Goal: Transaction & Acquisition: Download file/media

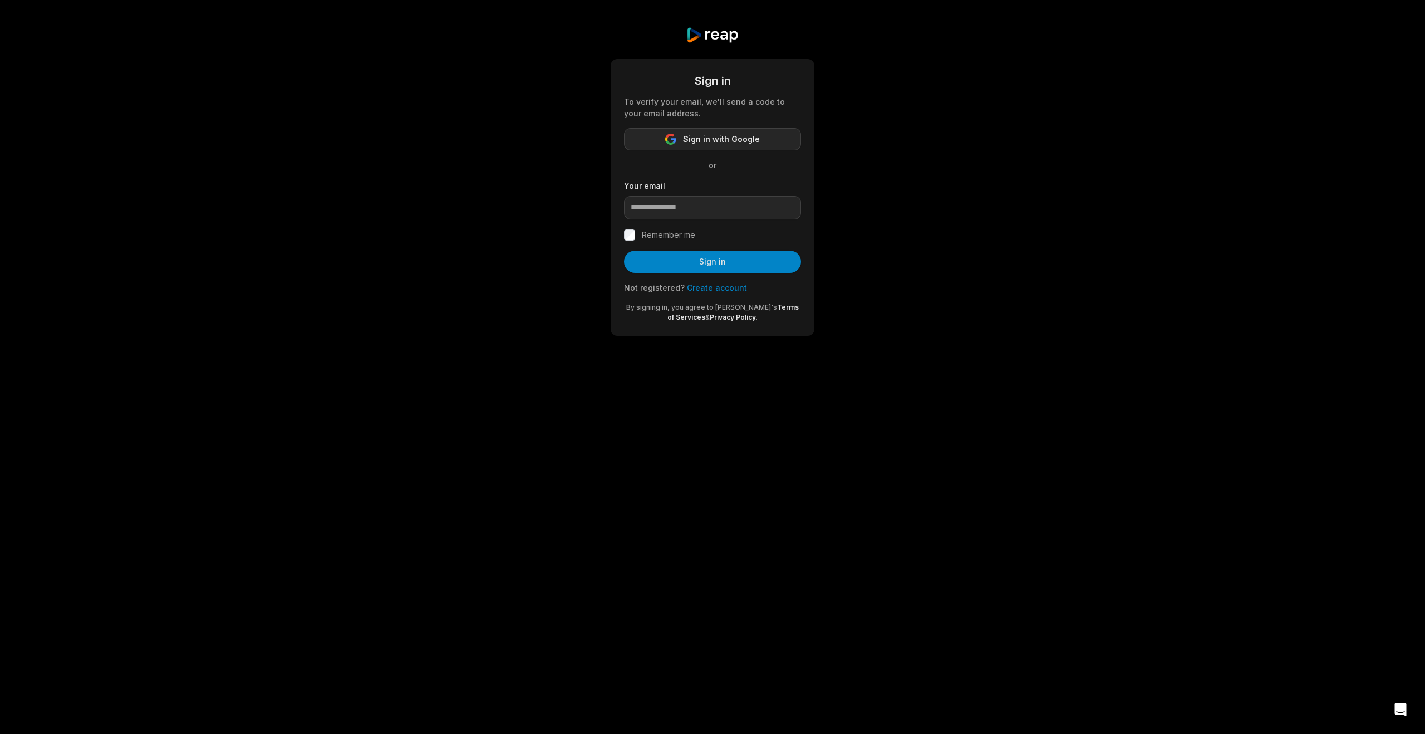
click at [695, 146] on span "Sign in with Google" at bounding box center [721, 138] width 77 height 13
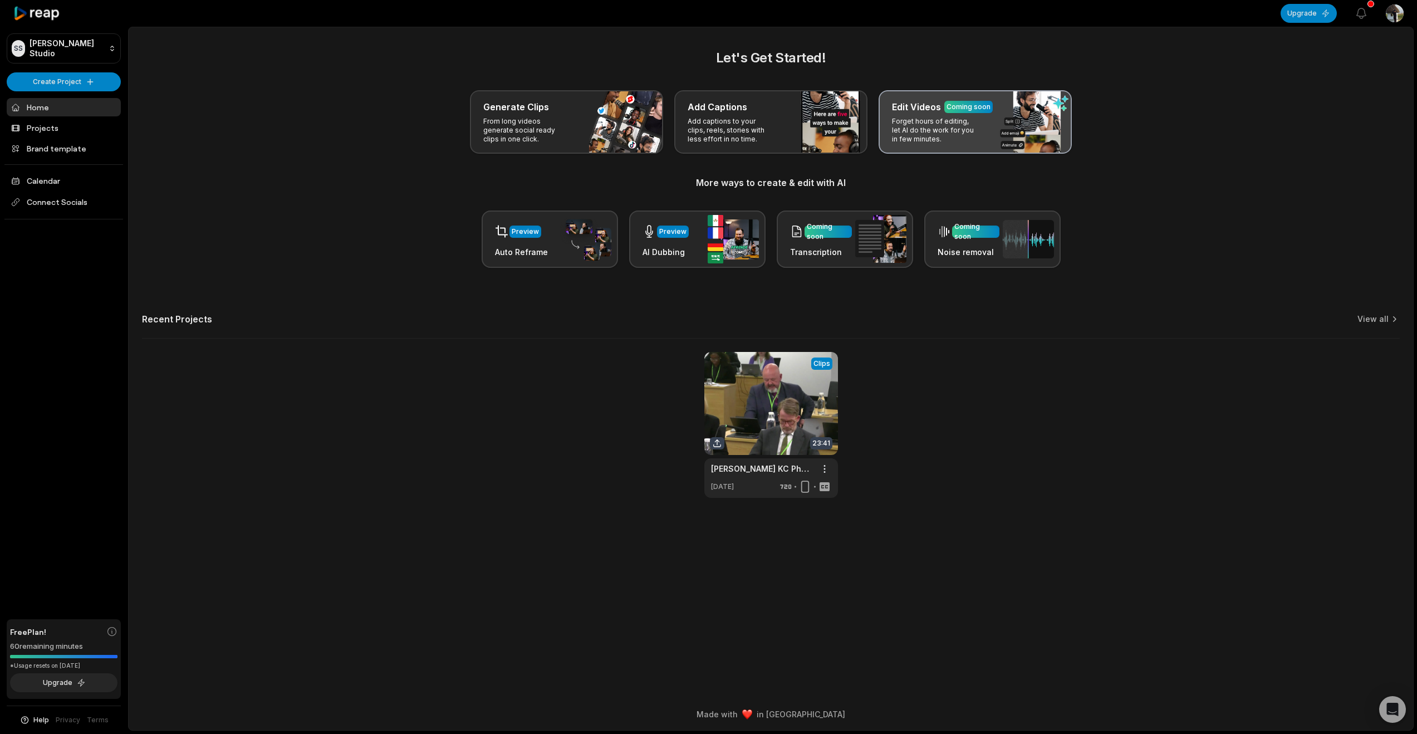
click at [954, 144] on p "Forget hours of editing, let AI do the work for you in few minutes." at bounding box center [935, 130] width 86 height 27
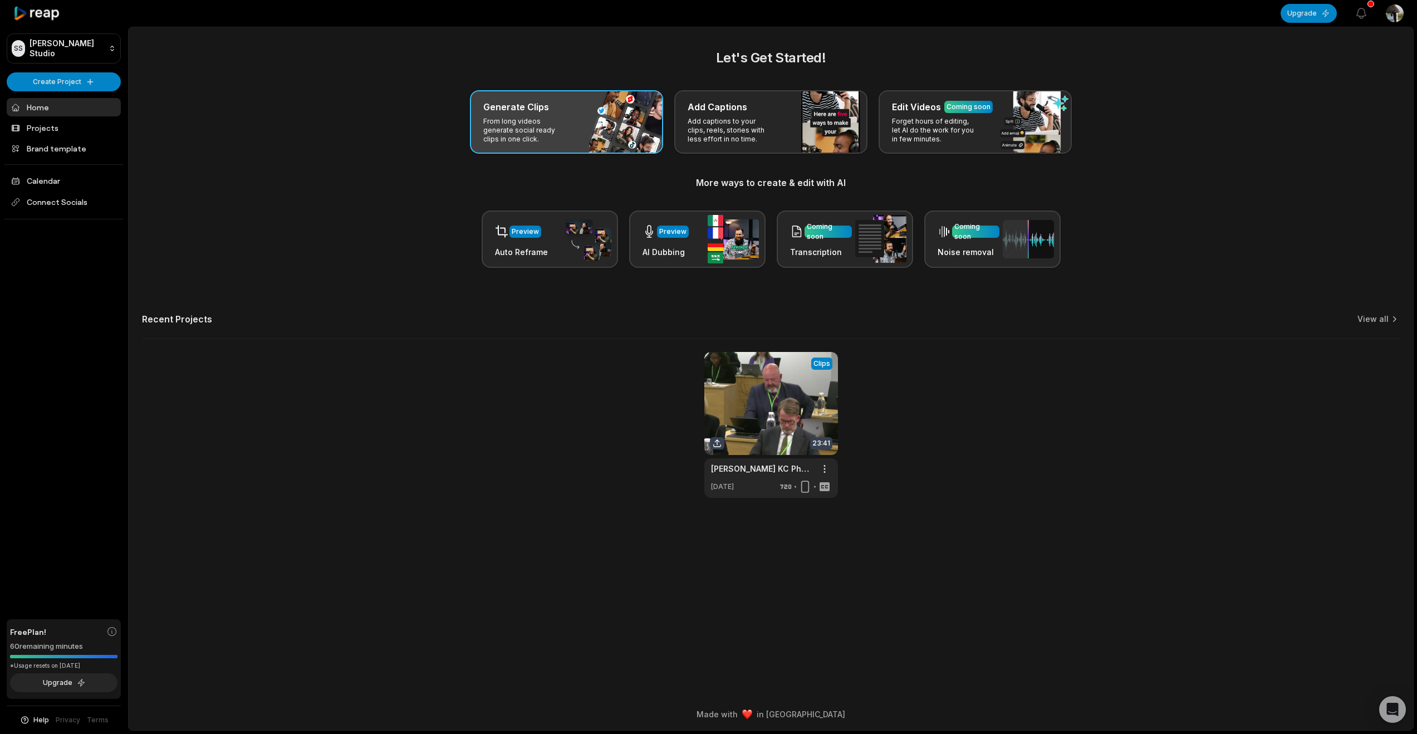
click at [557, 144] on p "From long videos generate social ready clips in one click." at bounding box center [526, 130] width 86 height 27
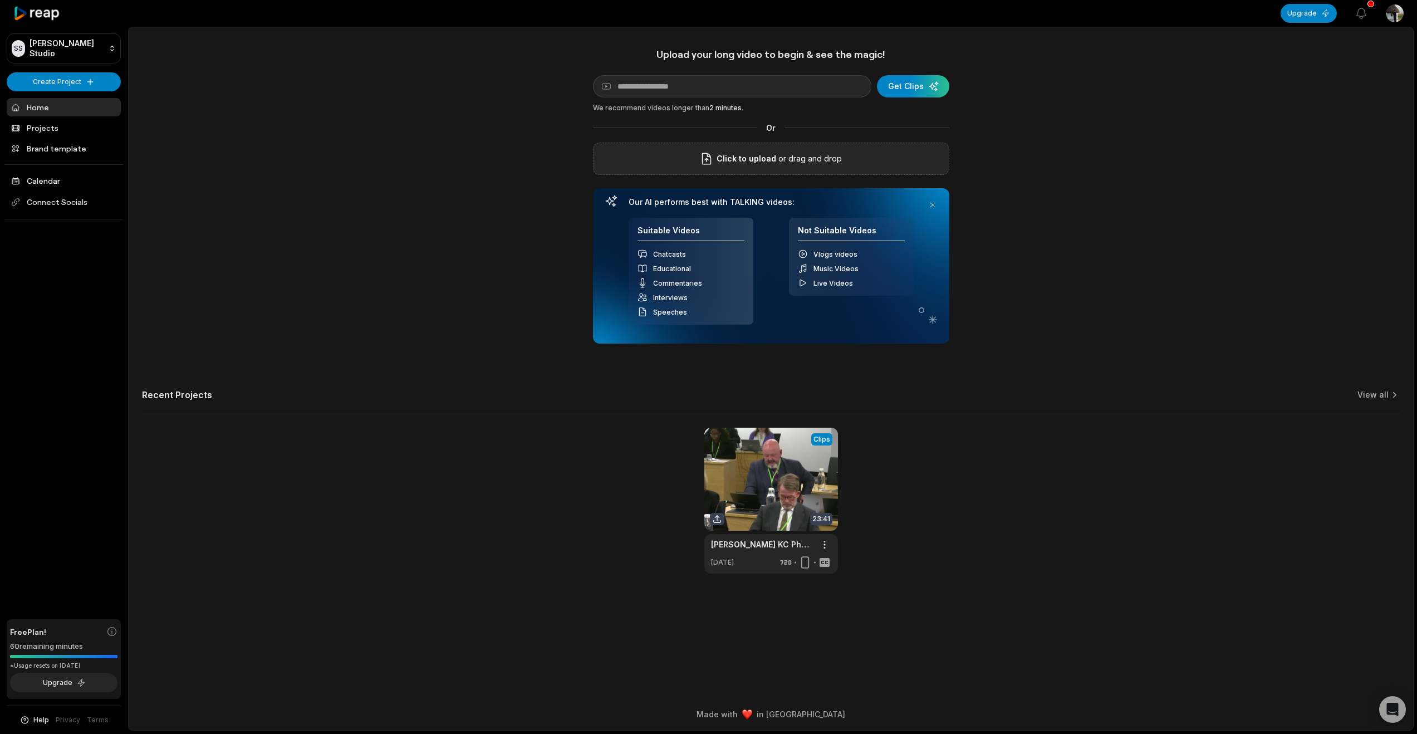
click at [719, 165] on span "Click to upload" at bounding box center [746, 158] width 60 height 13
click at [0, 0] on input "Click to upload" at bounding box center [0, 0] width 0 height 0
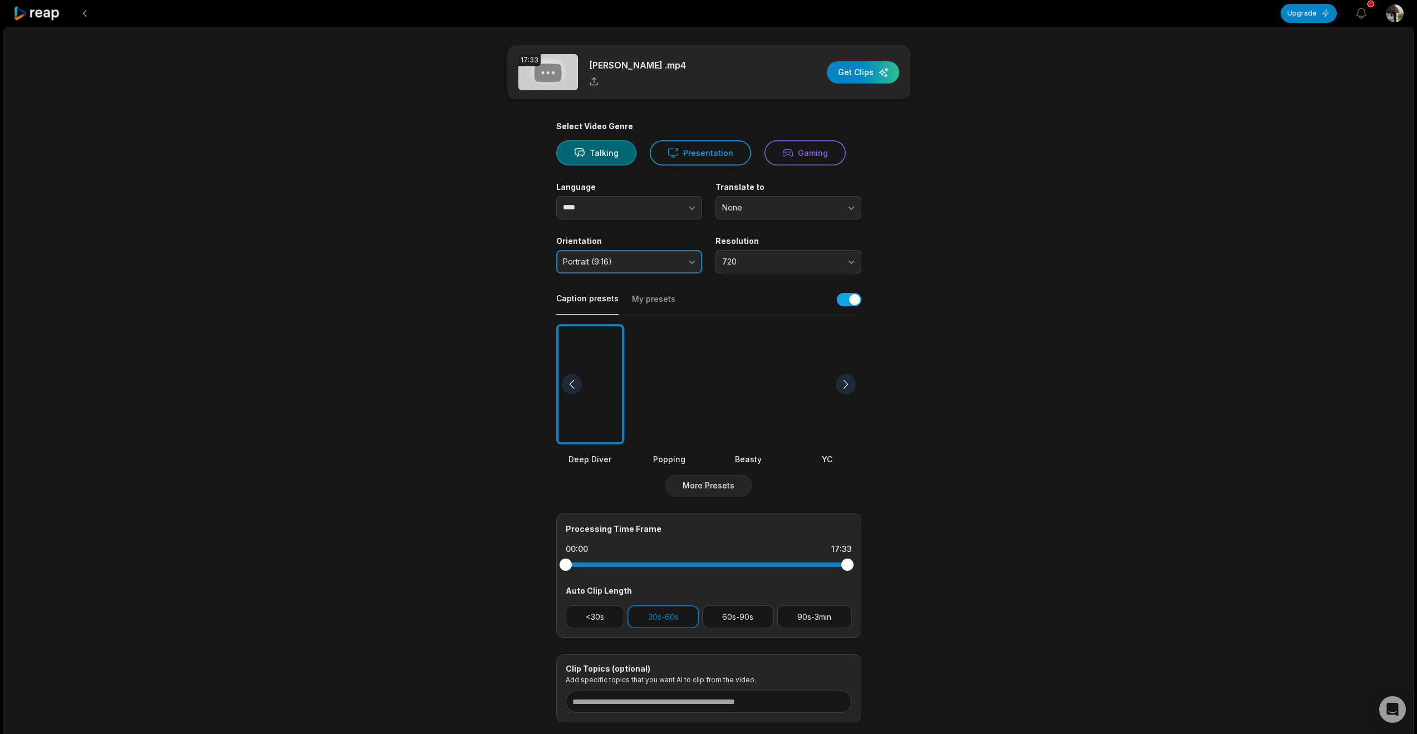
click at [689, 273] on button "Portrait (9:16)" at bounding box center [629, 261] width 146 height 23
click at [665, 345] on div "Landscape (16:9) Youtube, Facebook" at bounding box center [628, 333] width 131 height 23
click at [685, 273] on button "Landscape (16:9)" at bounding box center [629, 261] width 146 height 23
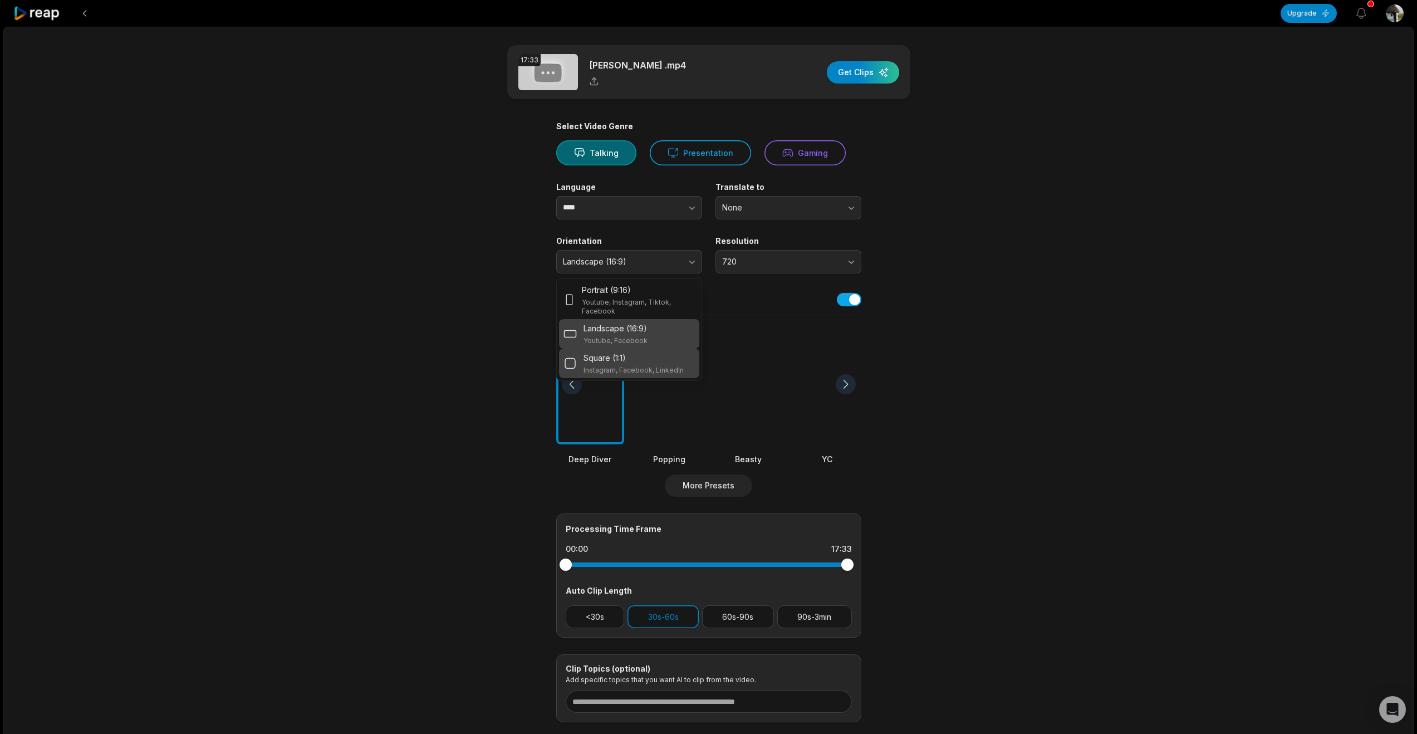
click at [651, 363] on div "Square (1:1)" at bounding box center [633, 358] width 100 height 12
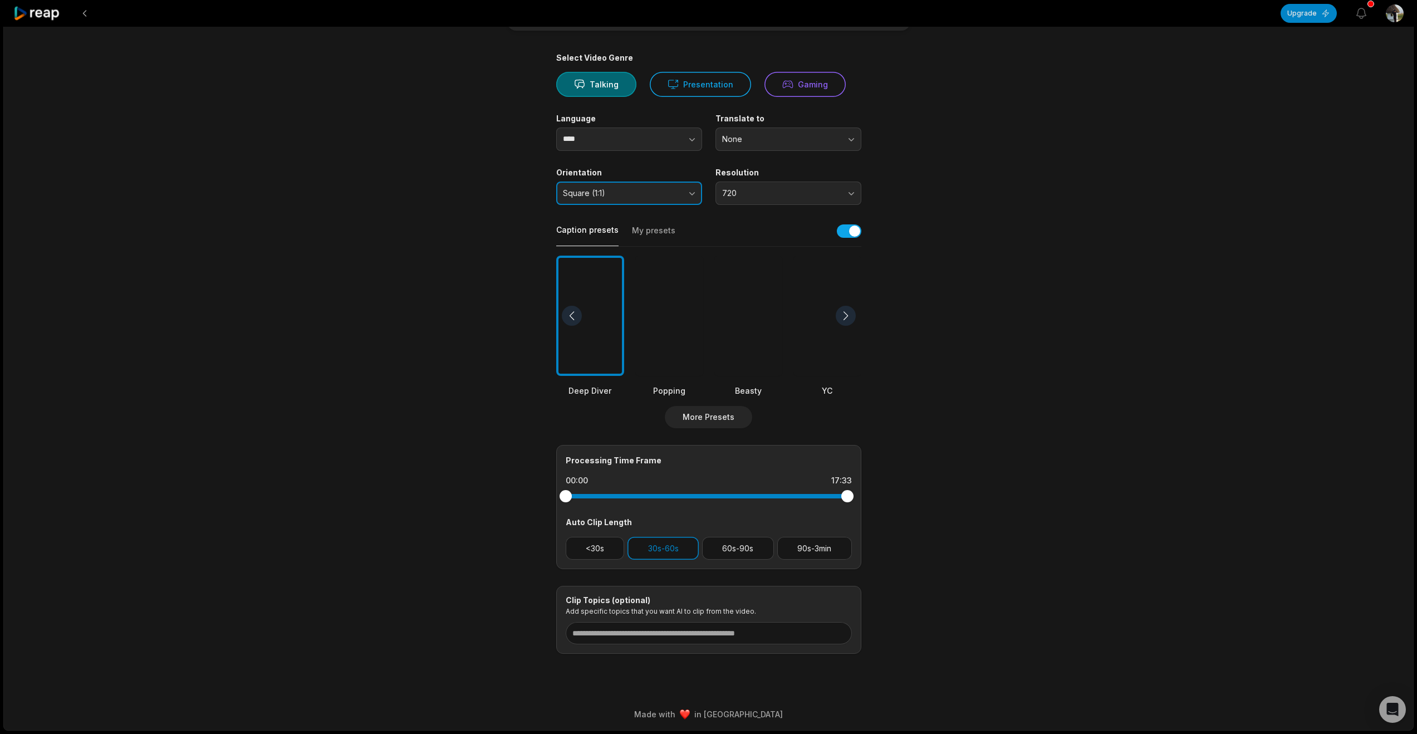
scroll to position [130, 0]
click at [606, 352] on div at bounding box center [590, 315] width 68 height 121
drag, startPoint x: 849, startPoint y: 439, endPoint x: 728, endPoint y: 443, distance: 121.4
click at [728, 486] on div at bounding box center [709, 496] width 286 height 20
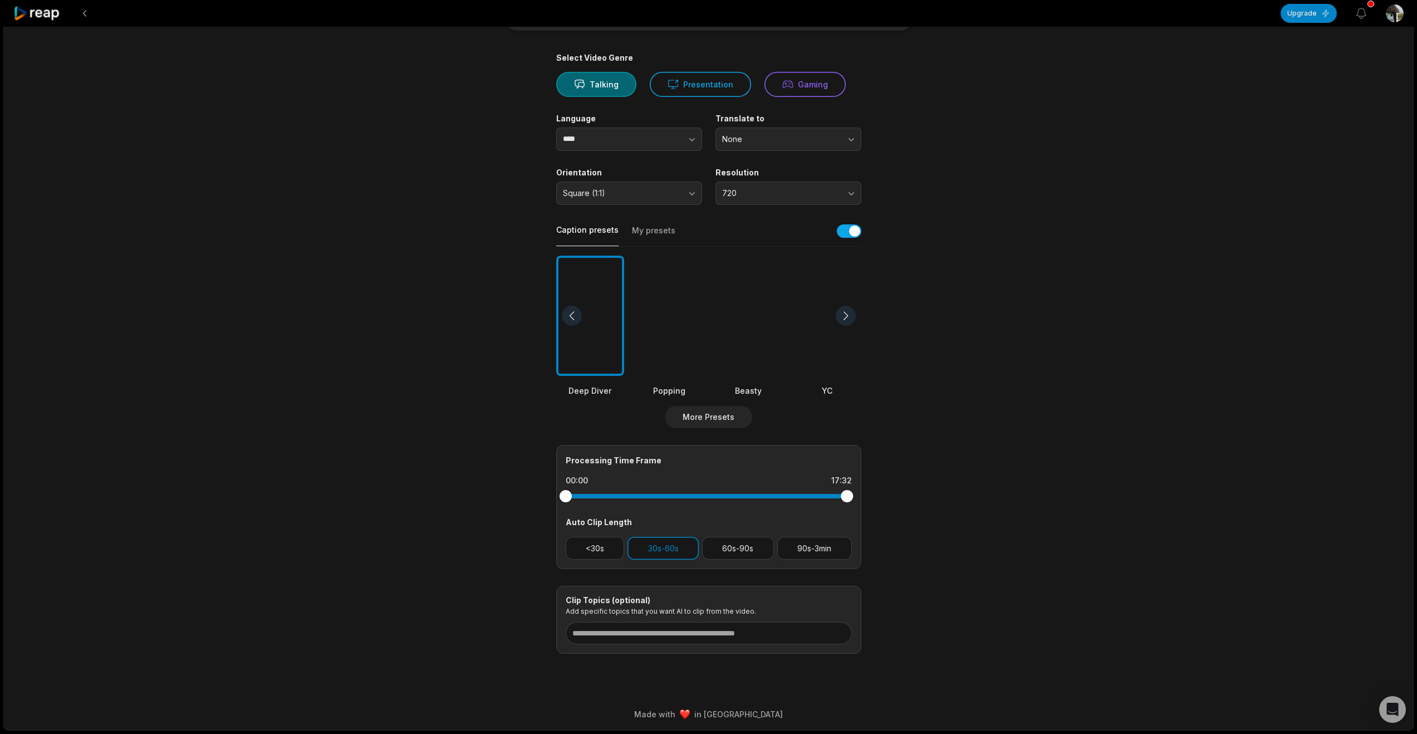
drag, startPoint x: 730, startPoint y: 437, endPoint x: 849, endPoint y: 438, distance: 119.1
click at [849, 490] on div at bounding box center [846, 496] width 12 height 12
click at [817, 537] on button "90s-3min" at bounding box center [814, 548] width 75 height 23
click at [679, 537] on button "30s-60s" at bounding box center [662, 548] width 71 height 23
click at [670, 622] on input at bounding box center [709, 633] width 286 height 22
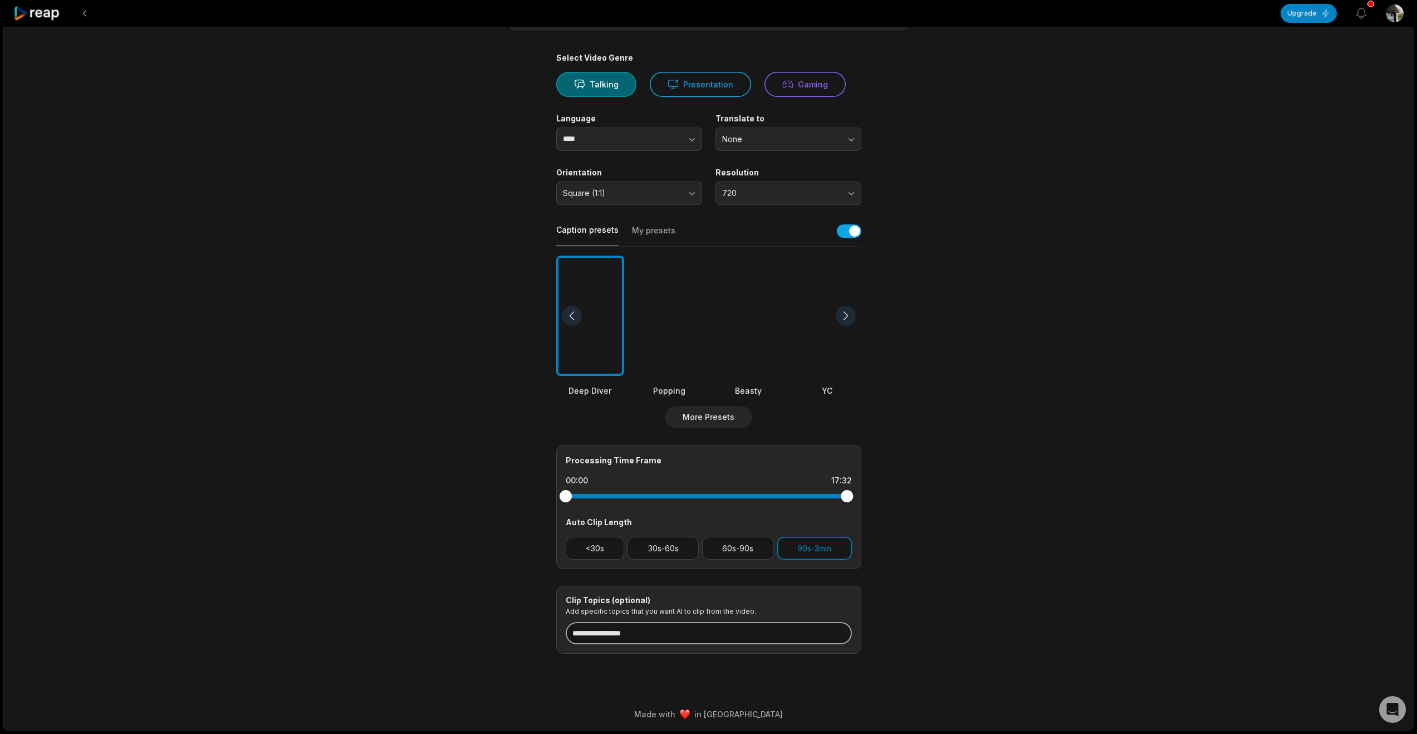
click at [619, 622] on input "**********" at bounding box center [709, 633] width 286 height 22
click at [620, 622] on input "**********" at bounding box center [709, 633] width 286 height 22
type input "**********"
click at [704, 622] on input "**********" at bounding box center [709, 633] width 286 height 22
click at [689, 622] on input "**********" at bounding box center [709, 633] width 286 height 22
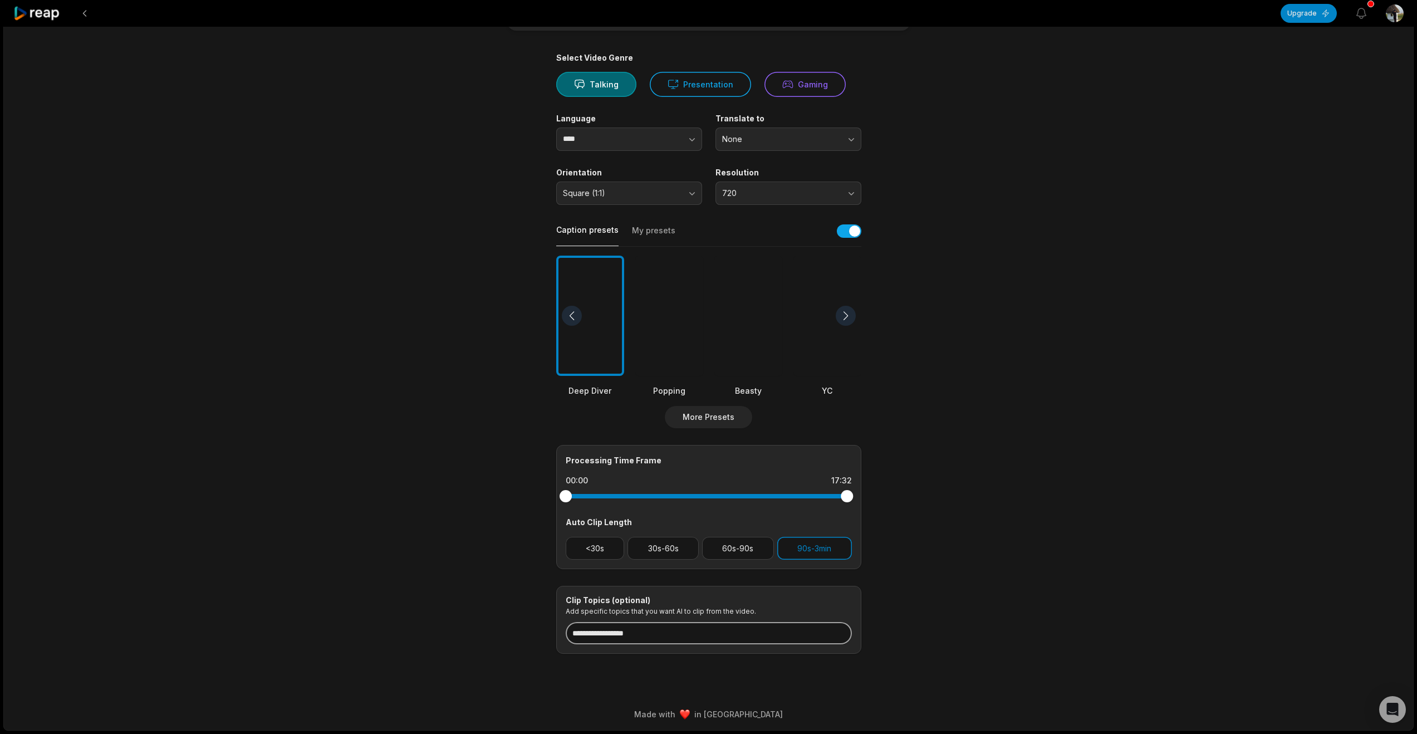
click at [619, 622] on input "**********" at bounding box center [709, 633] width 286 height 22
drag, startPoint x: 683, startPoint y: 615, endPoint x: 516, endPoint y: 606, distance: 167.3
click at [516, 606] on main "**********" at bounding box center [708, 315] width 539 height 677
click at [819, 622] on input at bounding box center [709, 633] width 286 height 22
drag, startPoint x: 813, startPoint y: 612, endPoint x: 862, endPoint y: 612, distance: 48.4
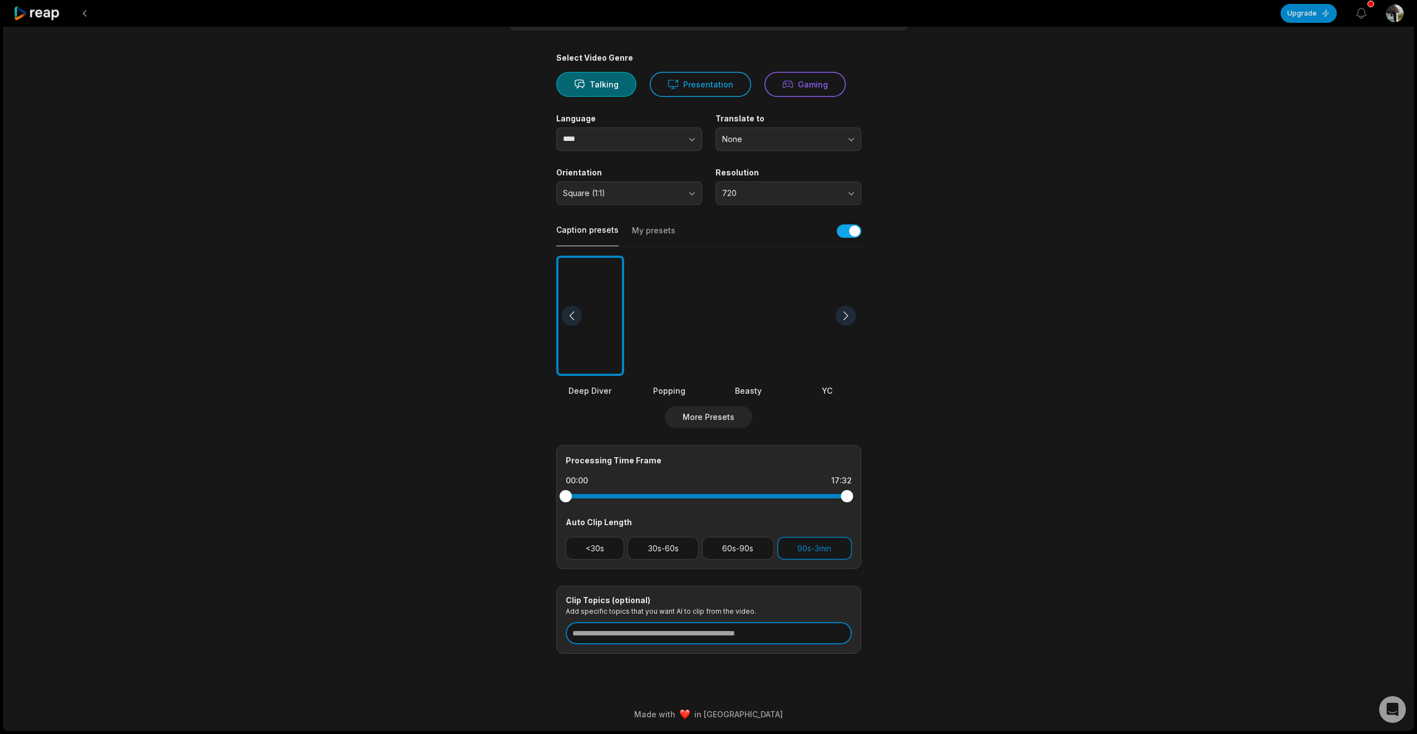
click at [862, 612] on main "17:33 Graham Ward .mp4 Get Clips Select Video Genre Talking Presentation Gaming…" at bounding box center [708, 315] width 539 height 677
click at [768, 622] on input at bounding box center [709, 633] width 286 height 22
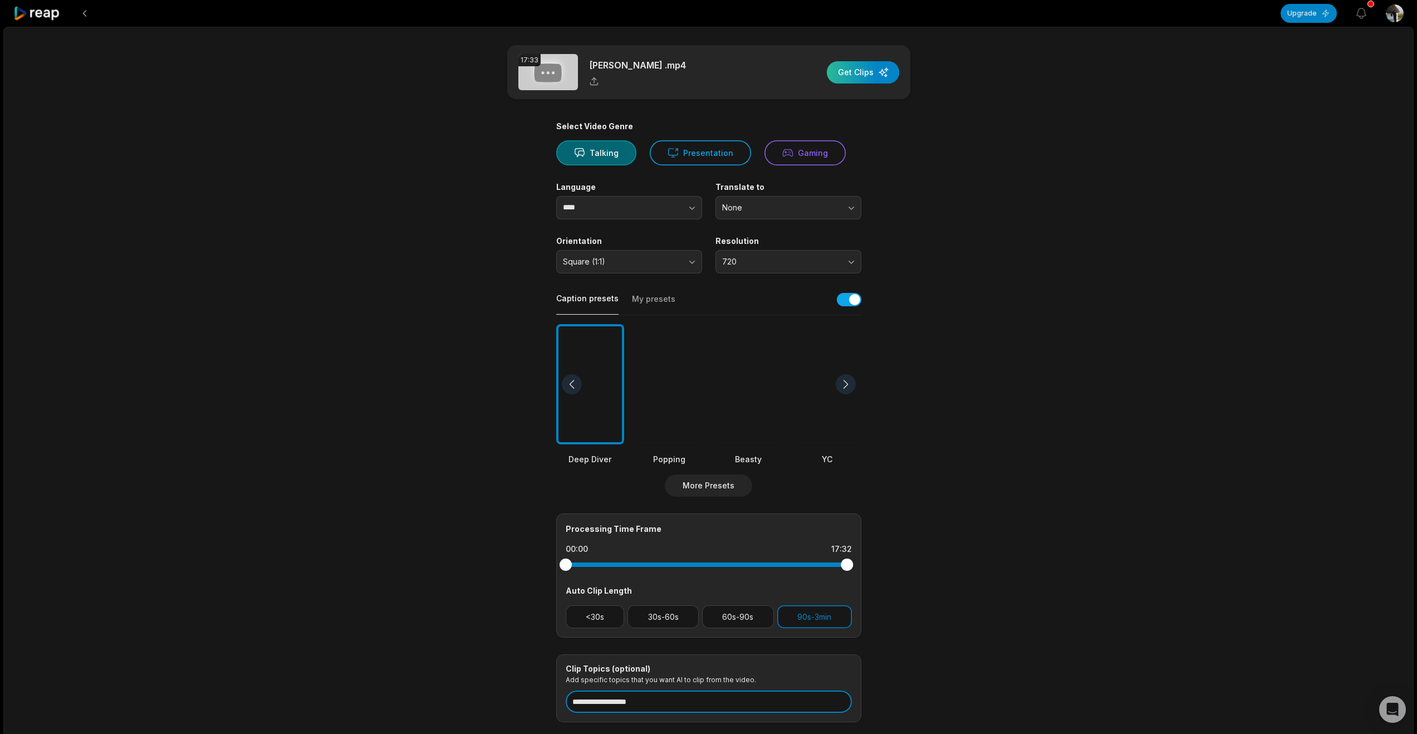
type input "**********"
click at [866, 83] on div "button" at bounding box center [863, 72] width 72 height 22
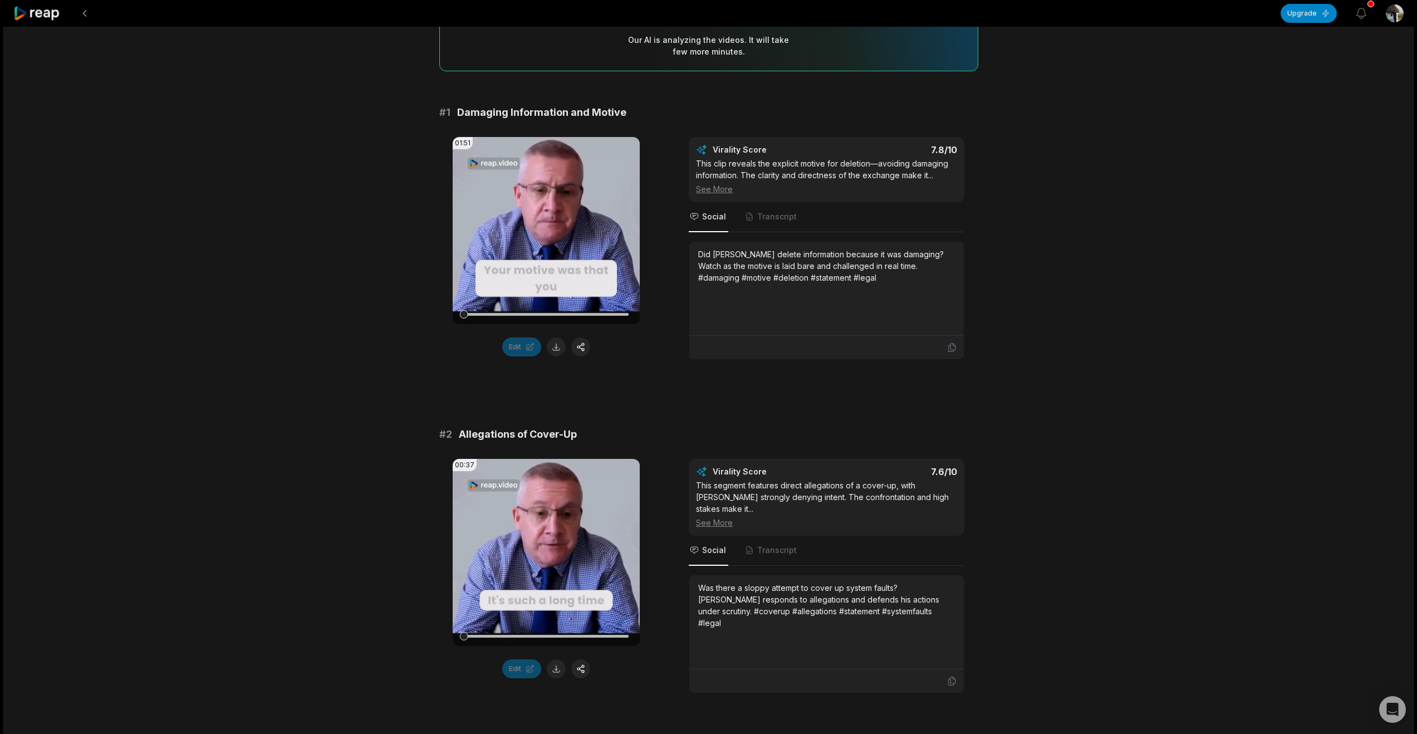
scroll to position [104, 0]
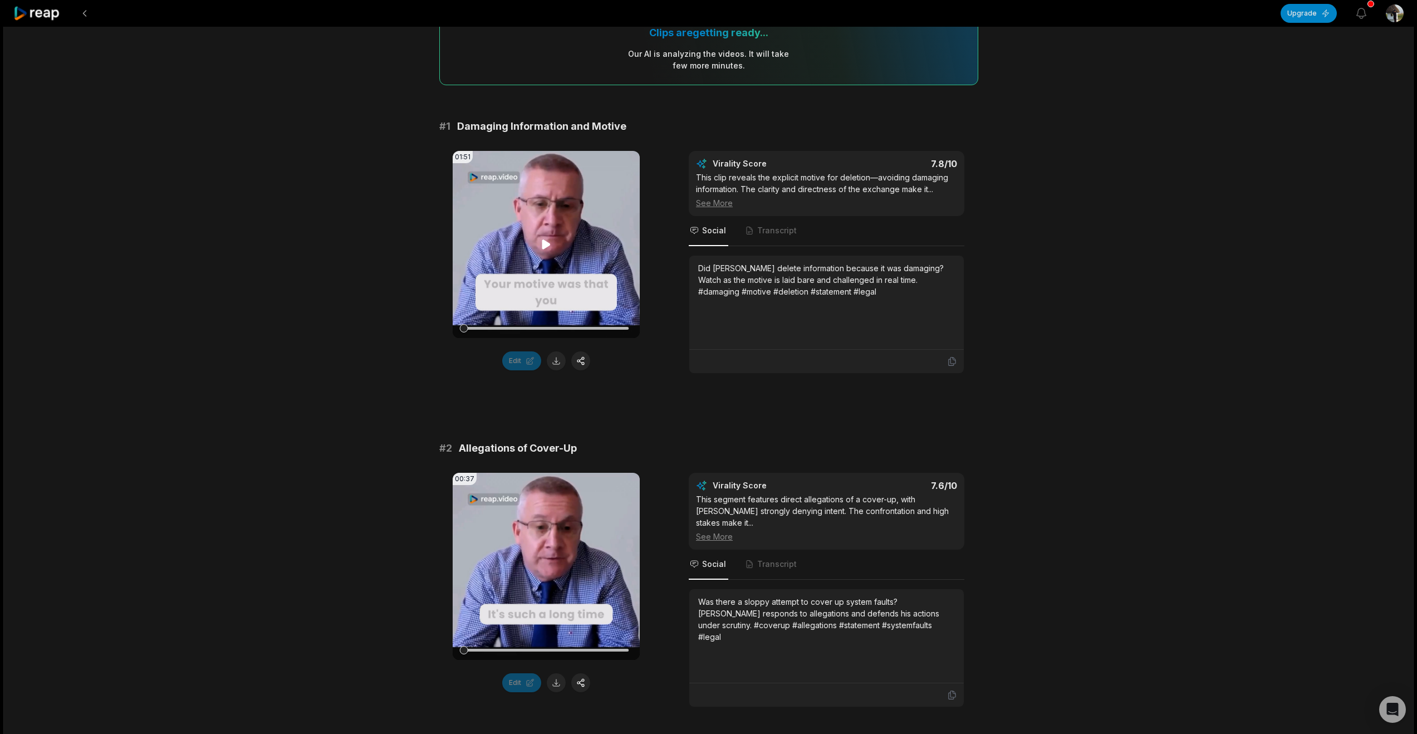
click at [545, 249] on icon at bounding box center [546, 244] width 8 height 9
click at [729, 209] on div "See More" at bounding box center [826, 203] width 261 height 12
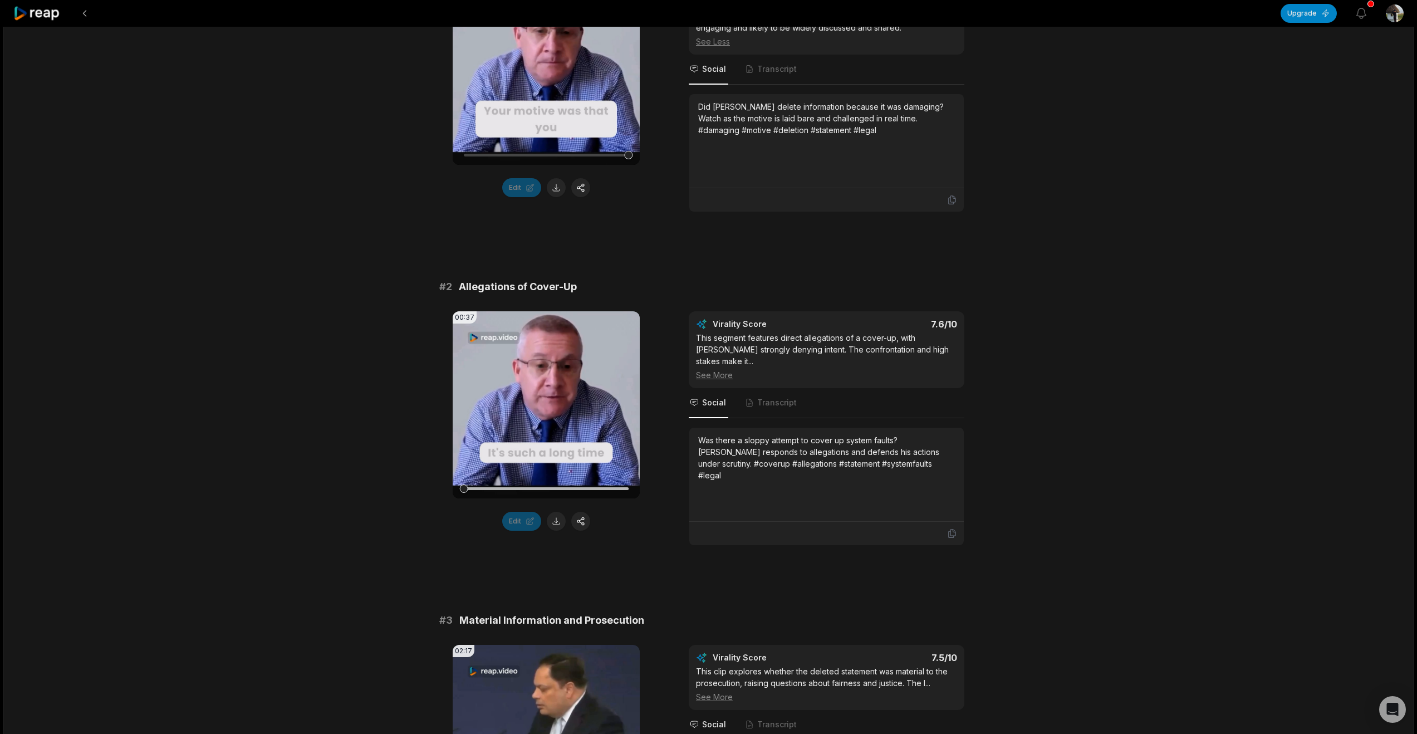
scroll to position [278, 0]
click at [546, 410] on icon at bounding box center [545, 403] width 13 height 13
click at [728, 380] on div "See More" at bounding box center [826, 374] width 261 height 12
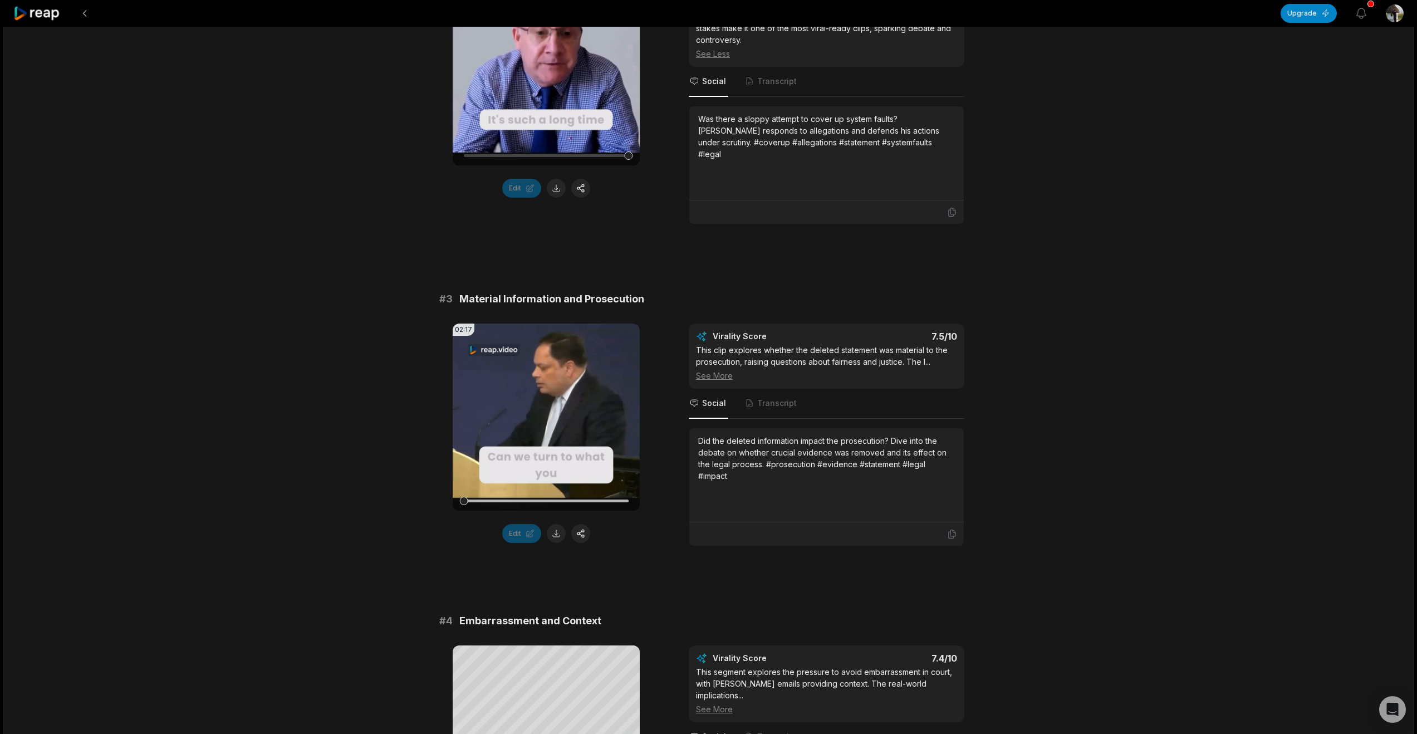
scroll to position [811, 0]
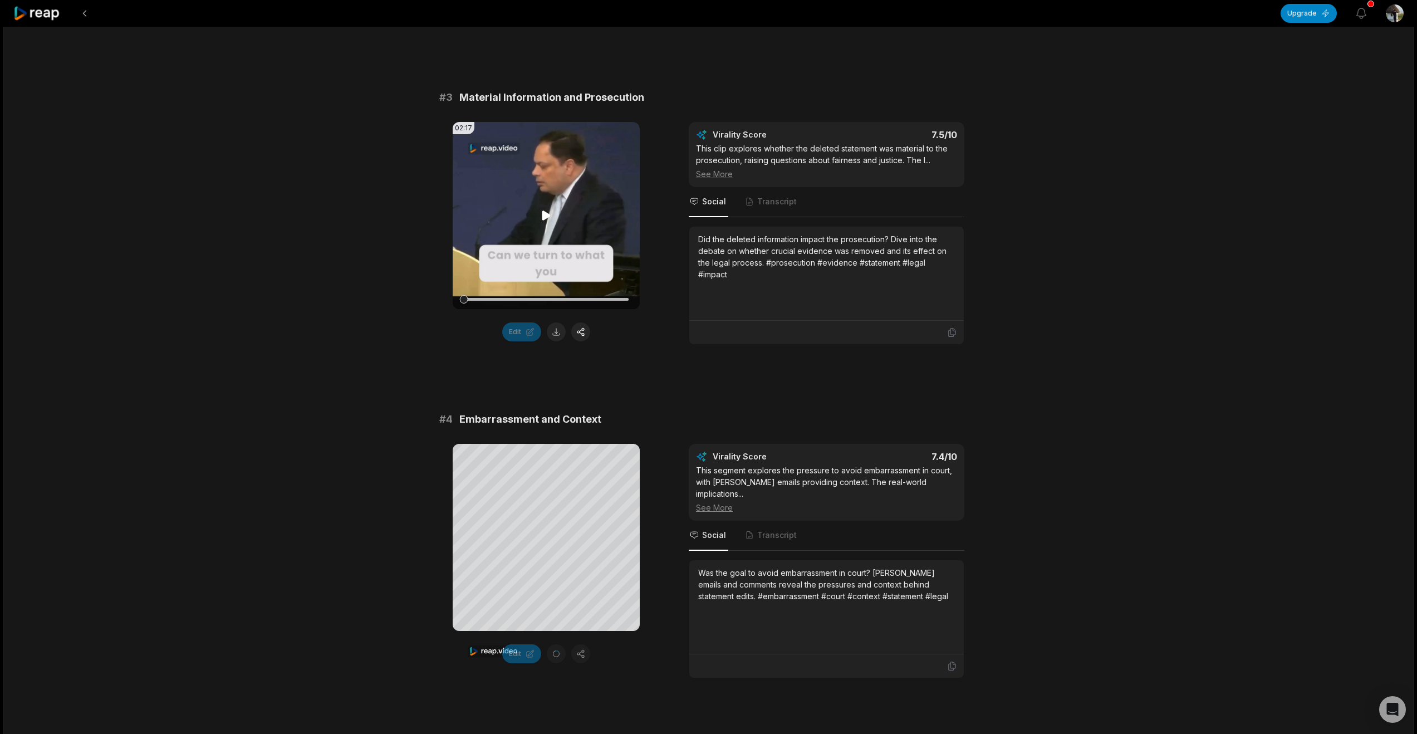
click at [543, 220] on icon at bounding box center [546, 215] width 8 height 9
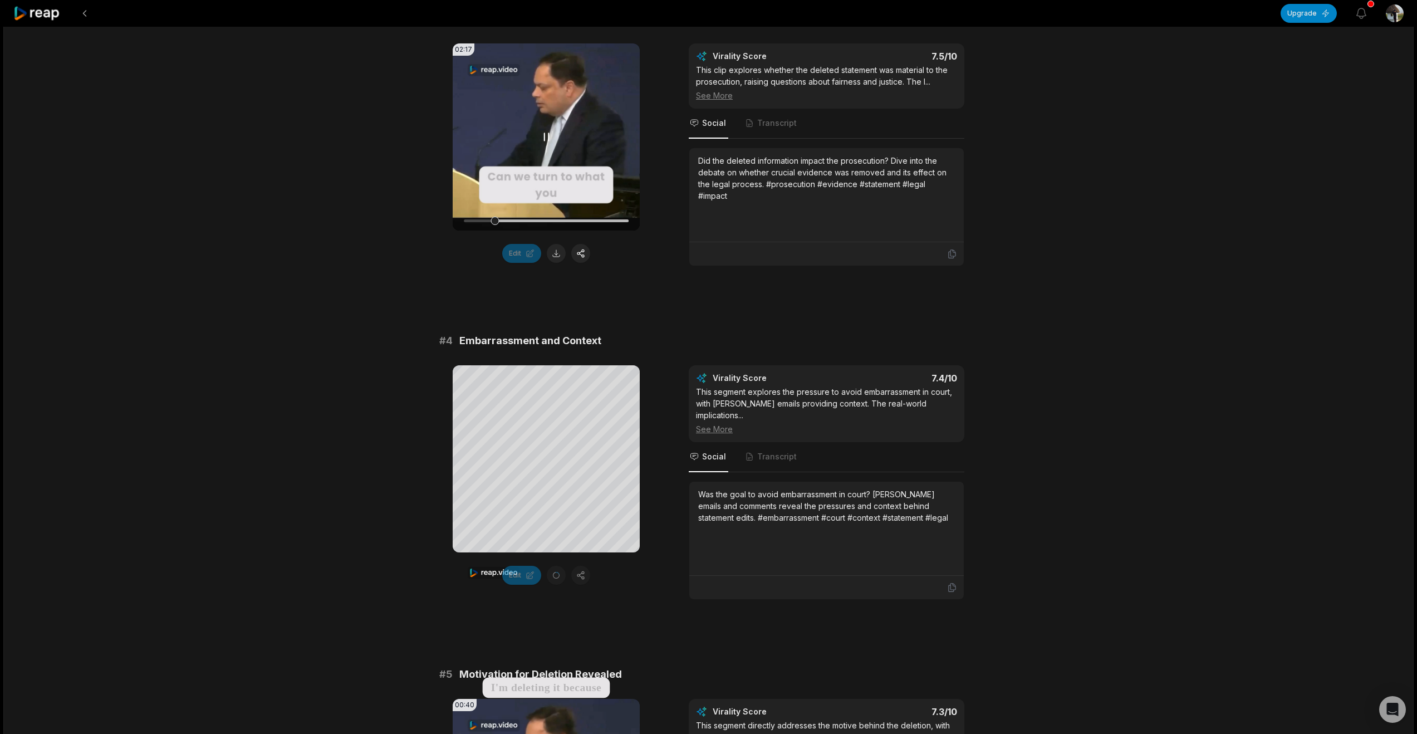
scroll to position [1095, 0]
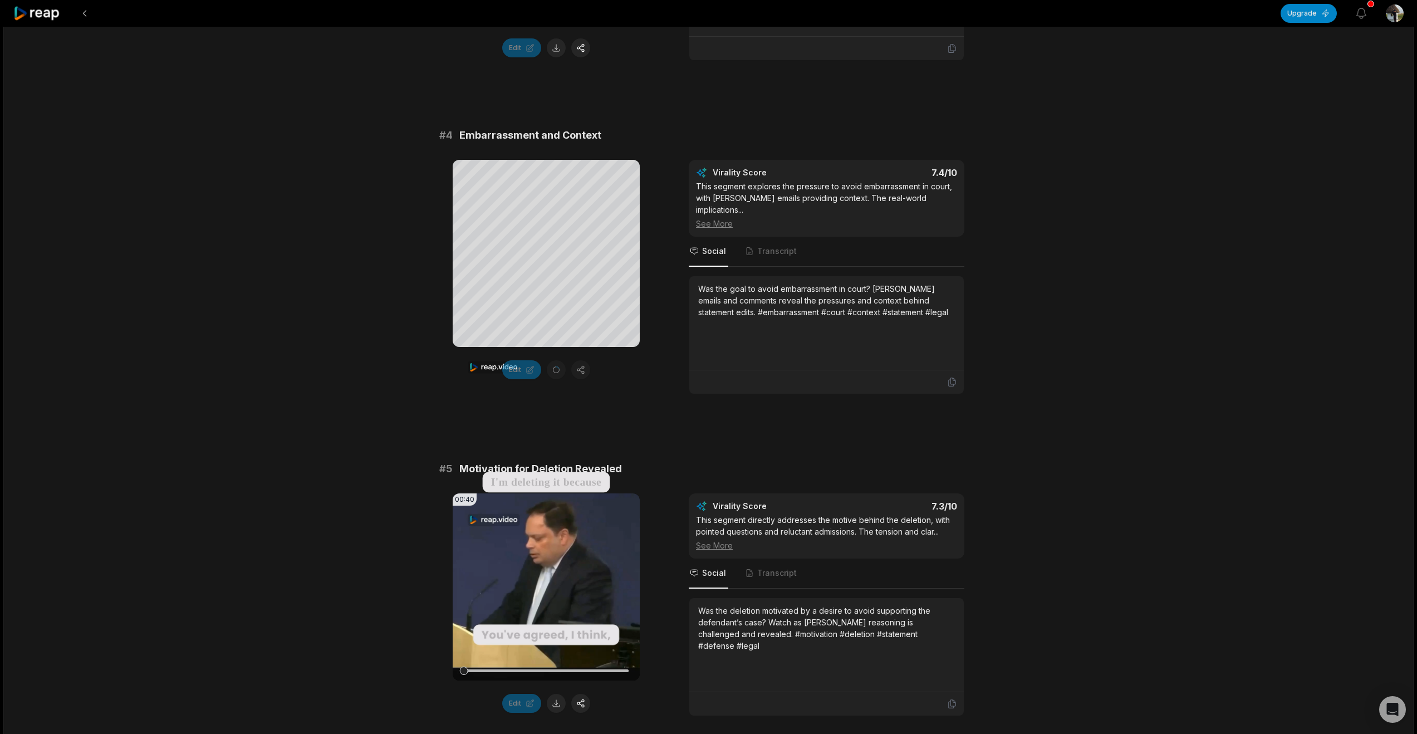
click at [546, 432] on icon at bounding box center [546, 433] width 8 height 9
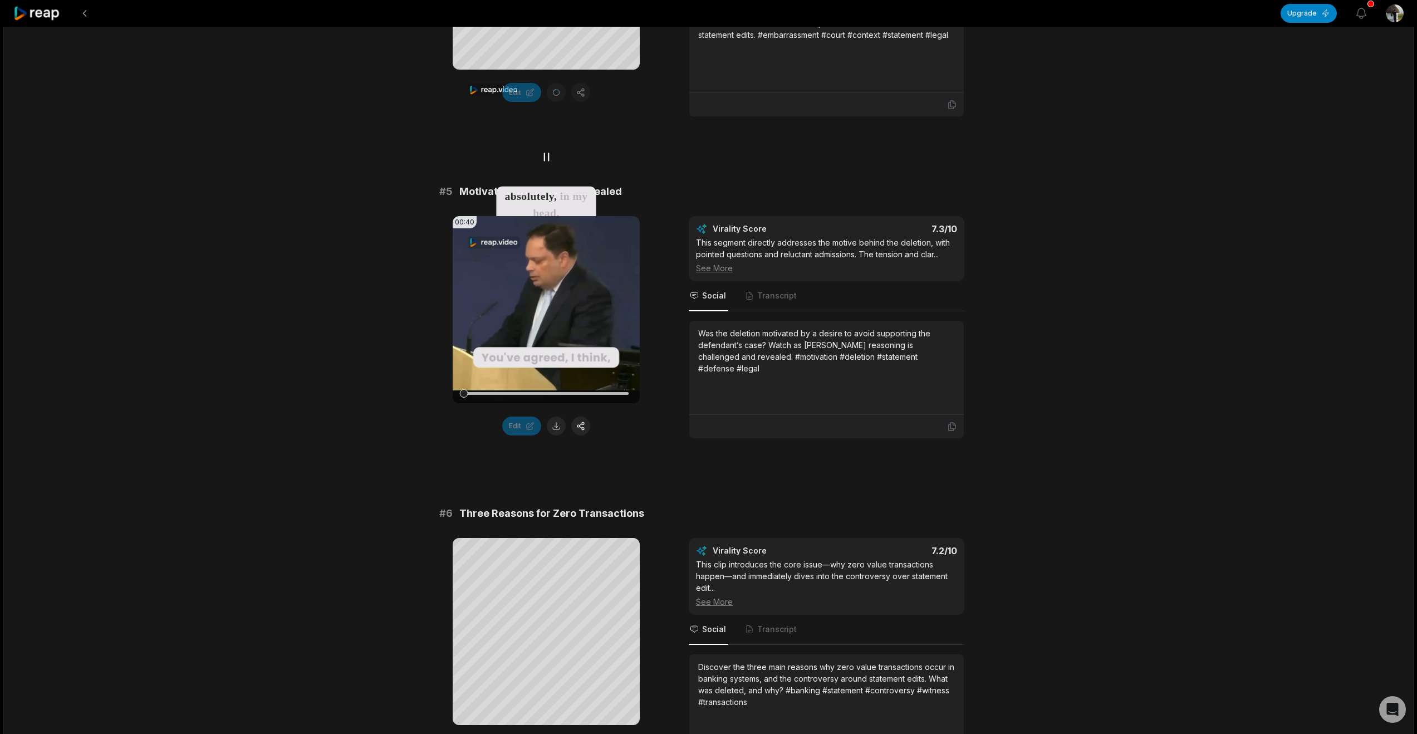
scroll to position [1378, 0]
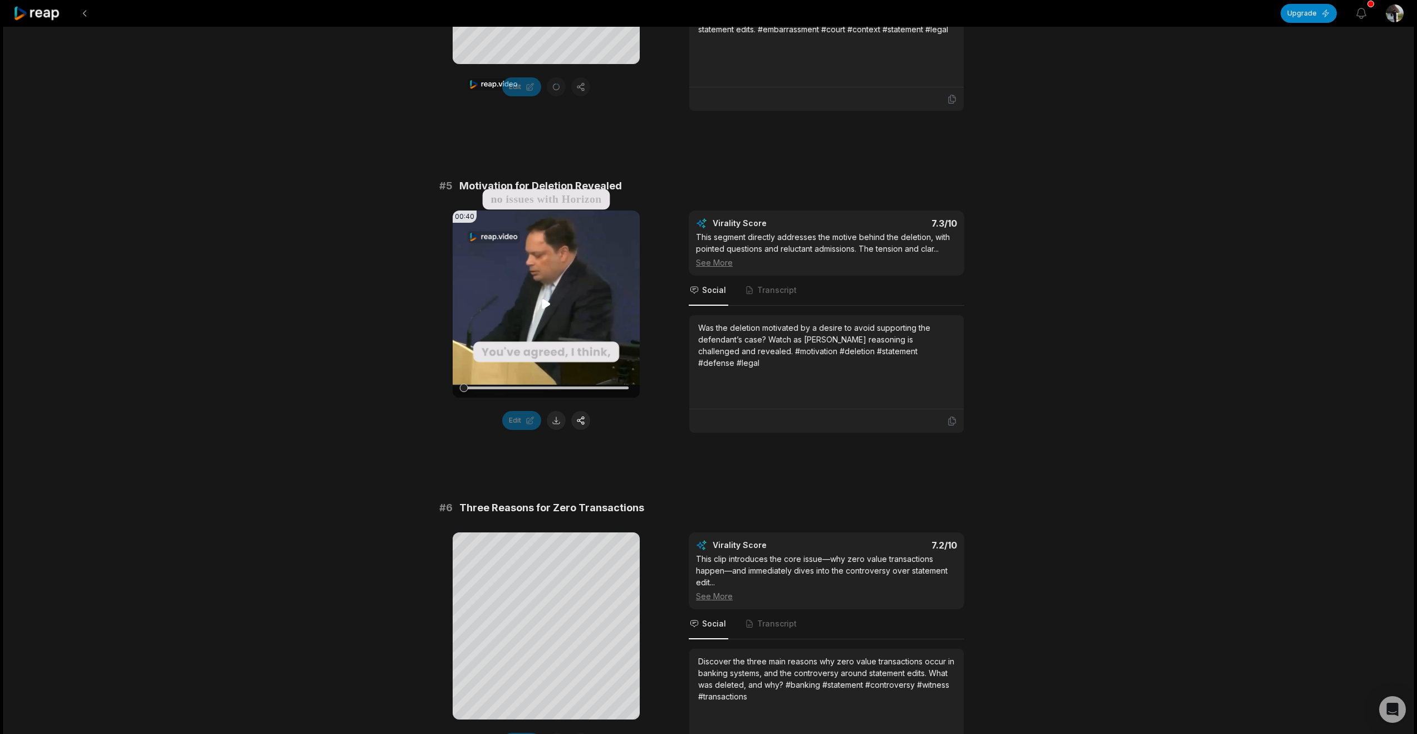
click at [546, 309] on icon at bounding box center [546, 303] width 8 height 9
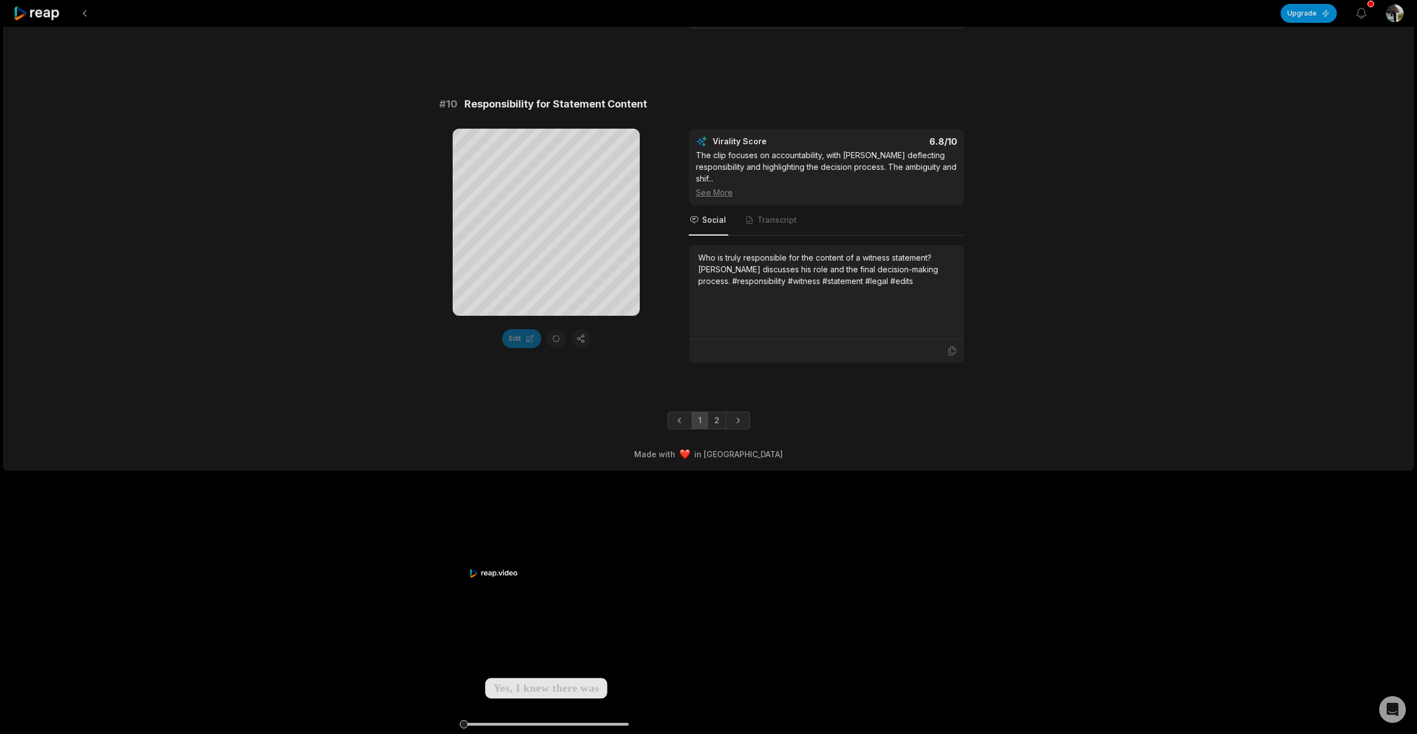
scroll to position [3304, 0]
click at [719, 429] on link "2" at bounding box center [716, 420] width 18 height 18
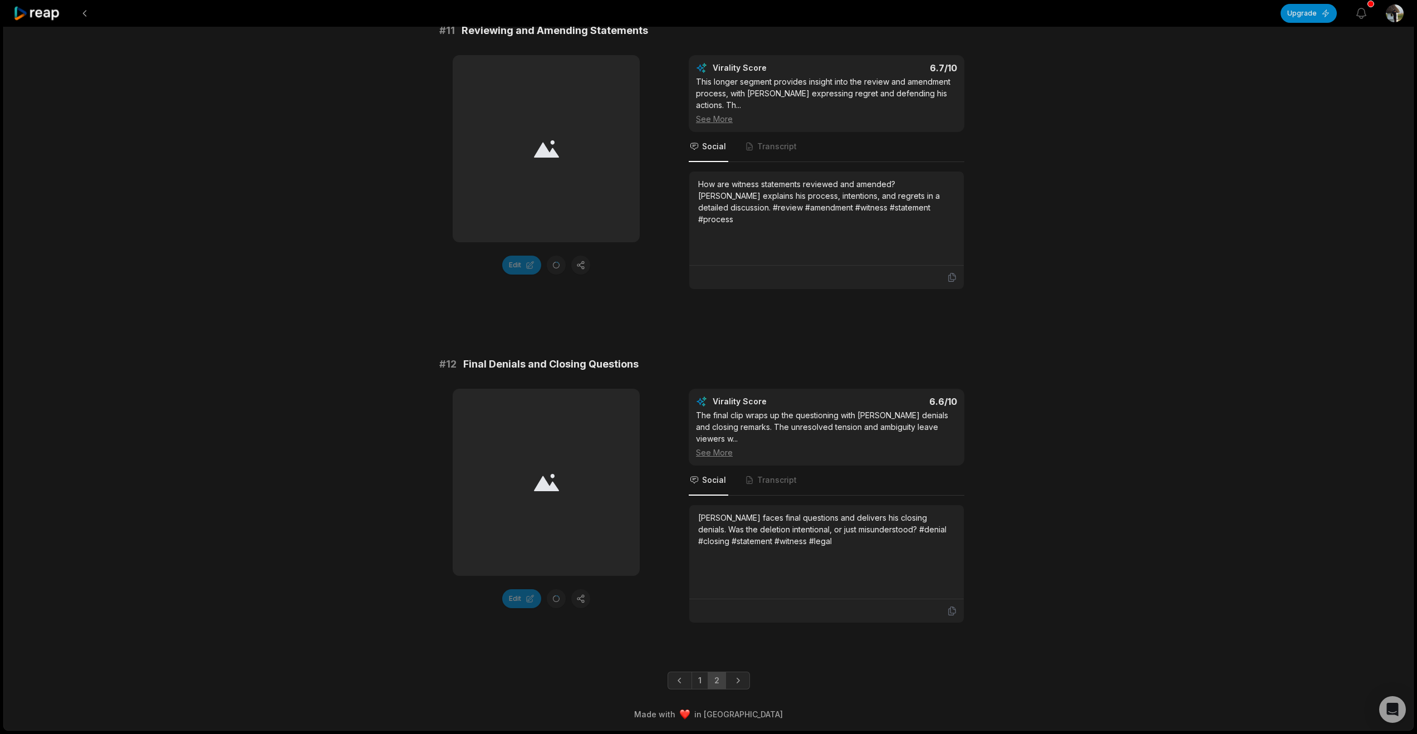
scroll to position [120, 0]
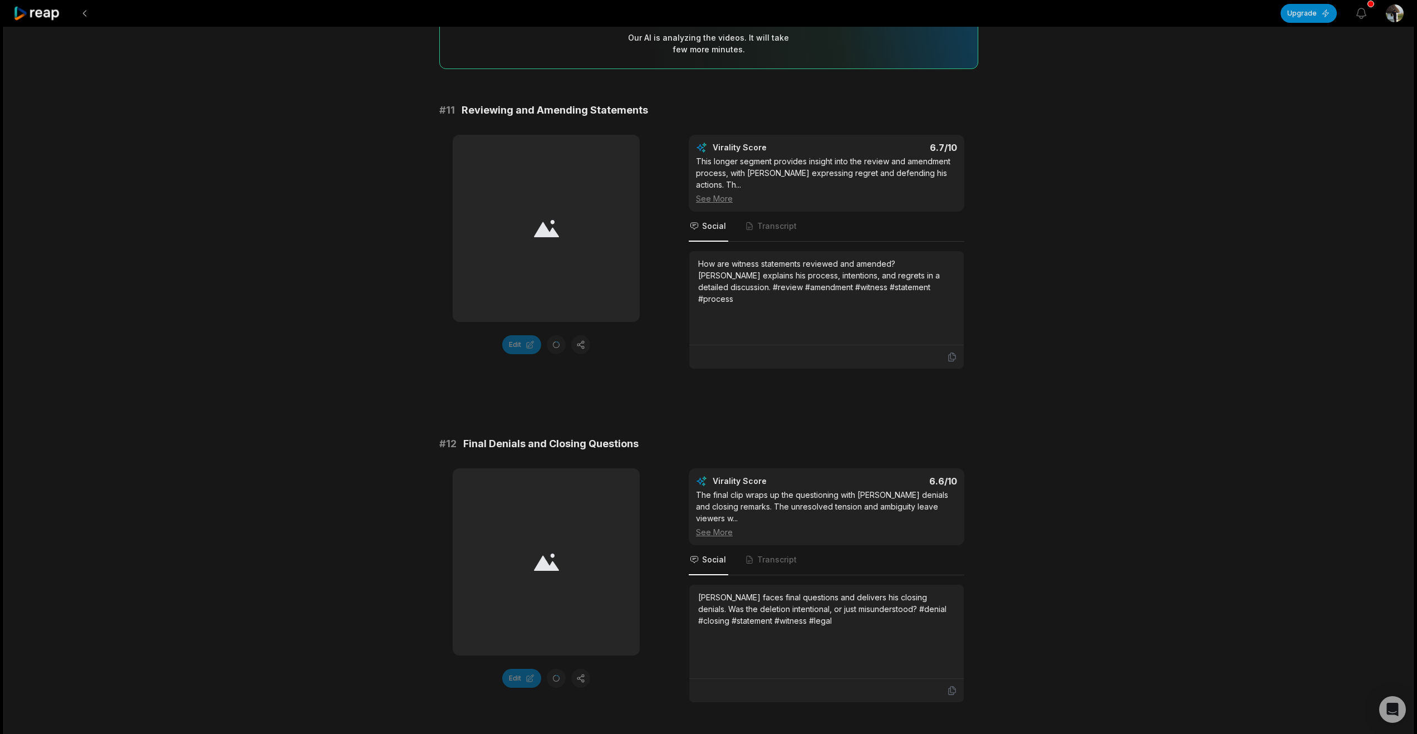
click at [550, 237] on icon at bounding box center [546, 228] width 25 height 17
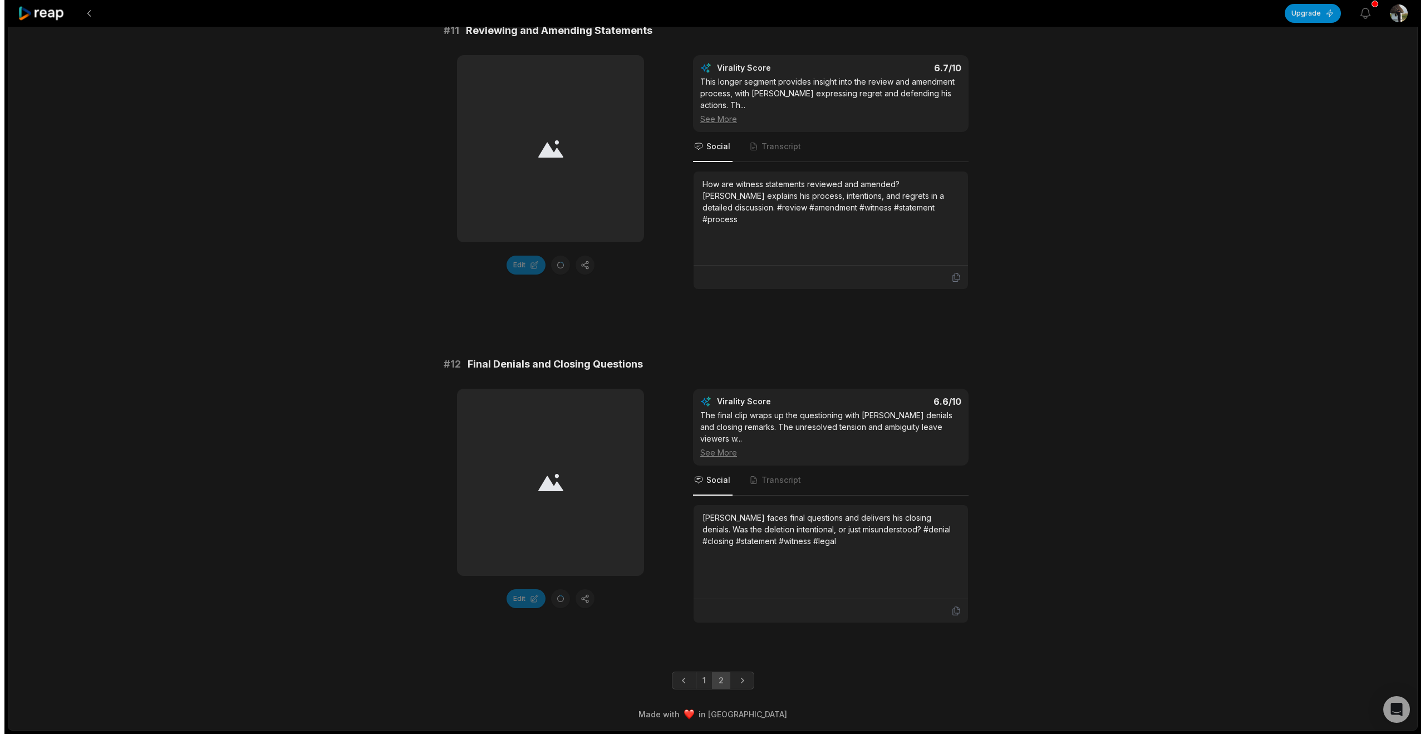
scroll to position [322, 0]
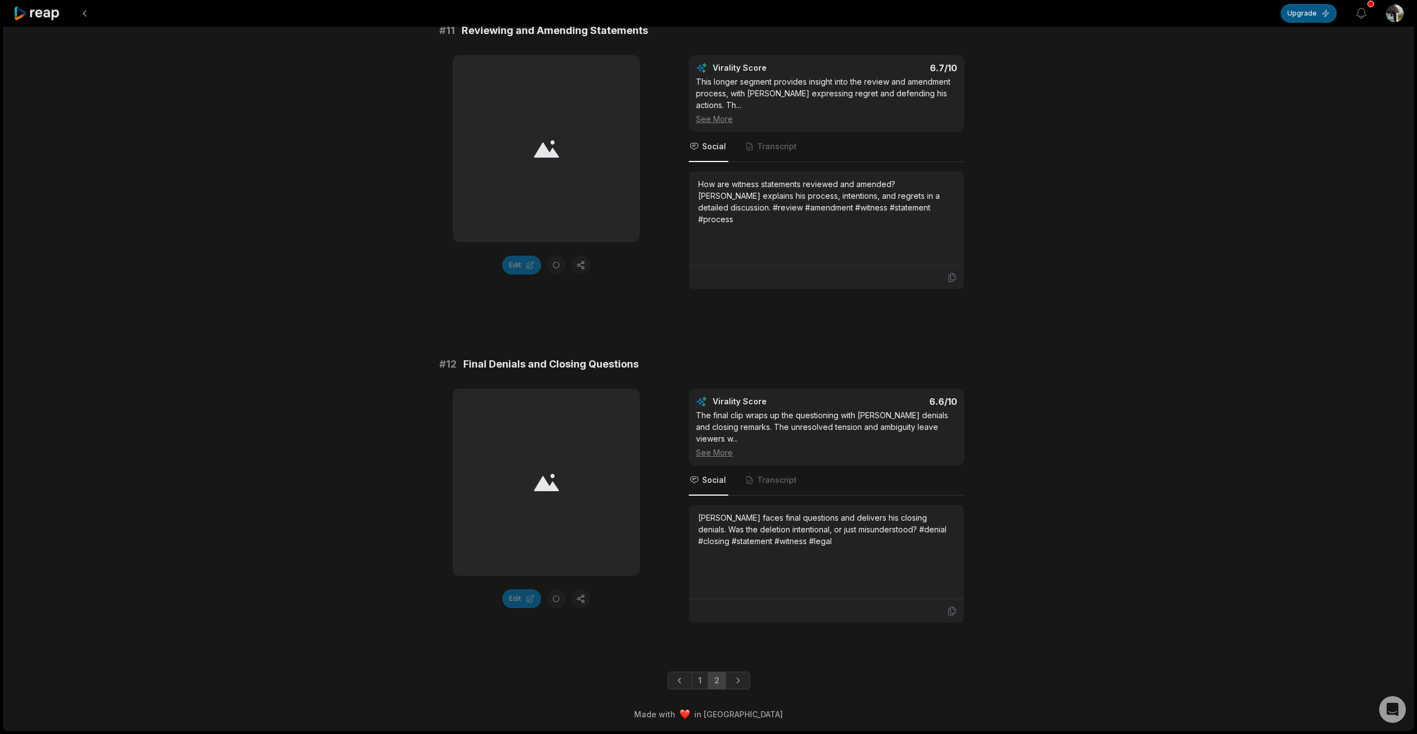
click at [1280, 20] on button "Upgrade" at bounding box center [1308, 13] width 56 height 19
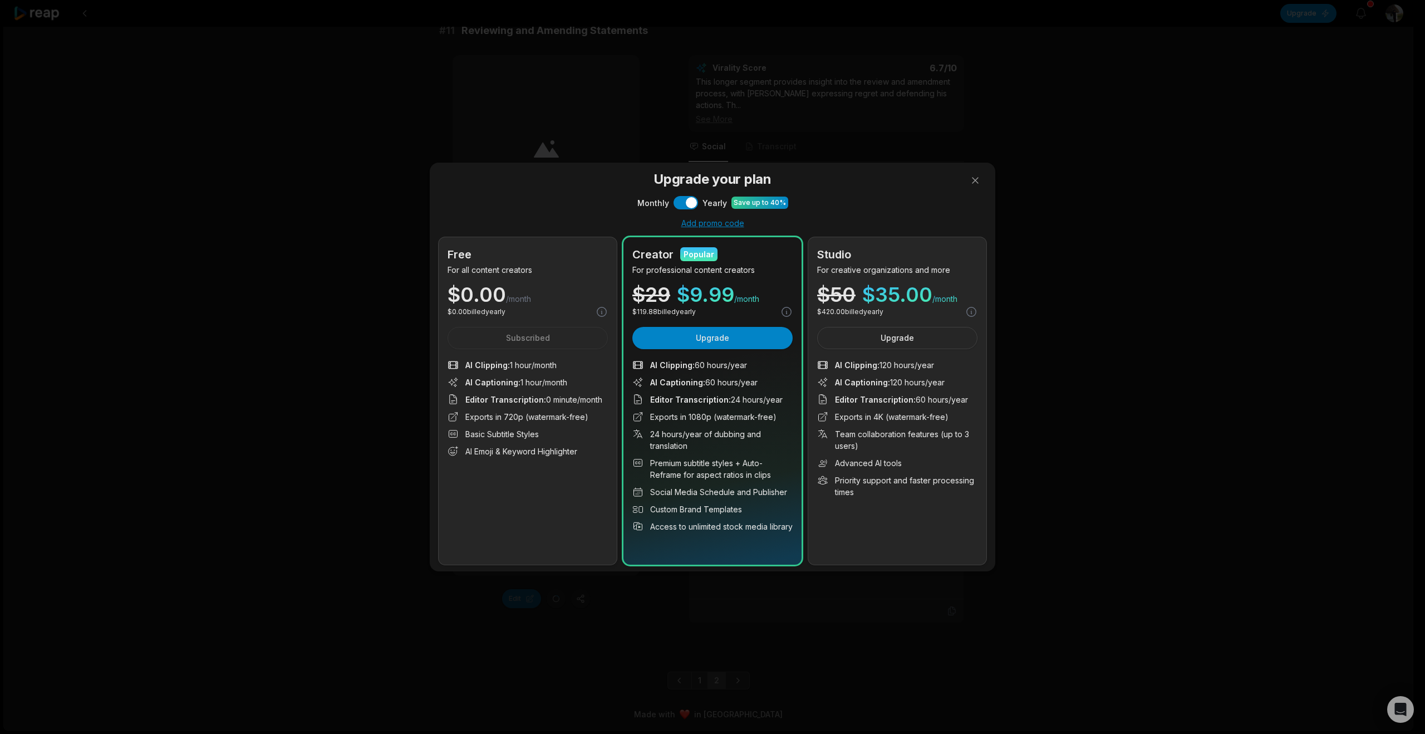
click at [526, 264] on p "For all content creators" at bounding box center [528, 270] width 160 height 12
click at [567, 237] on div "Free For all content creators $ 0.00 /month $ 0.00 billed yearly Subscribed AI …" at bounding box center [528, 400] width 178 height 327
click at [518, 246] on div "Free" at bounding box center [528, 254] width 160 height 17
click at [674, 196] on button "Use setting" at bounding box center [686, 202] width 24 height 13
click at [973, 169] on button at bounding box center [975, 180] width 22 height 22
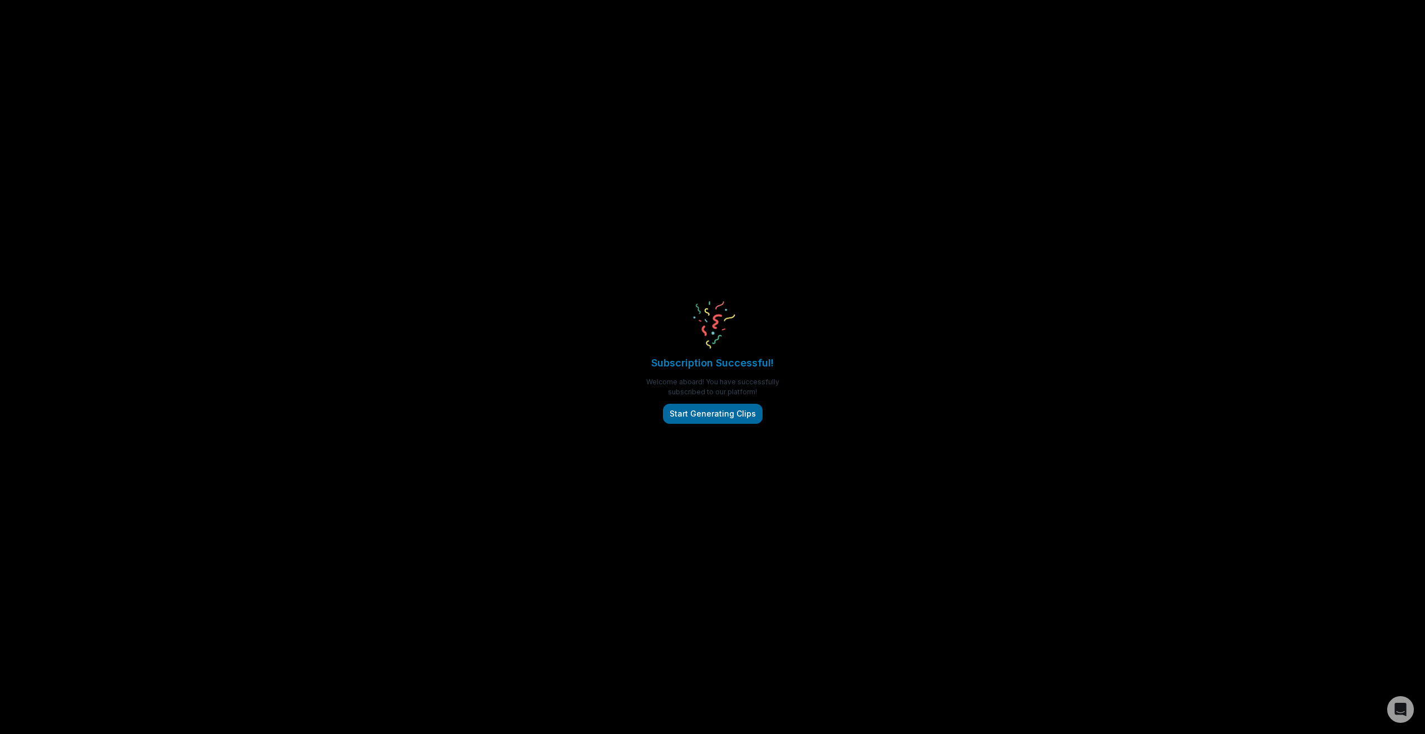
click at [714, 424] on button "Start Generating Clips" at bounding box center [713, 414] width 100 height 20
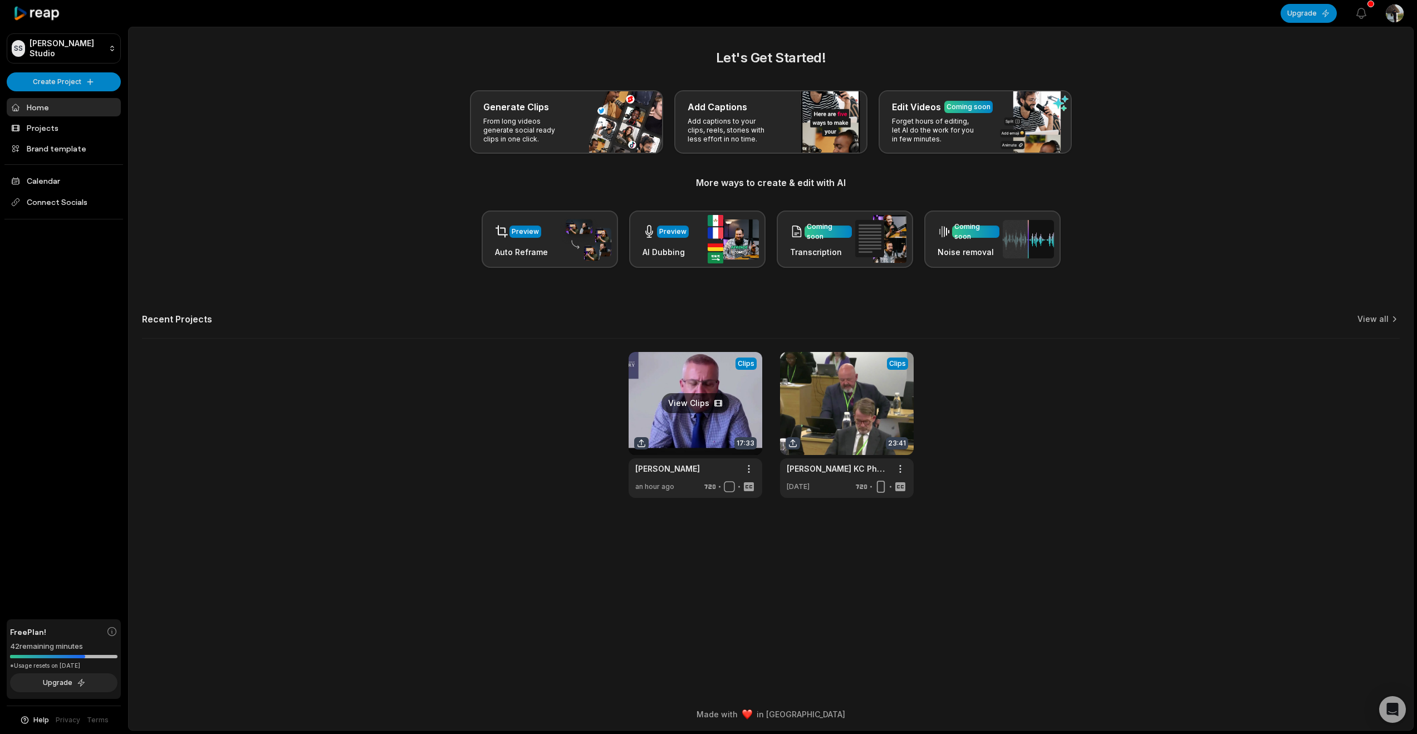
click at [683, 474] on link at bounding box center [695, 425] width 134 height 146
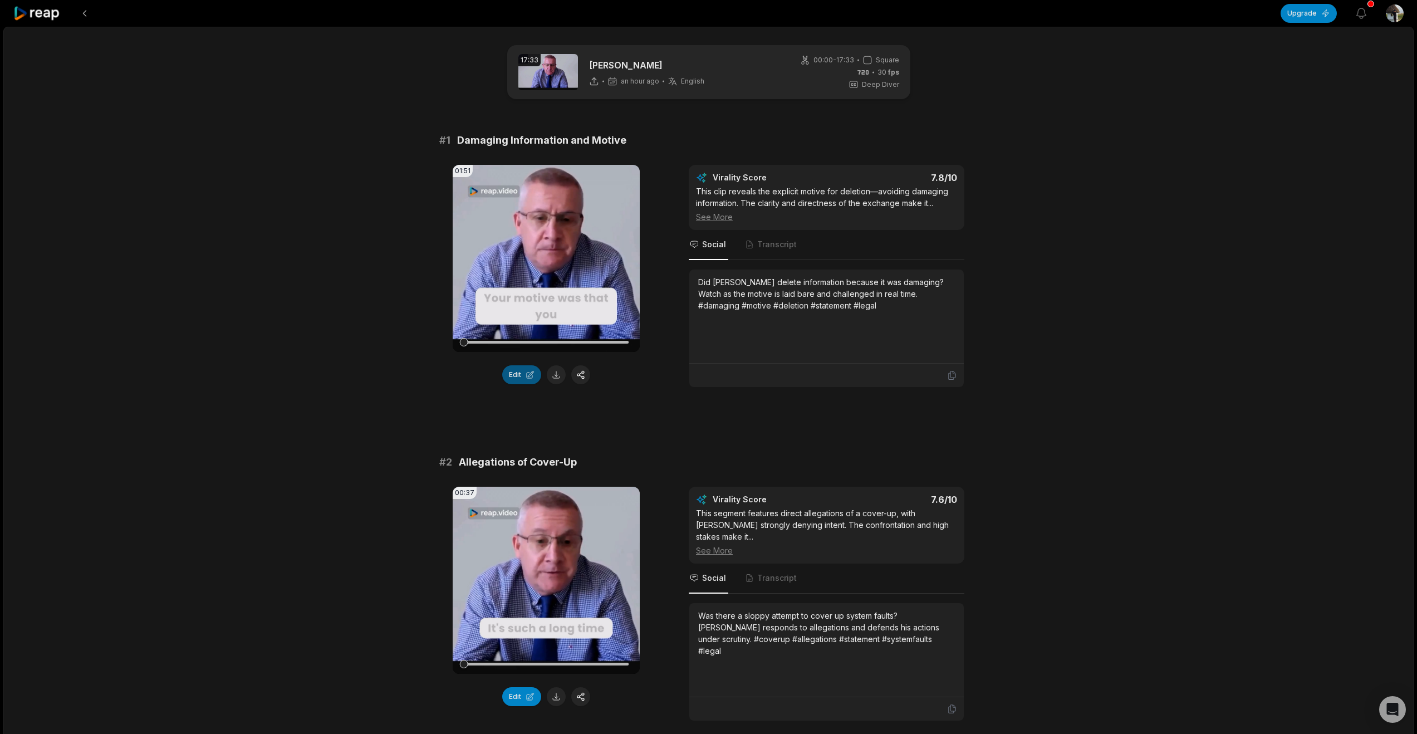
click at [522, 384] on button "Edit" at bounding box center [521, 374] width 39 height 19
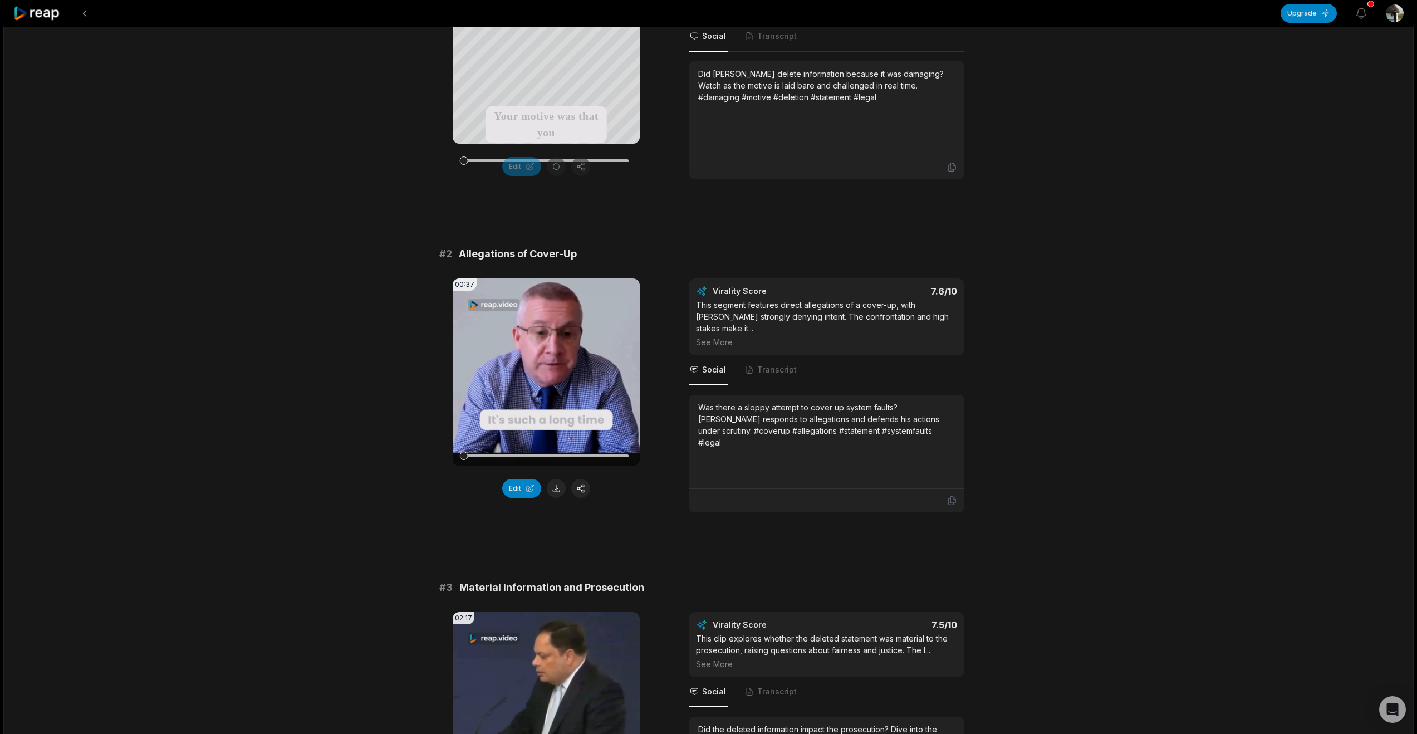
scroll to position [48, 0]
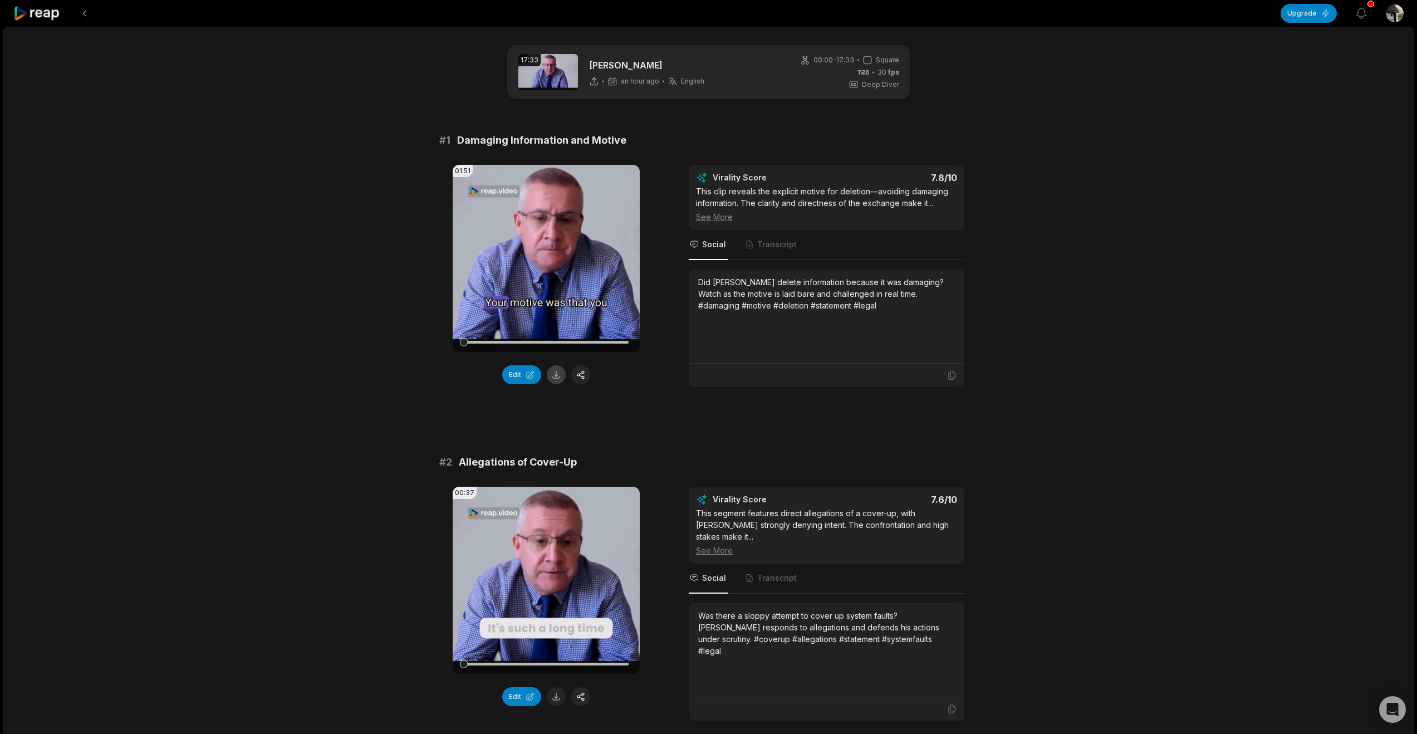
click at [558, 384] on button at bounding box center [556, 374] width 19 height 19
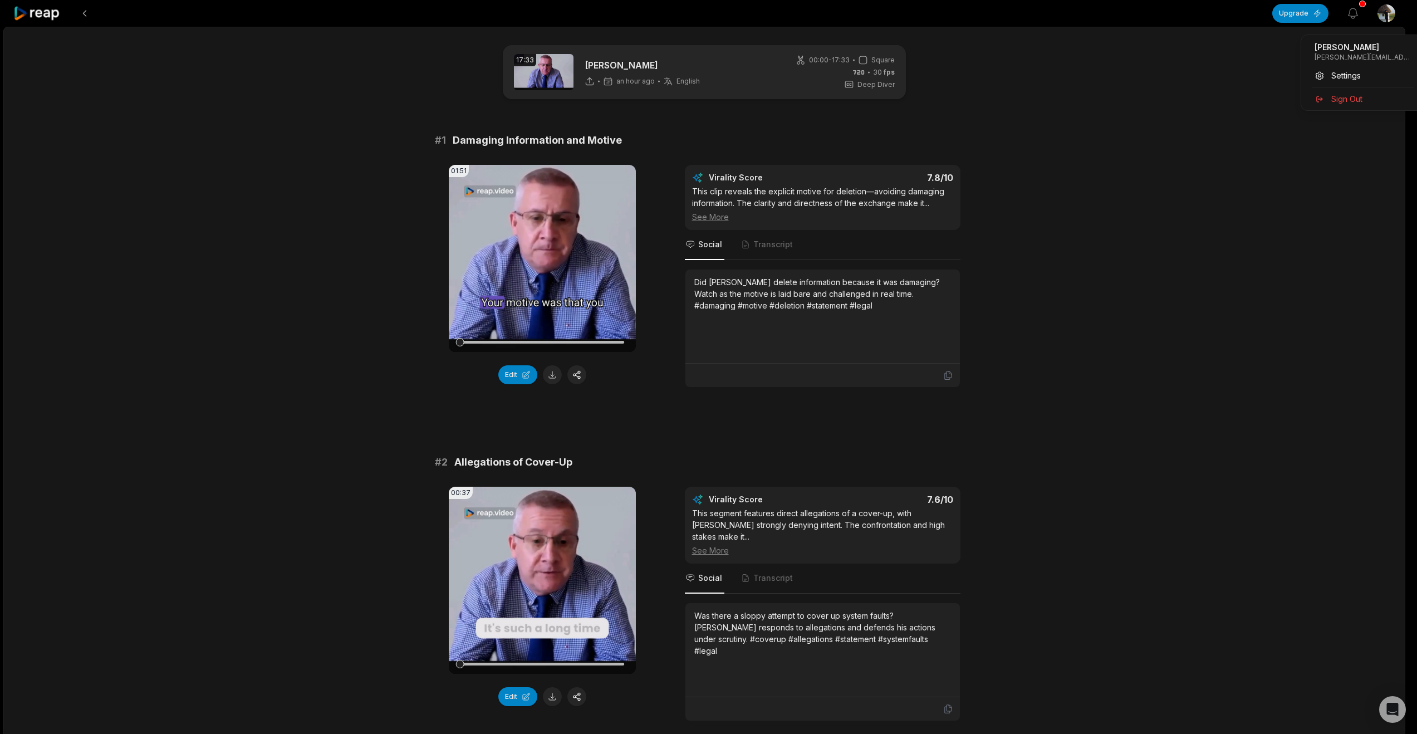
click at [1392, 13] on html "Upgrade View notifications Open user menu 17:33 Graham Ward an hour ago English…" at bounding box center [708, 367] width 1417 height 734
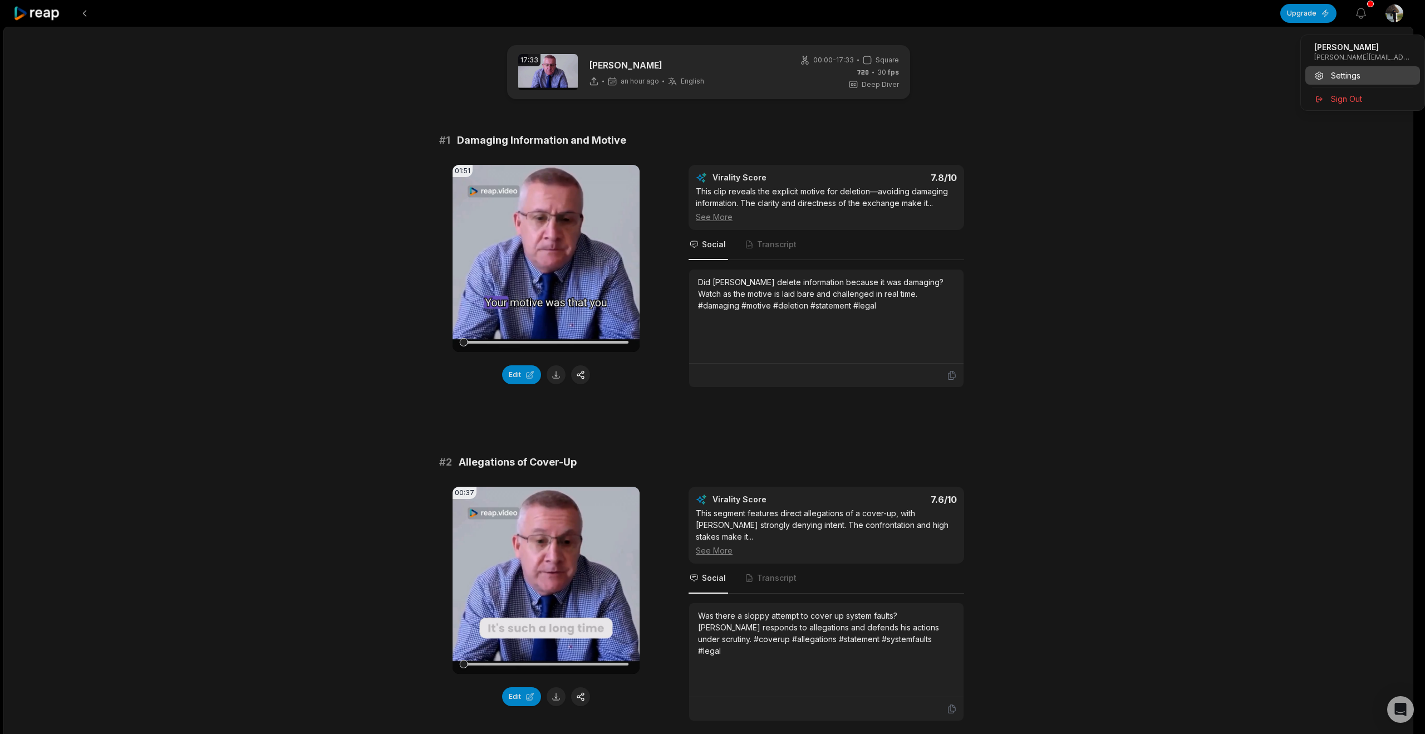
click at [1360, 81] on span "Settings" at bounding box center [1346, 76] width 30 height 12
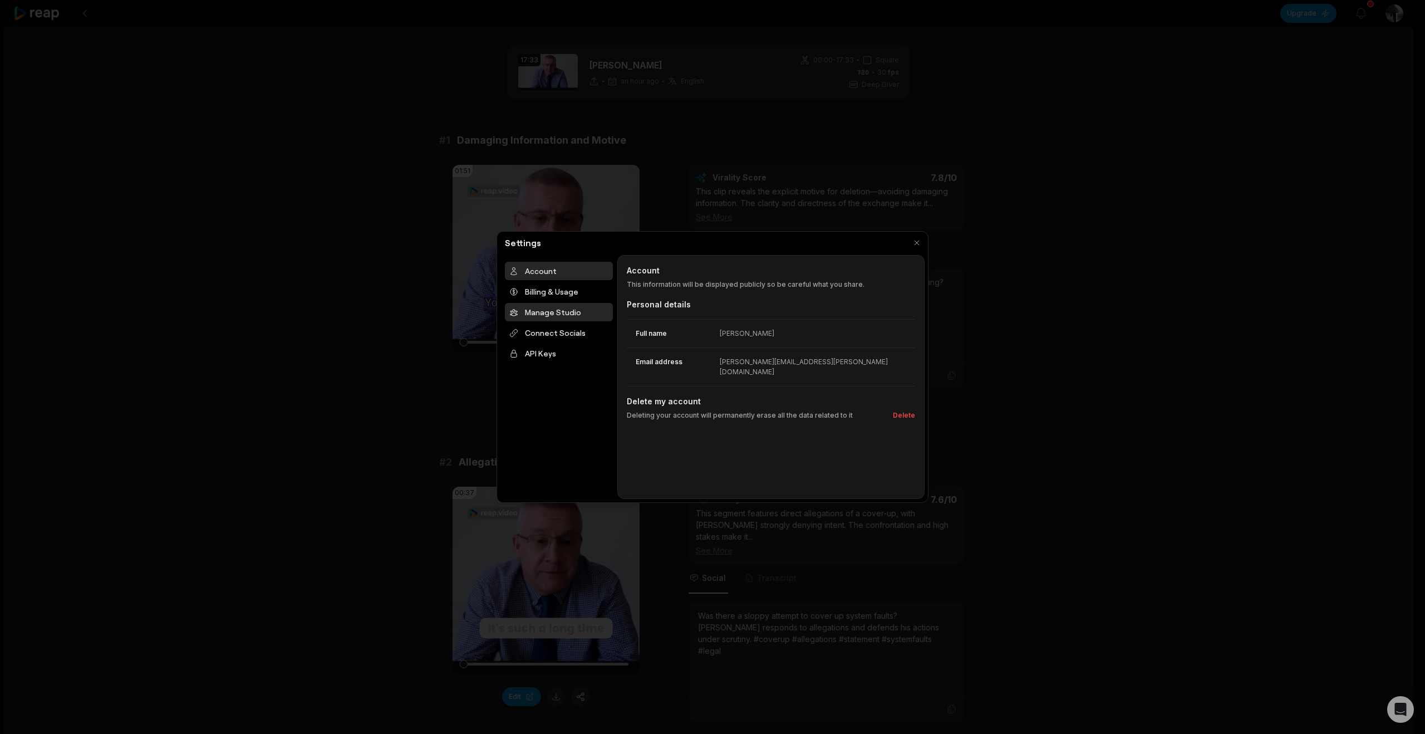
click at [557, 321] on div "Manage Studio" at bounding box center [559, 312] width 108 height 18
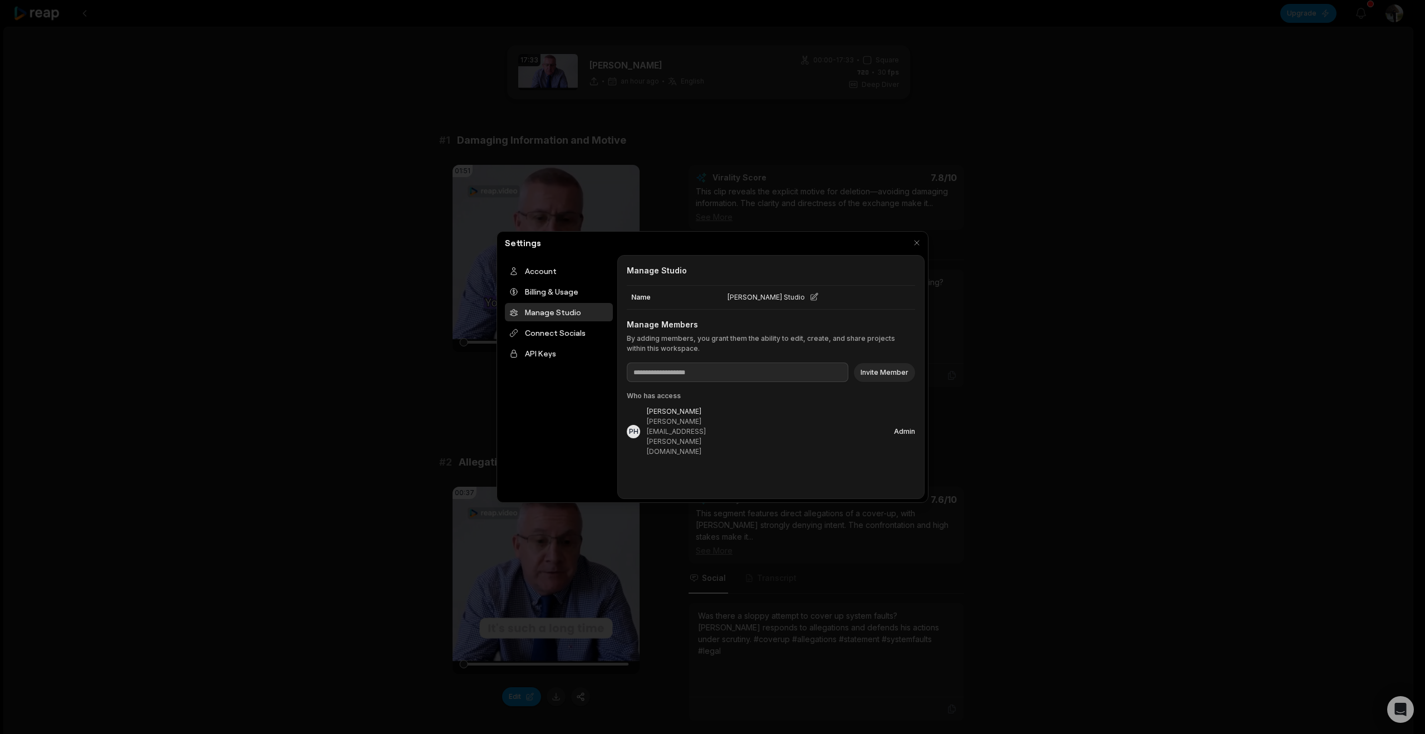
click at [557, 321] on div "Manage Studio" at bounding box center [559, 312] width 108 height 18
click at [558, 342] on div "Connect Socials" at bounding box center [559, 332] width 108 height 18
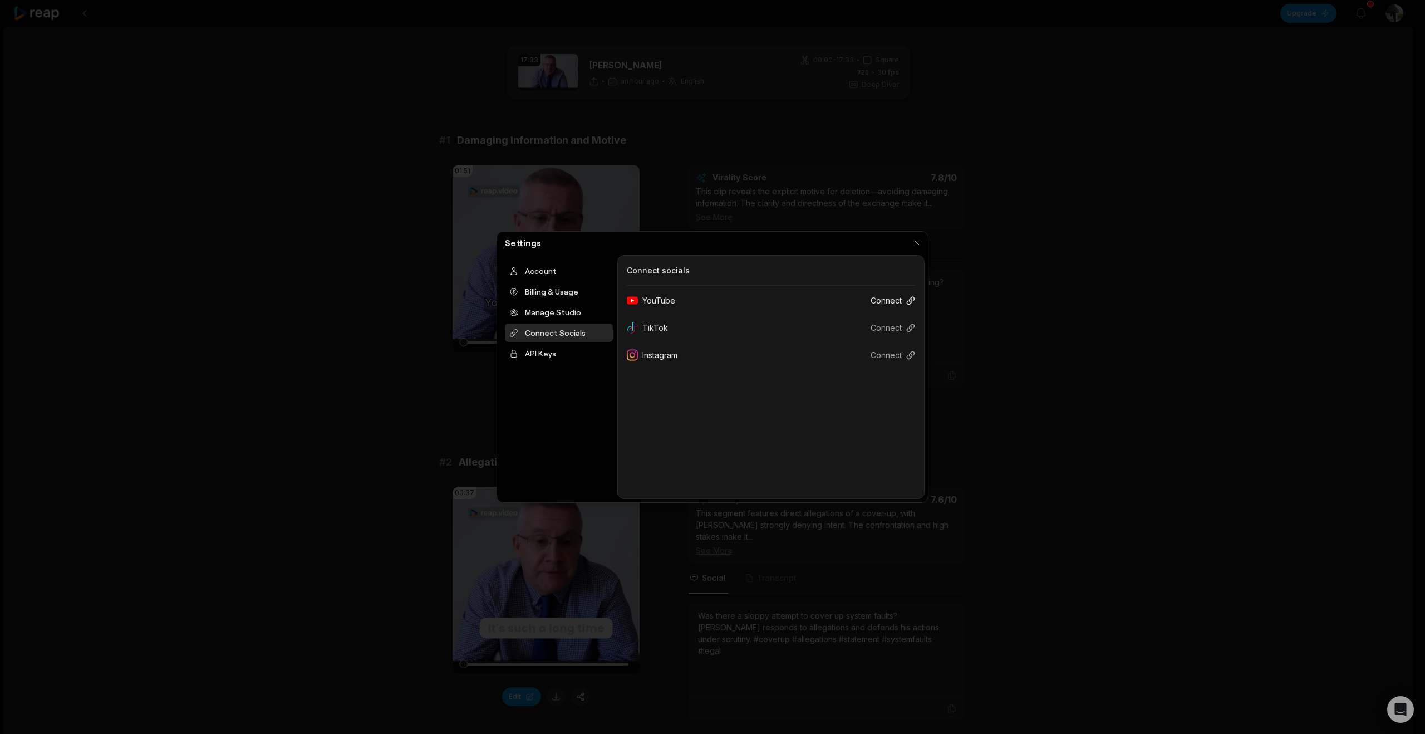
click at [867, 311] on button "Connect" at bounding box center [888, 300] width 53 height 21
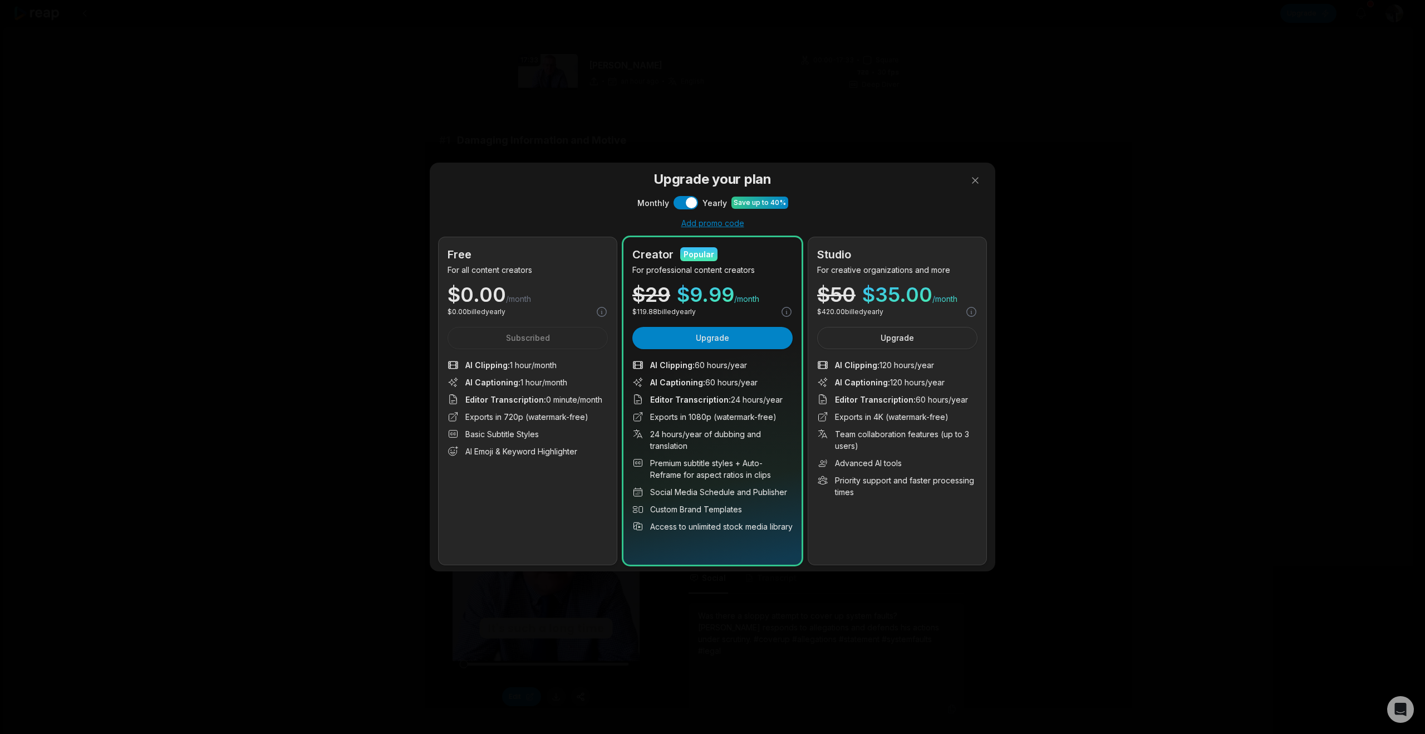
click at [670, 137] on div at bounding box center [712, 367] width 1425 height 734
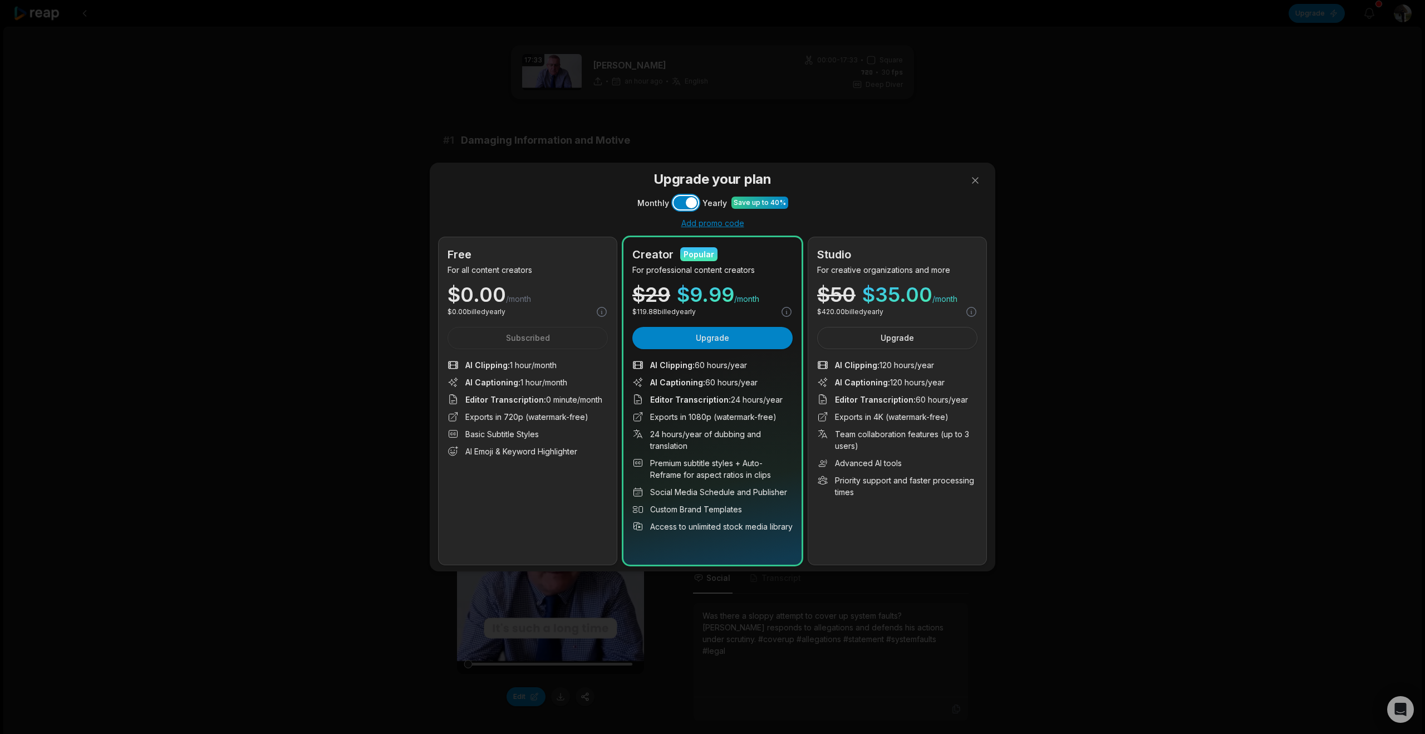
click at [674, 196] on button "Use setting" at bounding box center [686, 202] width 24 height 13
click at [967, 169] on button at bounding box center [975, 180] width 22 height 22
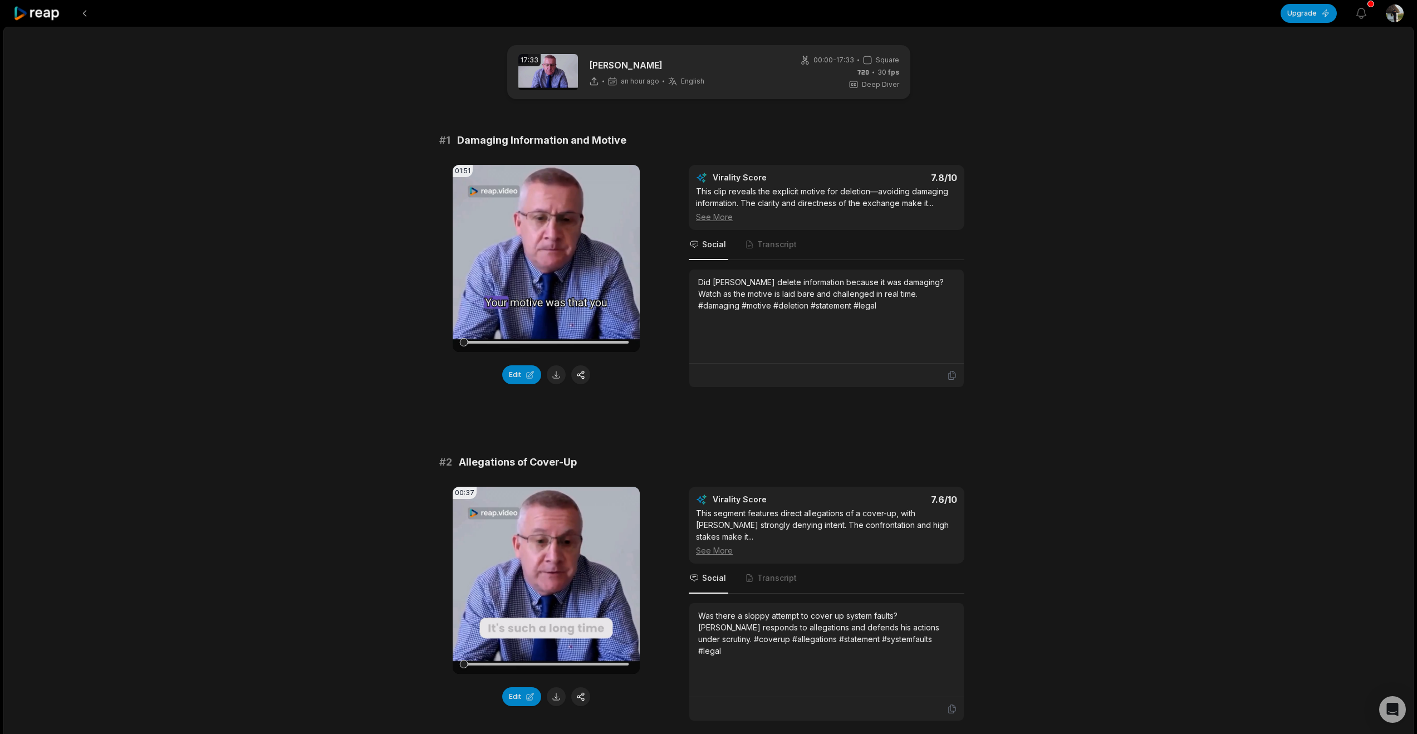
click at [1391, 18] on html "Upgrade View notifications Open user menu 17:33 Graham Ward an hour ago English…" at bounding box center [708, 367] width 1417 height 734
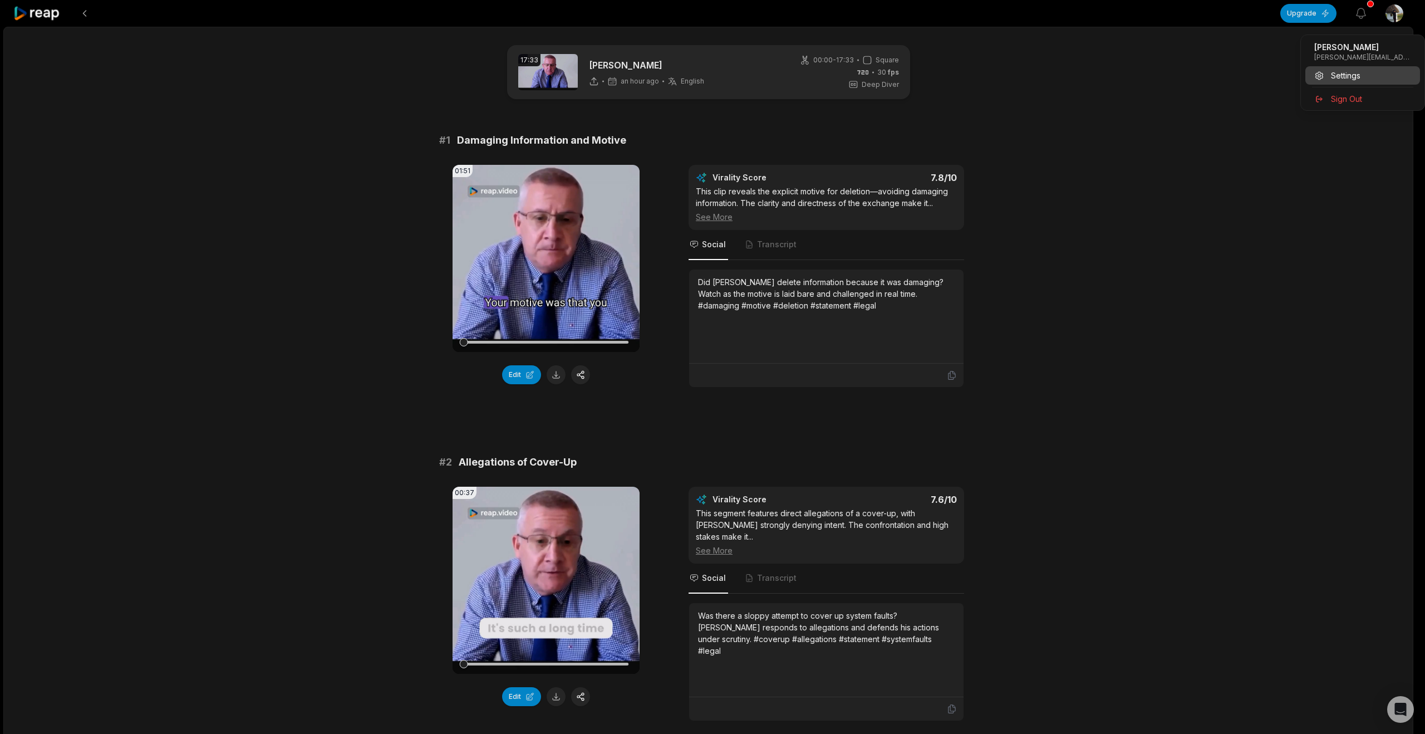
click at [1358, 81] on span "Settings" at bounding box center [1346, 76] width 30 height 12
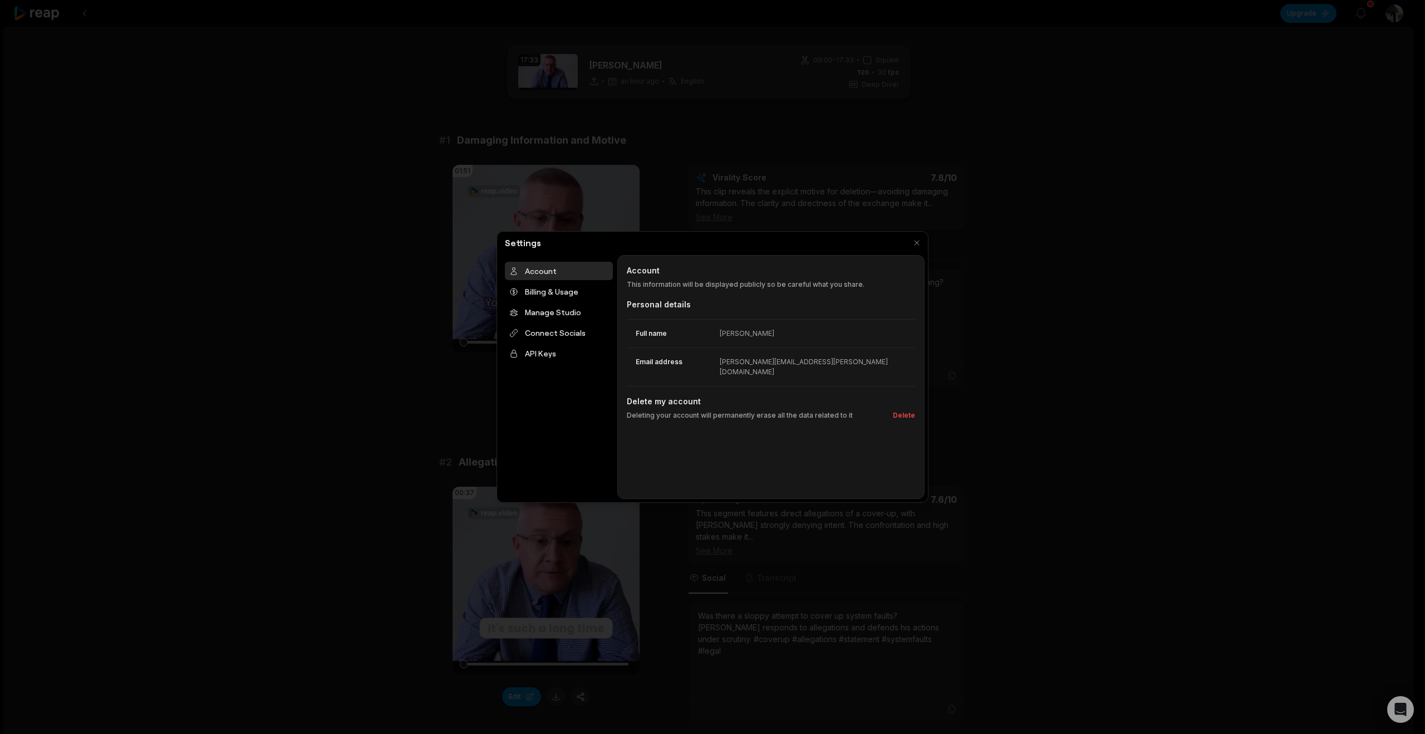
click at [687, 289] on p "This information will be displayed publicly so be careful what you share." at bounding box center [771, 284] width 288 height 10
click at [574, 298] on div "Billing & Usage" at bounding box center [559, 291] width 108 height 18
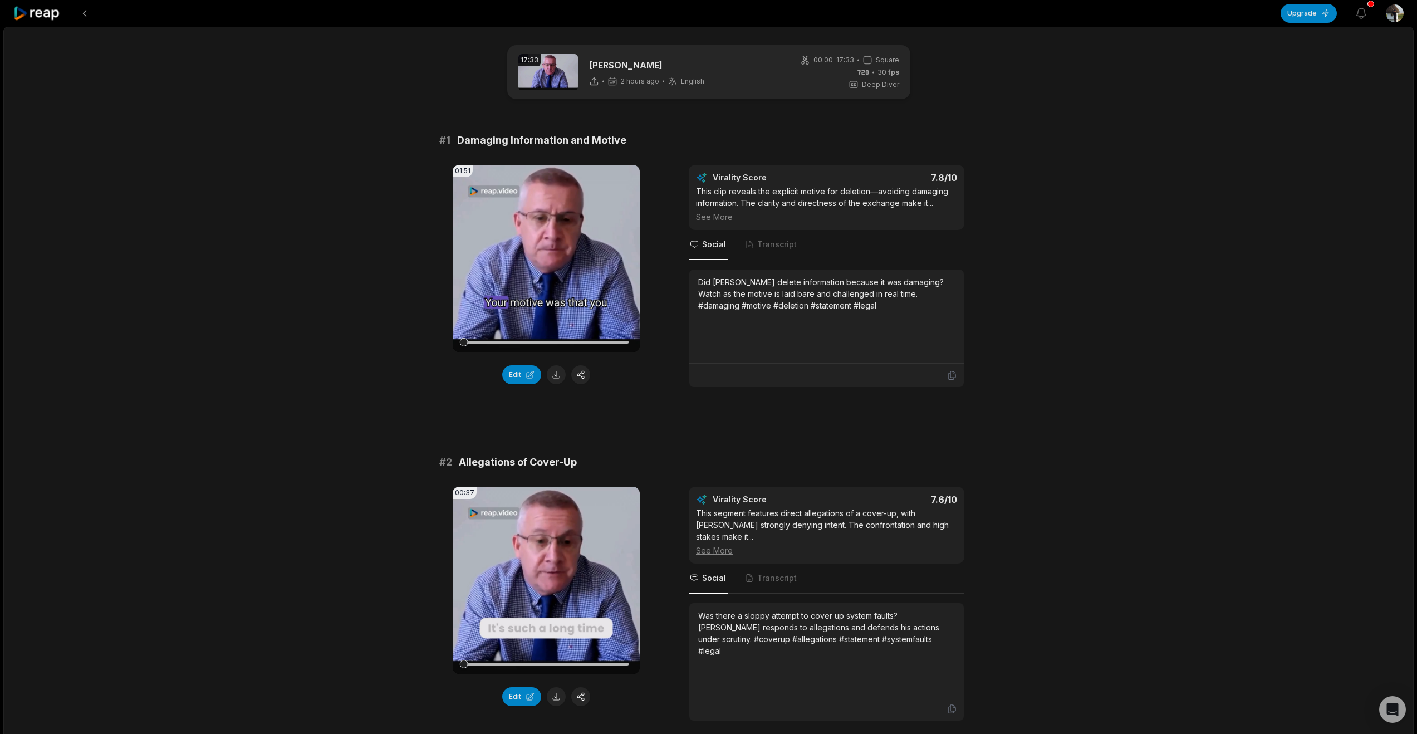
click at [1387, 18] on html "Upgrade View notifications Open user menu 17:33 Graham Ward 2 hours ago English…" at bounding box center [708, 367] width 1417 height 734
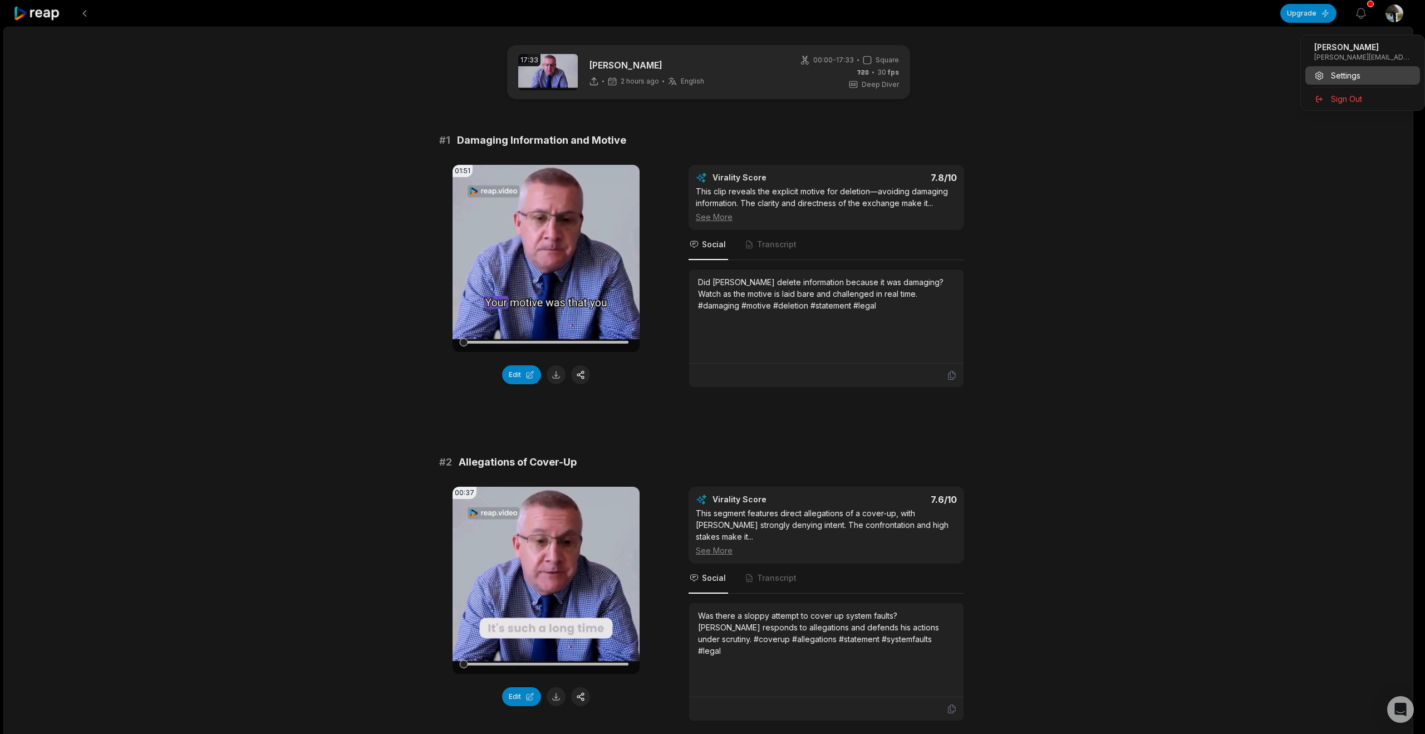
click at [1353, 81] on span "Settings" at bounding box center [1346, 76] width 30 height 12
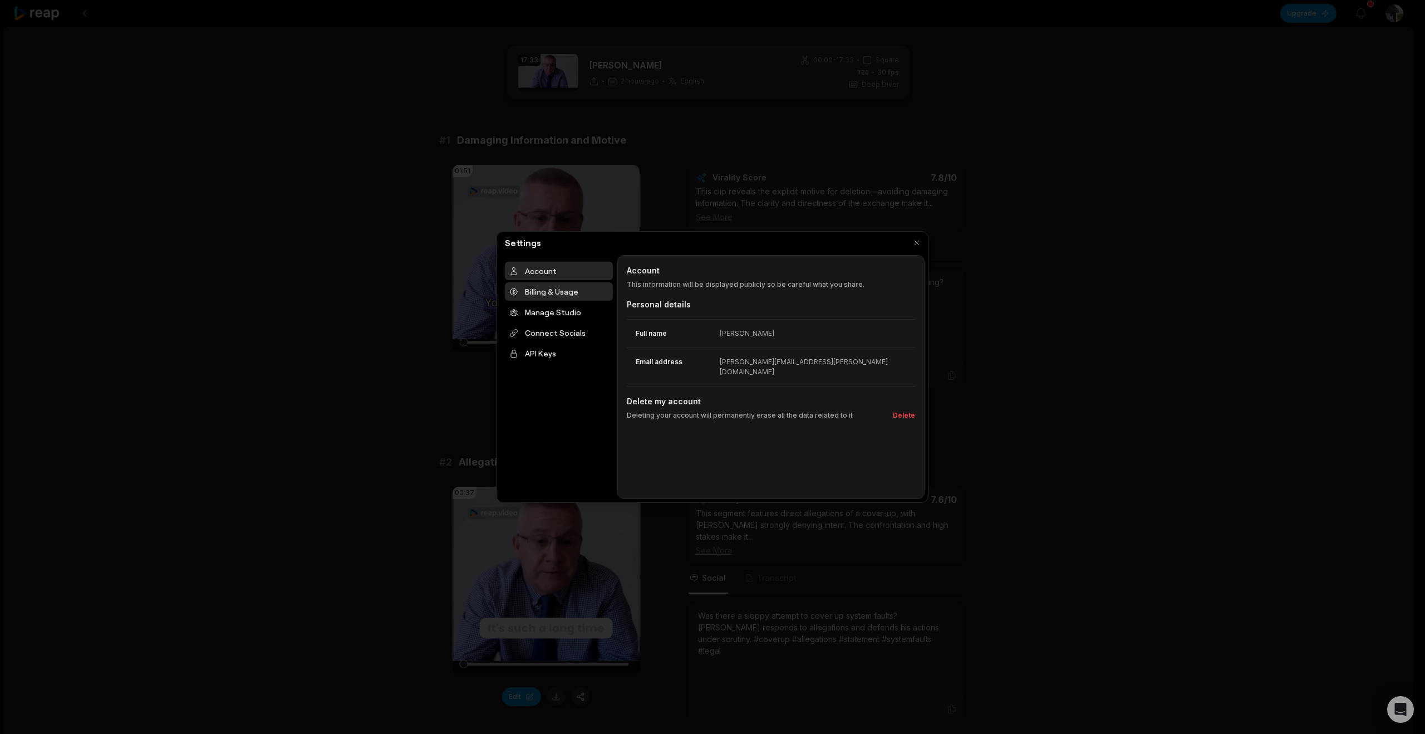
click at [567, 301] on div "Billing & Usage" at bounding box center [559, 291] width 108 height 18
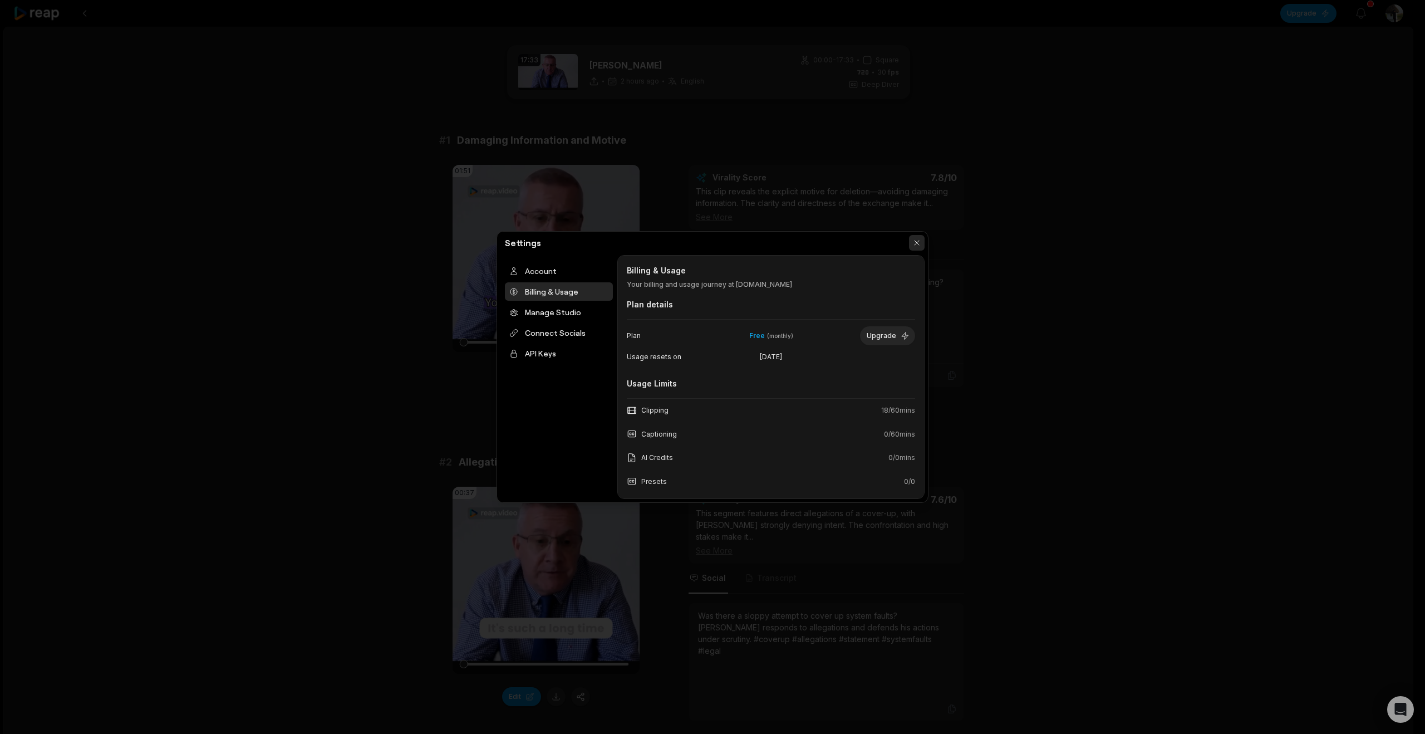
click at [913, 245] on button "button" at bounding box center [917, 243] width 16 height 16
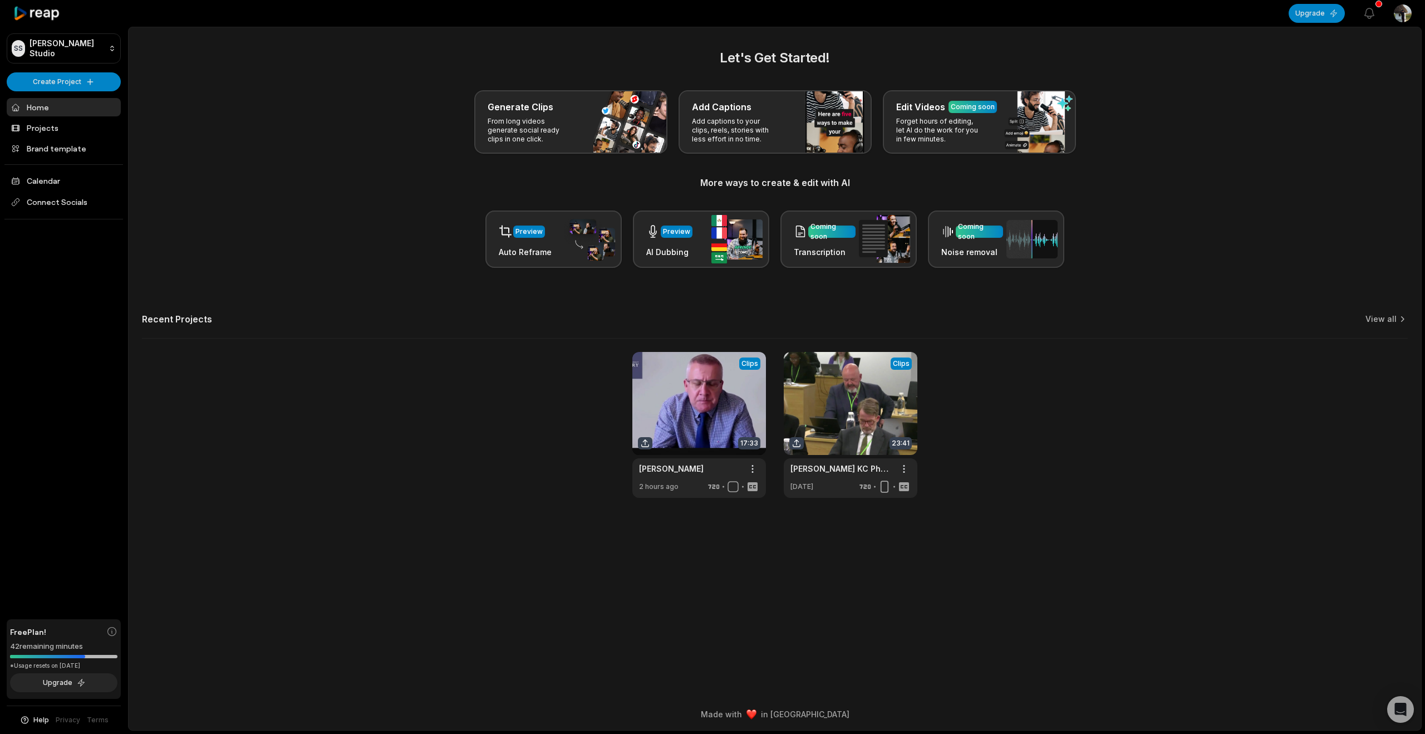
click at [1383, 18] on html "[PERSON_NAME] Studio Create Project Home Projects Brand template Calendar Conne…" at bounding box center [712, 367] width 1425 height 734
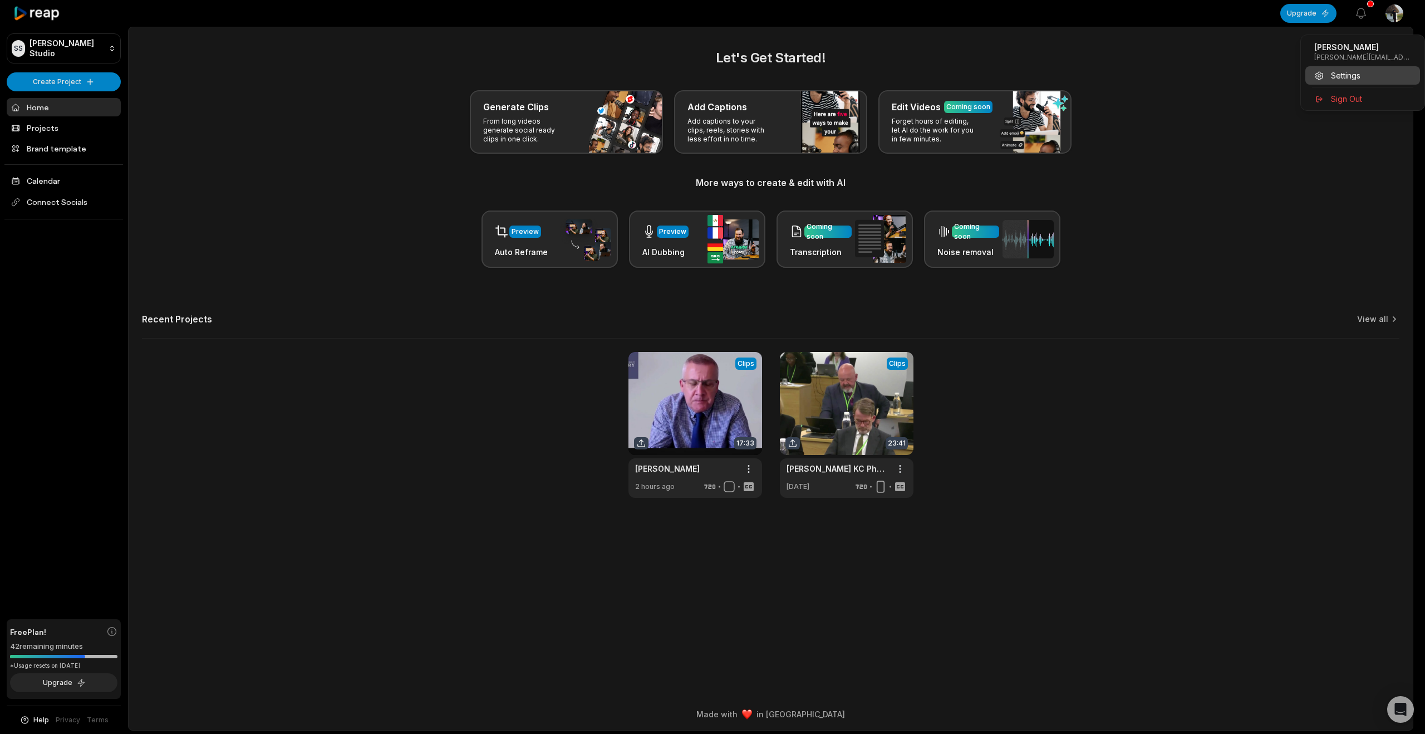
click at [1356, 81] on span "Settings" at bounding box center [1346, 76] width 30 height 12
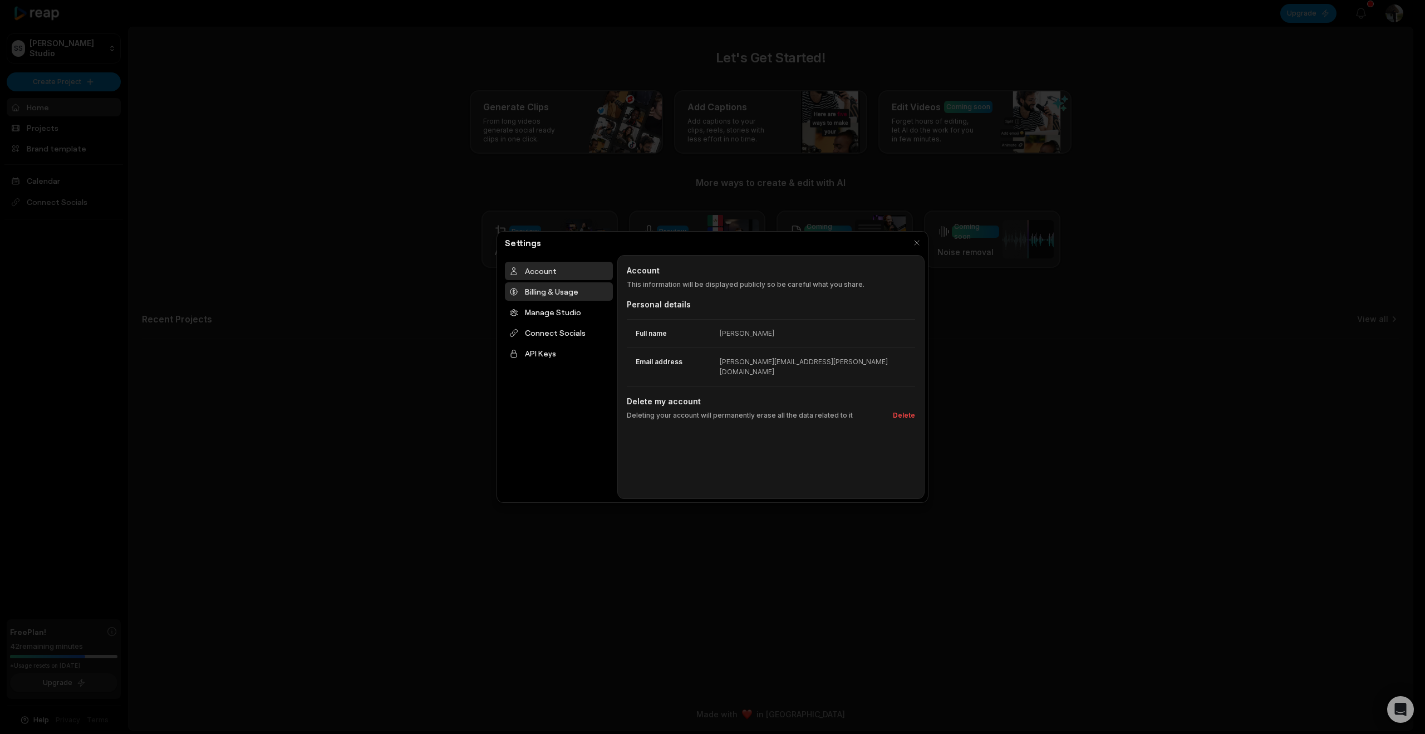
click at [570, 301] on div "Billing & Usage" at bounding box center [559, 291] width 108 height 18
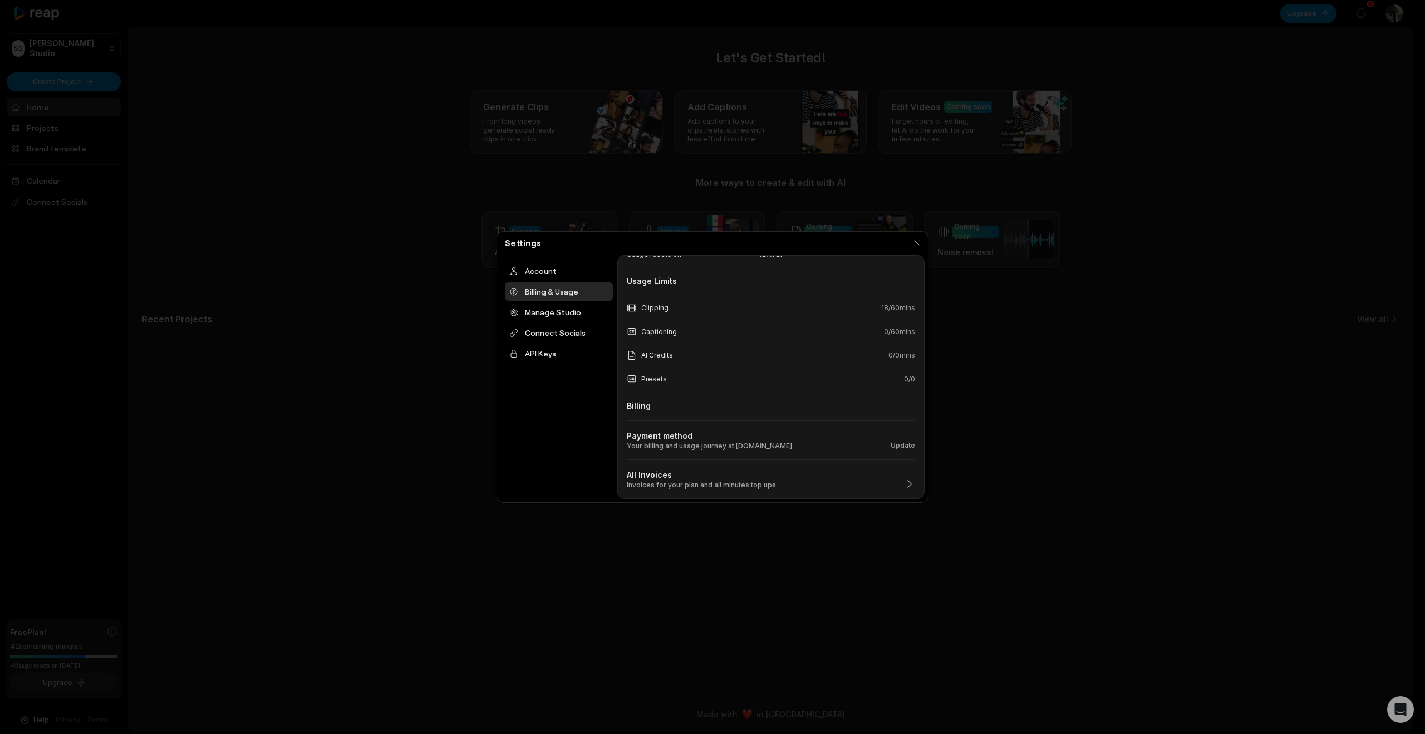
scroll to position [186, 0]
click at [881, 489] on div "All Invoices Invoices for your plan and all minutes top ups" at bounding box center [771, 474] width 288 height 30
click at [904, 485] on icon "button" at bounding box center [909, 483] width 11 height 11
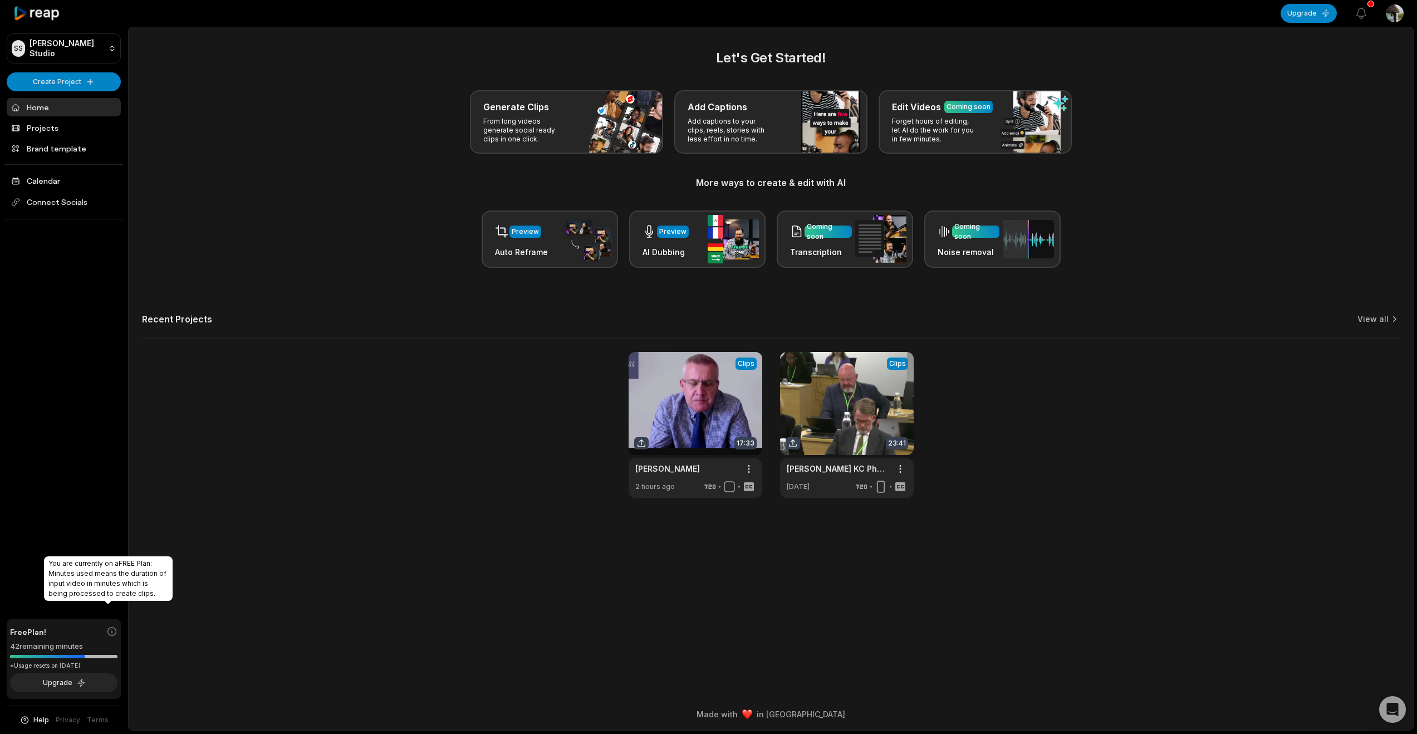
click at [110, 626] on icon at bounding box center [111, 631] width 11 height 11
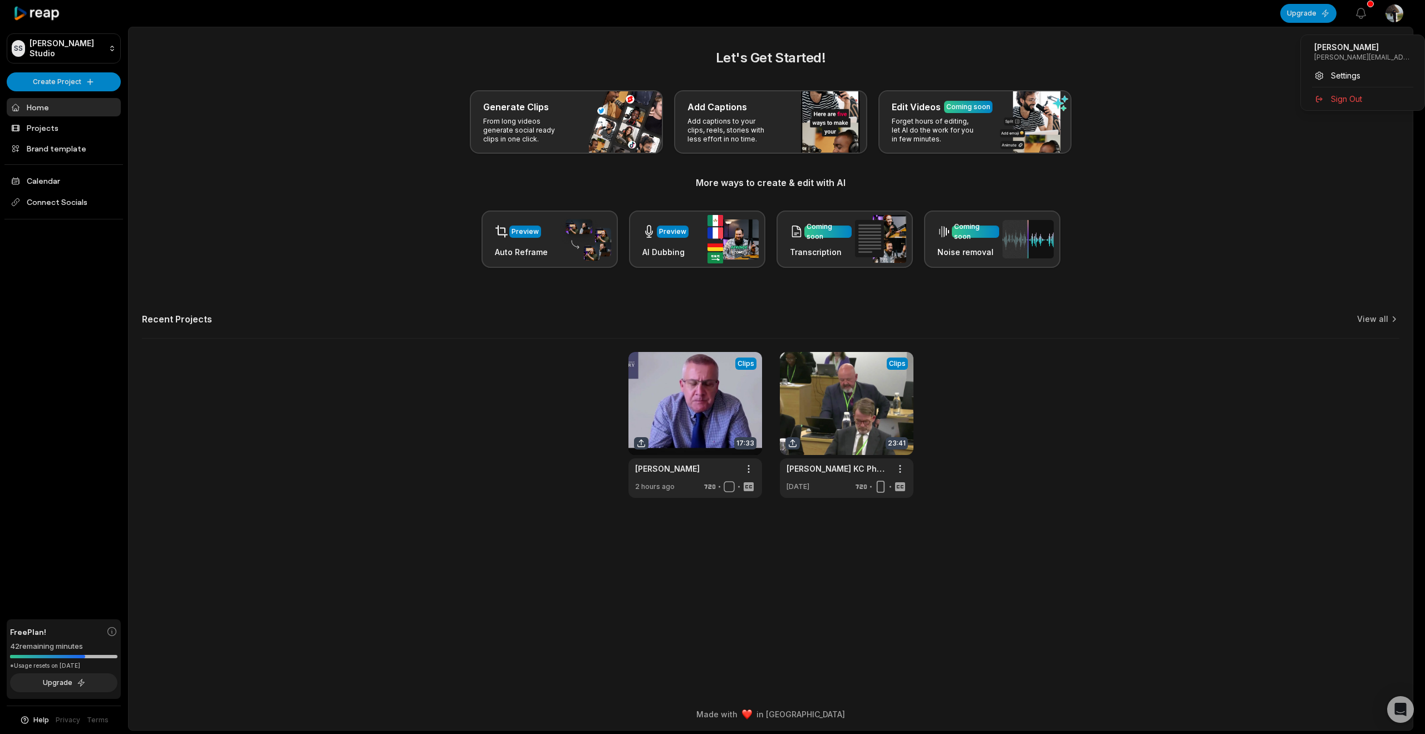
click at [1385, 17] on html "[PERSON_NAME] Studio Create Project Home Projects Brand template Calendar Conne…" at bounding box center [712, 367] width 1425 height 734
click at [1339, 105] on span "Sign Out" at bounding box center [1346, 99] width 31 height 12
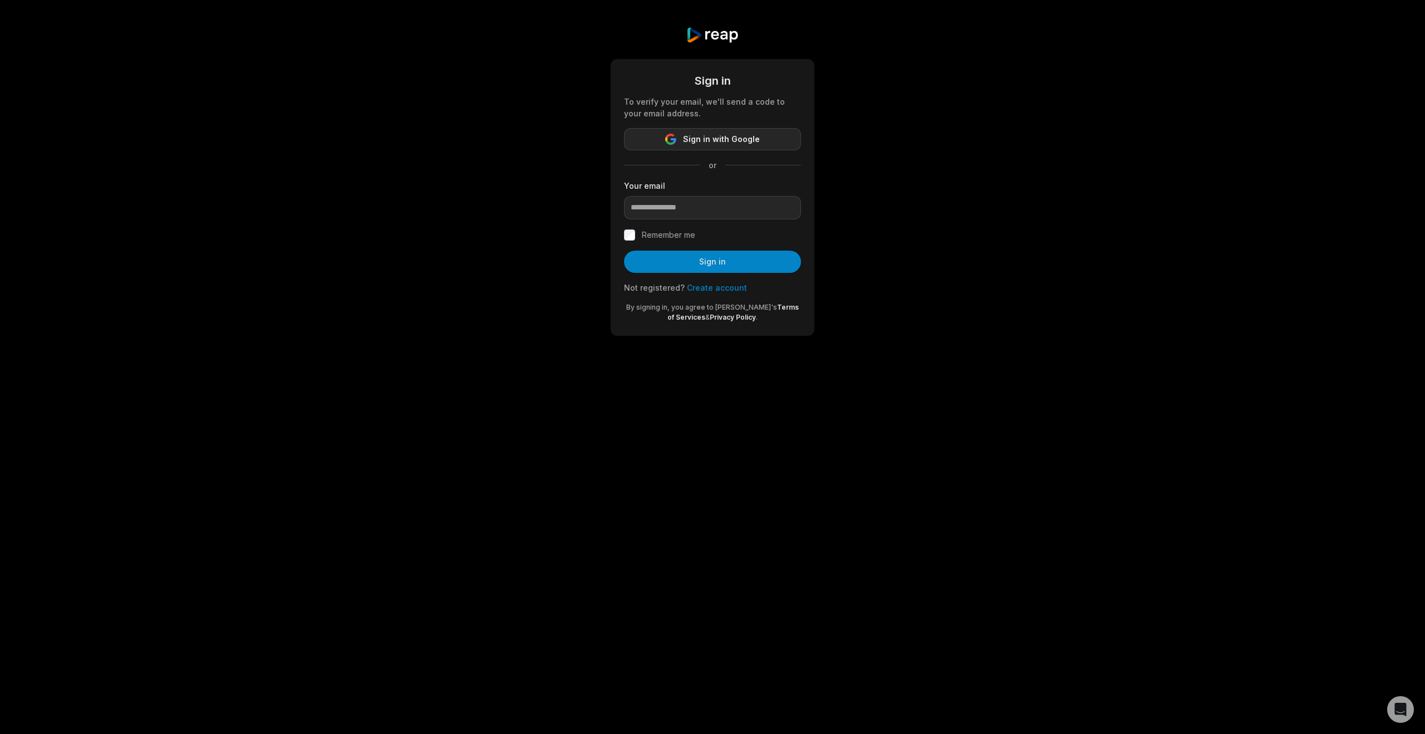
click at [683, 146] on span "Sign in with Google" at bounding box center [721, 138] width 77 height 13
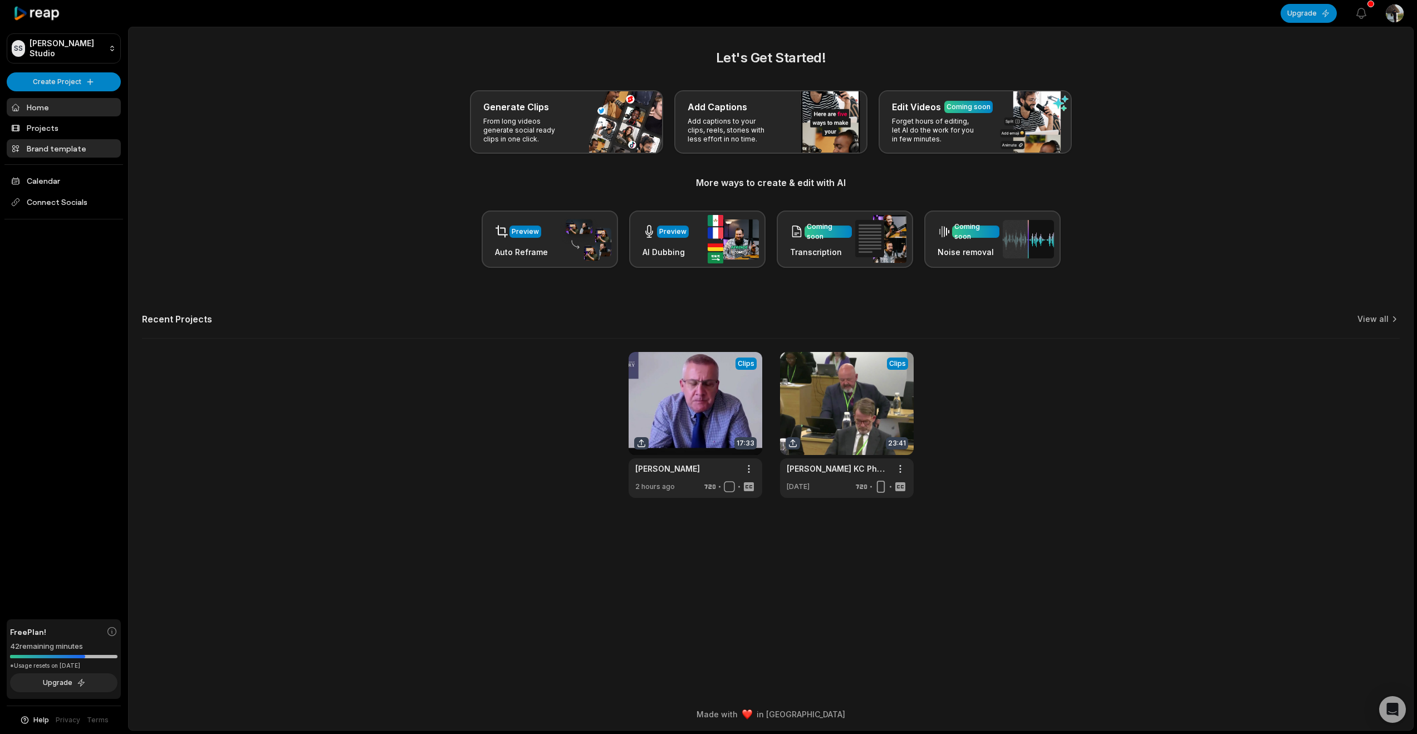
click at [78, 158] on link "Brand template" at bounding box center [64, 148] width 114 height 18
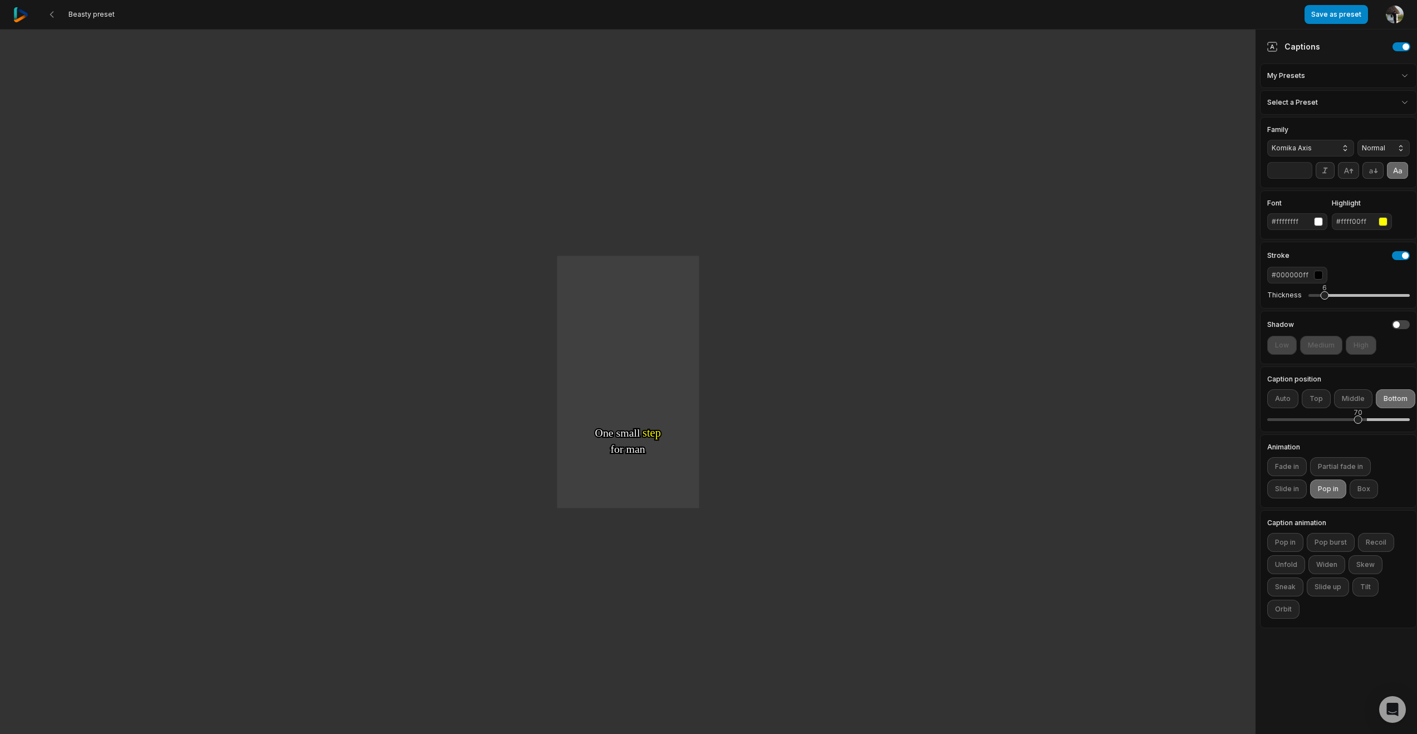
scroll to position [99, 0]
click at [1302, 476] on button "Fade in" at bounding box center [1287, 466] width 40 height 19
click at [1358, 465] on button "Partial fade in" at bounding box center [1340, 466] width 61 height 19
click at [1305, 461] on button "Fade in" at bounding box center [1287, 466] width 40 height 19
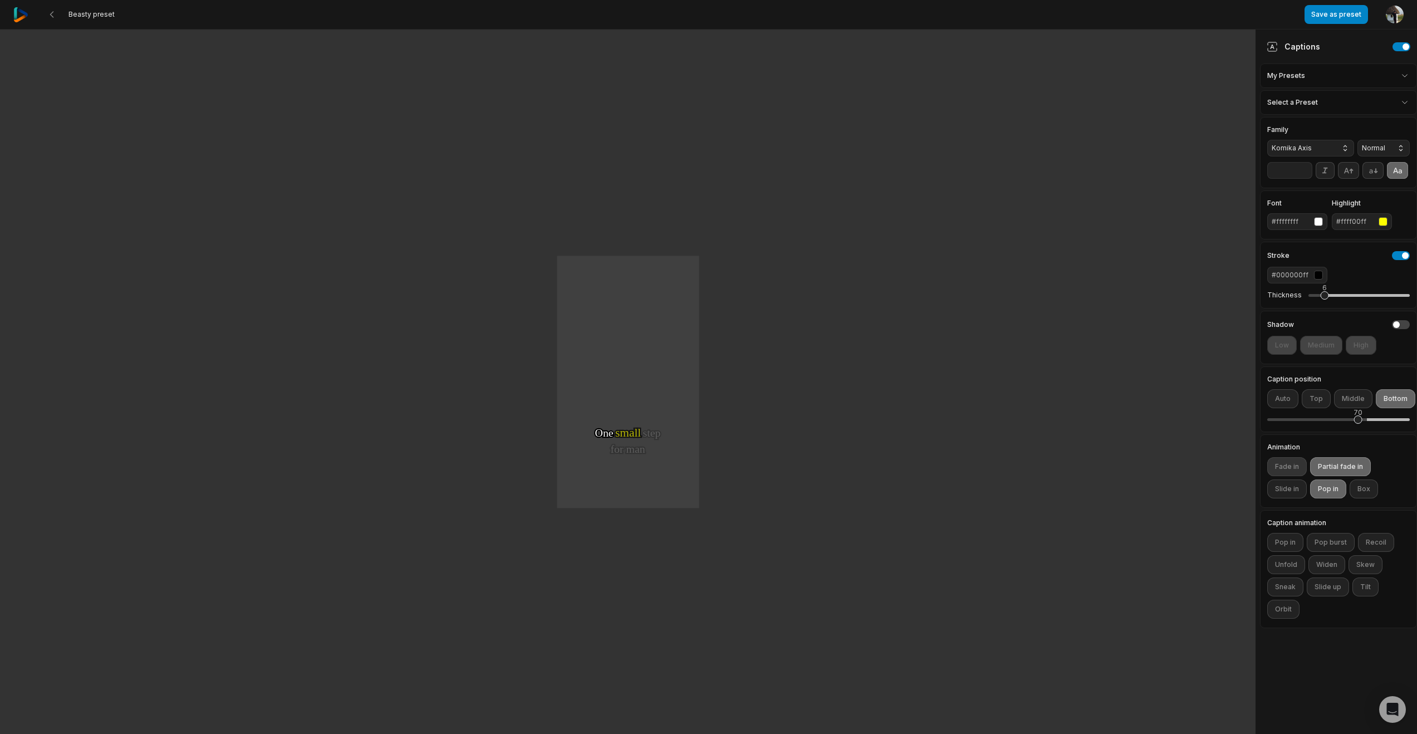
click at [1297, 463] on button "Fade in" at bounding box center [1287, 466] width 40 height 19
click at [1305, 574] on button "Unfold" at bounding box center [1286, 564] width 38 height 19
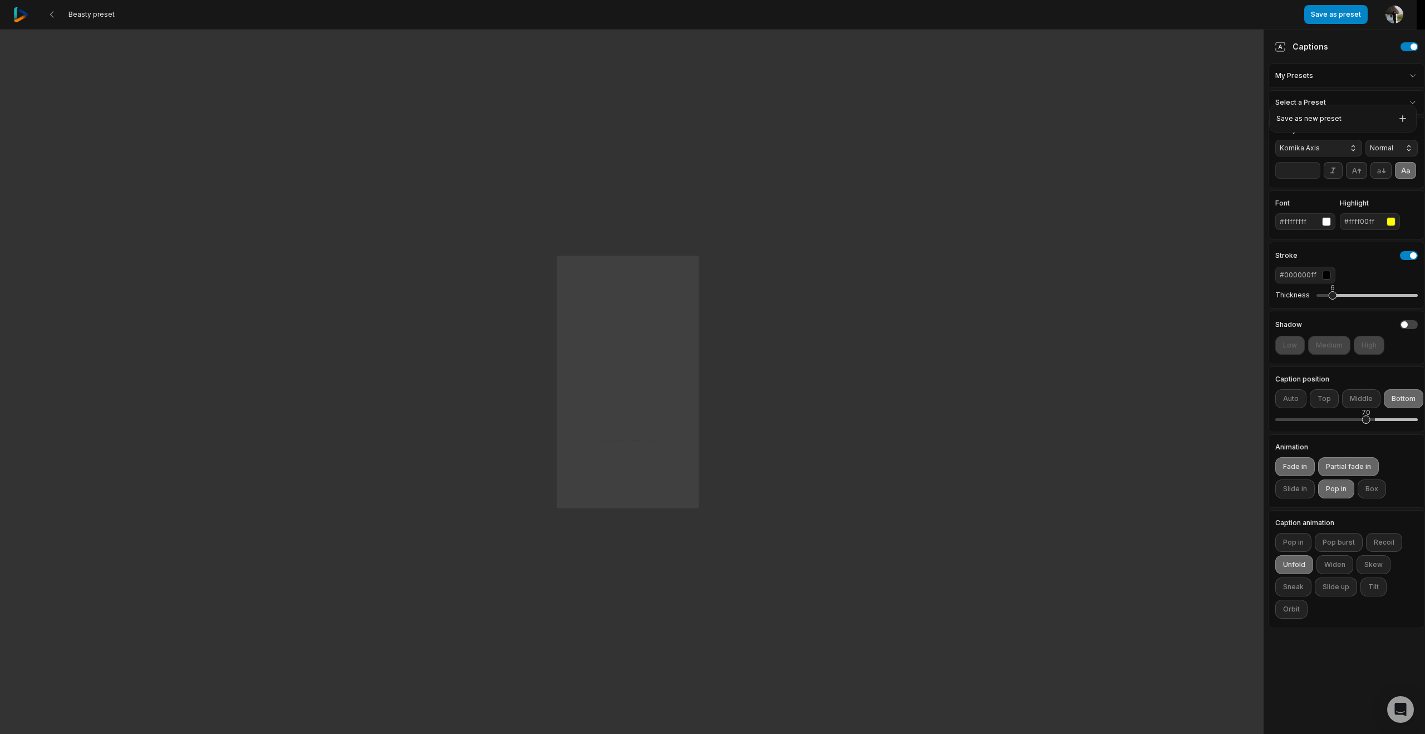
click at [1391, 87] on html "Beasty preset Save as preset Open user menu One One small small step step for f…" at bounding box center [712, 367] width 1425 height 734
click at [1400, 86] on html "Beasty preset Save as preset Open user menu One One small small step step for f…" at bounding box center [712, 367] width 1425 height 734
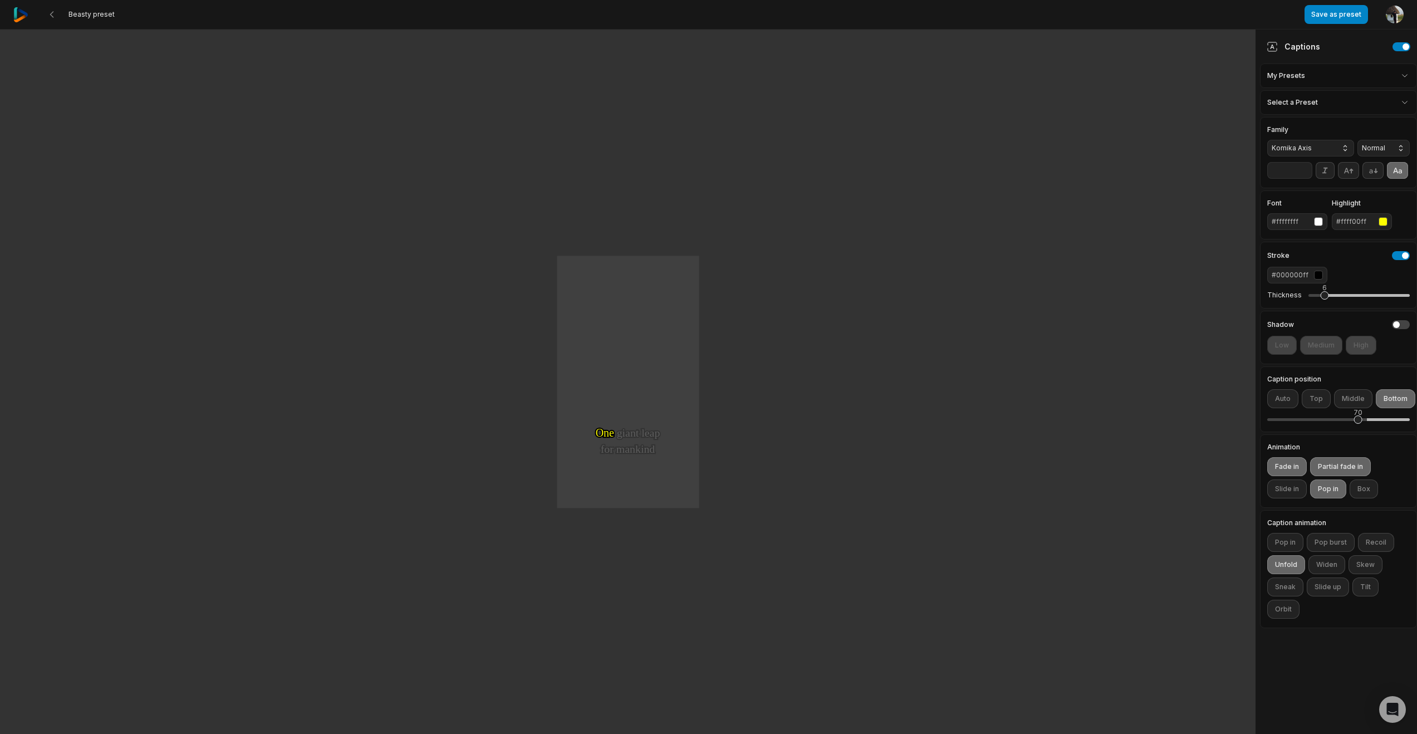
click at [1395, 87] on html "Beasty preset Save as preset Open user menu One One small small step step for f…" at bounding box center [708, 367] width 1417 height 734
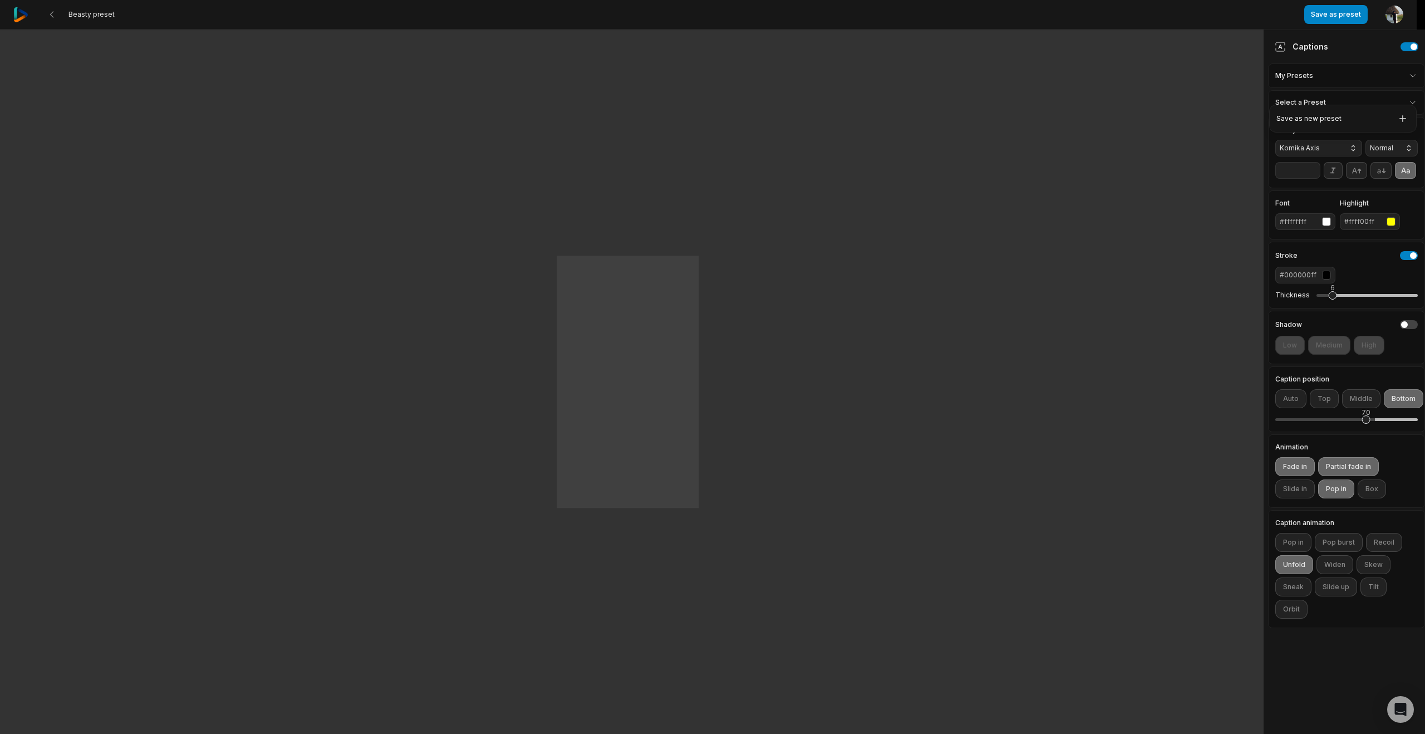
click at [58, 17] on html "Beasty preset Save as preset Open user menu One One small small step step for f…" at bounding box center [712, 367] width 1425 height 734
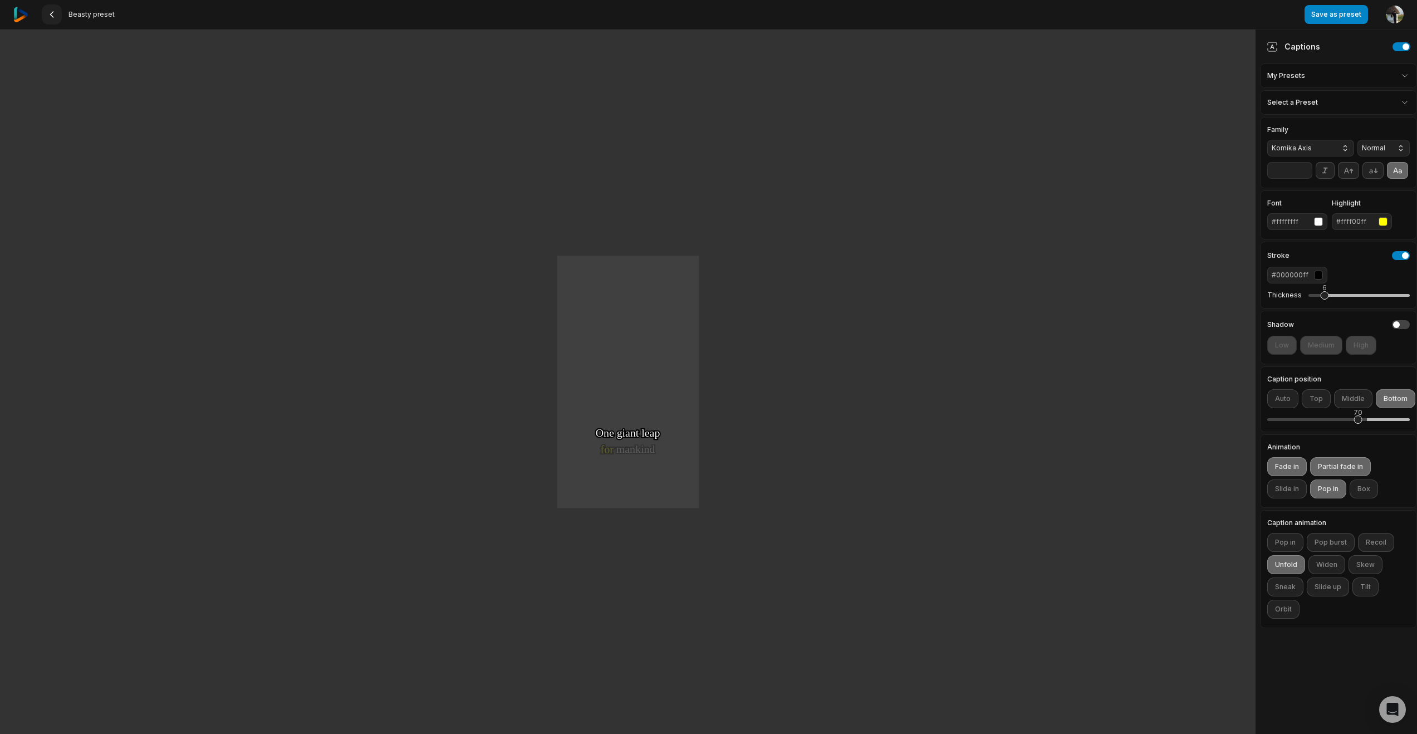
click at [56, 17] on icon at bounding box center [51, 14] width 9 height 9
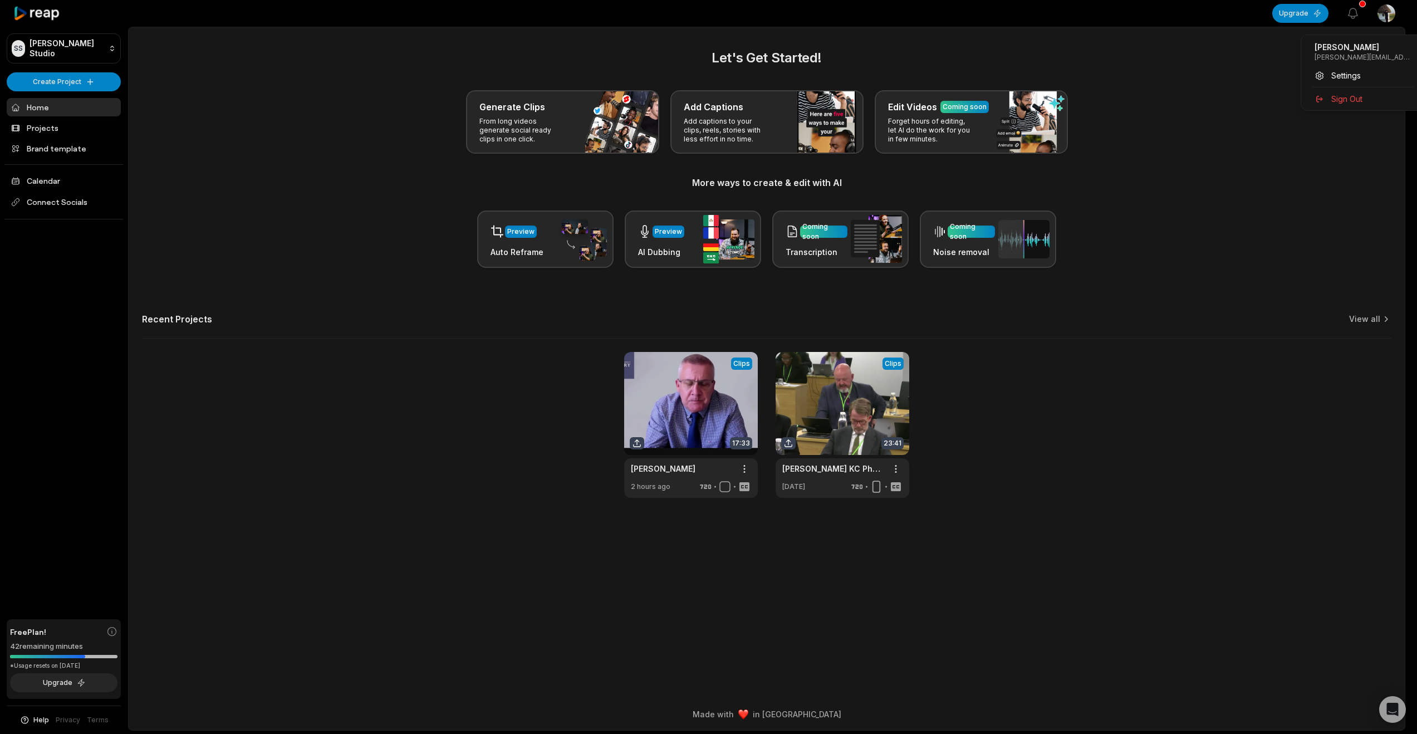
click at [1389, 17] on html "[PERSON_NAME] Studio Create Project Home Projects Brand template Calendar Conne…" at bounding box center [708, 367] width 1417 height 734
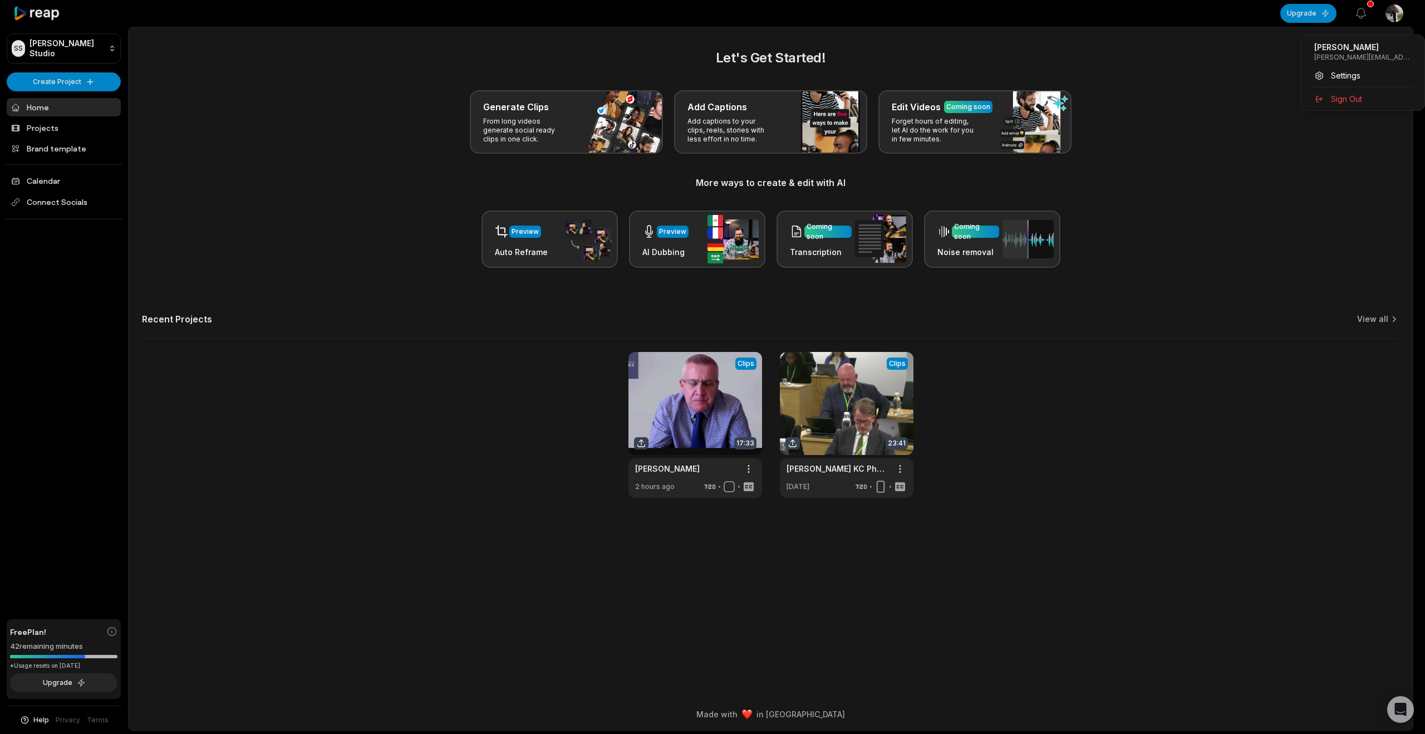
click at [106, 611] on html "[PERSON_NAME] Studio Create Project Home Projects Brand template Calendar Conne…" at bounding box center [712, 367] width 1425 height 734
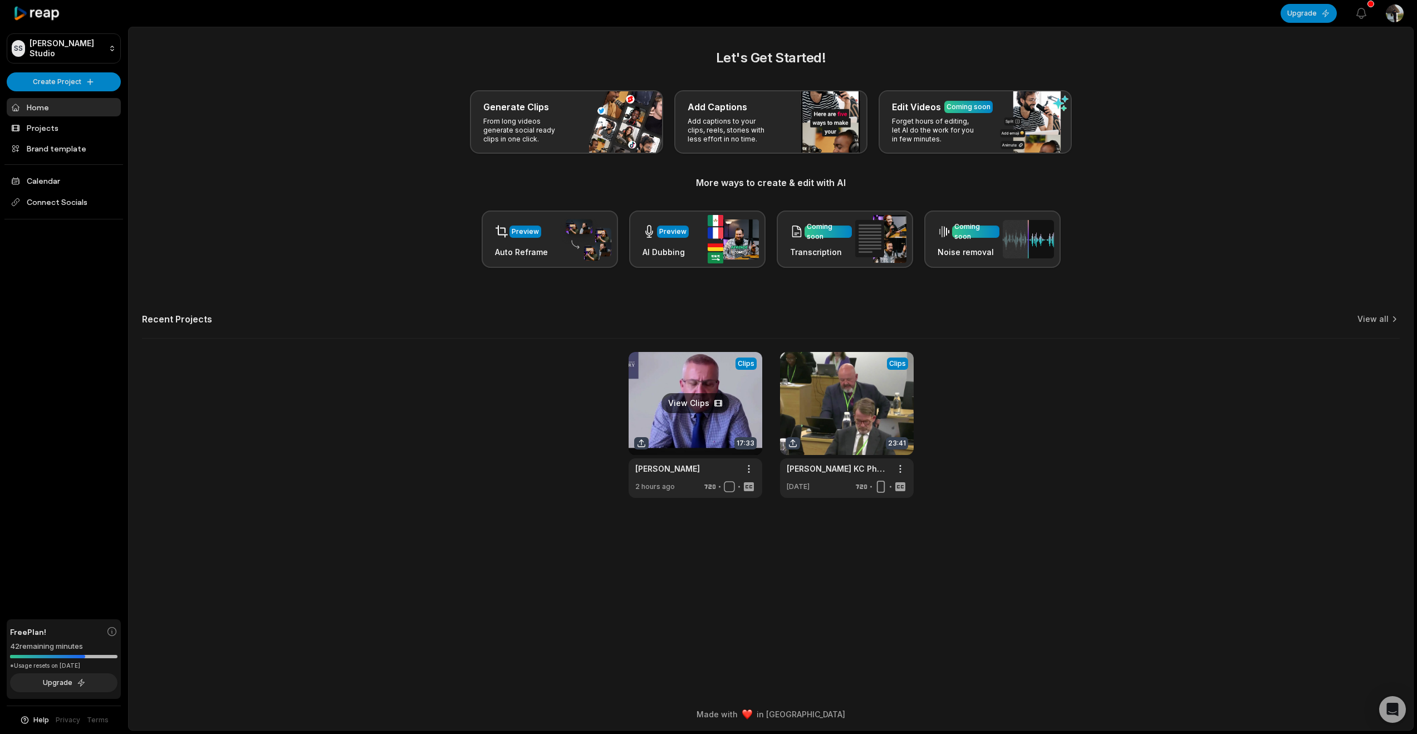
click at [675, 474] on link at bounding box center [695, 425] width 134 height 146
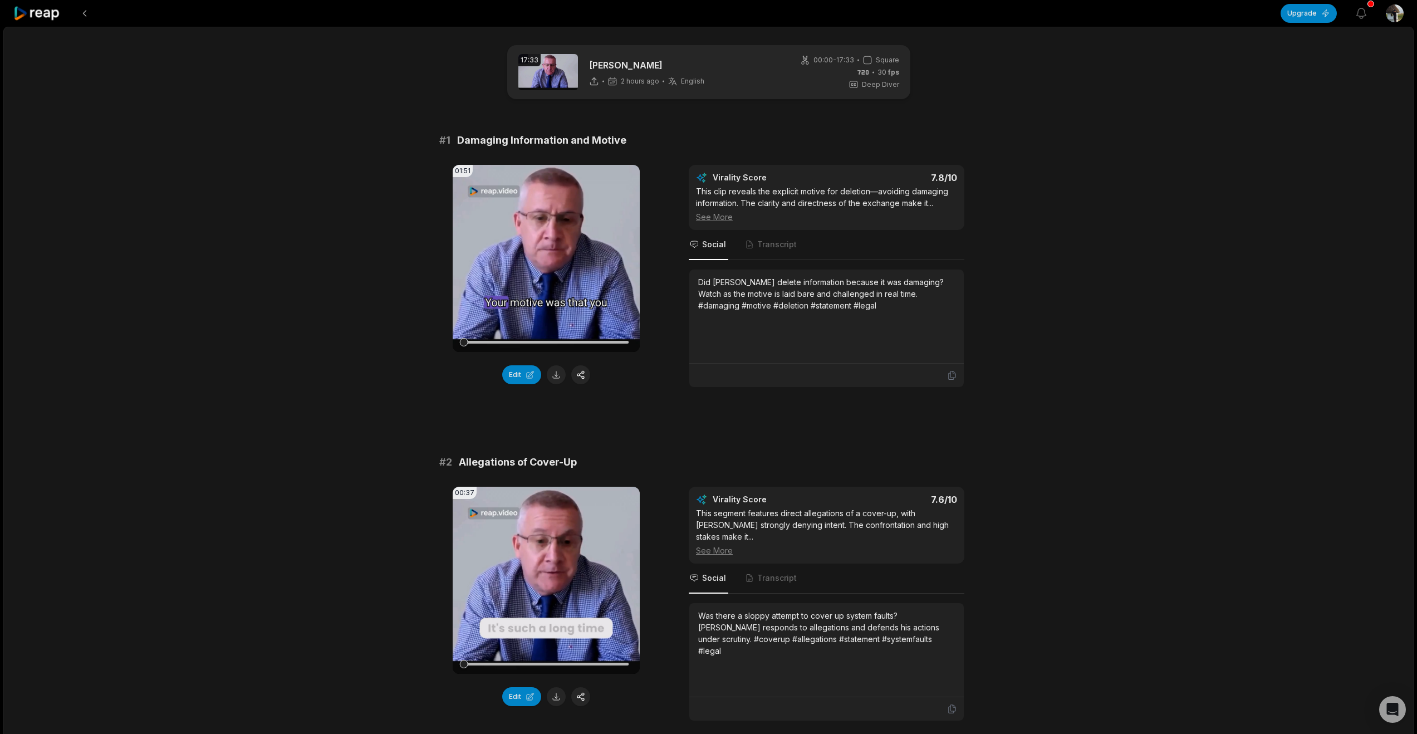
scroll to position [184, 0]
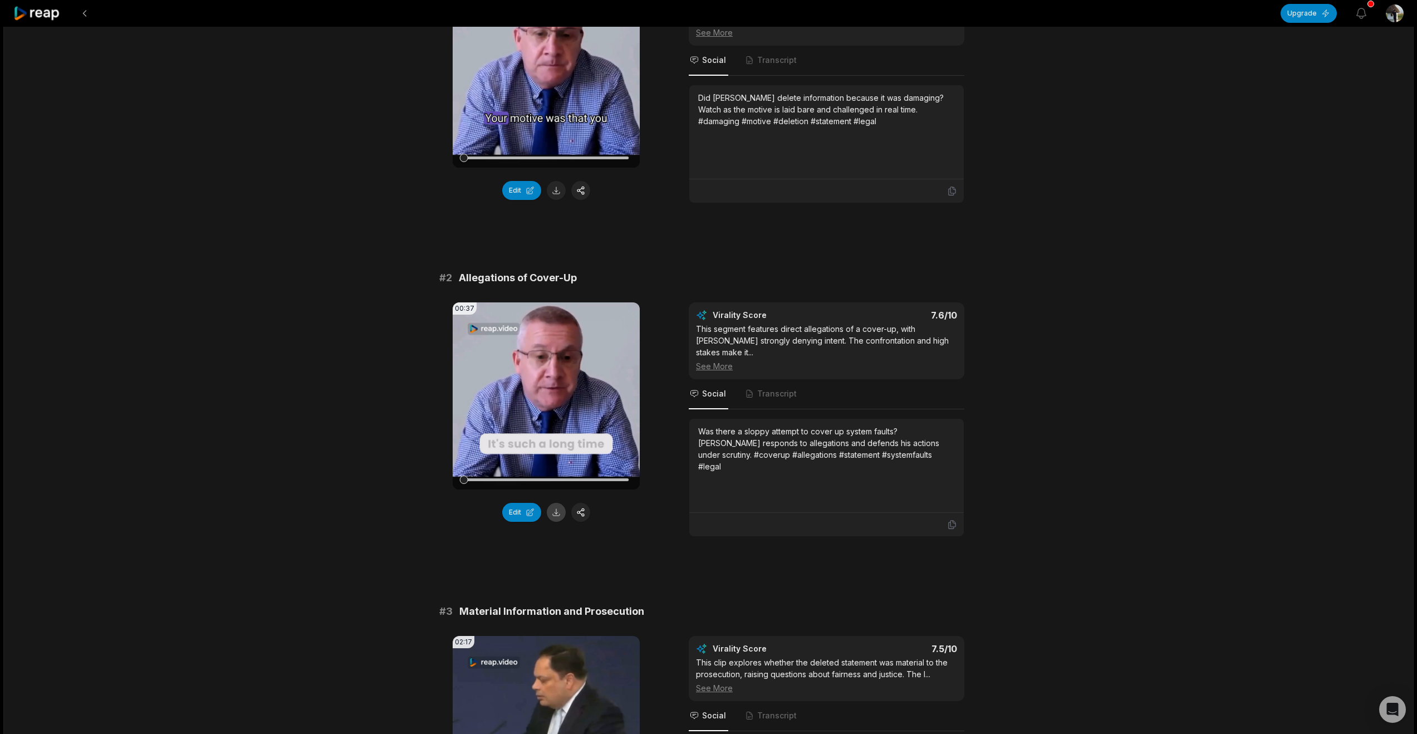
click at [554, 522] on button at bounding box center [556, 512] width 19 height 19
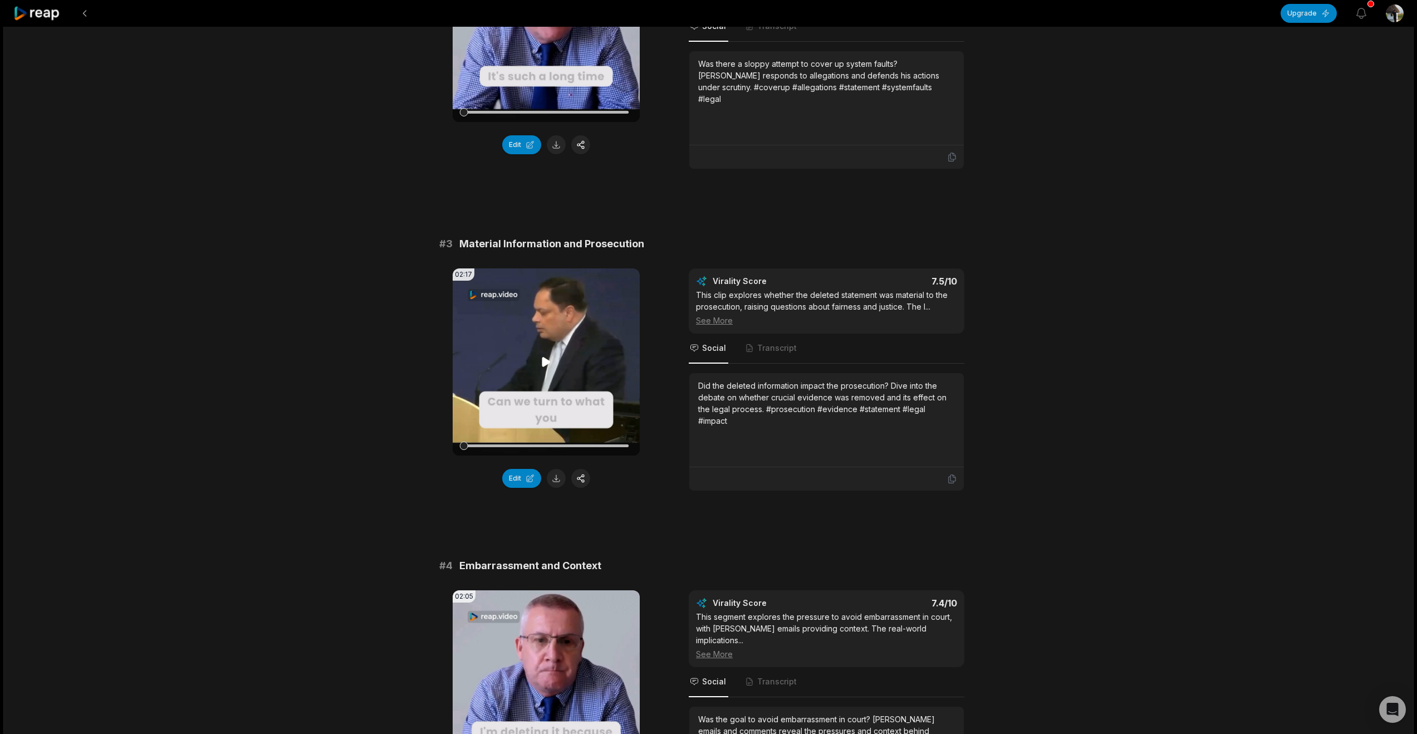
scroll to position [666, 0]
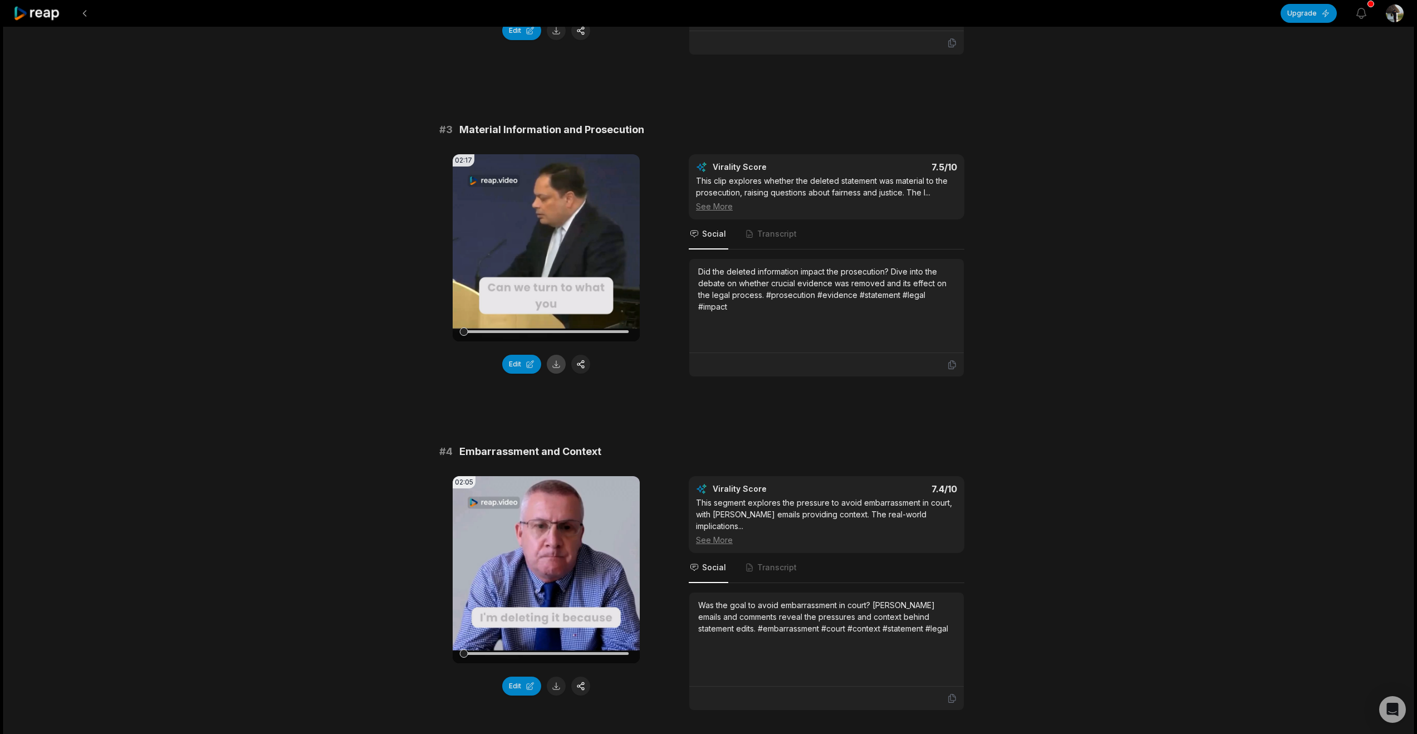
click at [564, 373] on button at bounding box center [556, 364] width 19 height 19
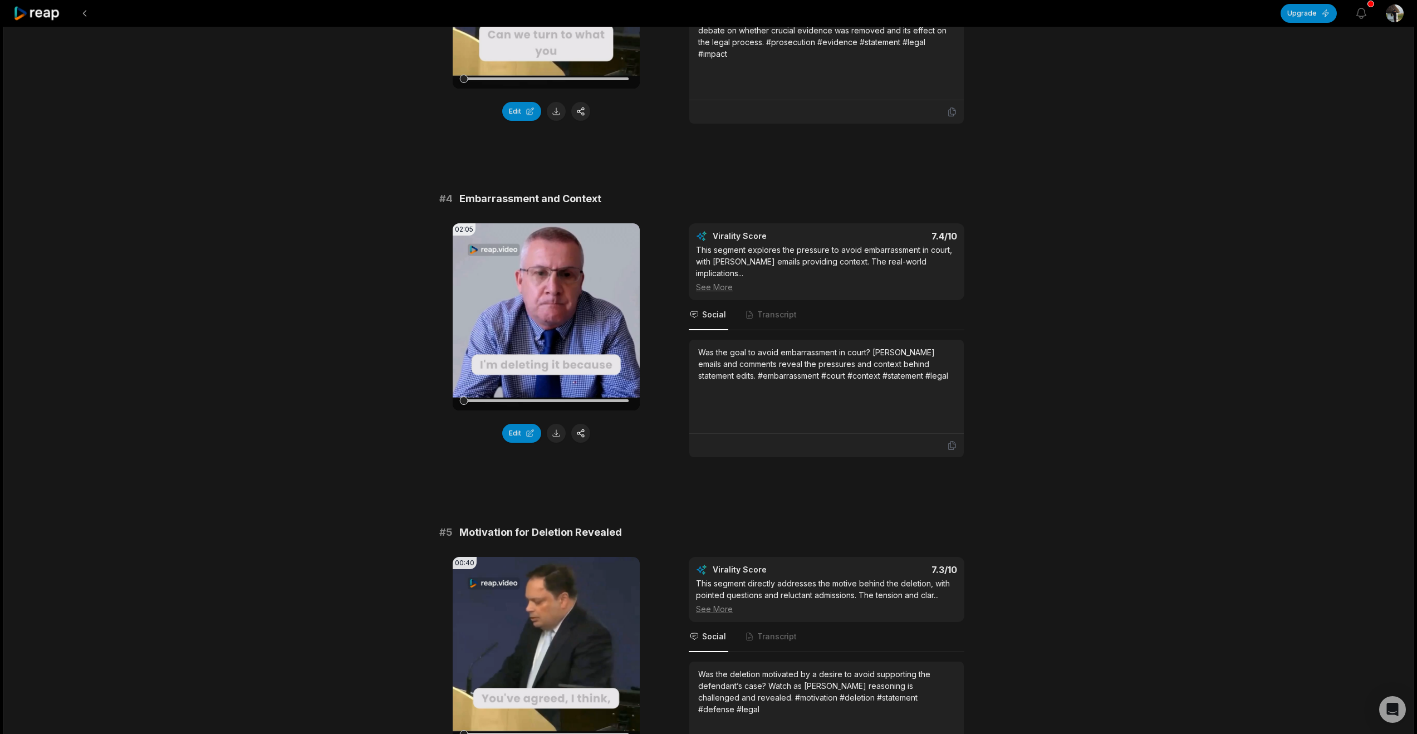
scroll to position [925, 0]
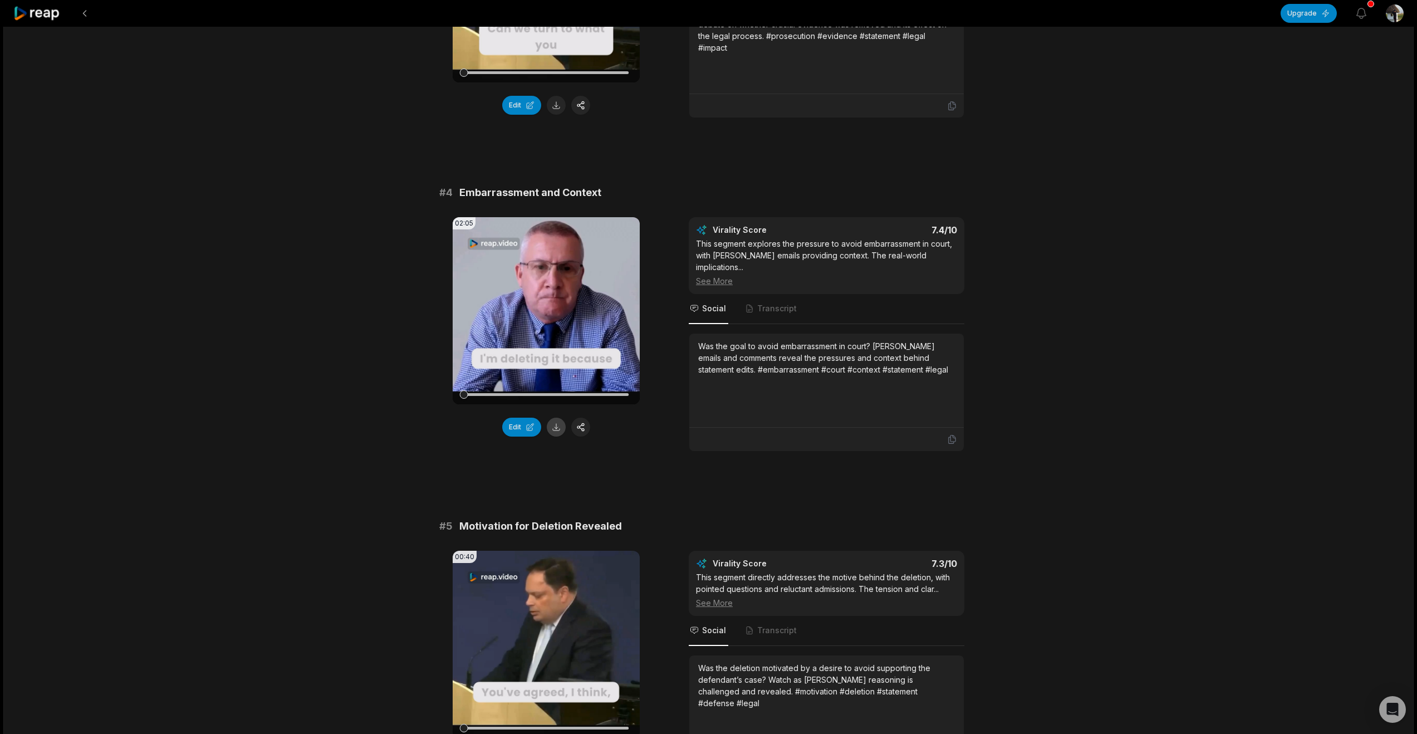
click at [559, 436] on button at bounding box center [556, 426] width 19 height 19
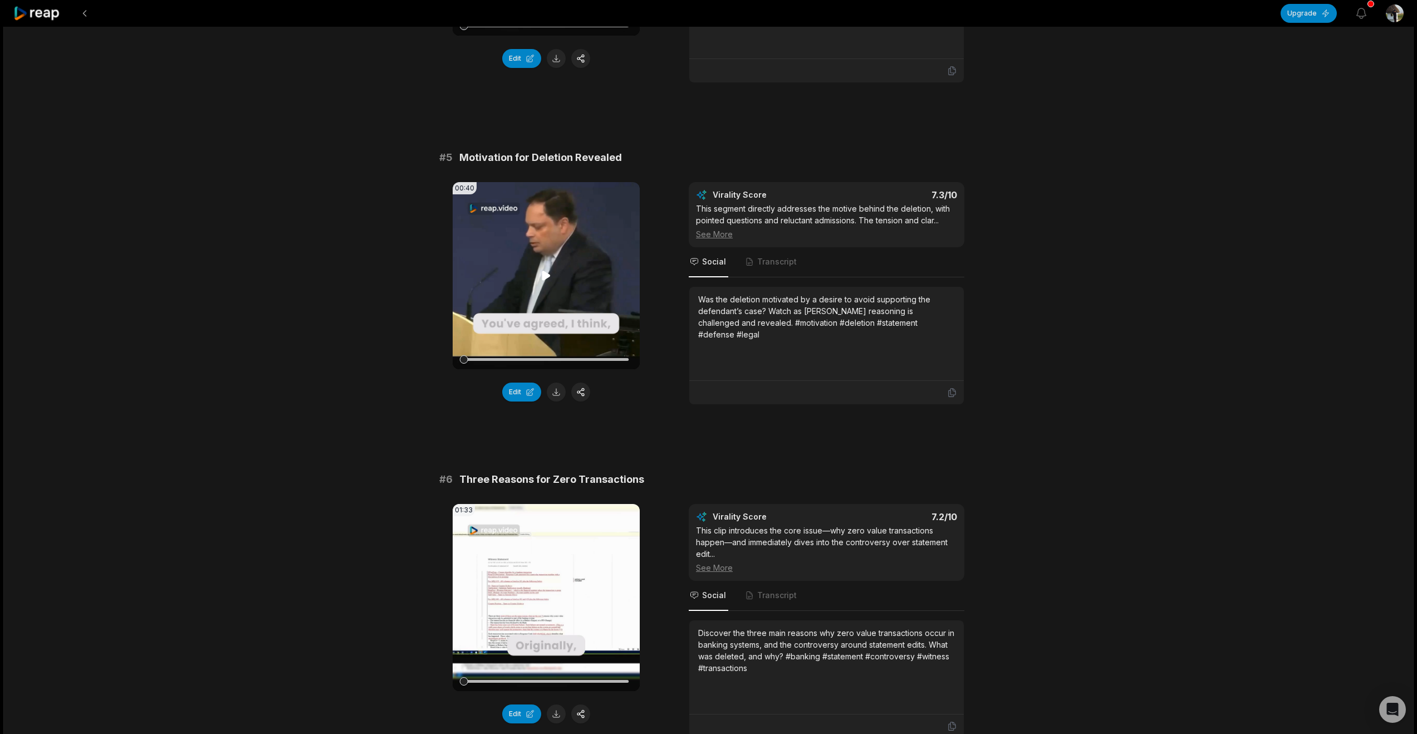
scroll to position [1294, 0]
click at [561, 401] on button at bounding box center [556, 391] width 19 height 19
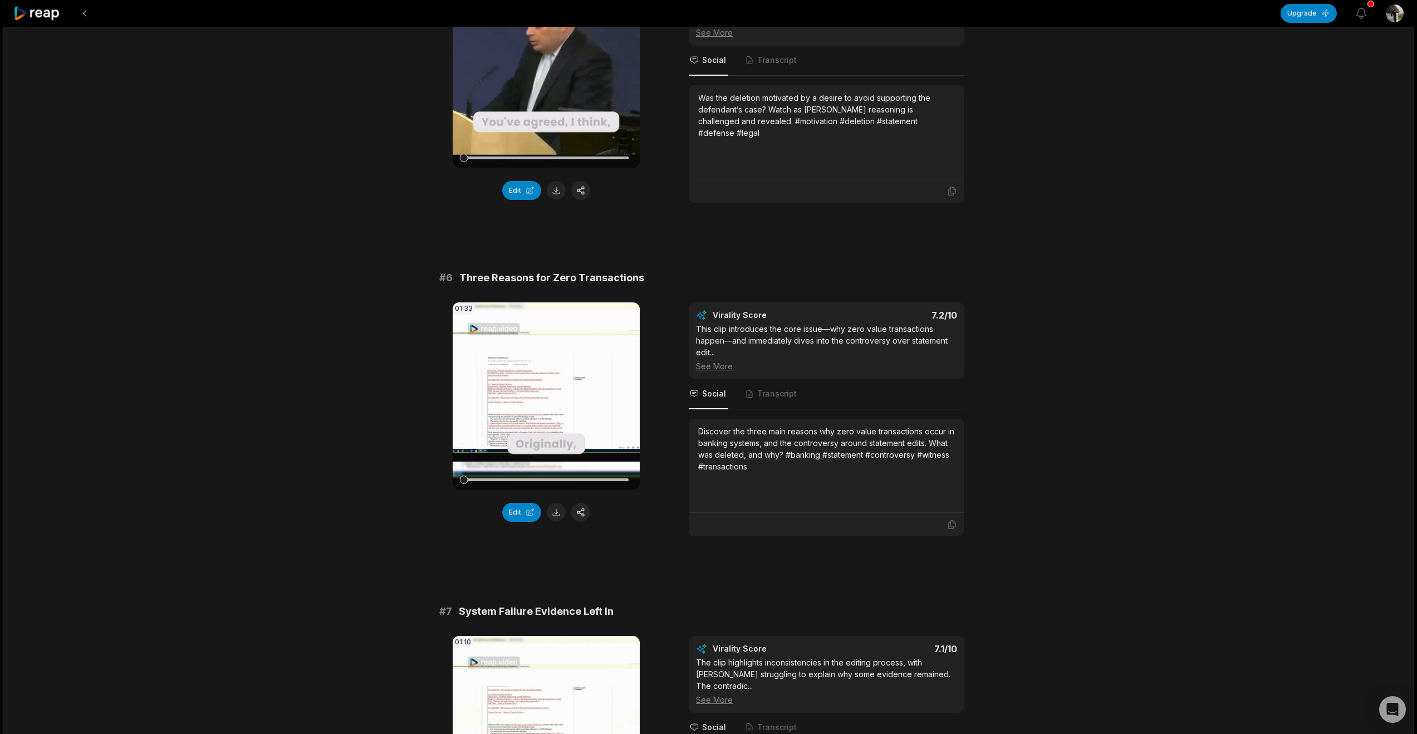
scroll to position [1841, 0]
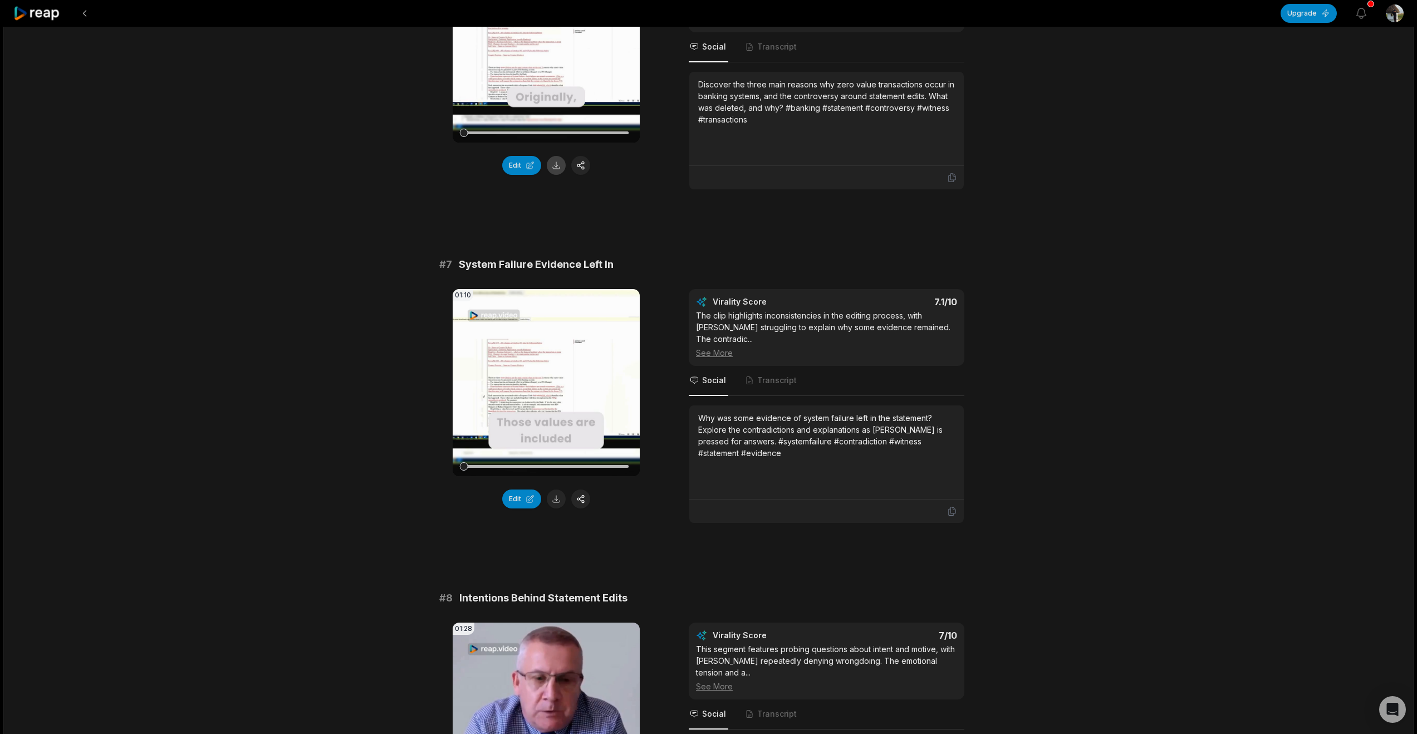
click at [563, 175] on button at bounding box center [556, 165] width 19 height 19
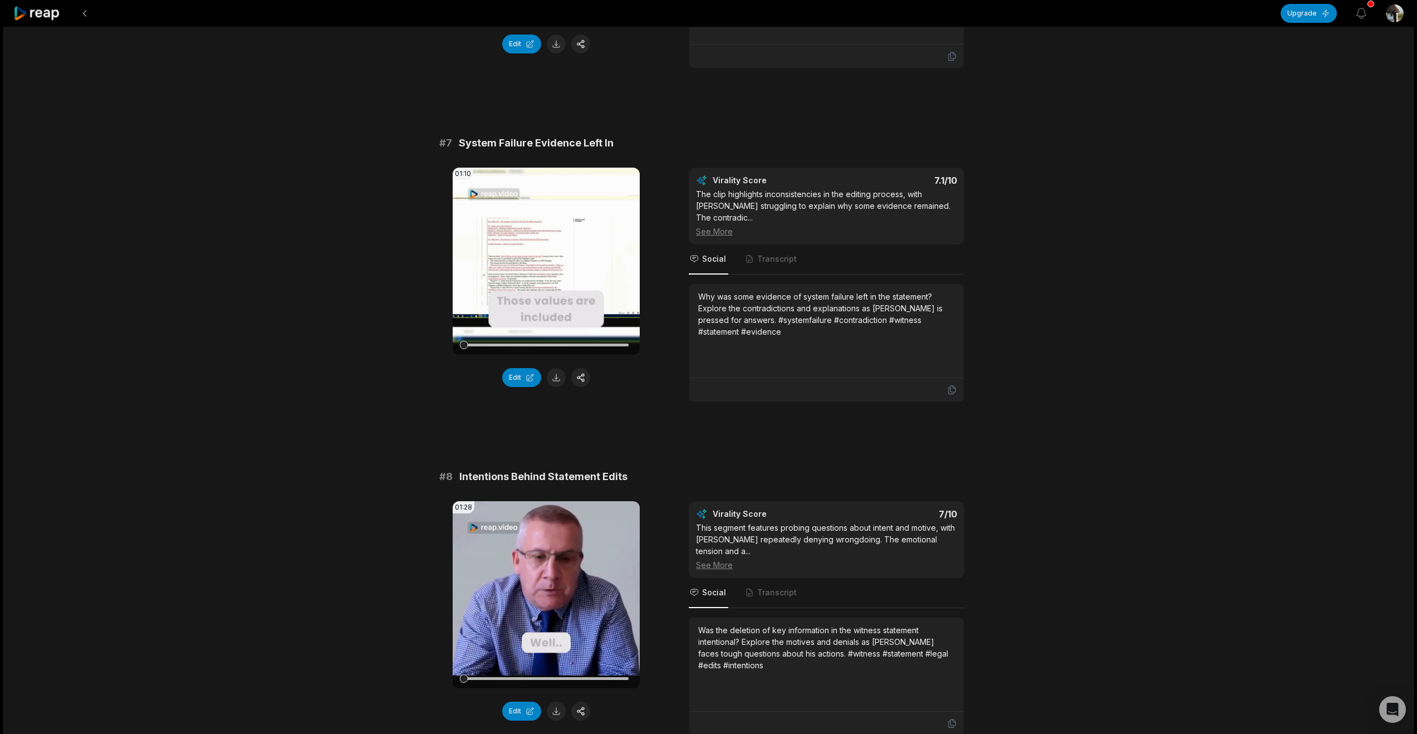
scroll to position [2199, 0]
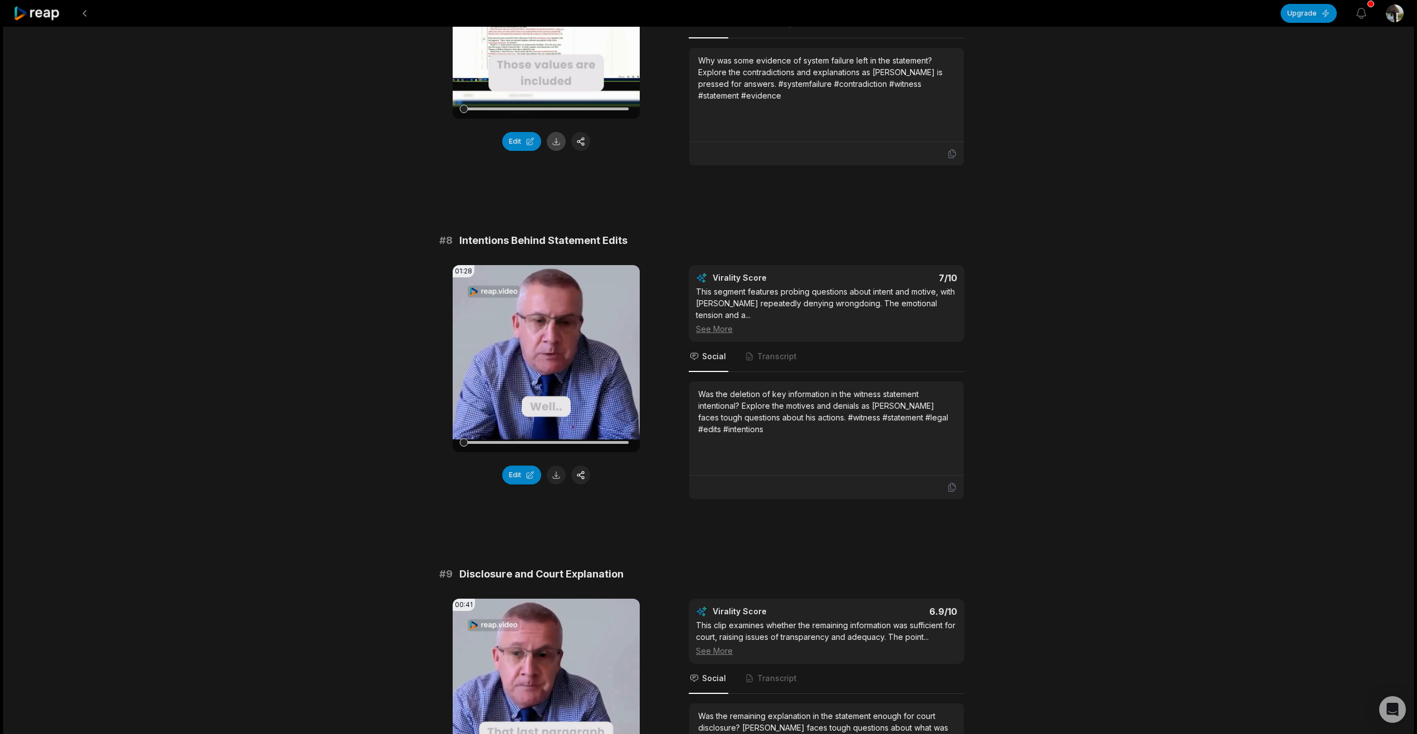
click at [559, 151] on button at bounding box center [556, 141] width 19 height 19
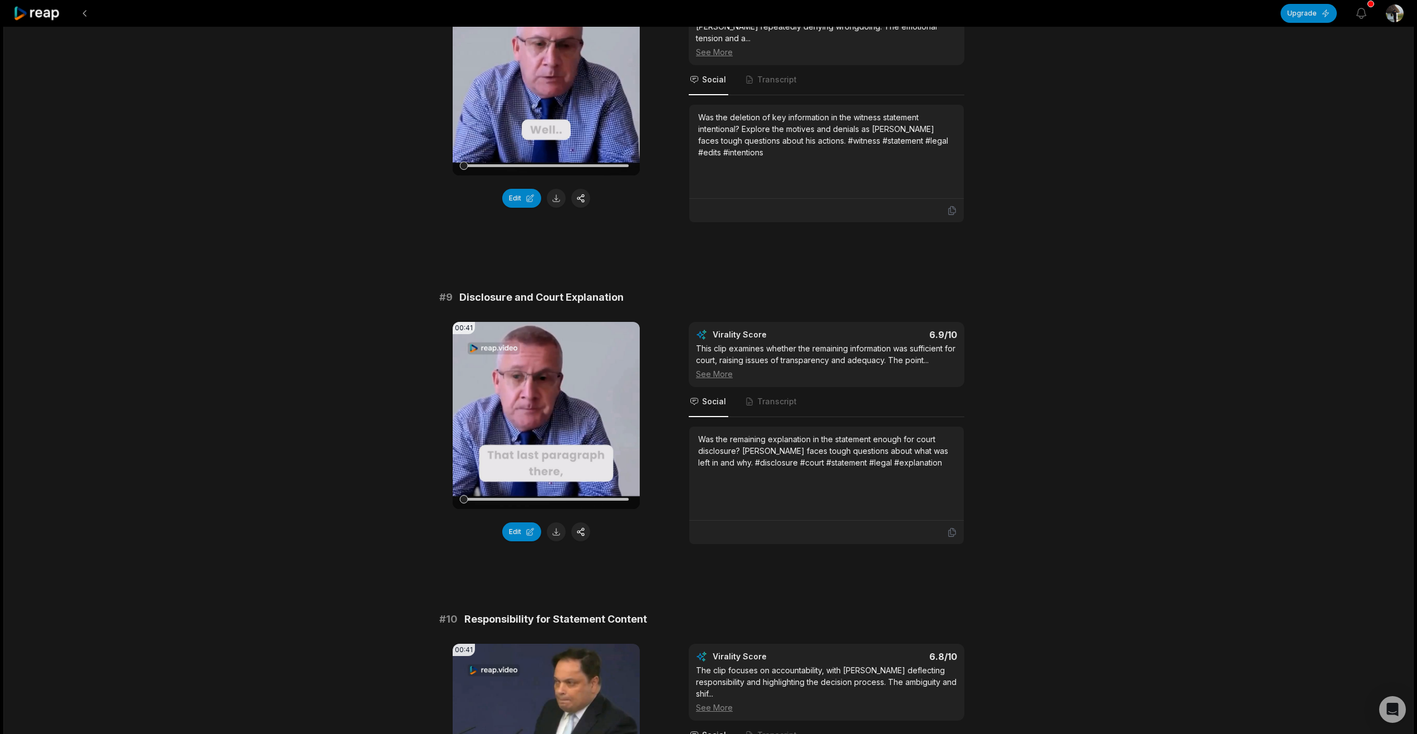
scroll to position [2478, 0]
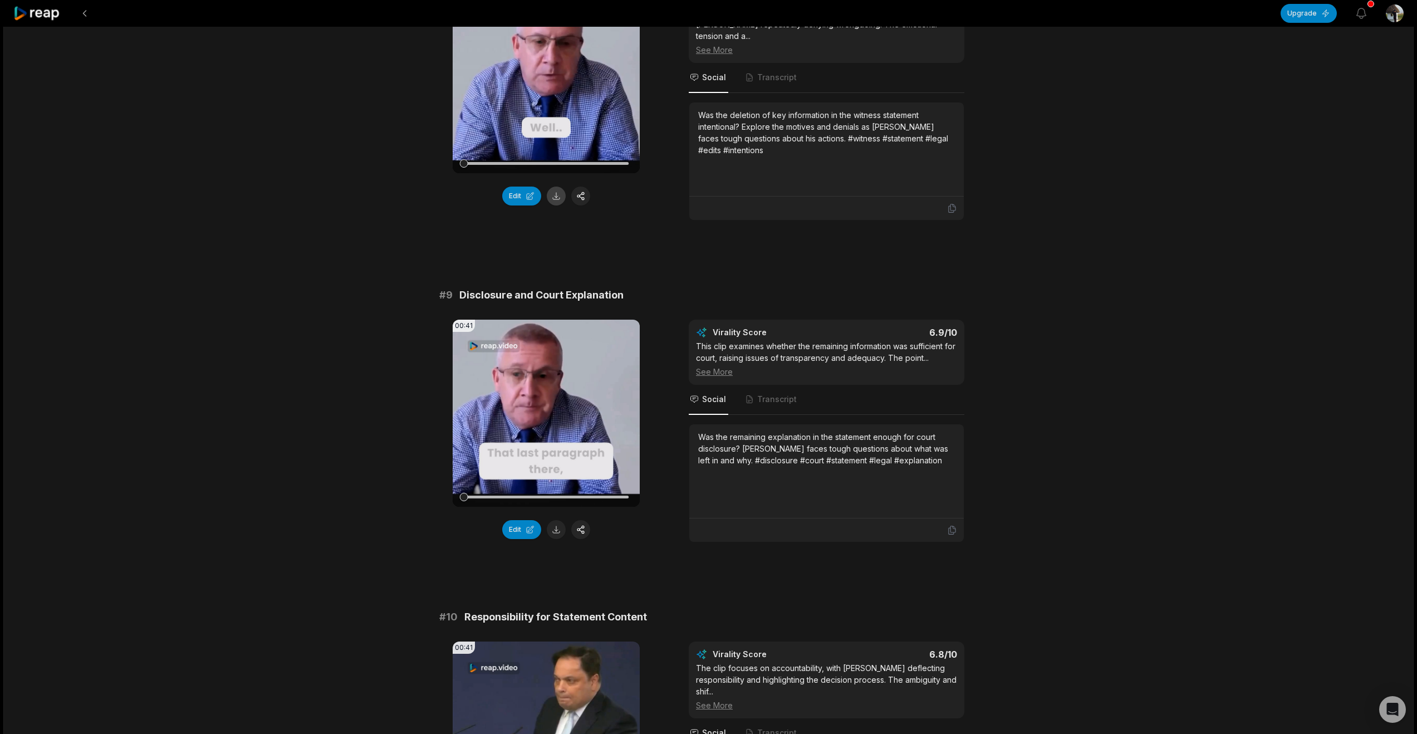
click at [557, 205] on button at bounding box center [556, 195] width 19 height 19
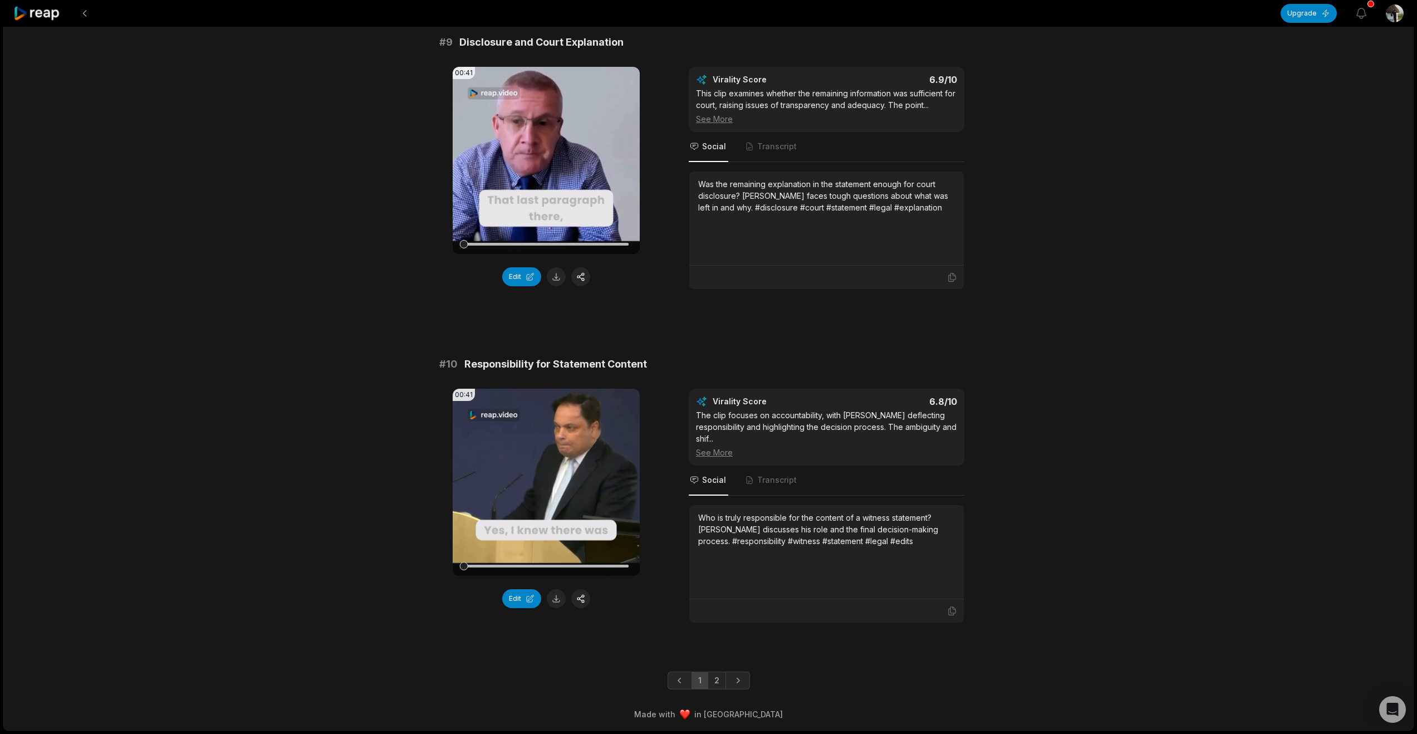
scroll to position [2994, 0]
click at [556, 286] on button at bounding box center [556, 276] width 19 height 19
click at [563, 589] on button at bounding box center [556, 598] width 19 height 19
click at [712, 671] on link "2" at bounding box center [716, 680] width 18 height 18
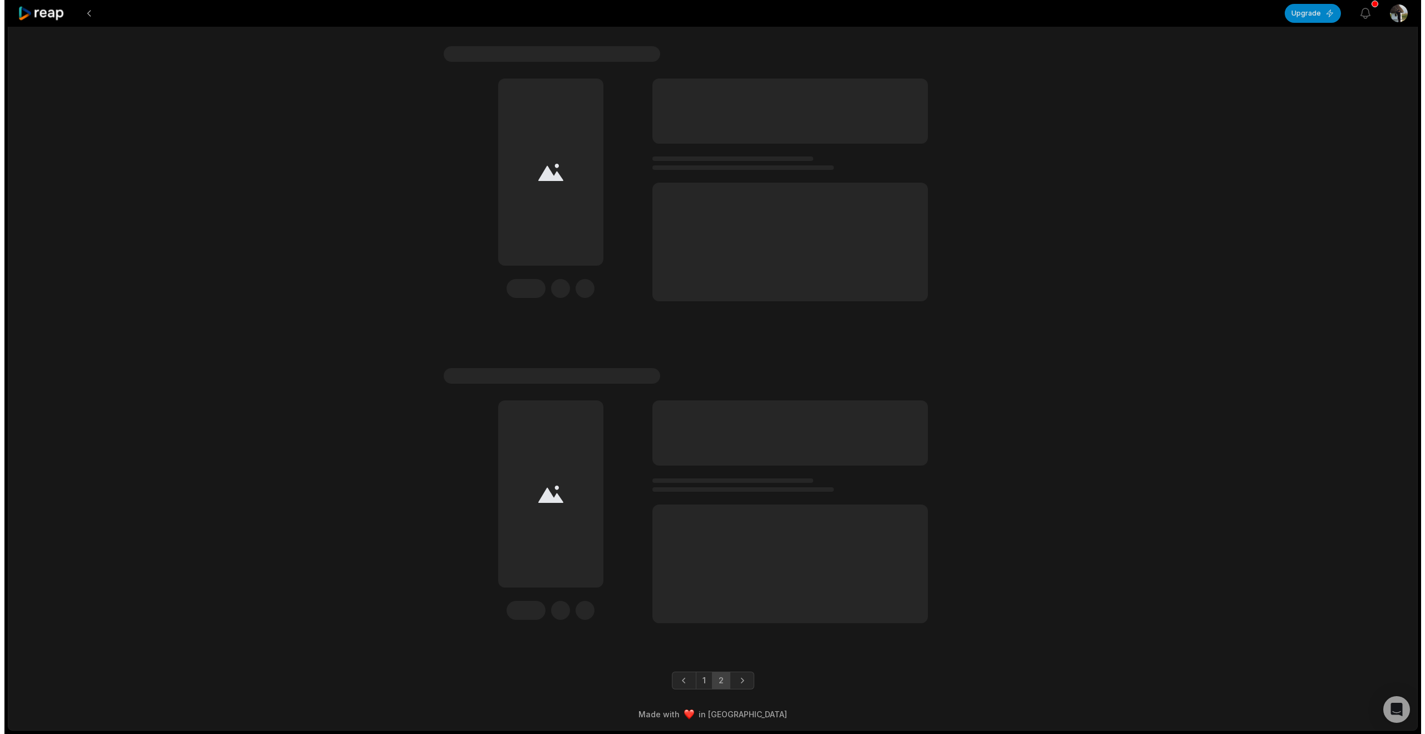
scroll to position [214, 0]
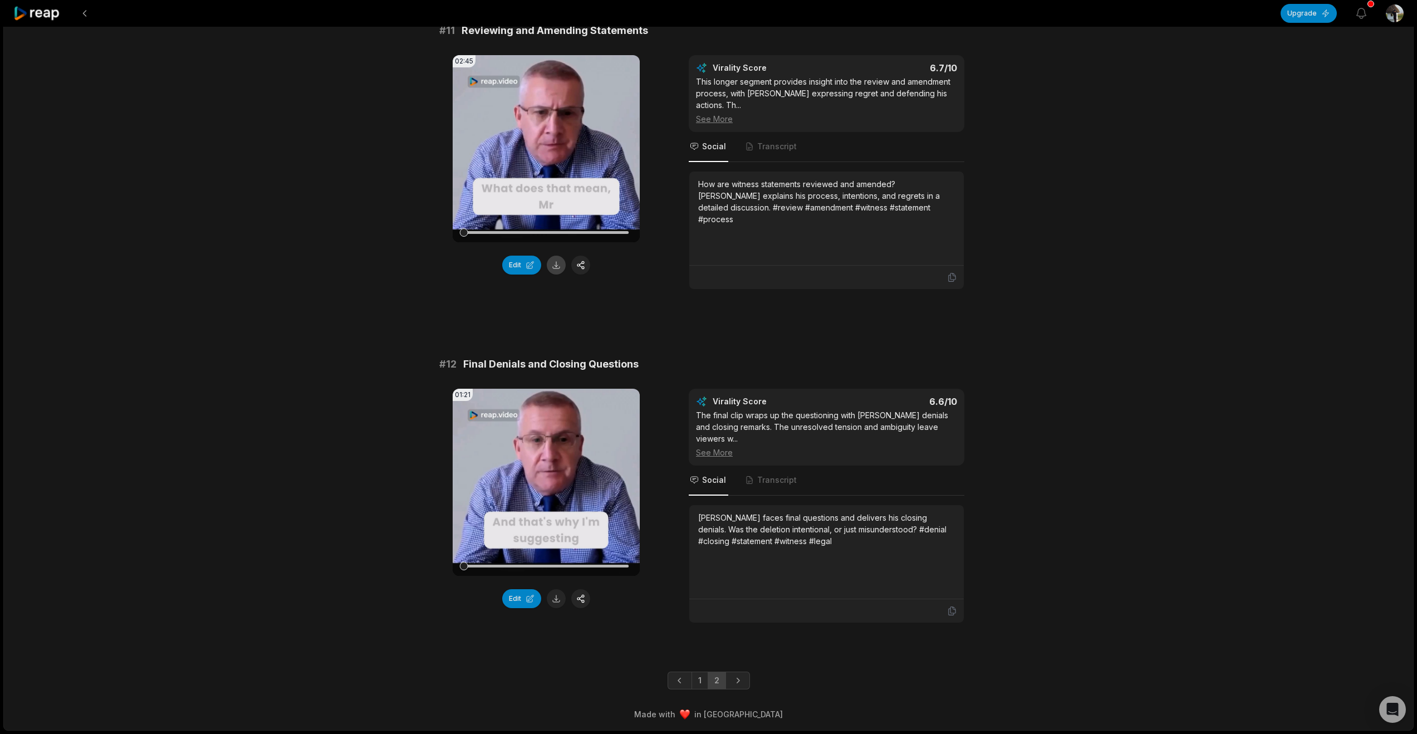
click at [556, 255] on button at bounding box center [556, 264] width 19 height 19
click at [561, 589] on button at bounding box center [556, 598] width 19 height 19
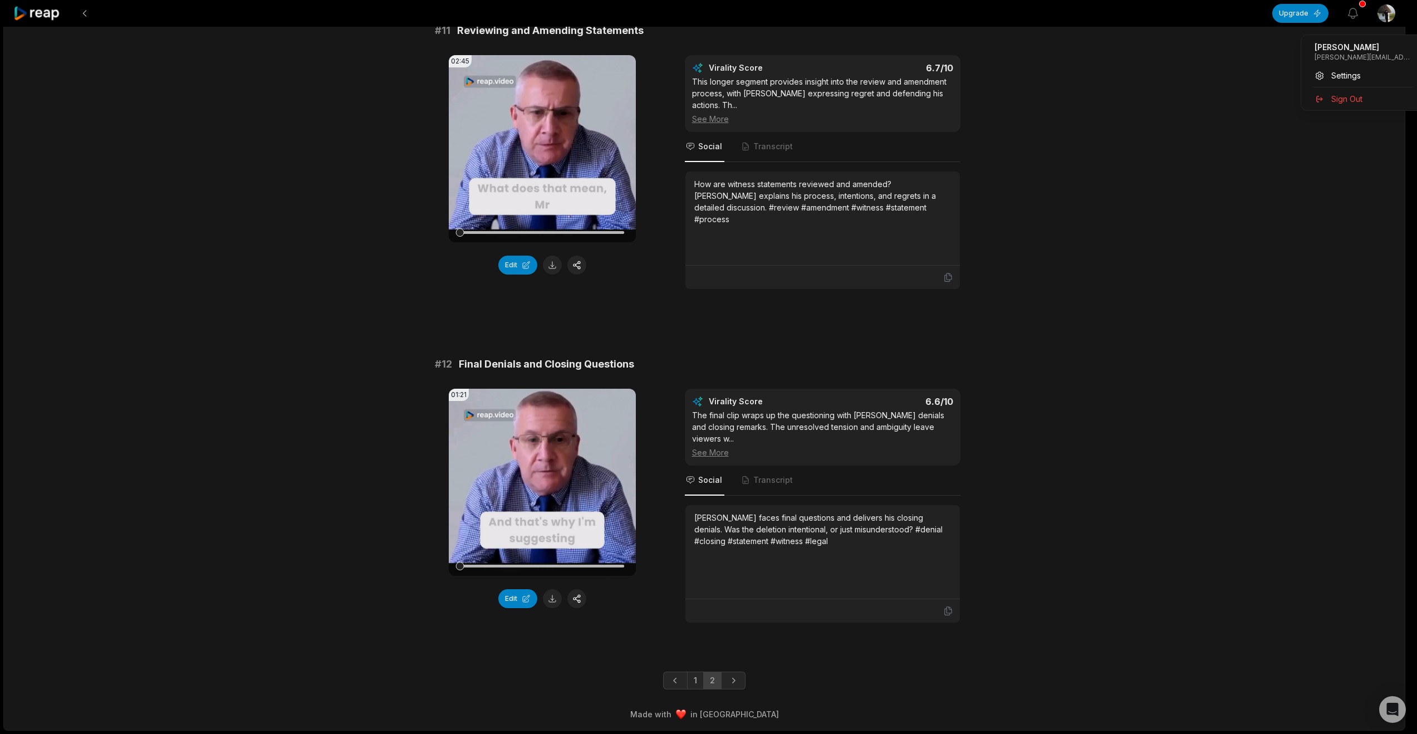
click at [1390, 17] on html "Upgrade View notifications Open user menu 17:33 Graham Ward 2 hours ago English…" at bounding box center [708, 257] width 1417 height 734
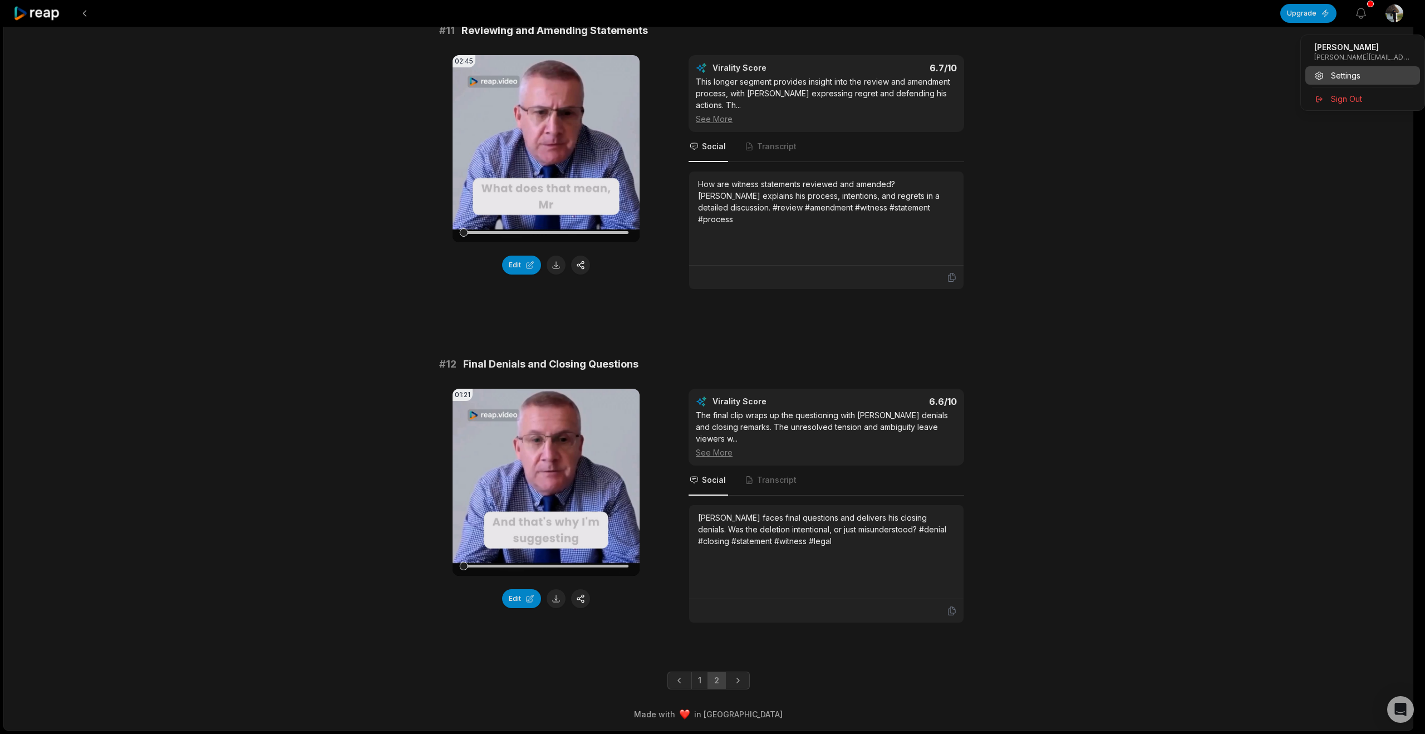
click at [1341, 81] on span "Settings" at bounding box center [1346, 76] width 30 height 12
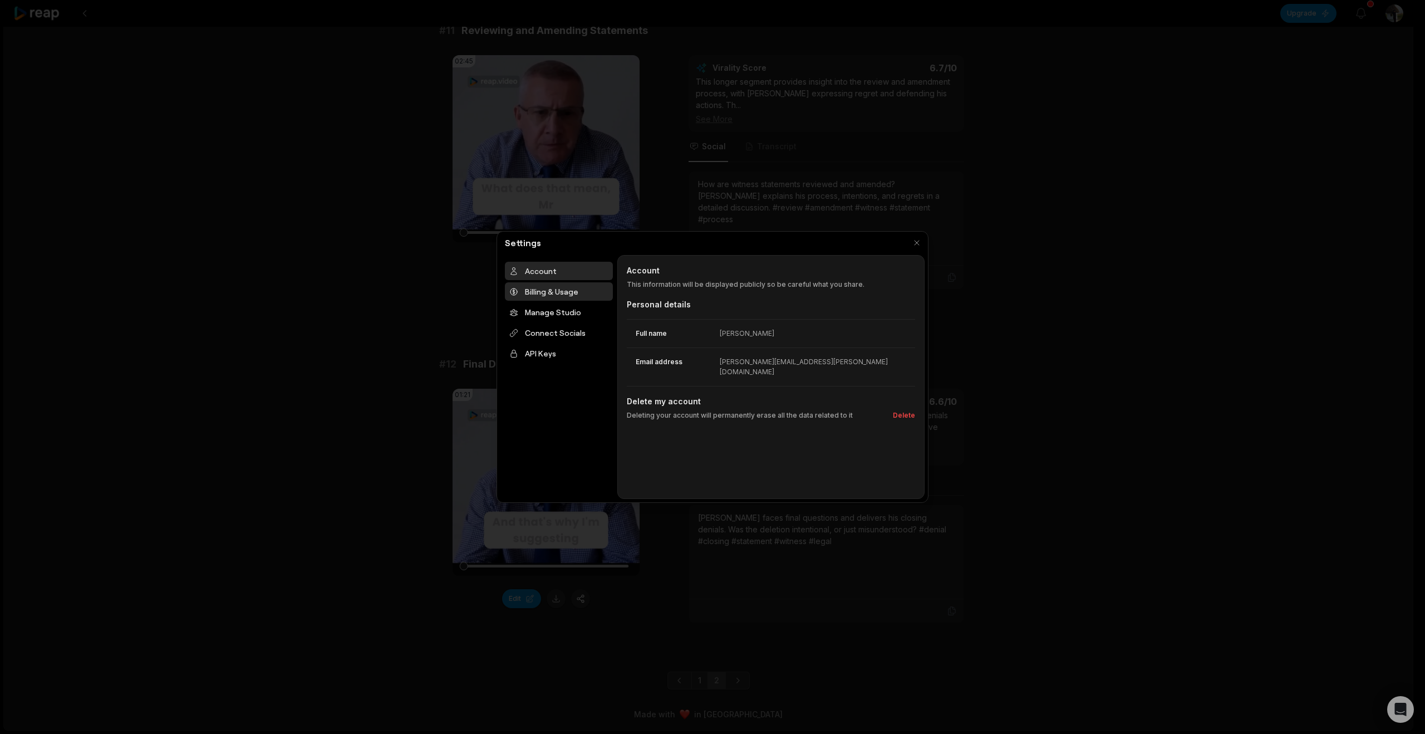
click at [581, 301] on div "Billing & Usage" at bounding box center [559, 291] width 108 height 18
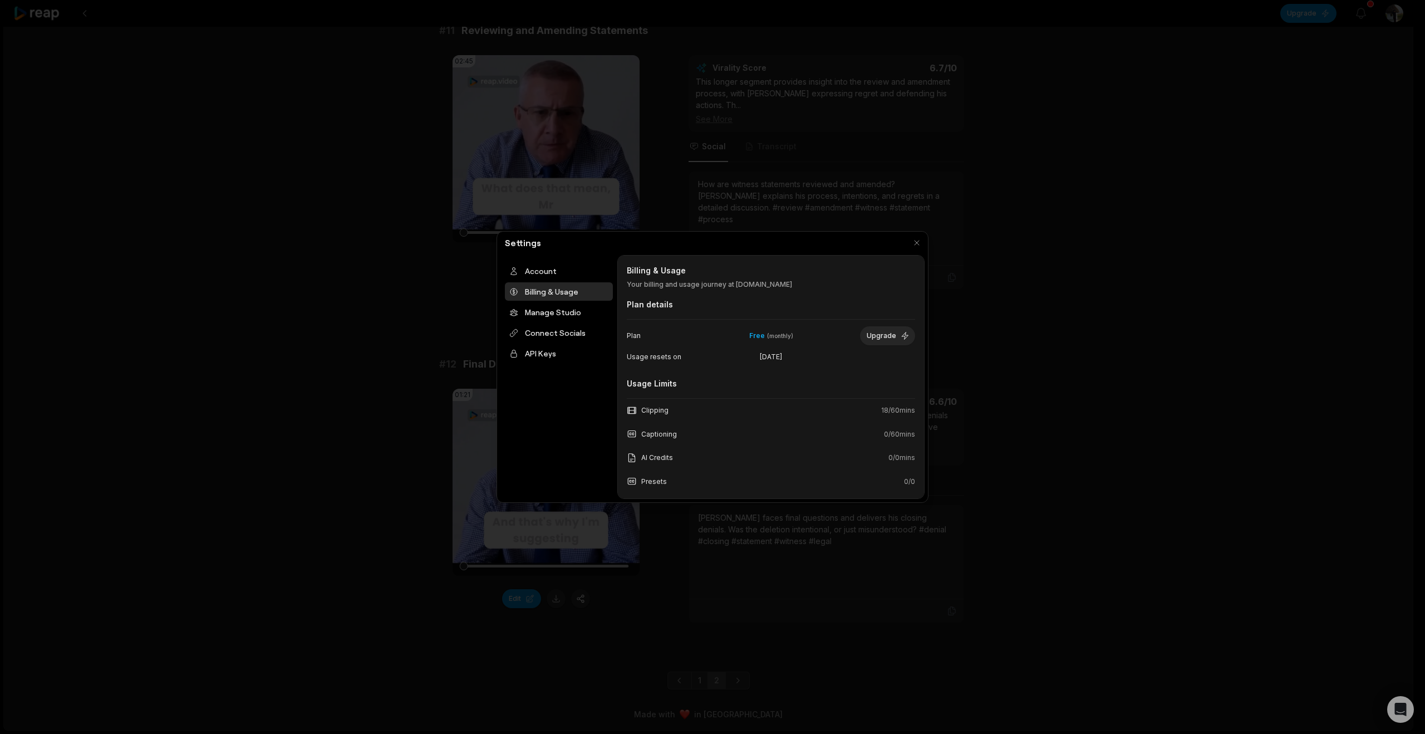
click at [758, 341] on span "Free" at bounding box center [757, 336] width 16 height 10
click at [761, 341] on div "Free ( month ly)" at bounding box center [771, 336] width 141 height 10
click at [904, 483] on icon "button" at bounding box center [909, 483] width 11 height 11
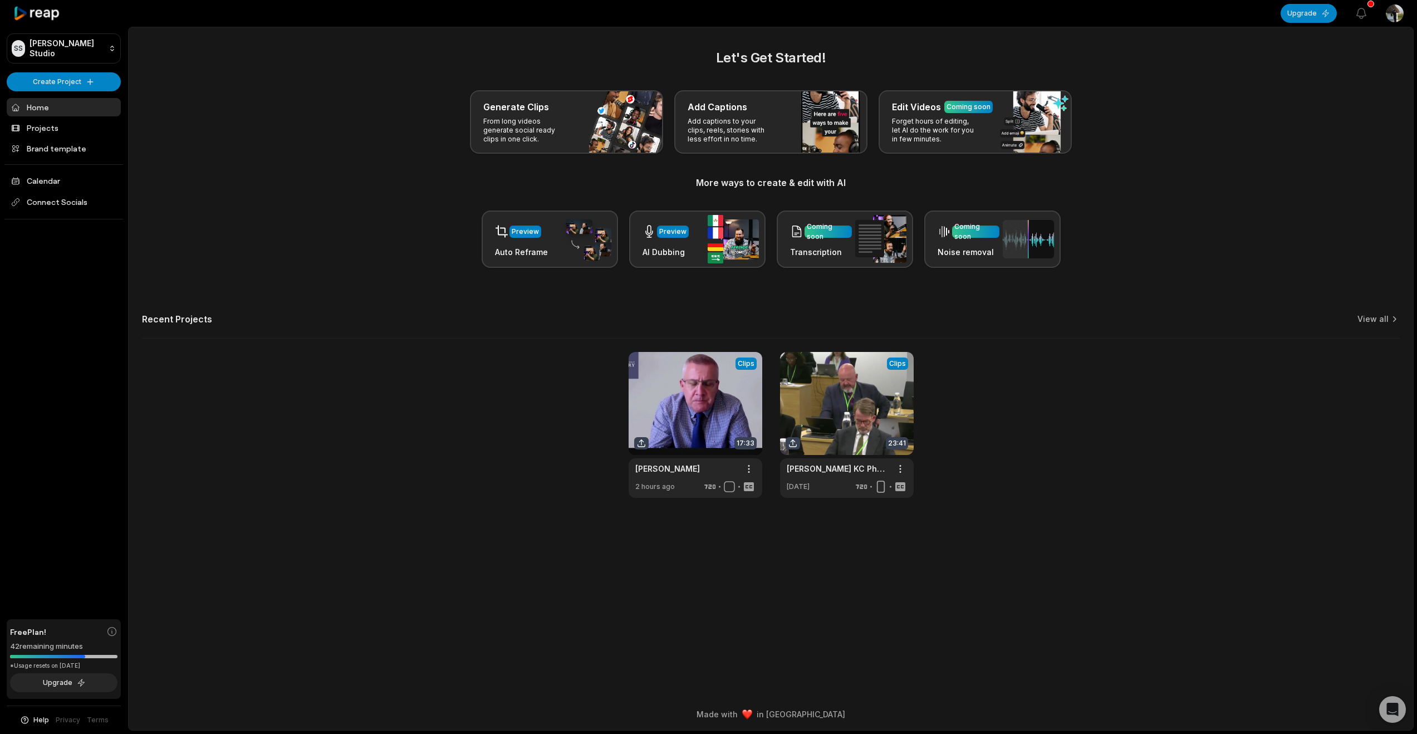
click at [36, 719] on span "Help" at bounding box center [41, 720] width 16 height 10
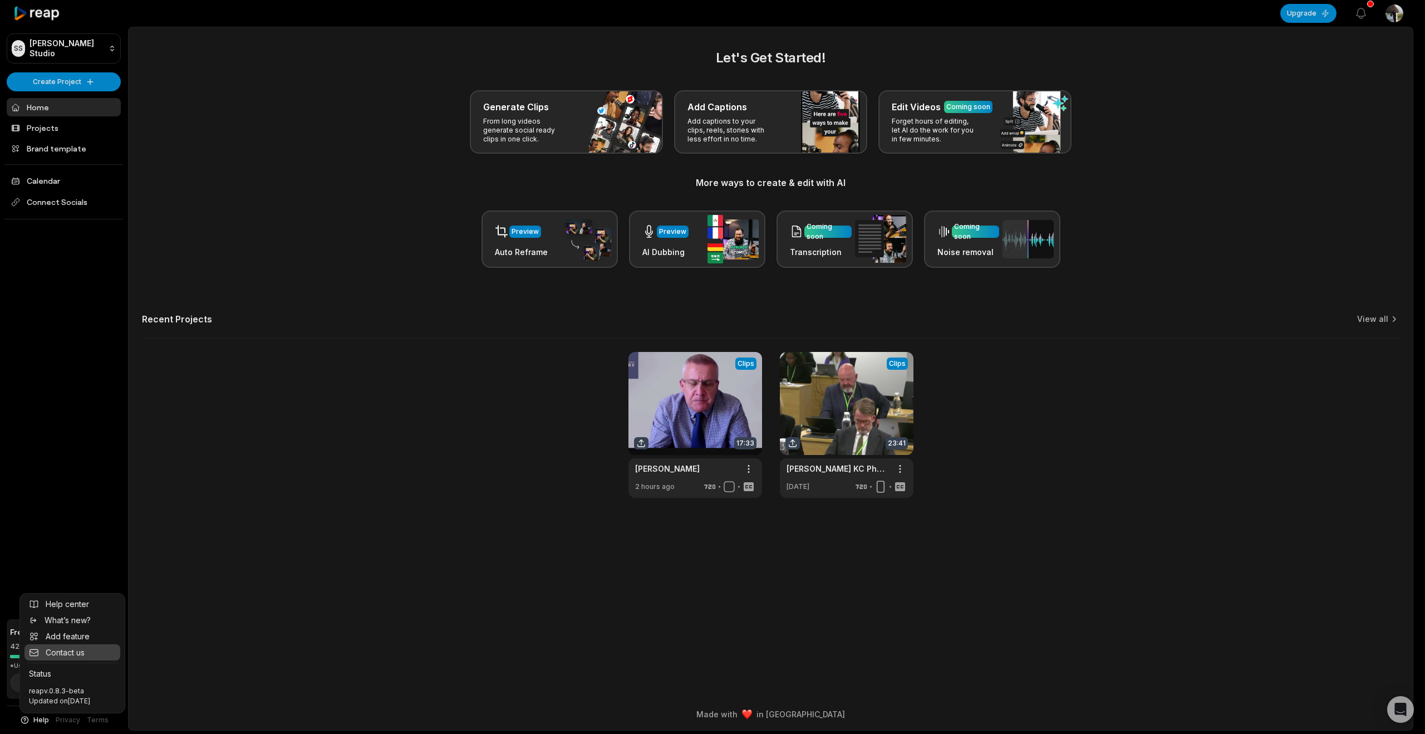
click at [60, 646] on span "Contact us" at bounding box center [65, 652] width 39 height 12
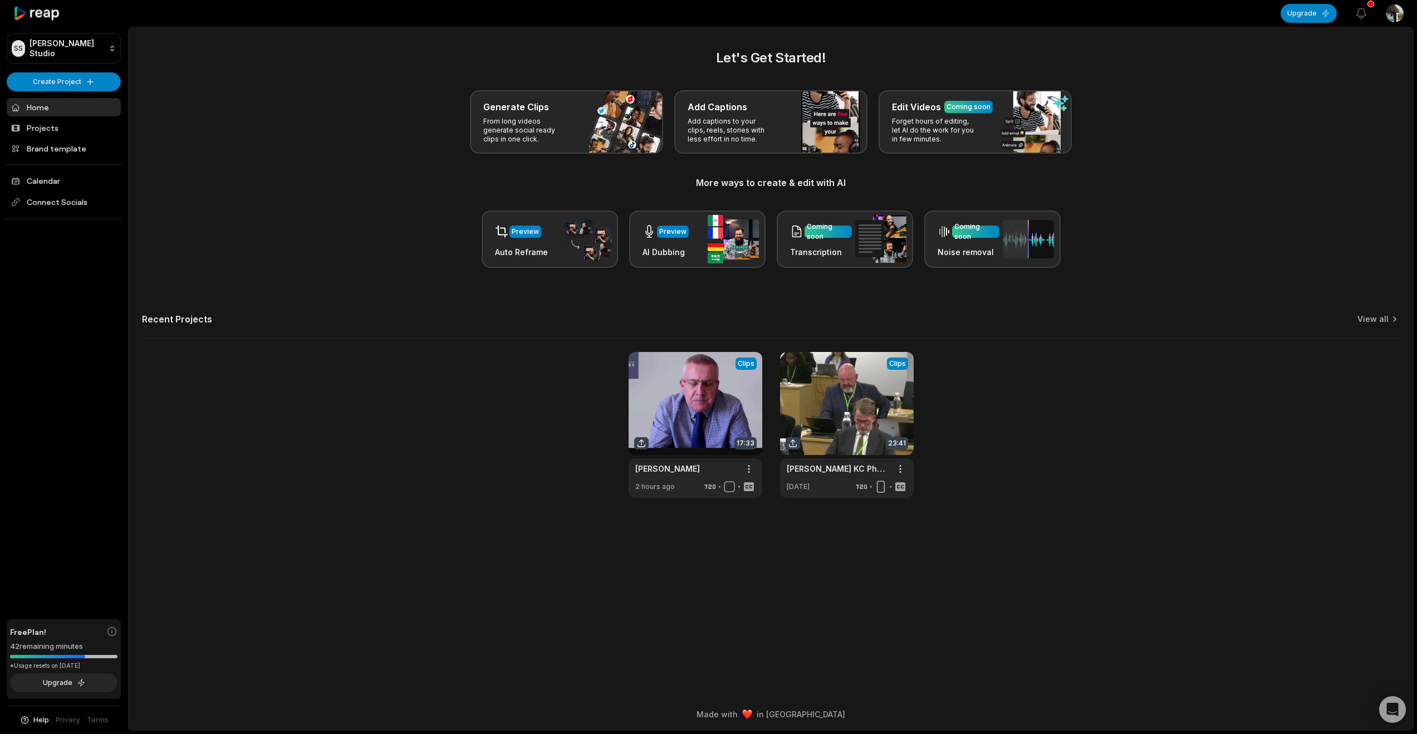
click at [35, 718] on span "Help" at bounding box center [41, 720] width 16 height 10
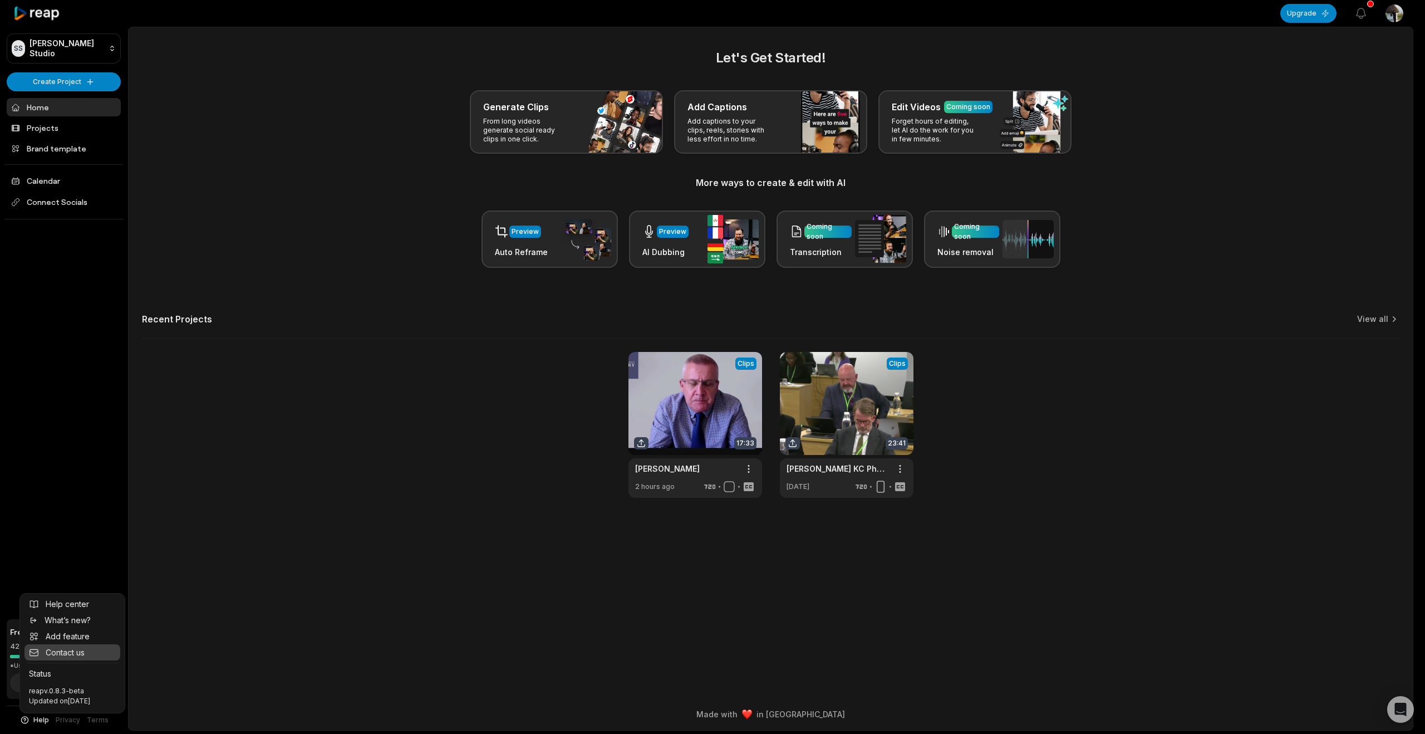
click at [71, 646] on span "Contact us" at bounding box center [65, 652] width 39 height 12
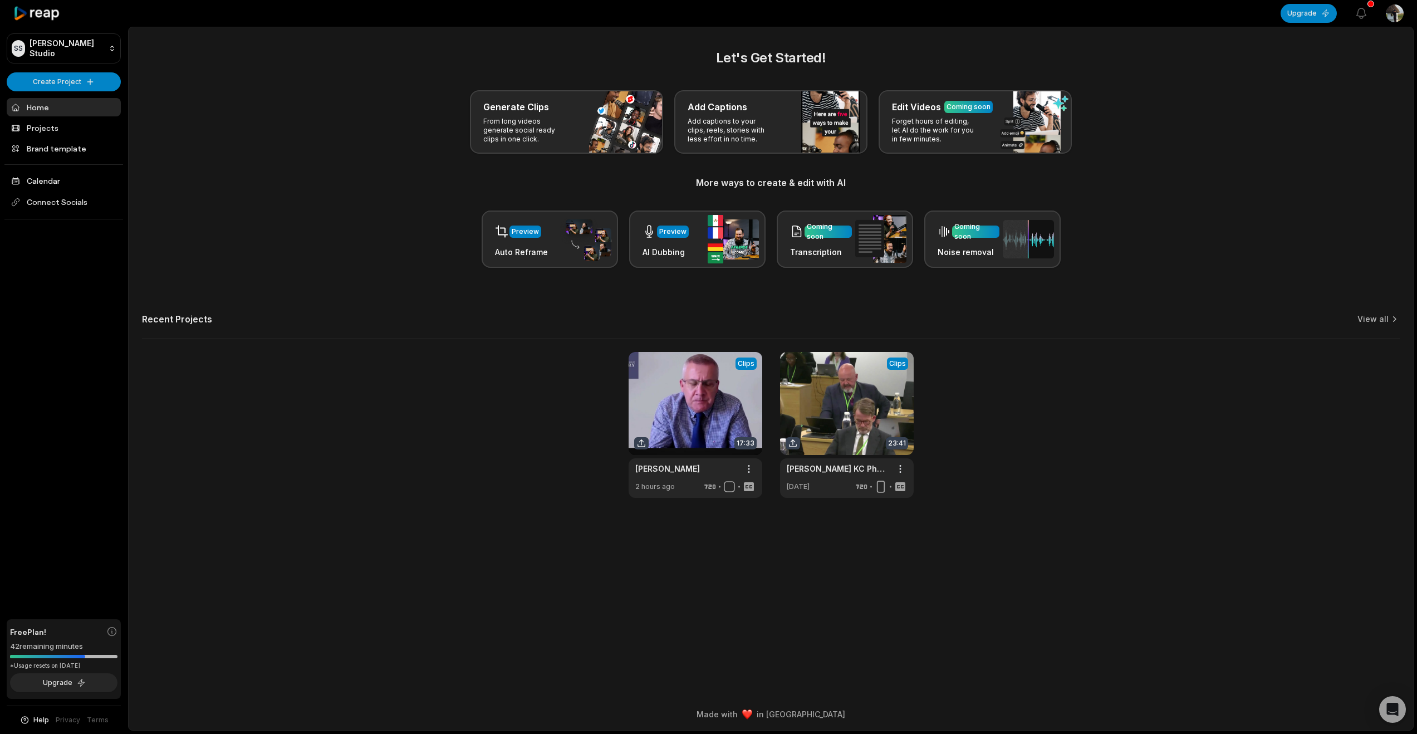
click at [54, 11] on icon at bounding box center [36, 13] width 47 height 15
click at [47, 16] on icon at bounding box center [36, 13] width 47 height 15
click at [23, 717] on icon "button" at bounding box center [24, 718] width 3 height 3
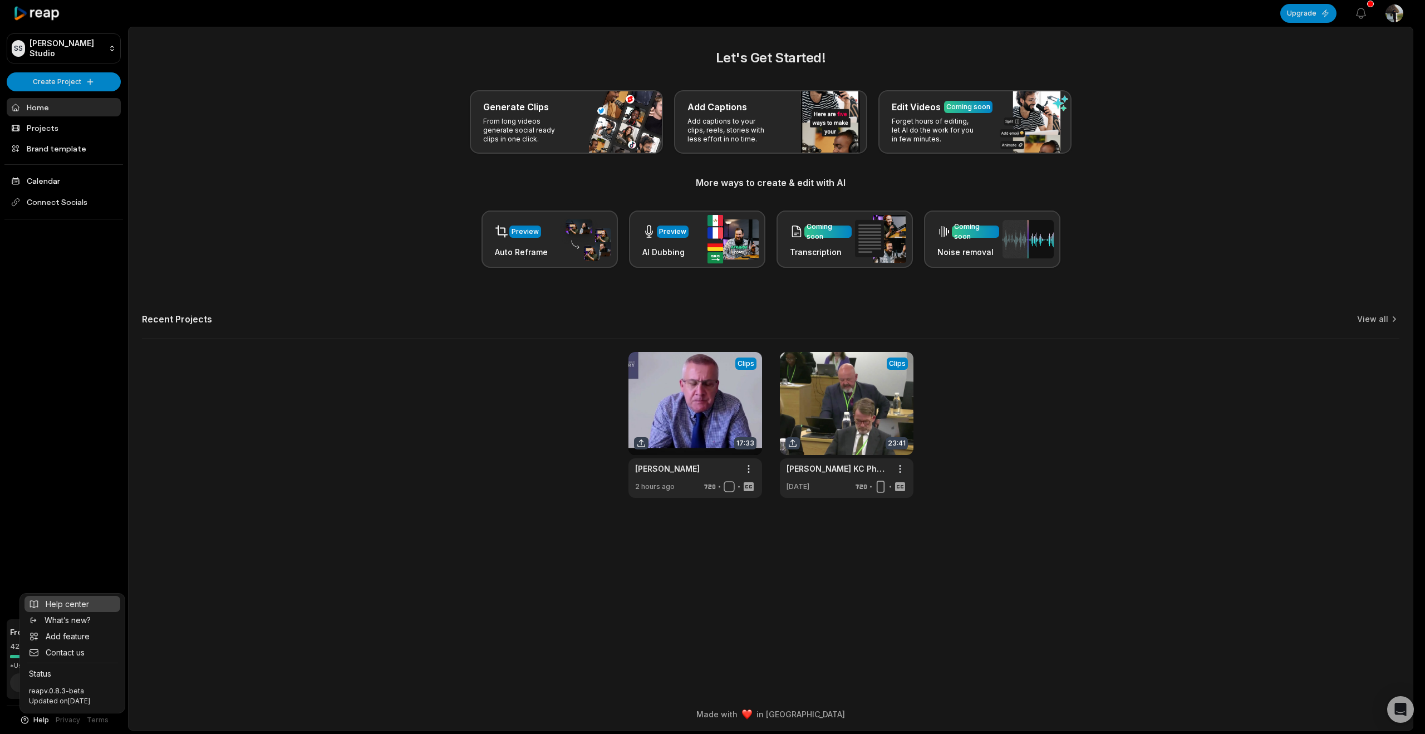
click at [51, 598] on span "Help center" at bounding box center [67, 604] width 43 height 12
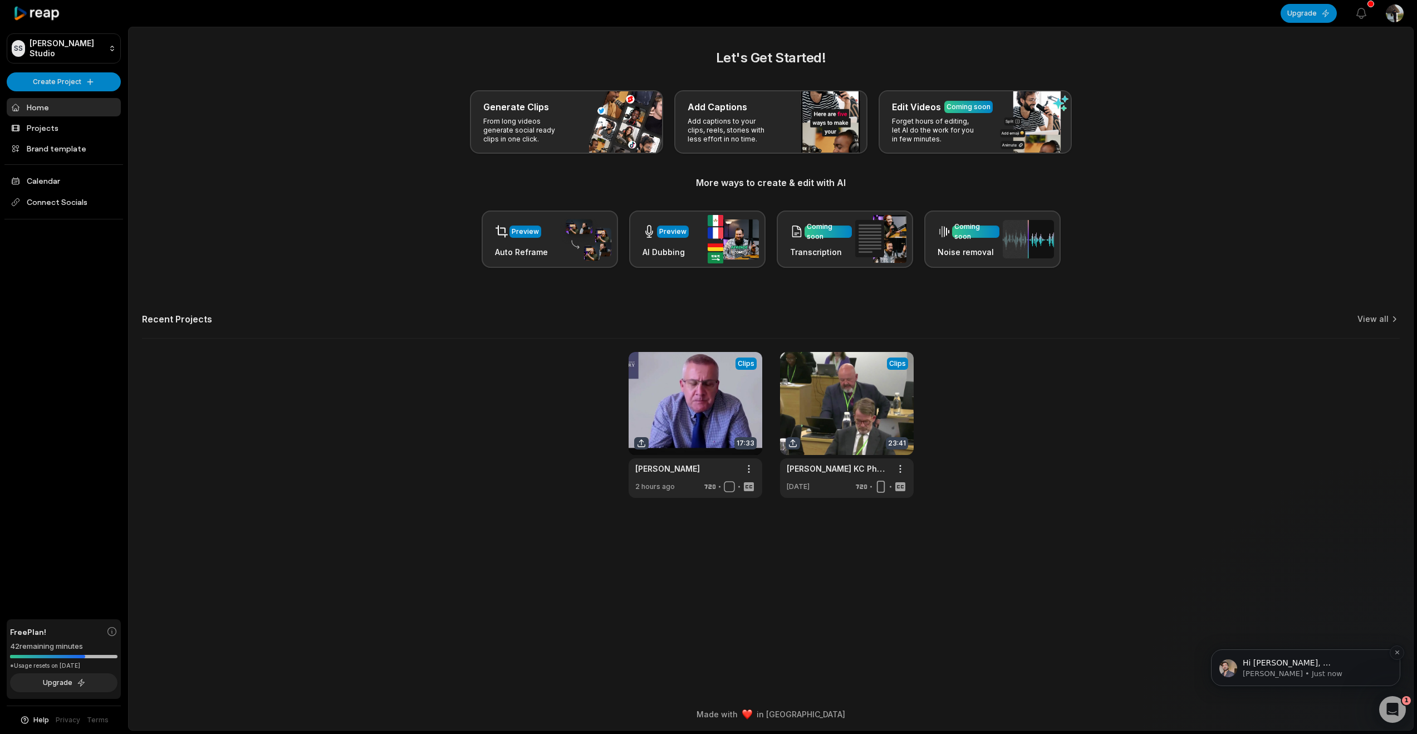
click at [1302, 665] on p "Hi Stuart, ﻿​﻿ ﻿Sam here from reap 👋🏼. Thanks for reaching out and apologies fo…" at bounding box center [1314, 662] width 144 height 11
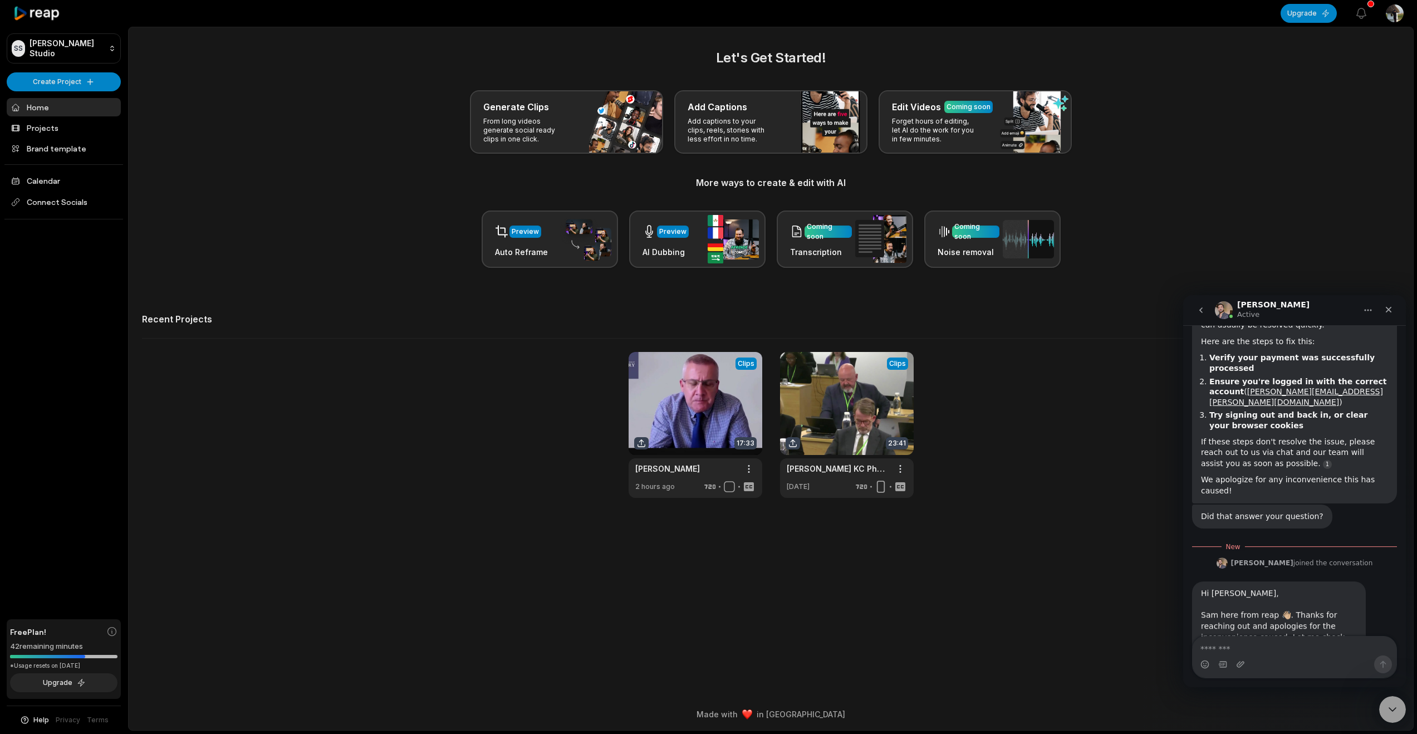
scroll to position [216, 0]
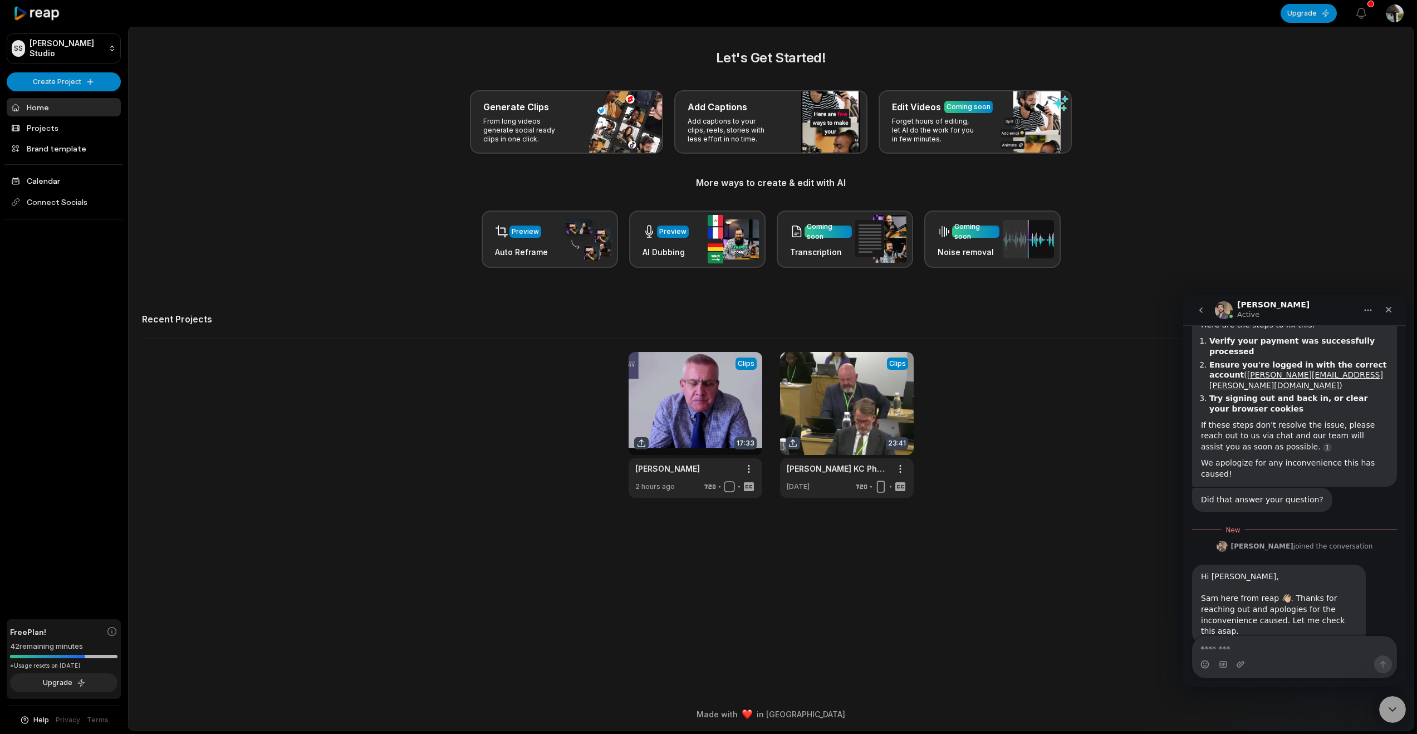
click at [1237, 643] on textarea "Message…" at bounding box center [1294, 645] width 204 height 19
click at [1227, 651] on textarea "**********" at bounding box center [1294, 645] width 204 height 19
type textarea "*********"
click at [1381, 661] on icon "Send a message…" at bounding box center [1383, 664] width 6 height 7
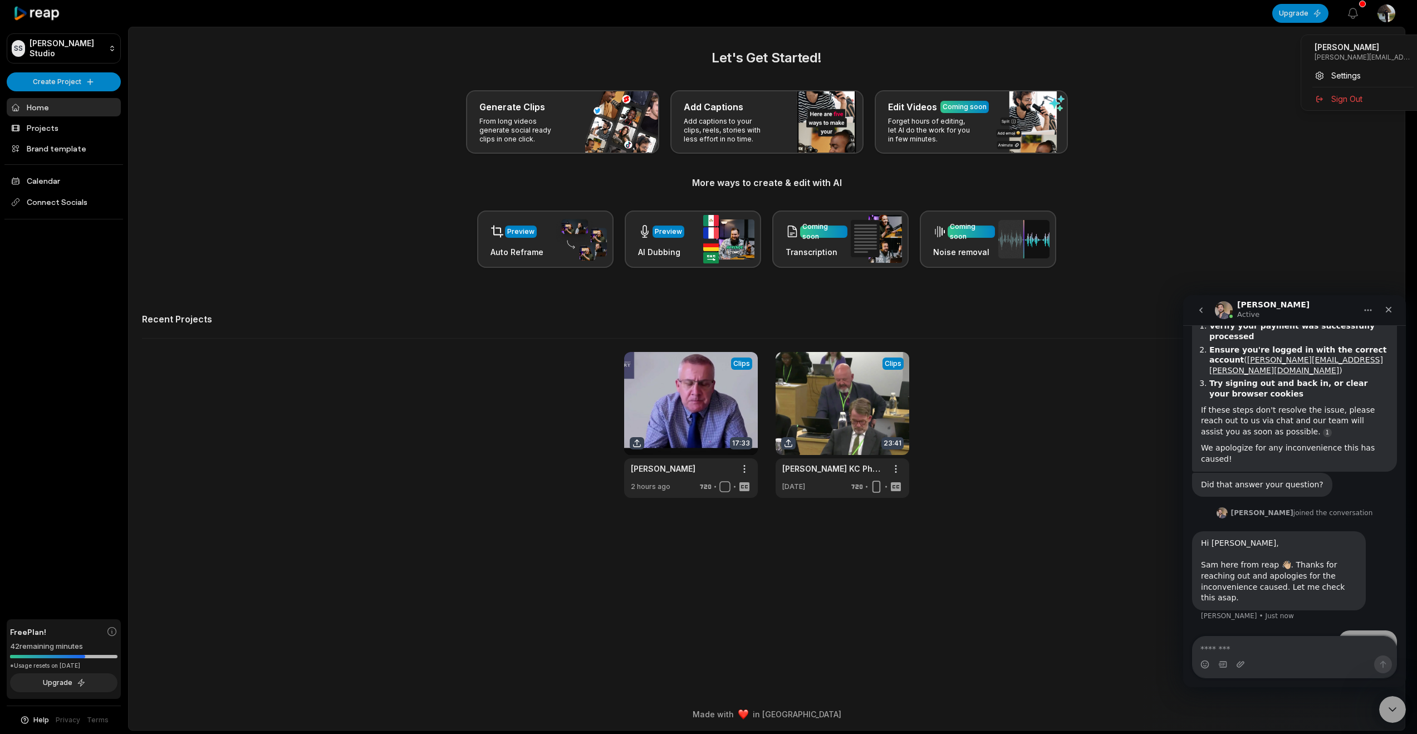
click at [1393, 17] on html "SS Stuart's Studio Create Project Home Projects Brand template Calendar Connect…" at bounding box center [708, 367] width 1417 height 734
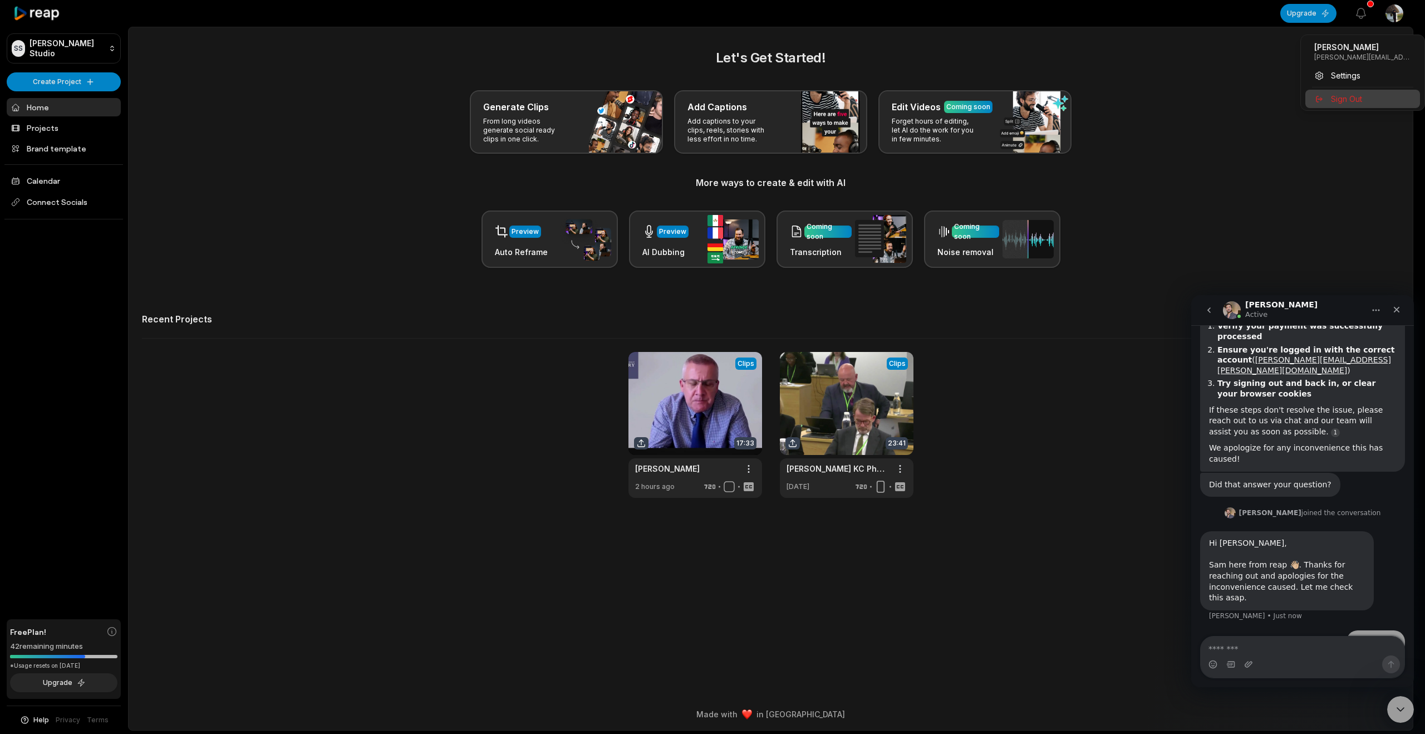
click at [1362, 105] on span "Sign Out" at bounding box center [1346, 99] width 31 height 12
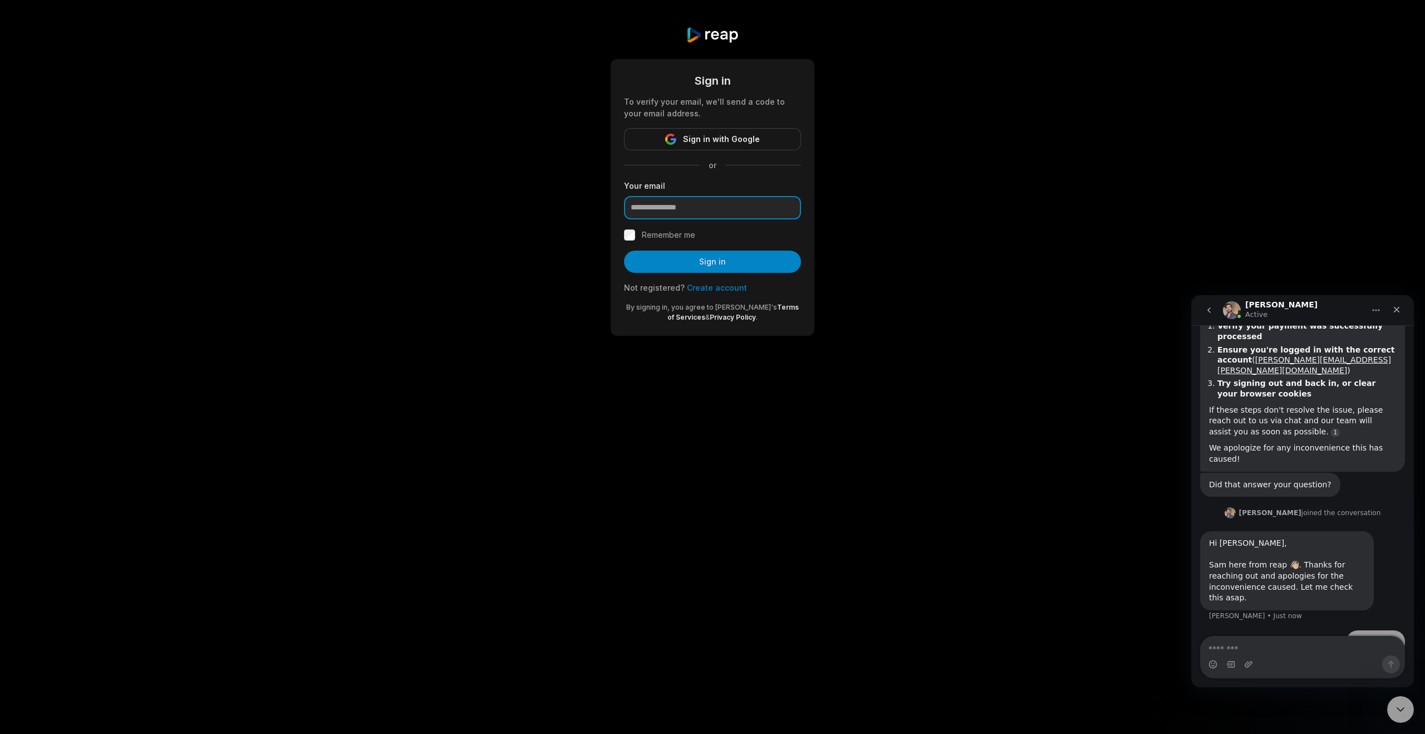
click at [685, 219] on input "email" at bounding box center [712, 207] width 177 height 23
type input "**********"
click at [698, 273] on button "Sign in" at bounding box center [712, 261] width 177 height 22
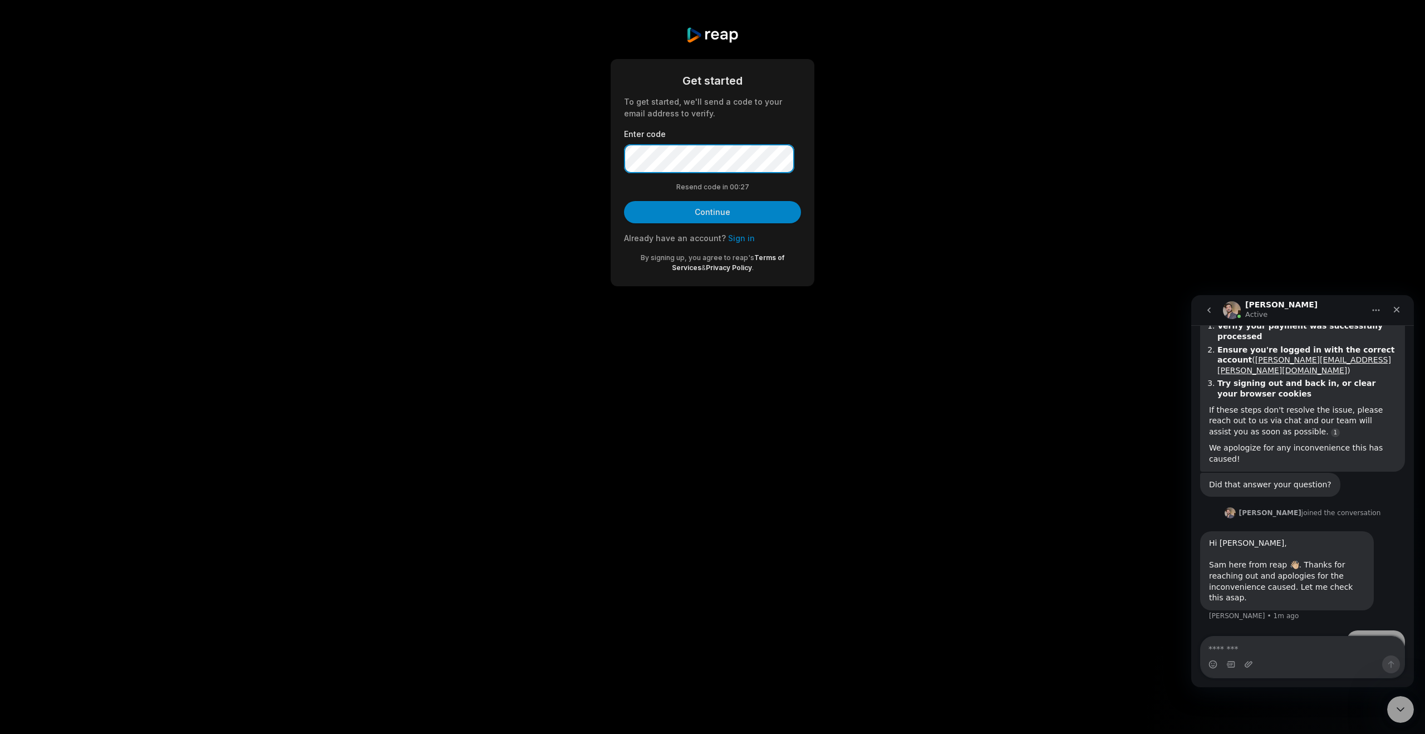
click at [624, 201] on button "Continue" at bounding box center [712, 212] width 177 height 22
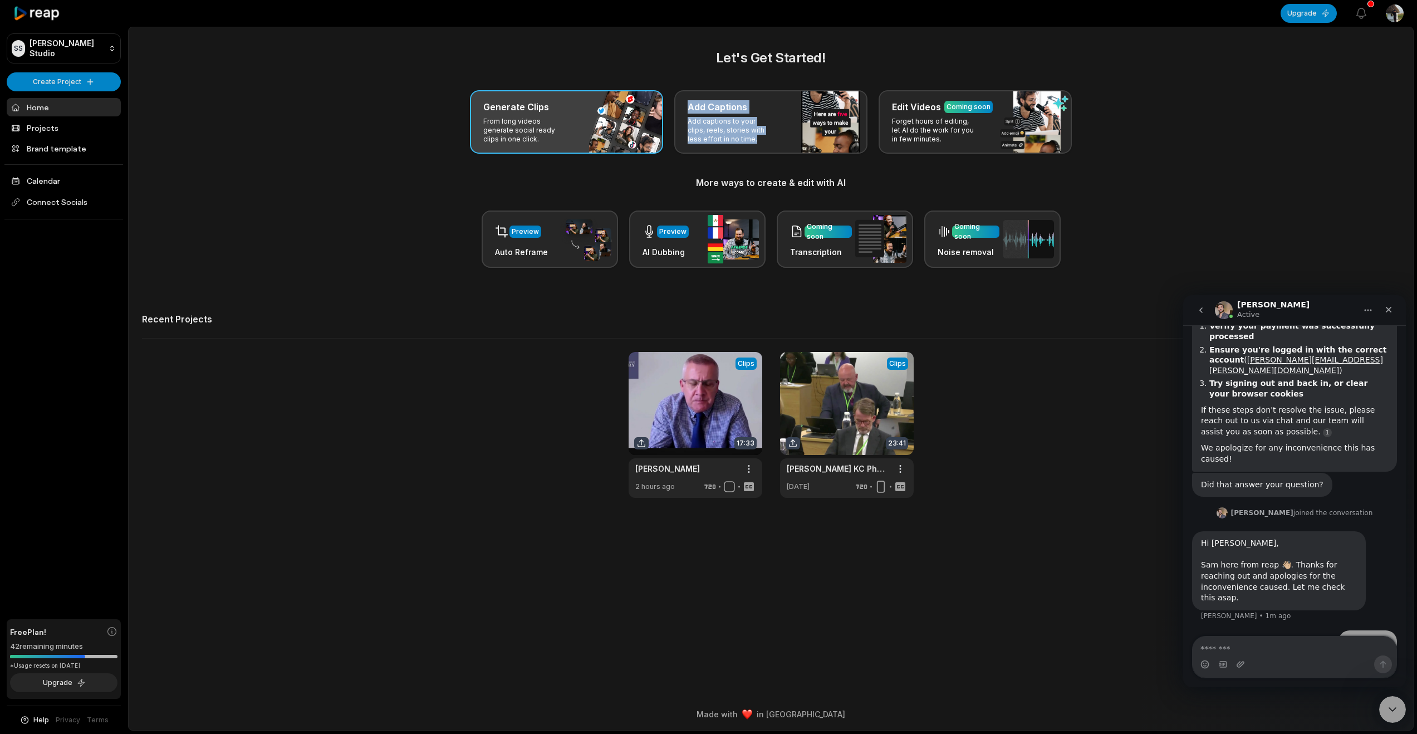
click at [616, 154] on div "Generate Clips From long videos generate social ready clips in one click. Add C…" at bounding box center [770, 121] width 1257 height 63
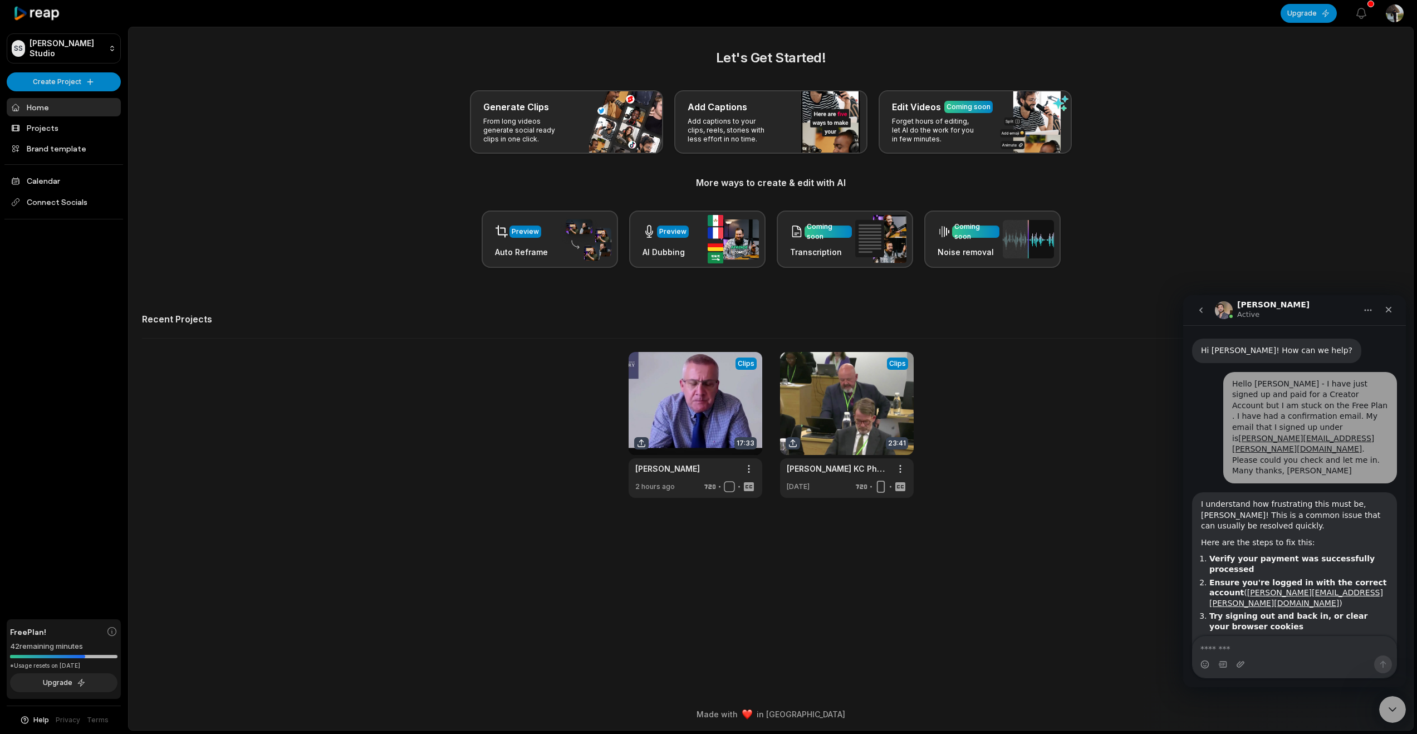
scroll to position [231, 0]
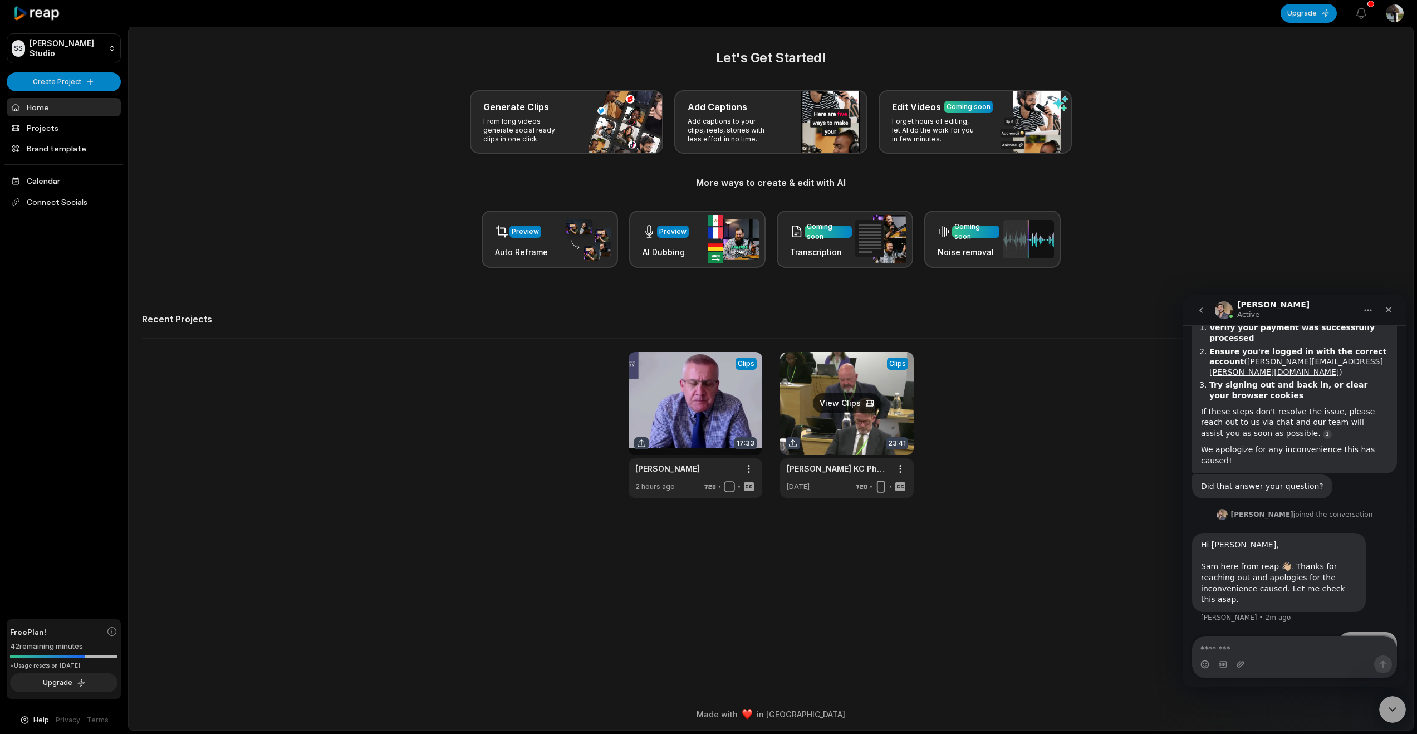
click at [846, 471] on link at bounding box center [847, 425] width 134 height 146
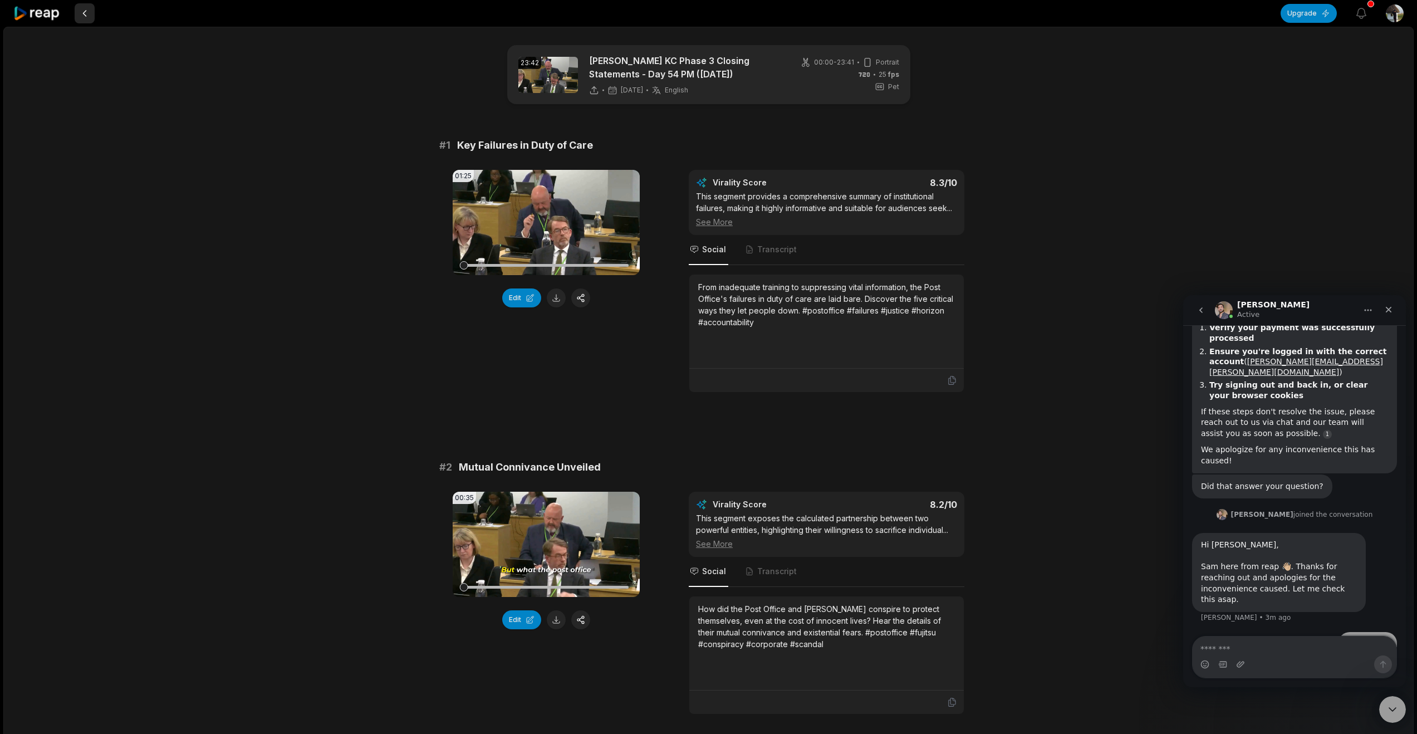
click at [95, 19] on button at bounding box center [85, 13] width 20 height 20
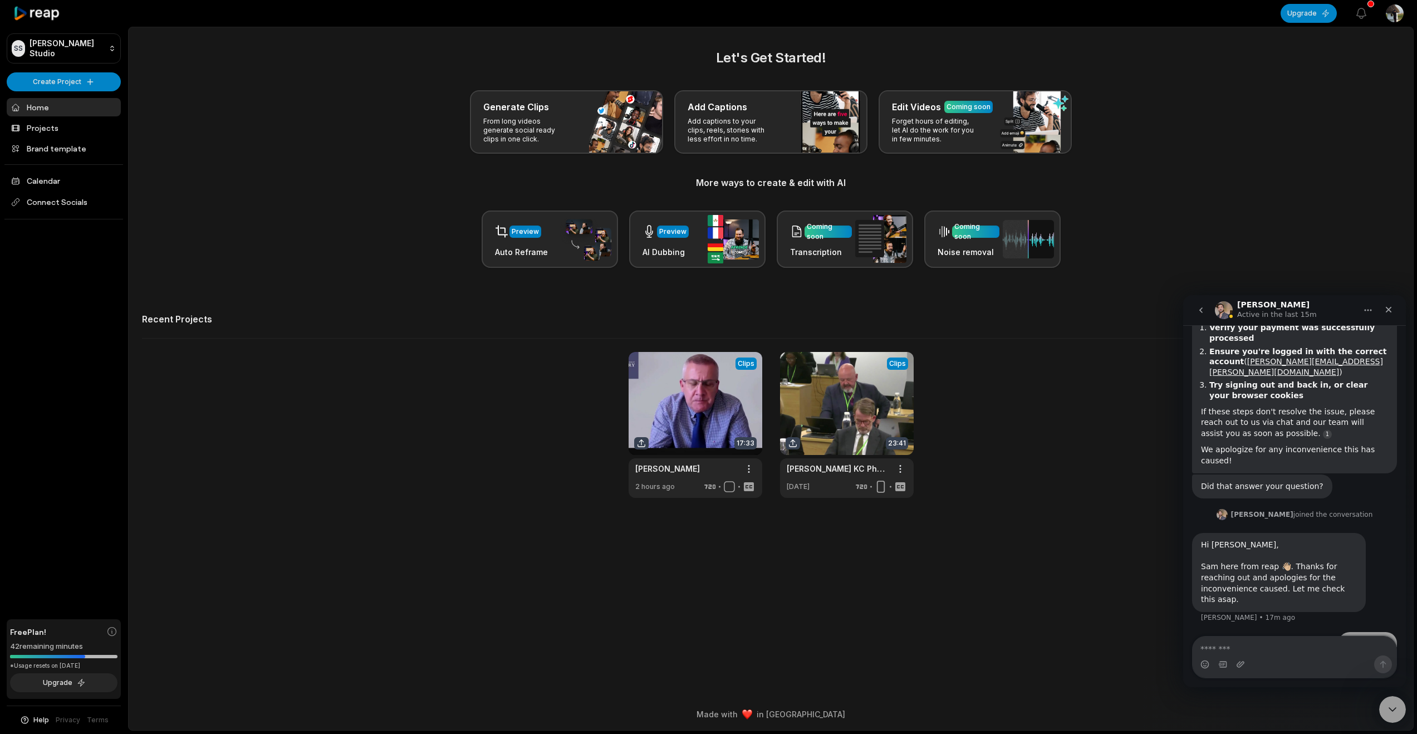
click at [1041, 498] on div "View Clips Clips 17:33 [PERSON_NAME] Open options 2 hours ago View Clips Clips …" at bounding box center [770, 425] width 1257 height 146
click at [940, 498] on div "View Clips Clips 17:33 [PERSON_NAME] Open options 2 hours ago View Clips Clips …" at bounding box center [770, 425] width 1257 height 146
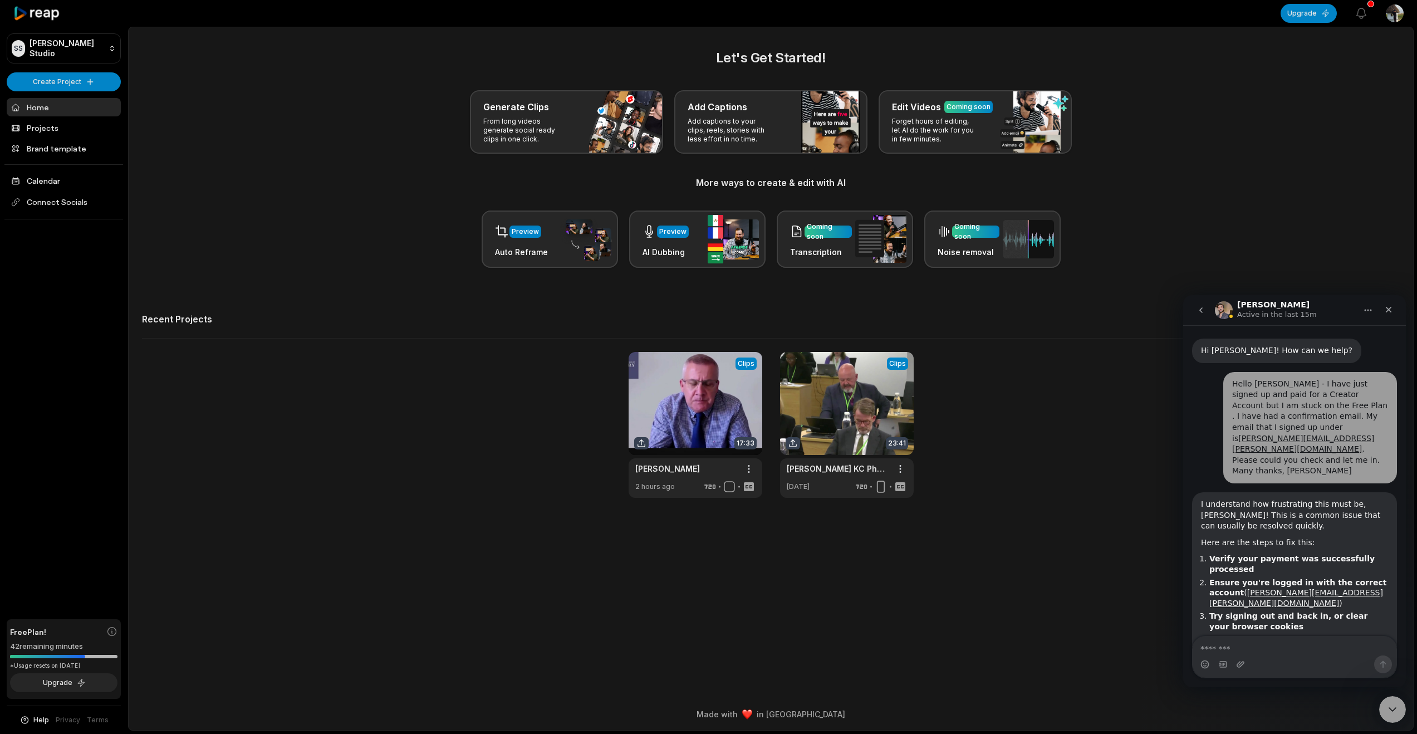
scroll to position [231, 0]
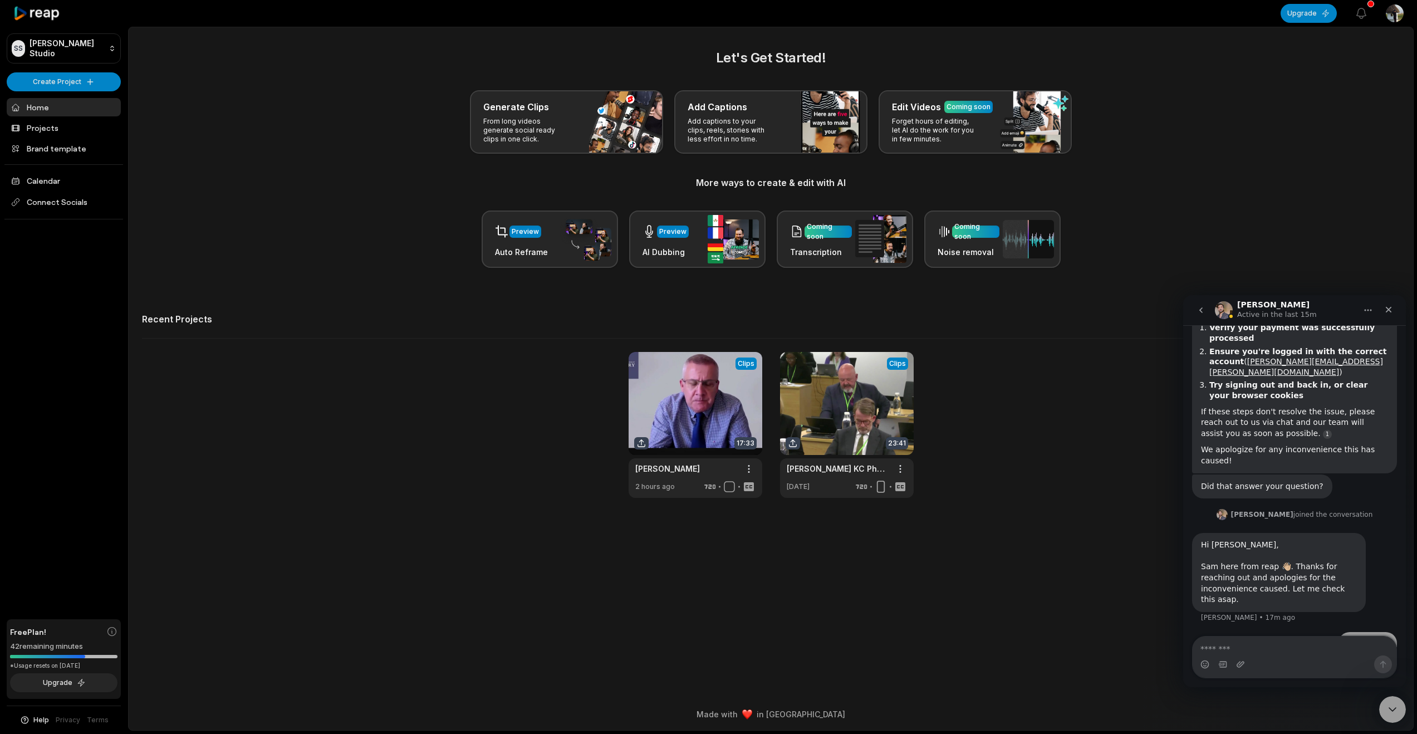
click at [106, 63] on html "[PERSON_NAME] Studio Create Project Home Projects Brand template Calendar Conne…" at bounding box center [708, 367] width 1417 height 734
click at [107, 61] on html "[PERSON_NAME] Studio Create Project Home Projects Brand template Calendar Conne…" at bounding box center [708, 367] width 1417 height 734
click at [110, 64] on html "[PERSON_NAME] Studio Create Project Home Projects Brand template Calendar Conne…" at bounding box center [708, 367] width 1417 height 734
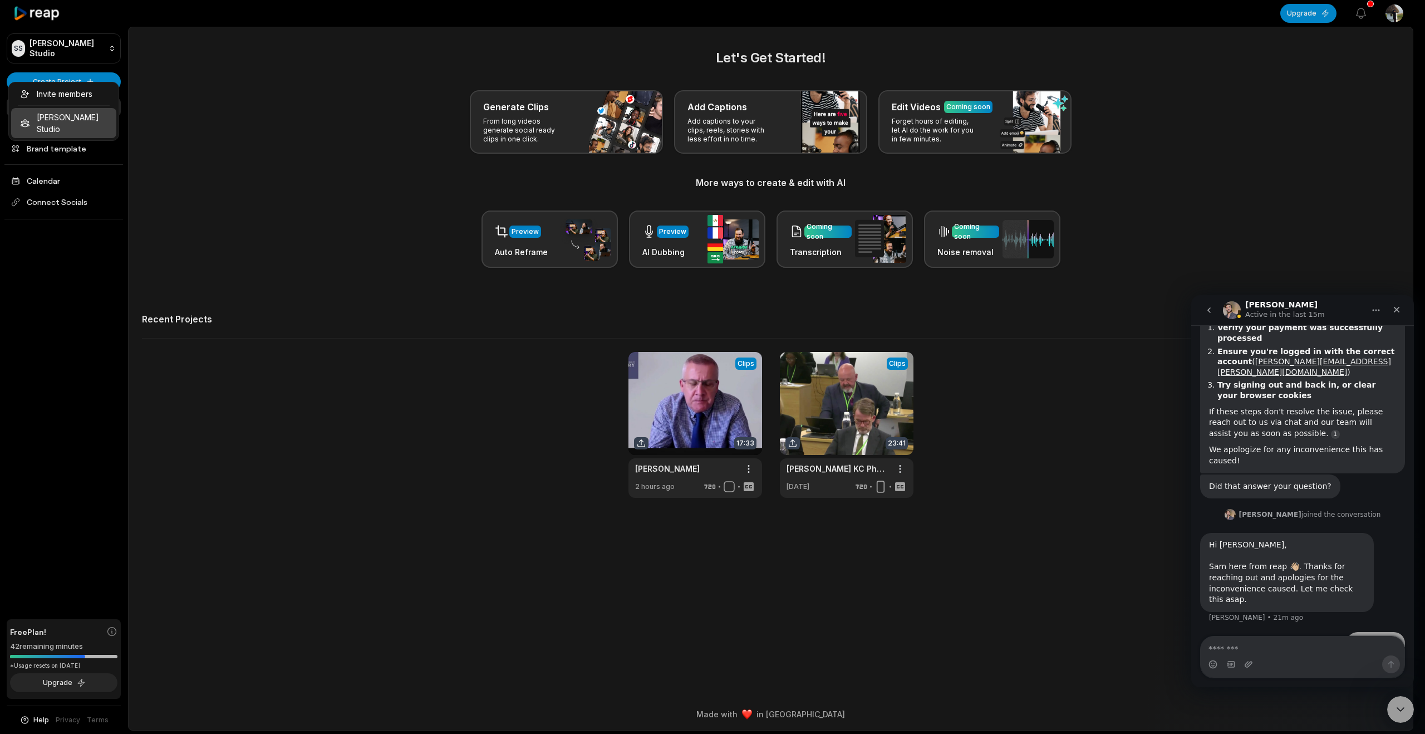
click at [691, 459] on html "[PERSON_NAME] Studio Create Project Home Projects Brand template Calendar Conne…" at bounding box center [712, 367] width 1425 height 734
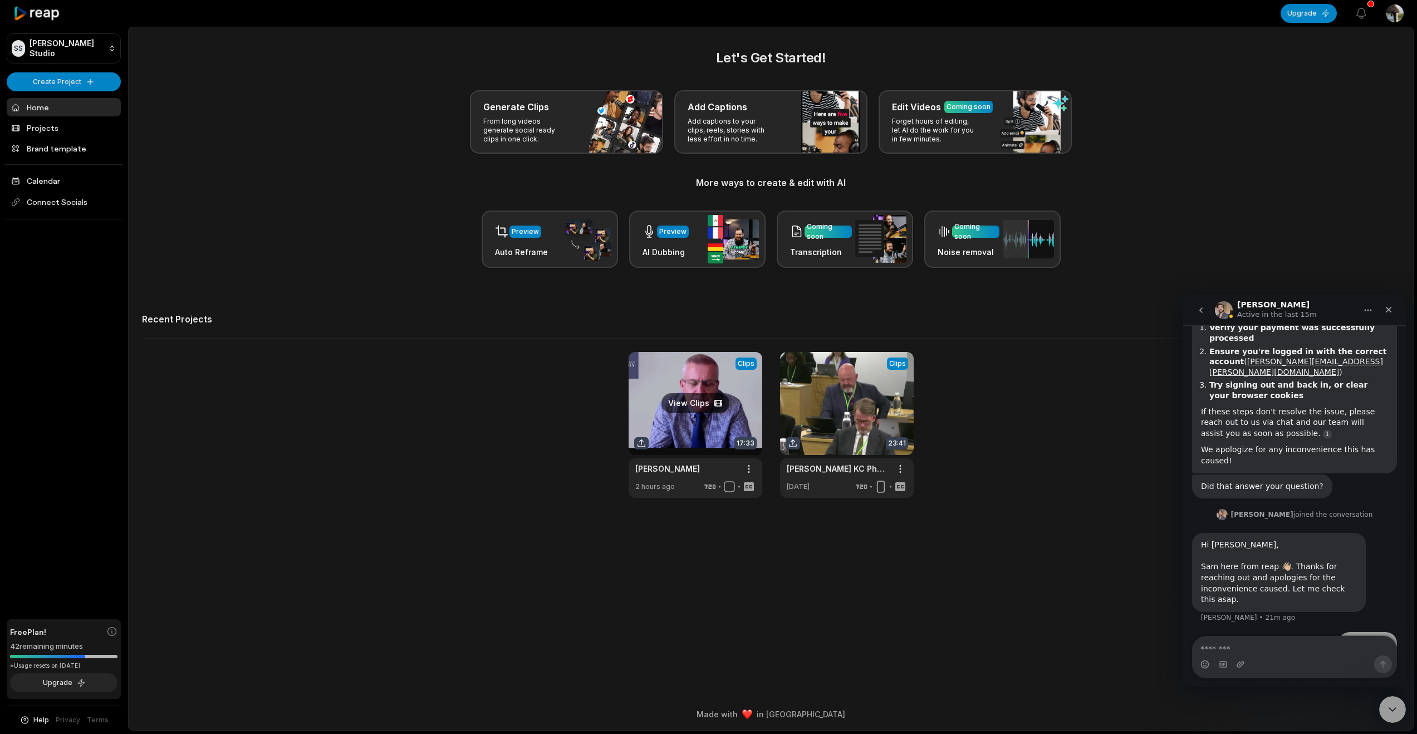
click at [690, 469] on link at bounding box center [695, 425] width 134 height 146
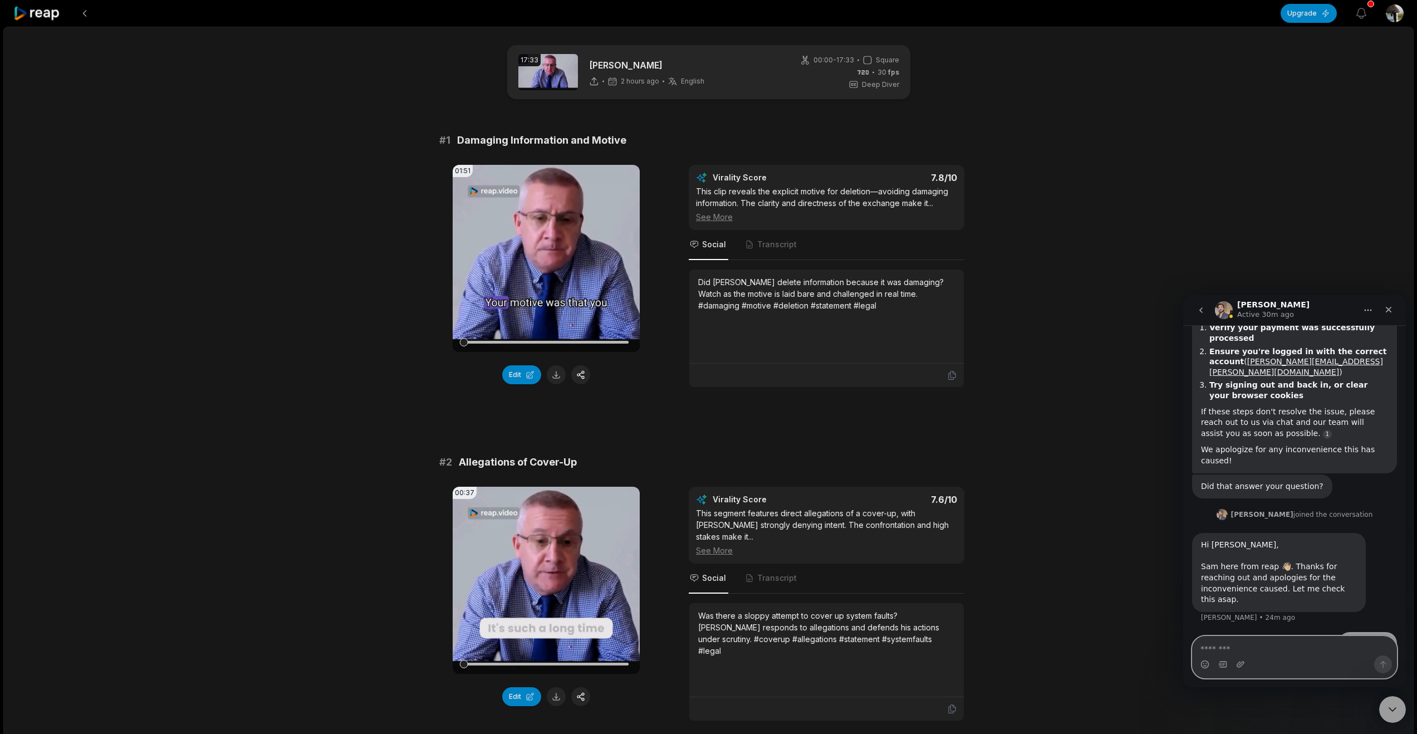
click at [1228, 646] on textarea "Message…" at bounding box center [1294, 645] width 204 height 19
type textarea "*********"
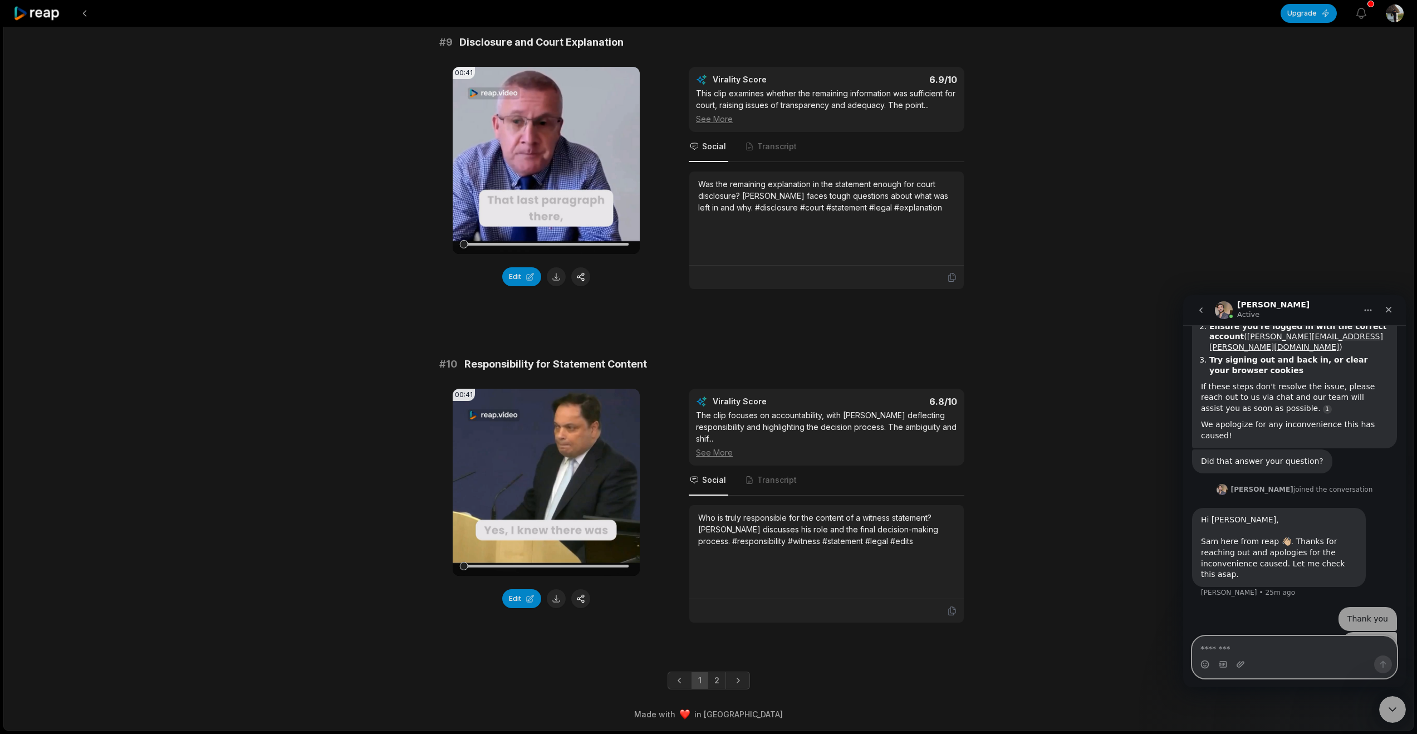
scroll to position [3167, 0]
click at [719, 677] on link "2" at bounding box center [716, 680] width 18 height 18
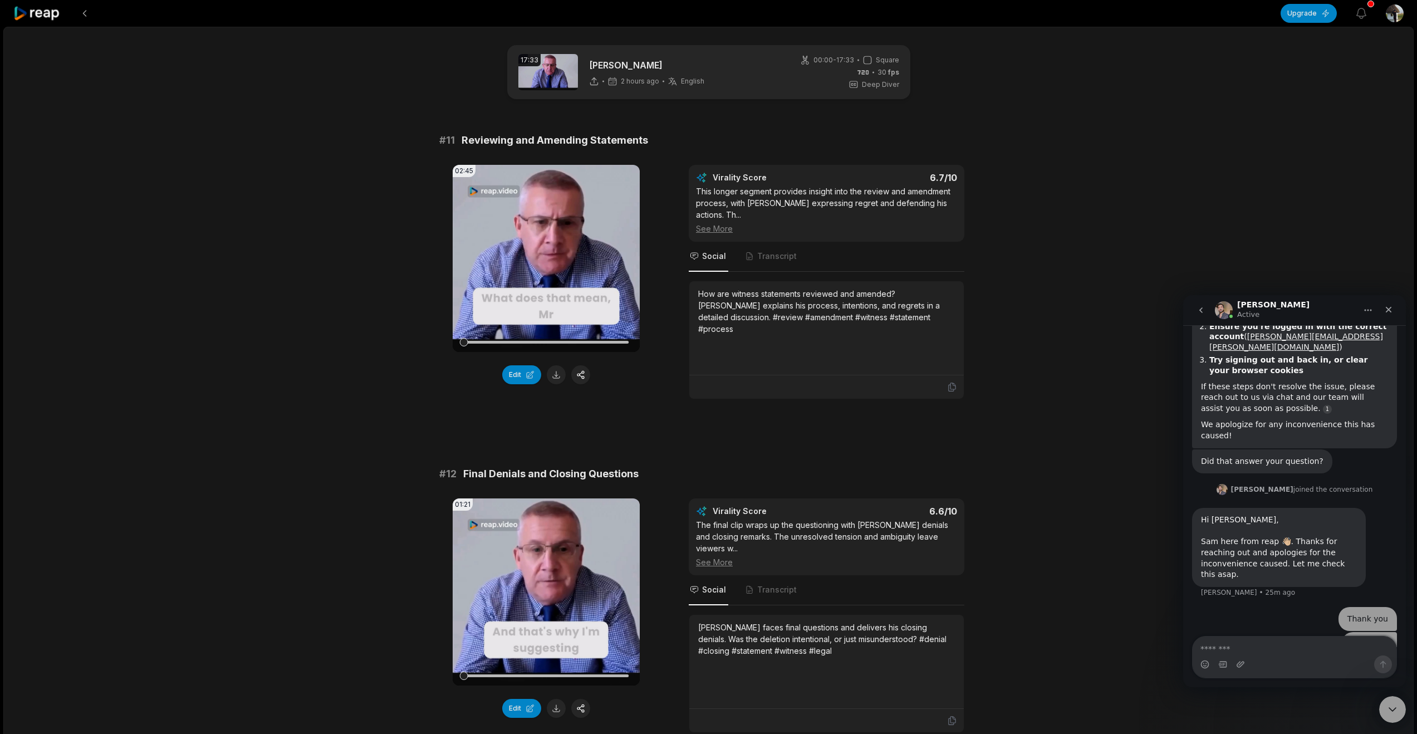
scroll to position [214, 0]
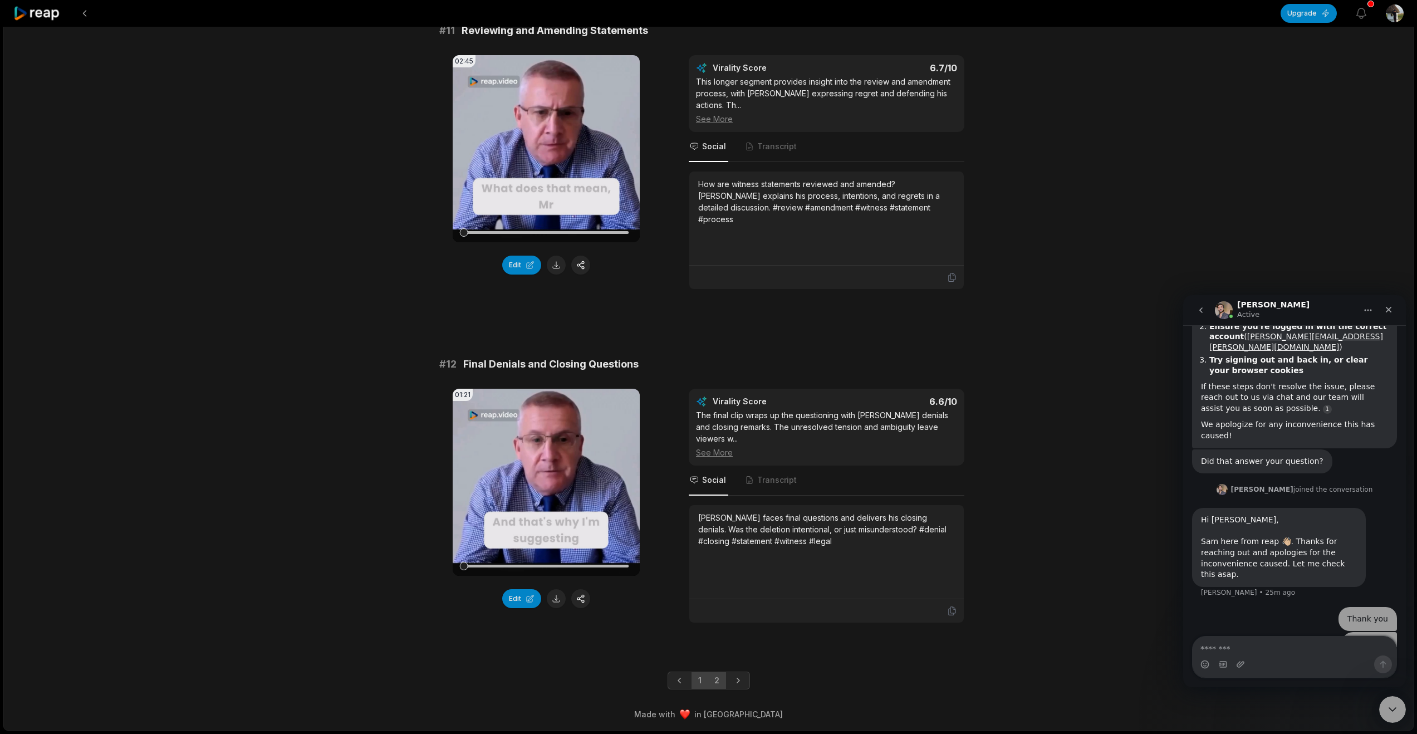
click at [699, 673] on link "1" at bounding box center [699, 680] width 17 height 18
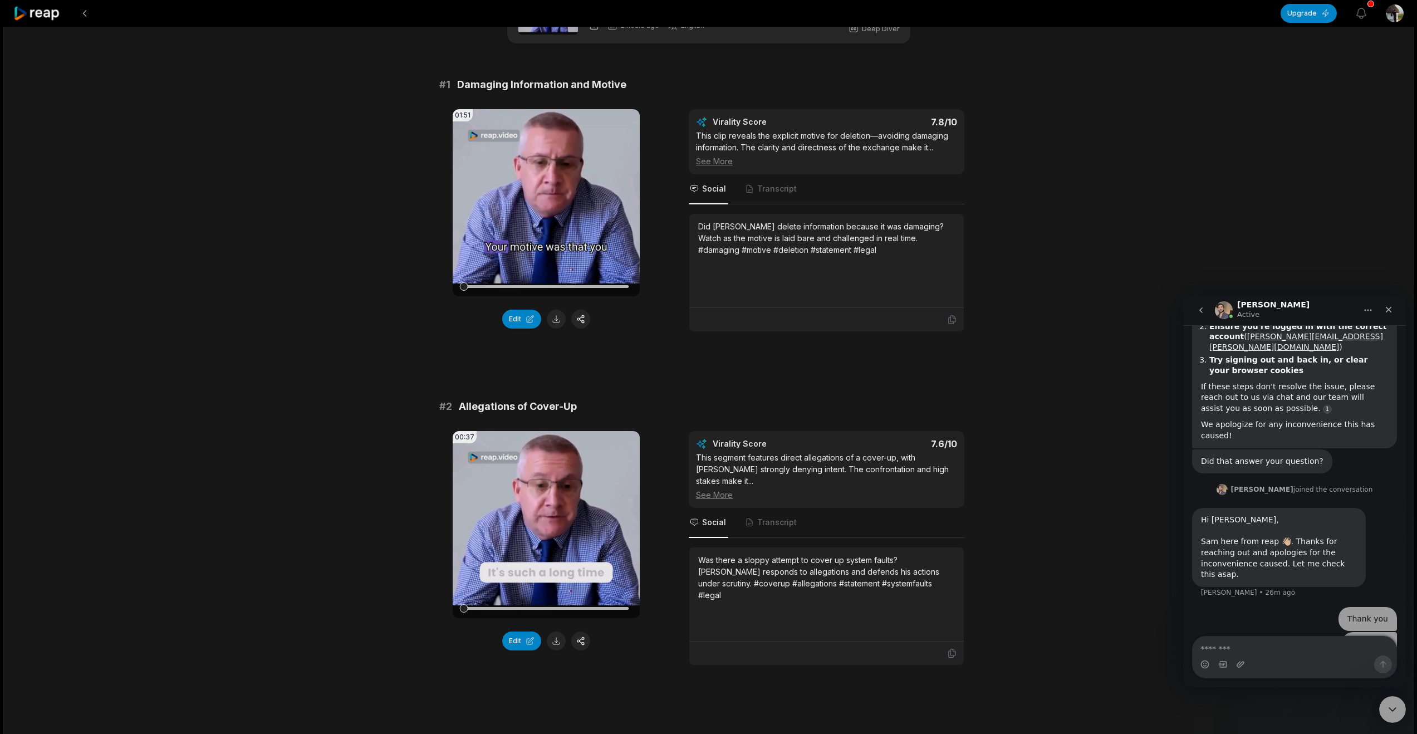
scroll to position [0, 0]
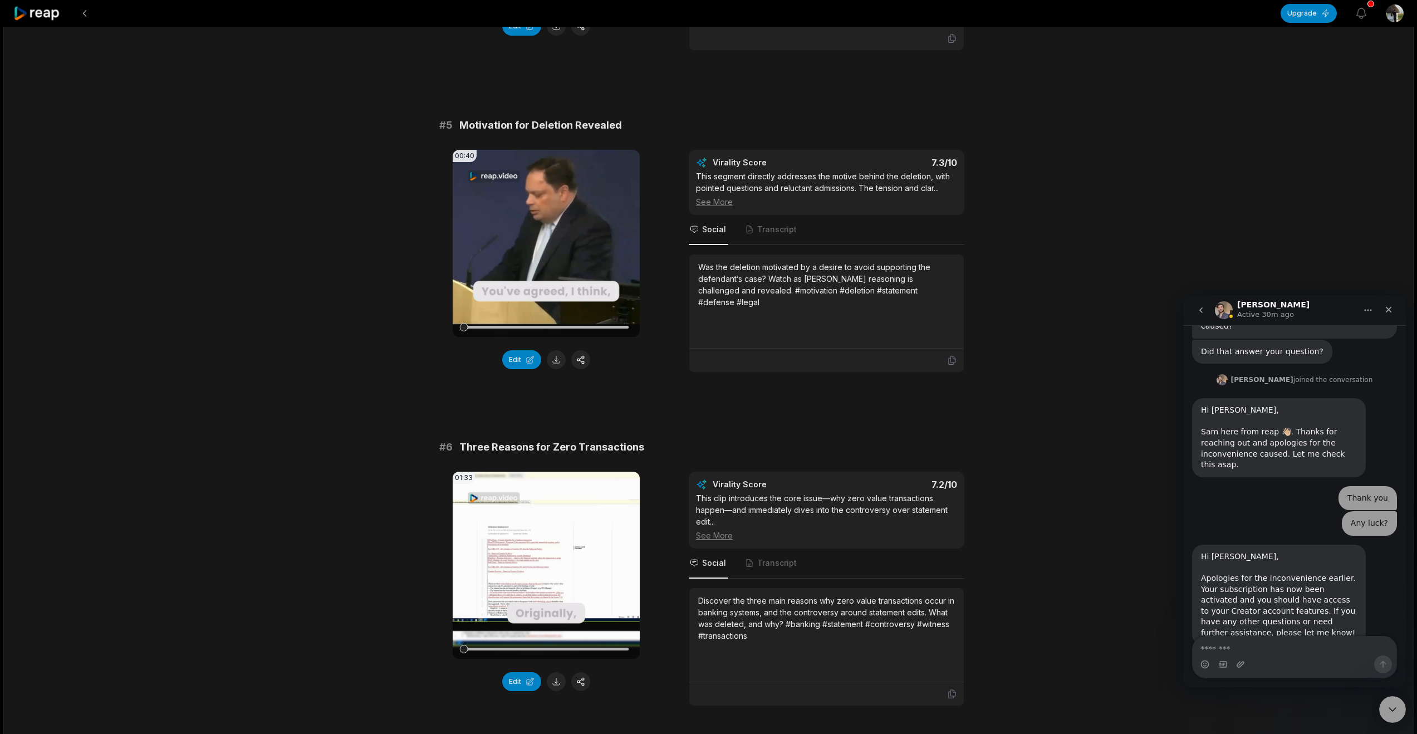
scroll to position [1556, 0]
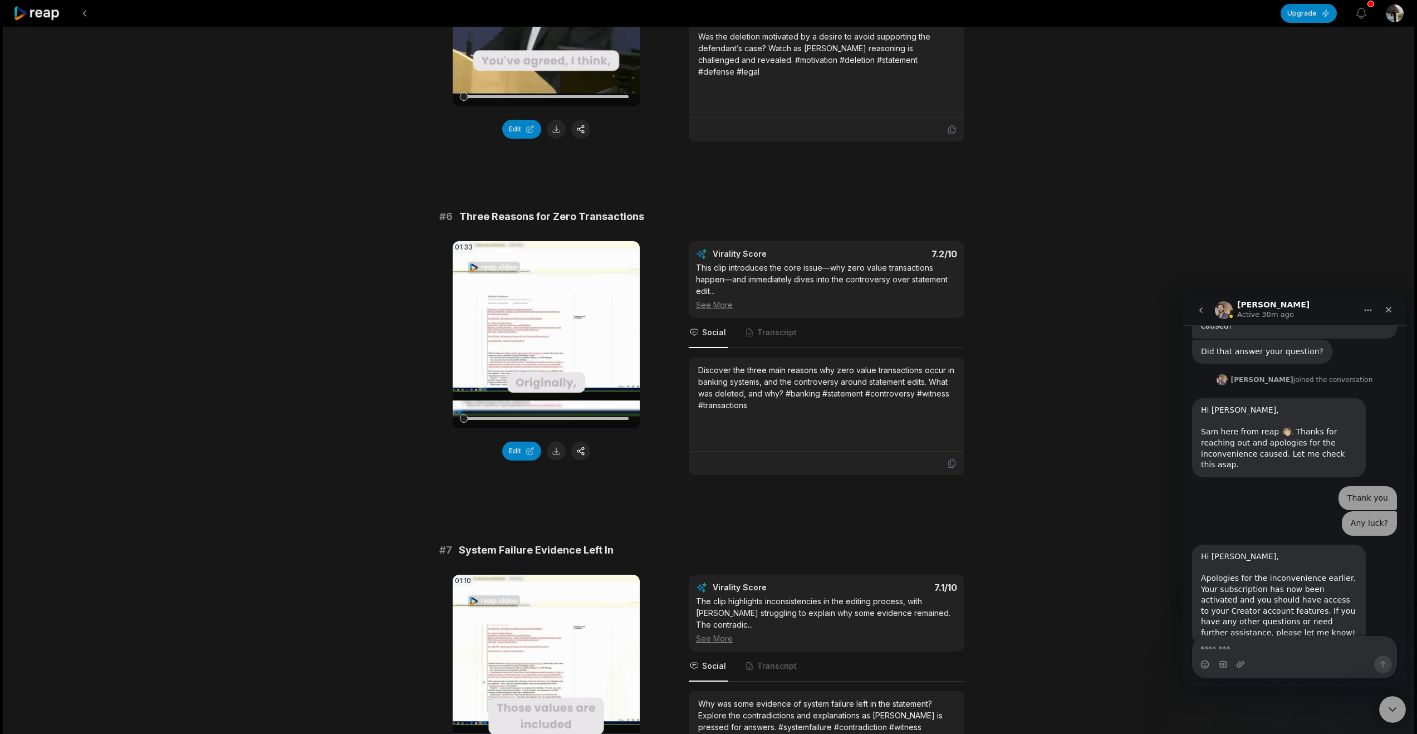
click at [288, 268] on div "17:33 [PERSON_NAME] 2 hours ago English en 00:00 - 17:33 Square 30 fps Deep Div…" at bounding box center [708, 188] width 1410 height 3434
click at [288, 265] on div "17:33 [PERSON_NAME] 2 hours ago English en 00:00 - 17:33 Square 30 fps Deep Div…" at bounding box center [708, 188] width 1410 height 3434
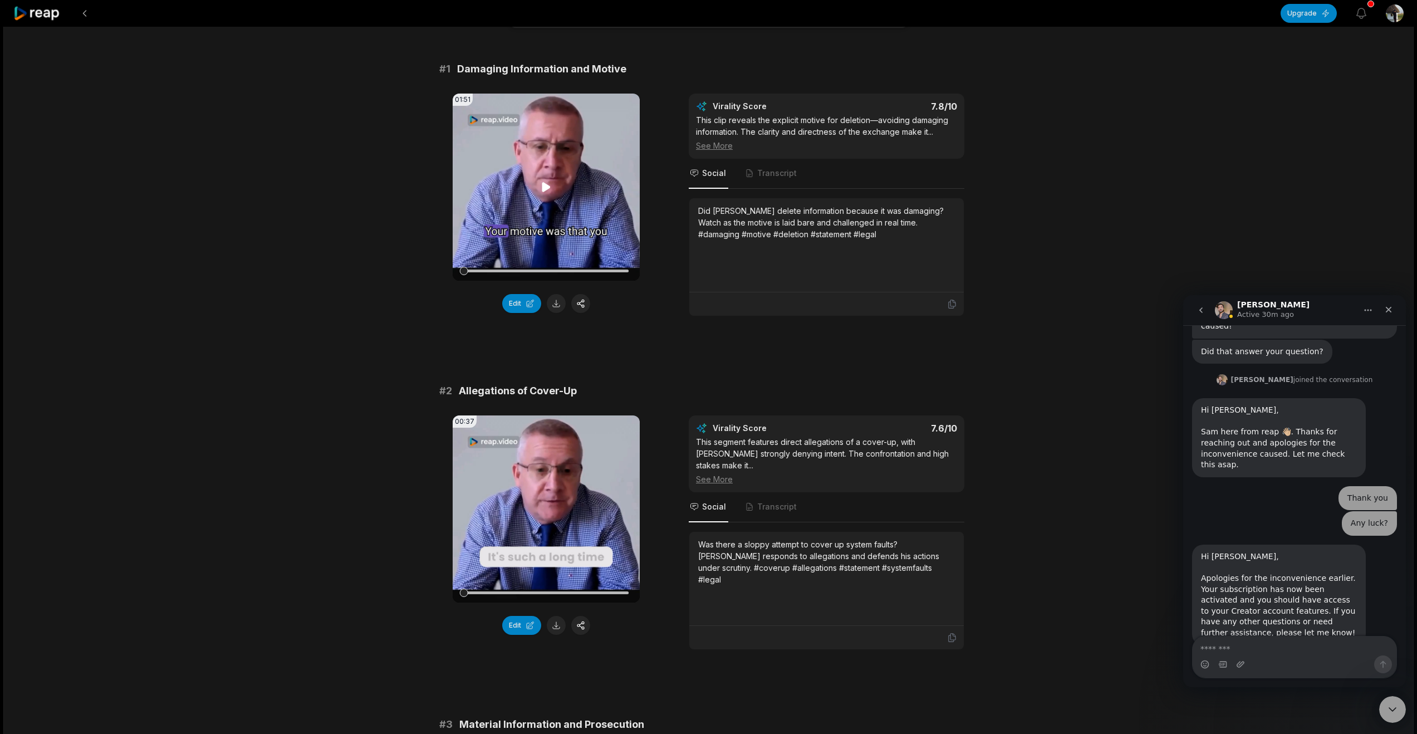
scroll to position [198, 0]
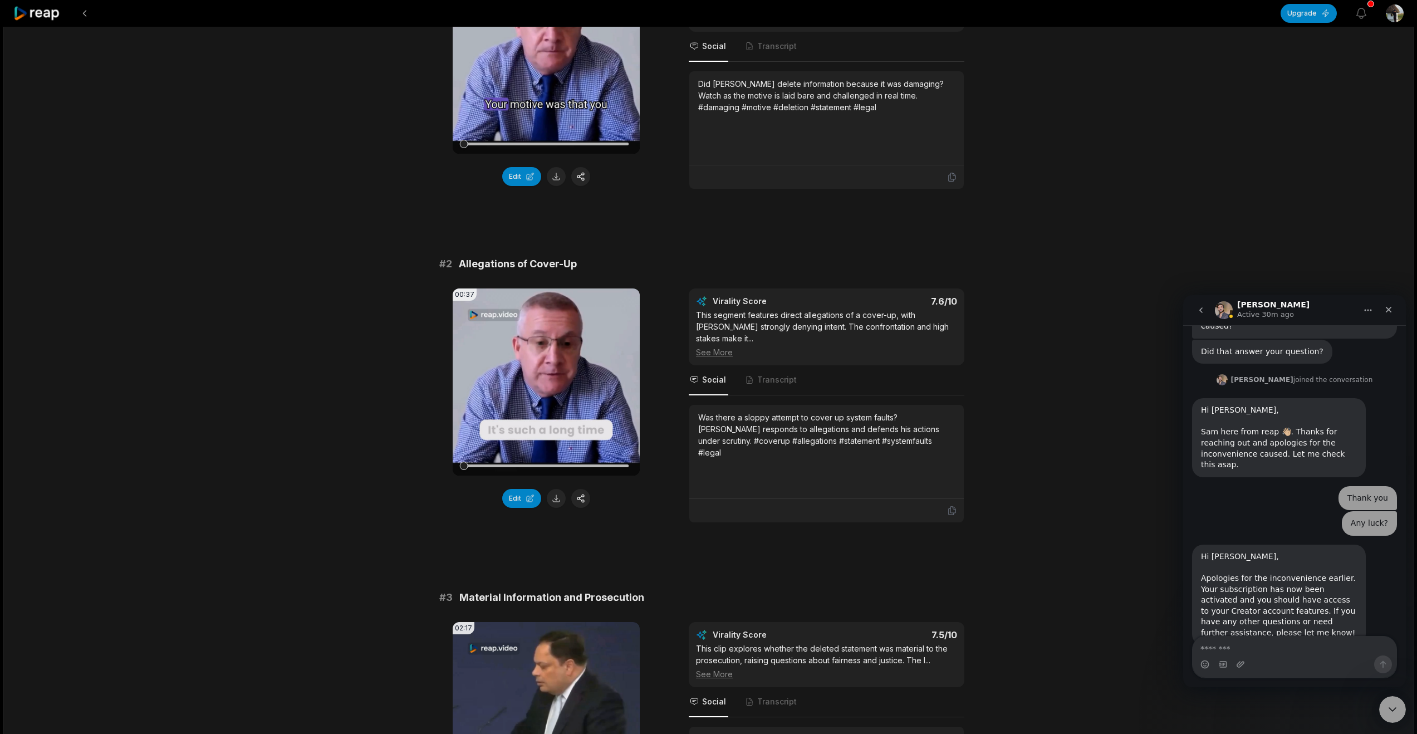
click at [42, 21] on icon at bounding box center [36, 13] width 47 height 15
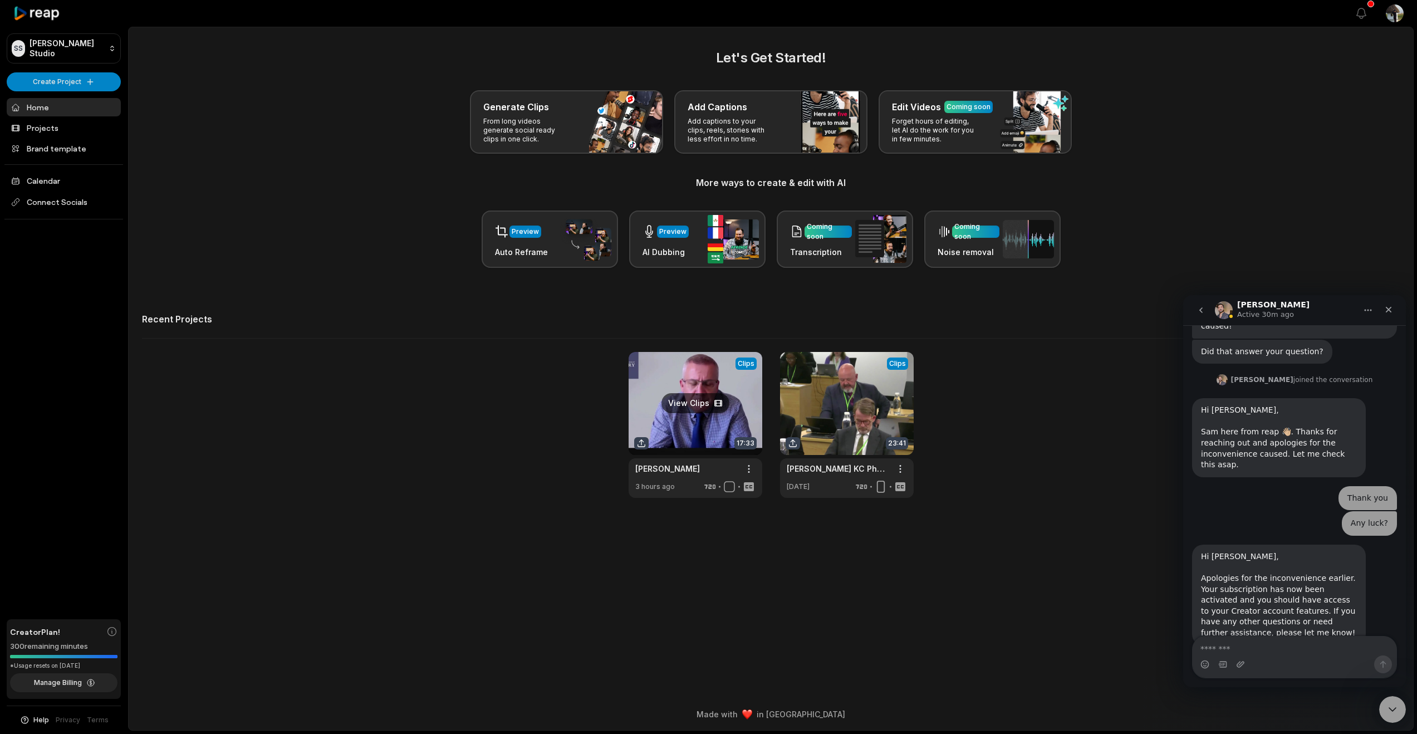
click at [687, 456] on link at bounding box center [695, 425] width 134 height 146
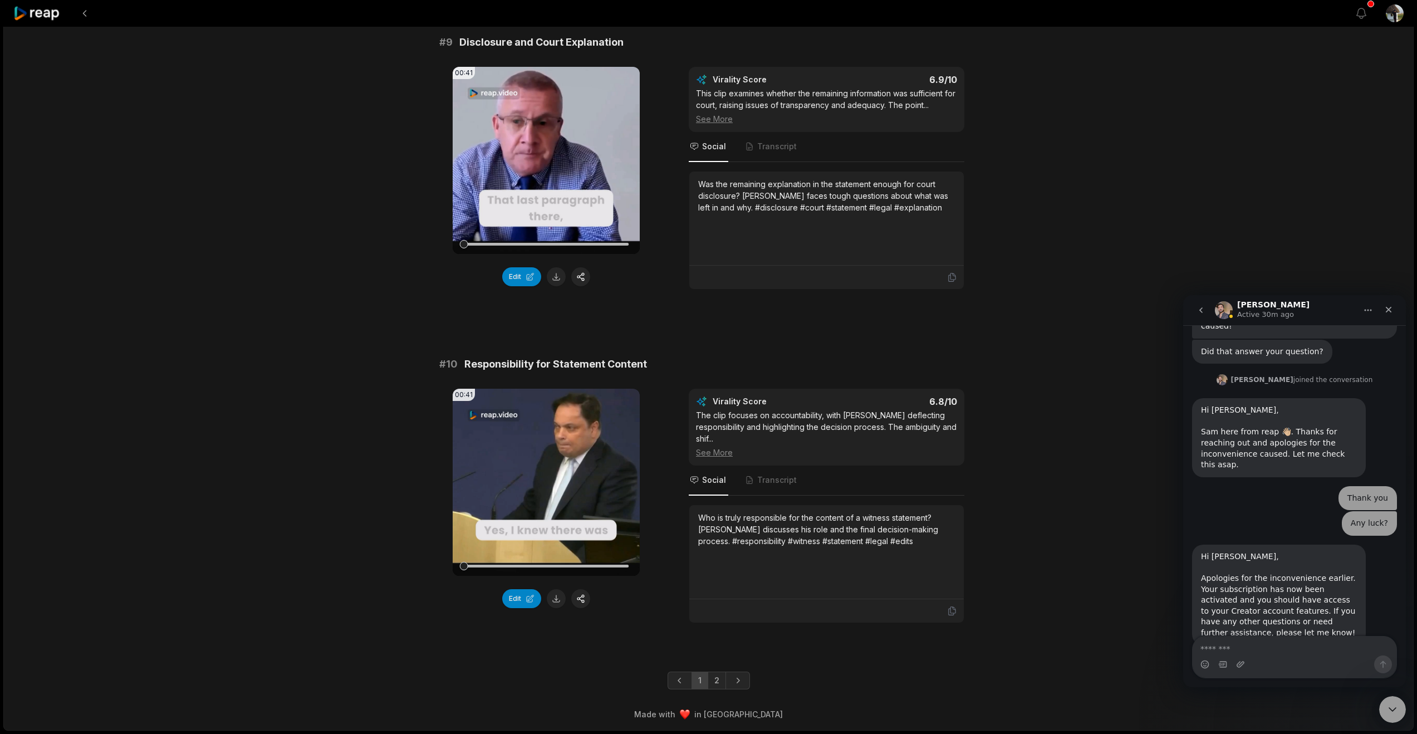
scroll to position [3167, 0]
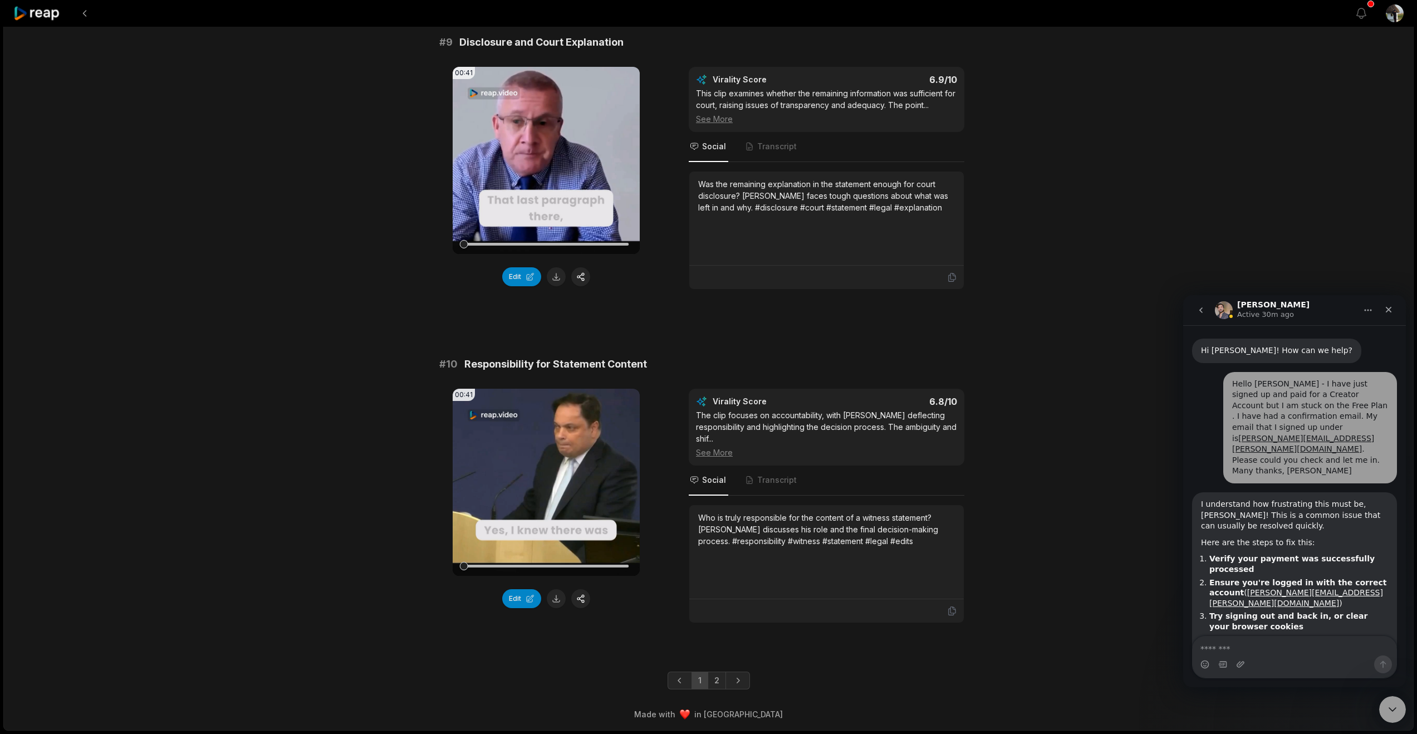
scroll to position [366, 0]
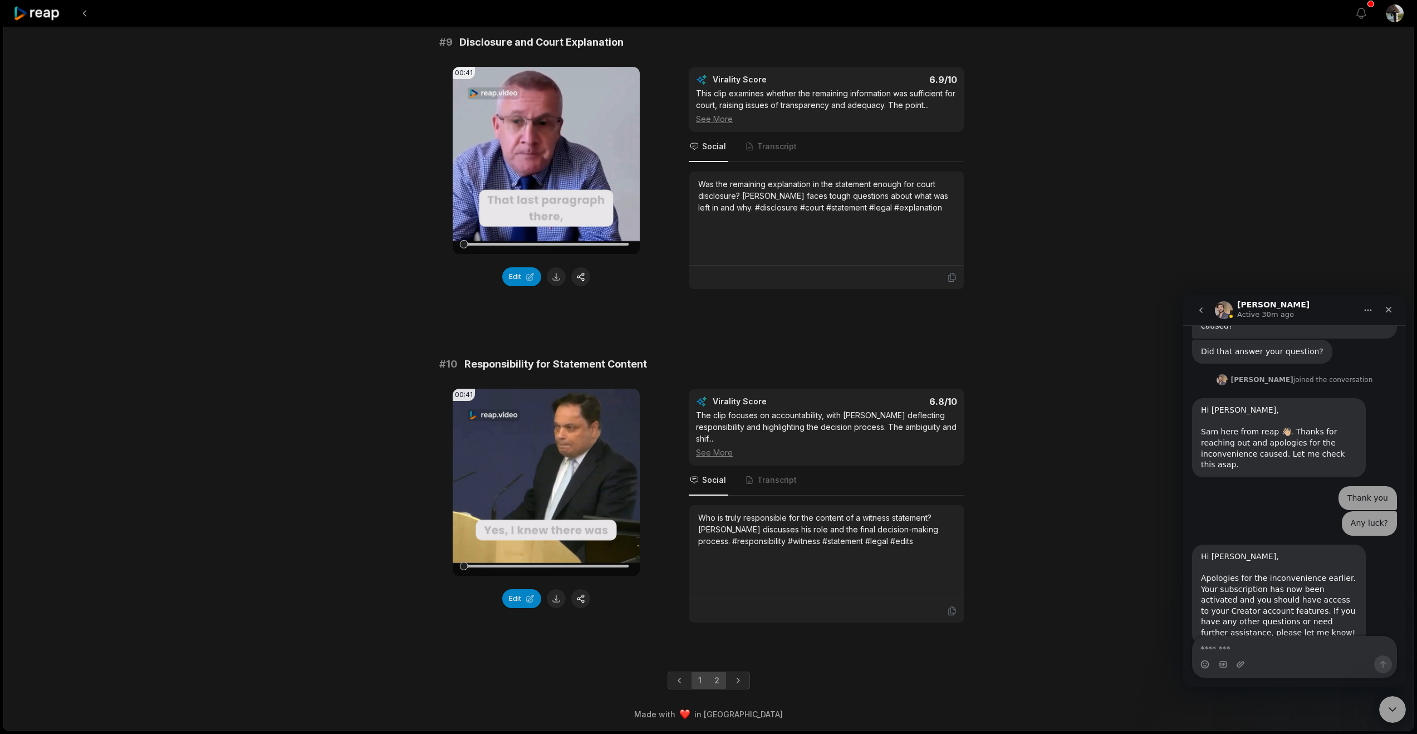
click at [724, 672] on link "2" at bounding box center [716, 680] width 18 height 18
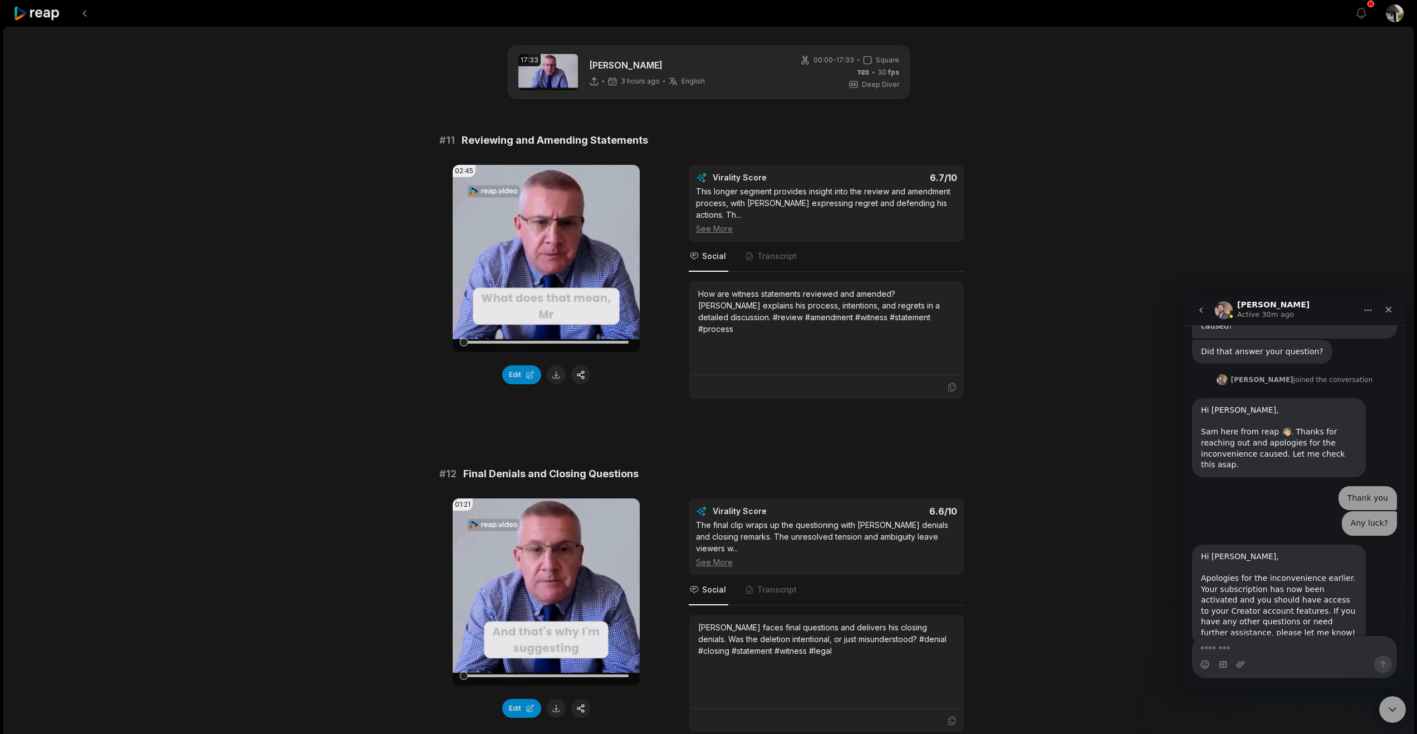
scroll to position [214, 0]
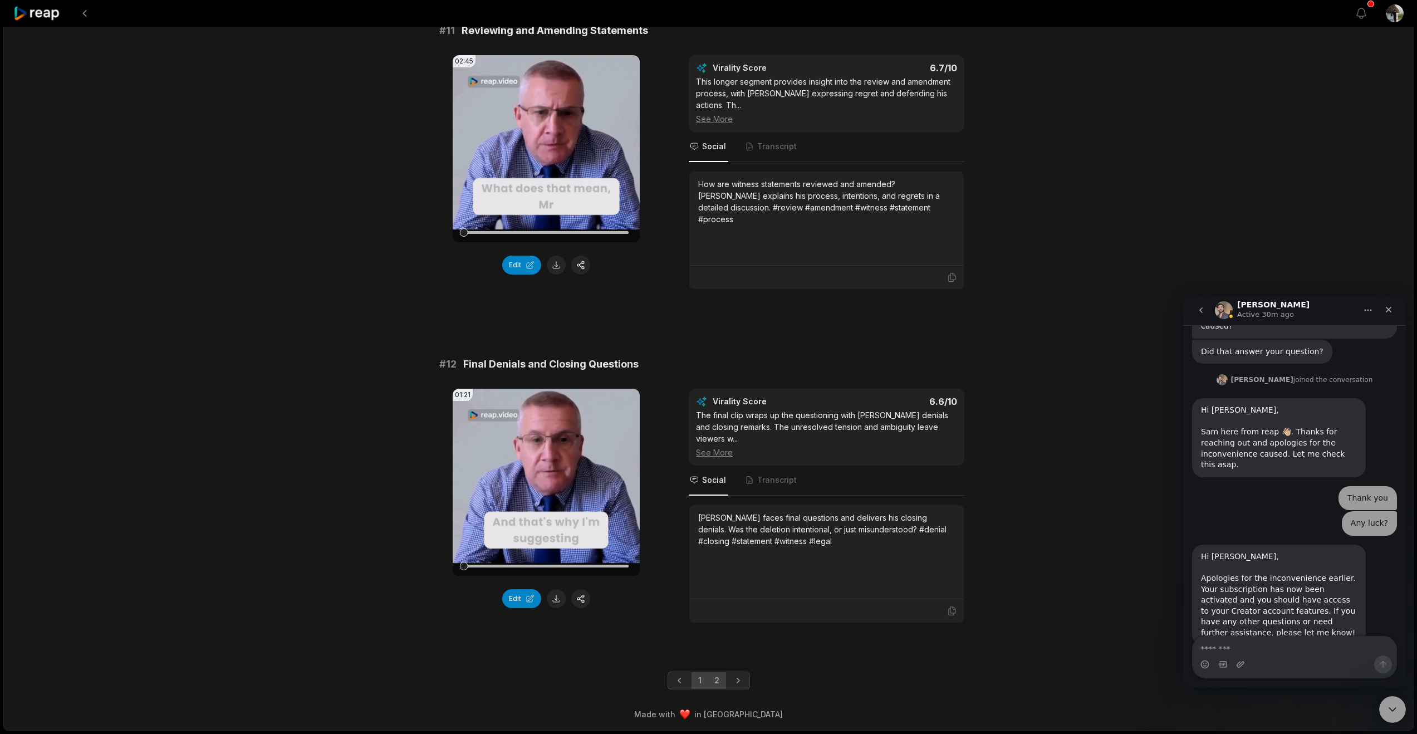
click at [699, 671] on link "1" at bounding box center [699, 680] width 17 height 18
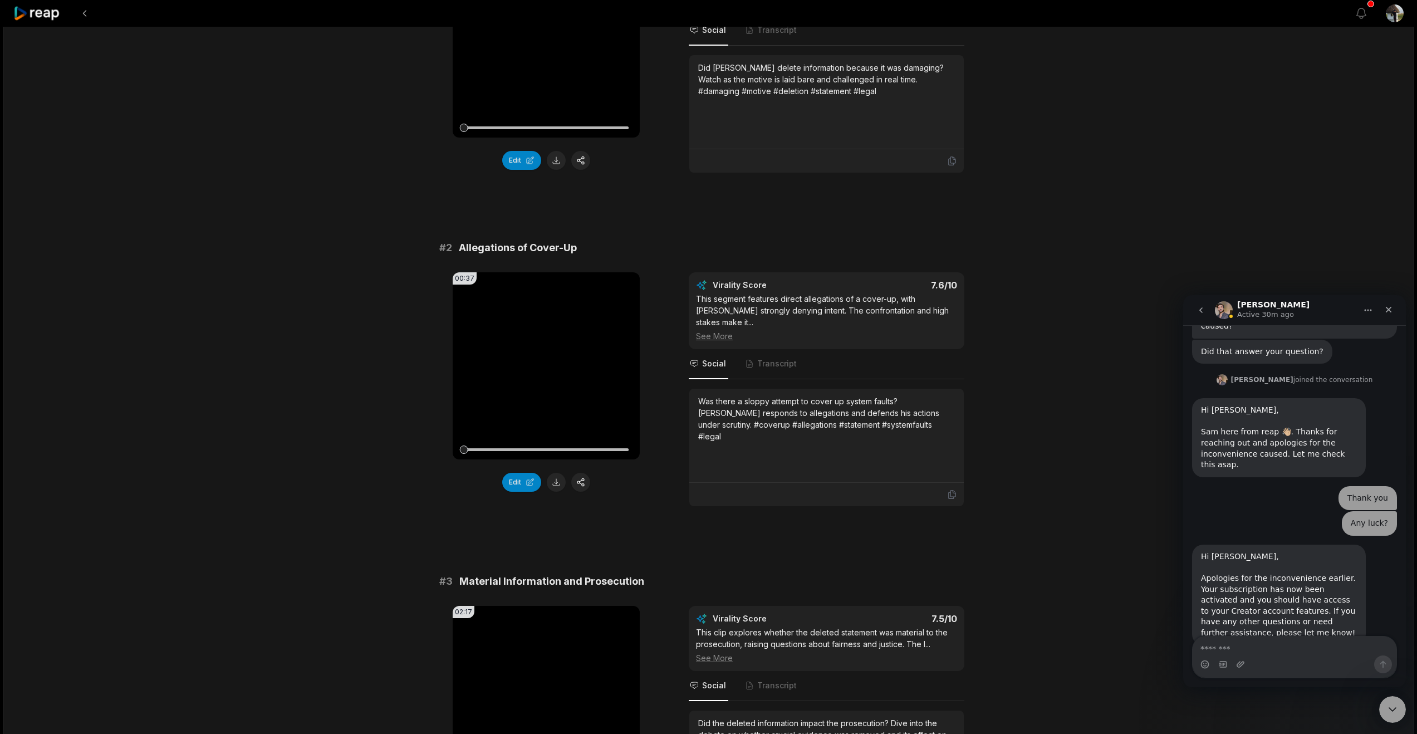
scroll to position [0, 0]
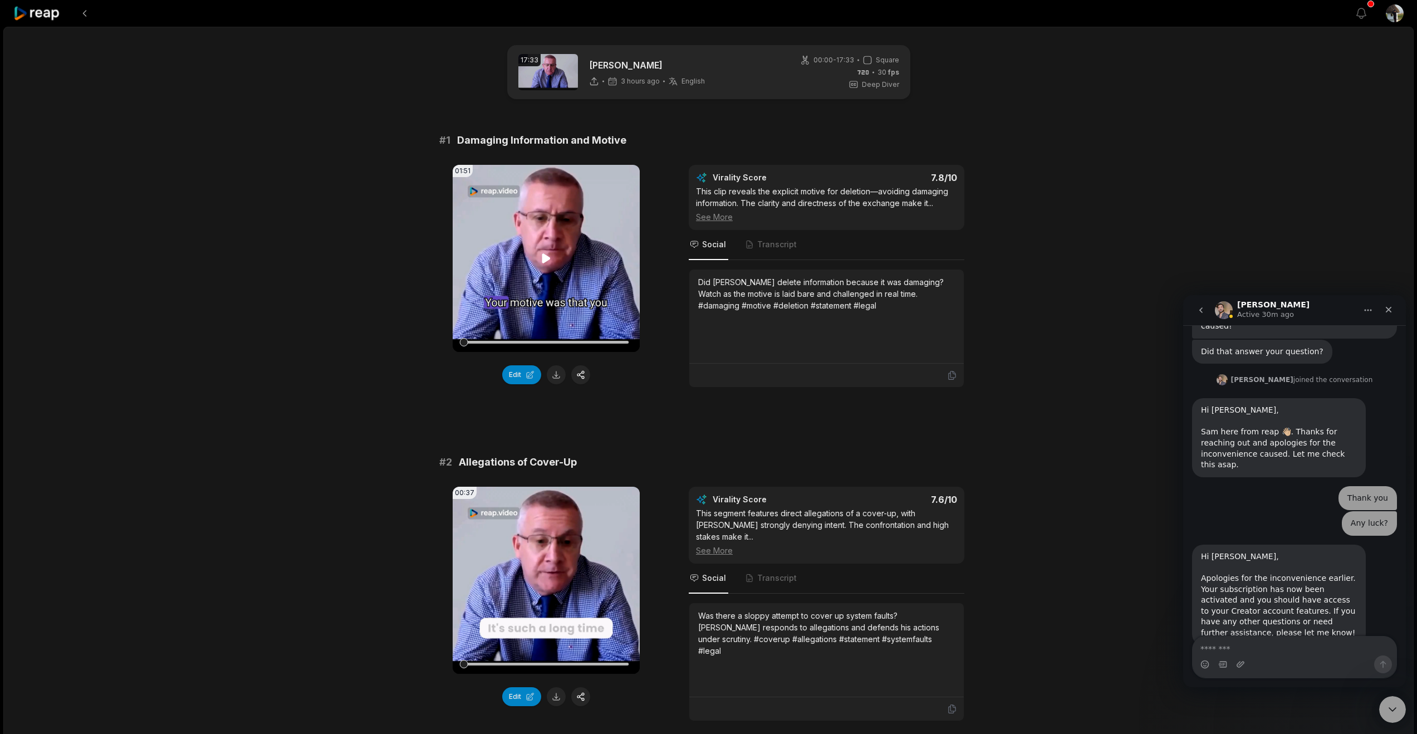
click at [546, 263] on icon at bounding box center [546, 257] width 8 height 9
click at [546, 265] on icon at bounding box center [545, 258] width 13 height 13
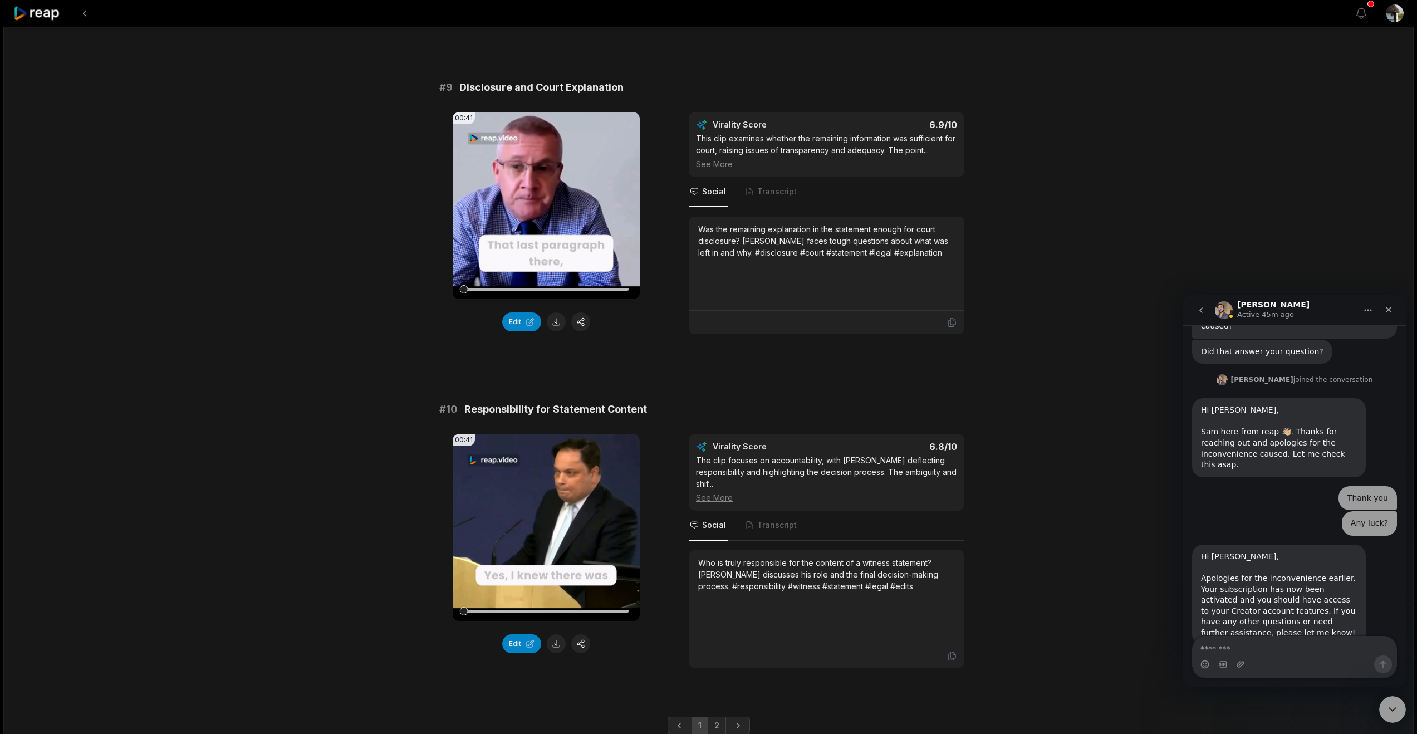
scroll to position [3167, 0]
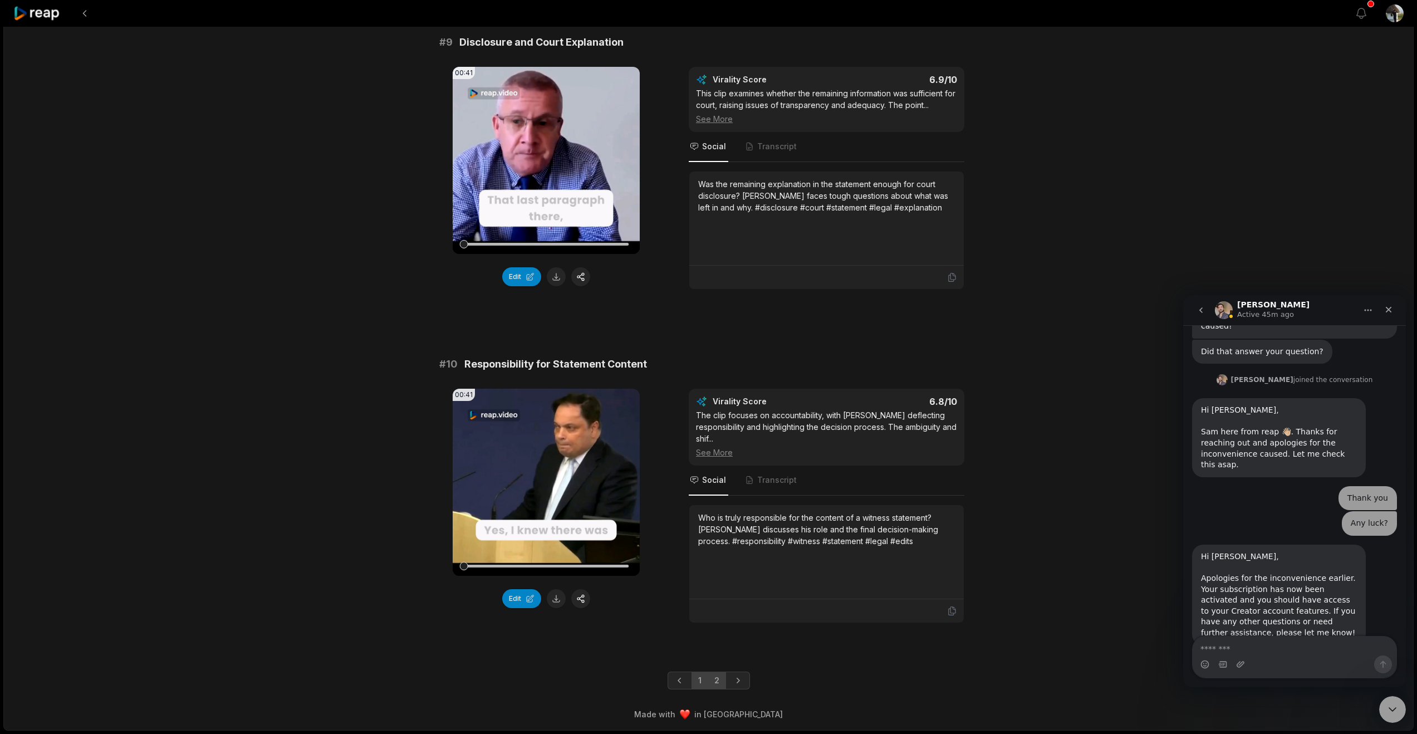
click at [720, 671] on link "2" at bounding box center [716, 680] width 18 height 18
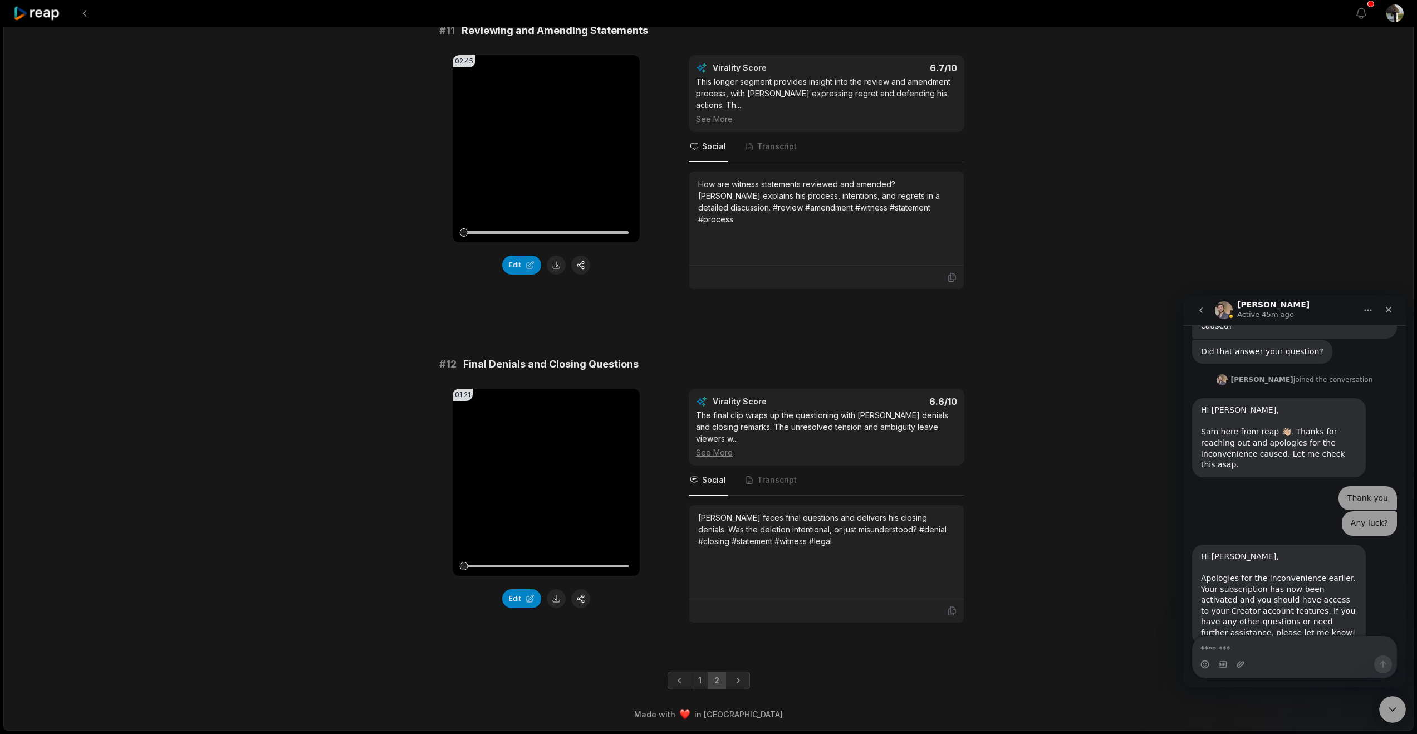
scroll to position [214, 0]
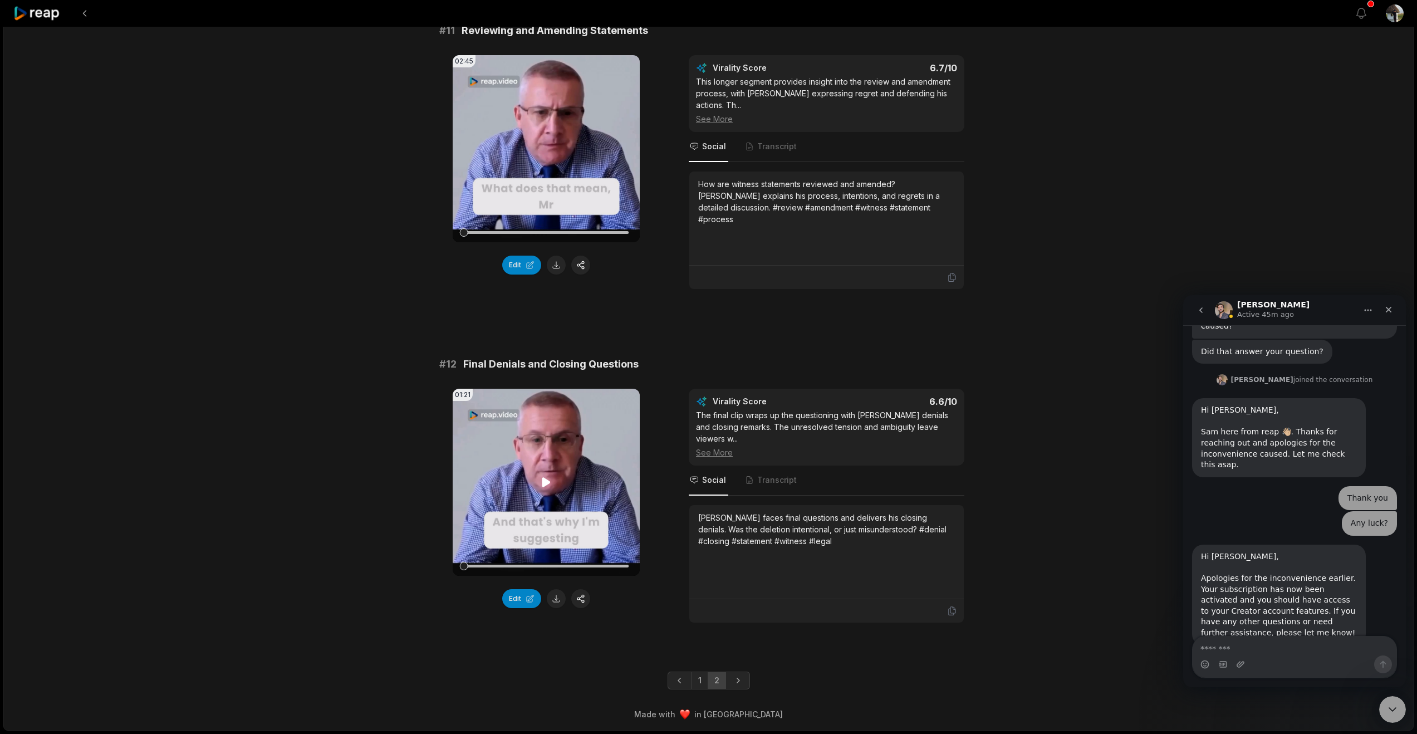
click at [559, 431] on video "Your browser does not support mp4 format." at bounding box center [546, 482] width 187 height 187
click at [559, 456] on video "Your browser does not support mp4 format." at bounding box center [546, 482] width 187 height 187
click at [557, 589] on button at bounding box center [556, 598] width 19 height 19
click at [699, 671] on link "1" at bounding box center [699, 680] width 17 height 18
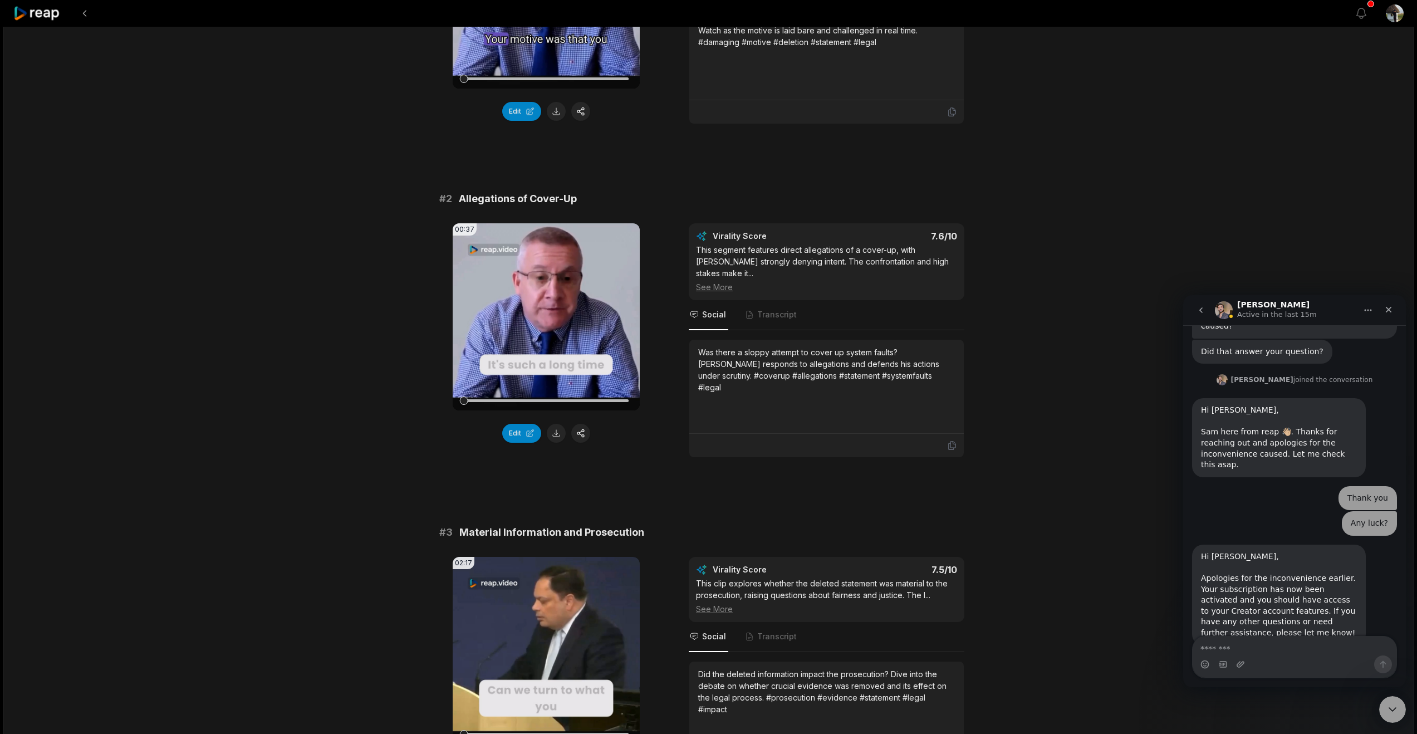
scroll to position [275, 0]
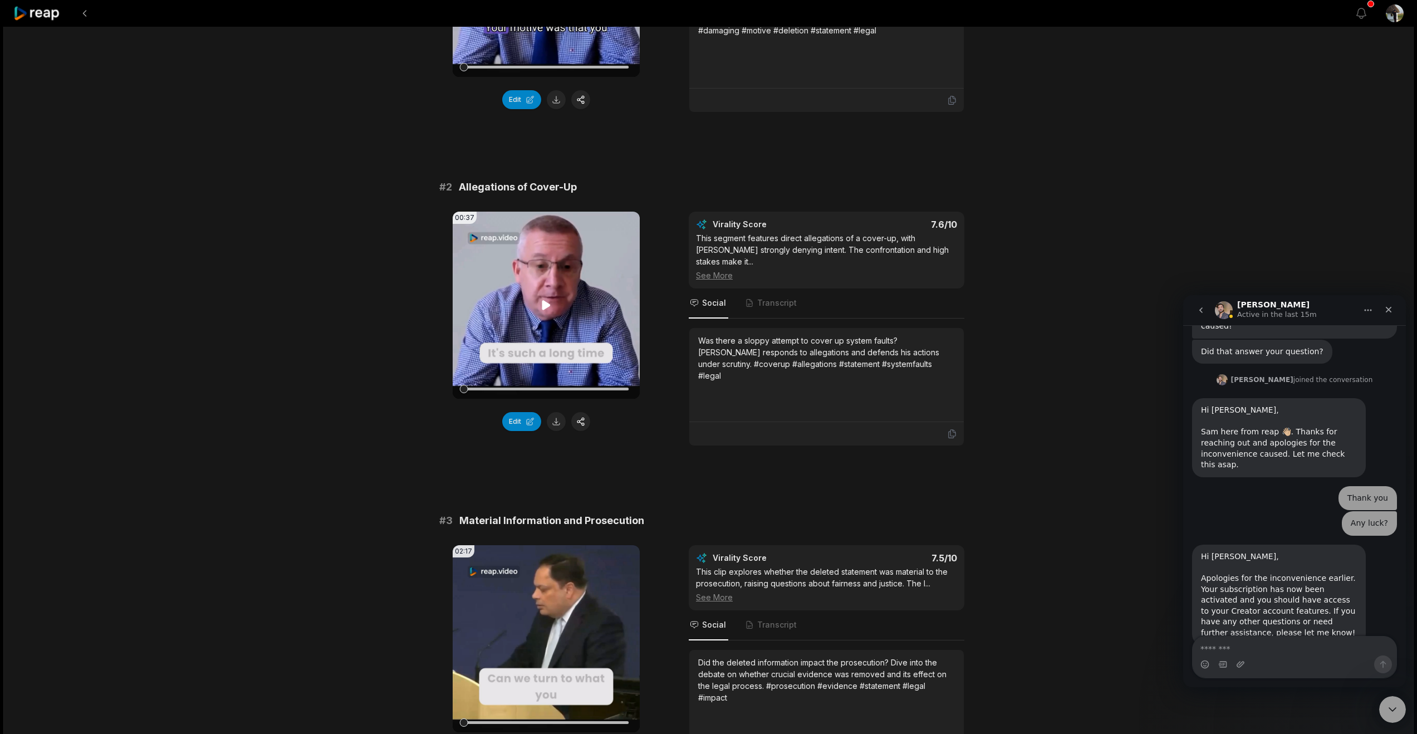
click at [543, 309] on icon at bounding box center [546, 304] width 8 height 9
click at [545, 312] on icon at bounding box center [545, 304] width 13 height 13
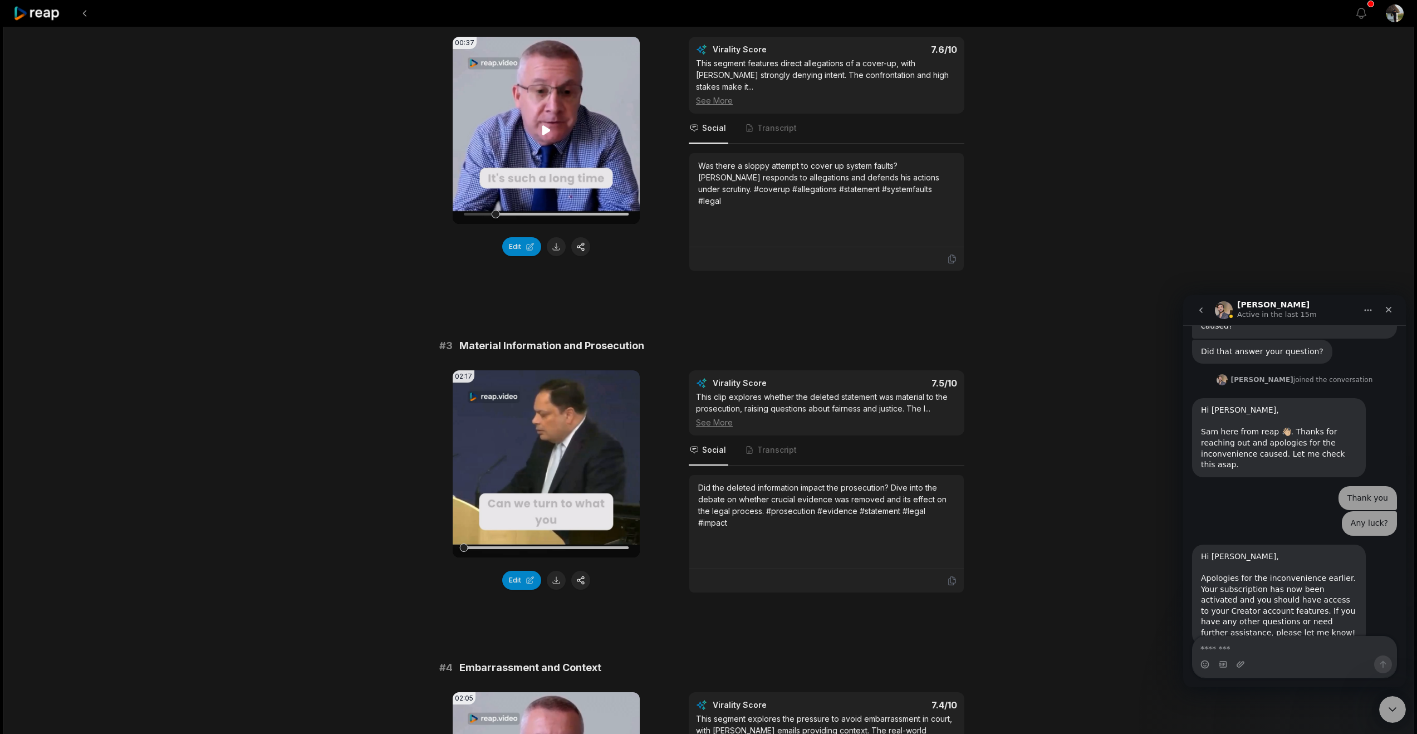
scroll to position [647, 0]
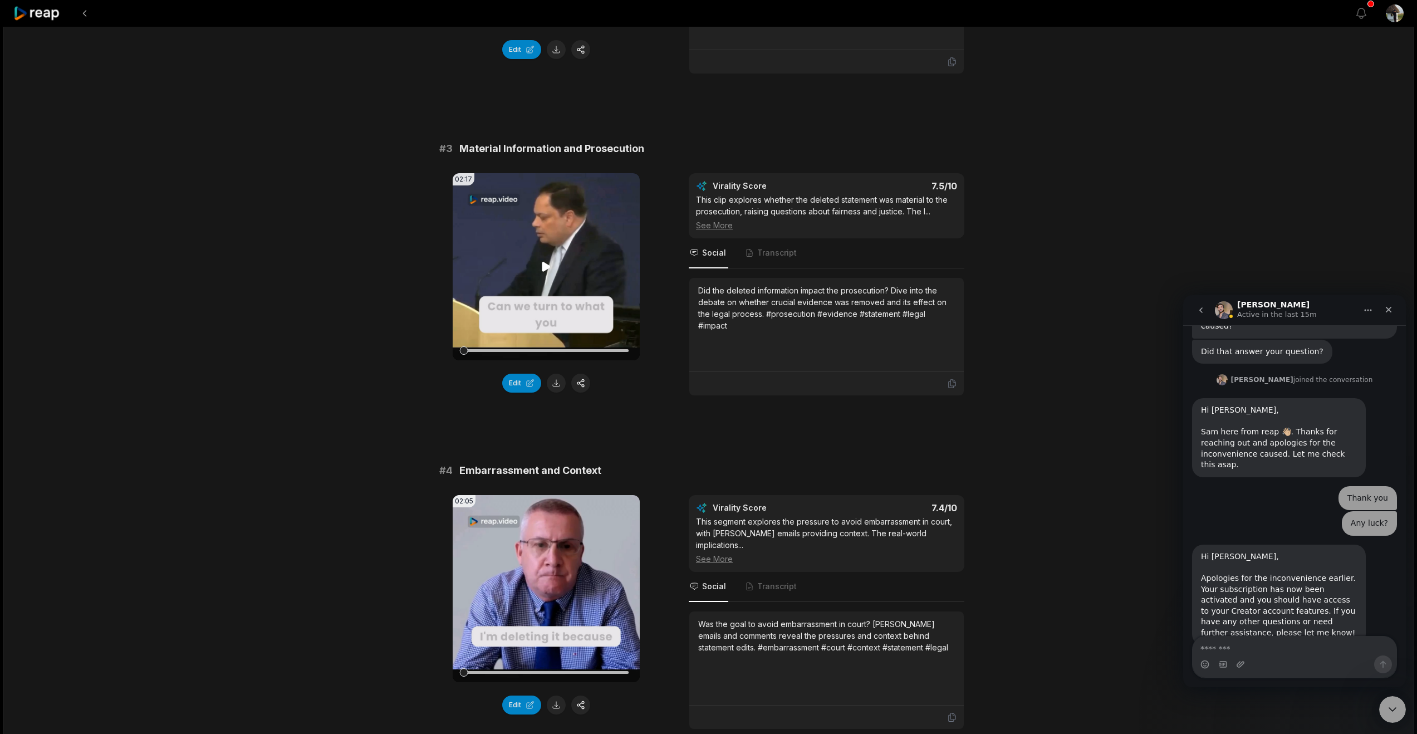
click at [547, 271] on icon at bounding box center [546, 266] width 8 height 9
click at [547, 273] on icon at bounding box center [545, 266] width 13 height 13
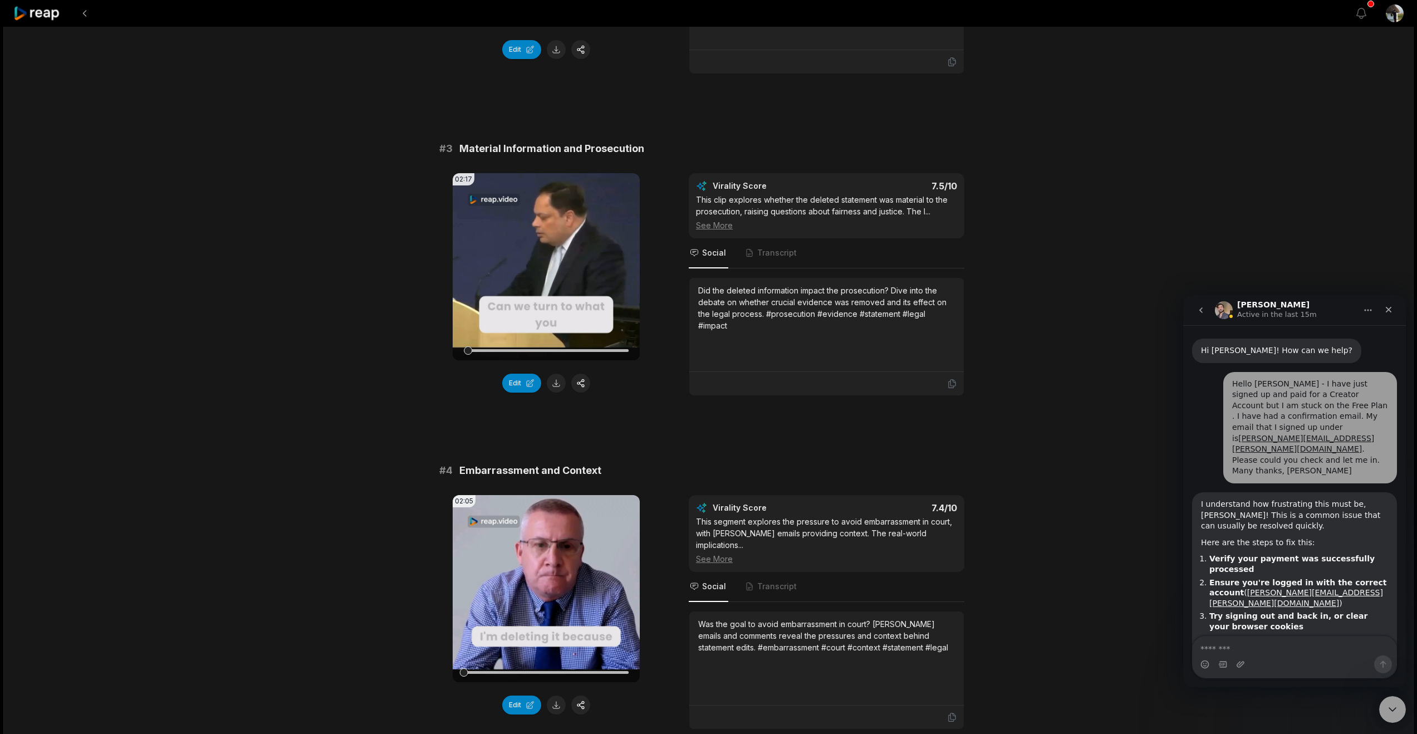
scroll to position [366, 0]
